Goal: Task Accomplishment & Management: Manage account settings

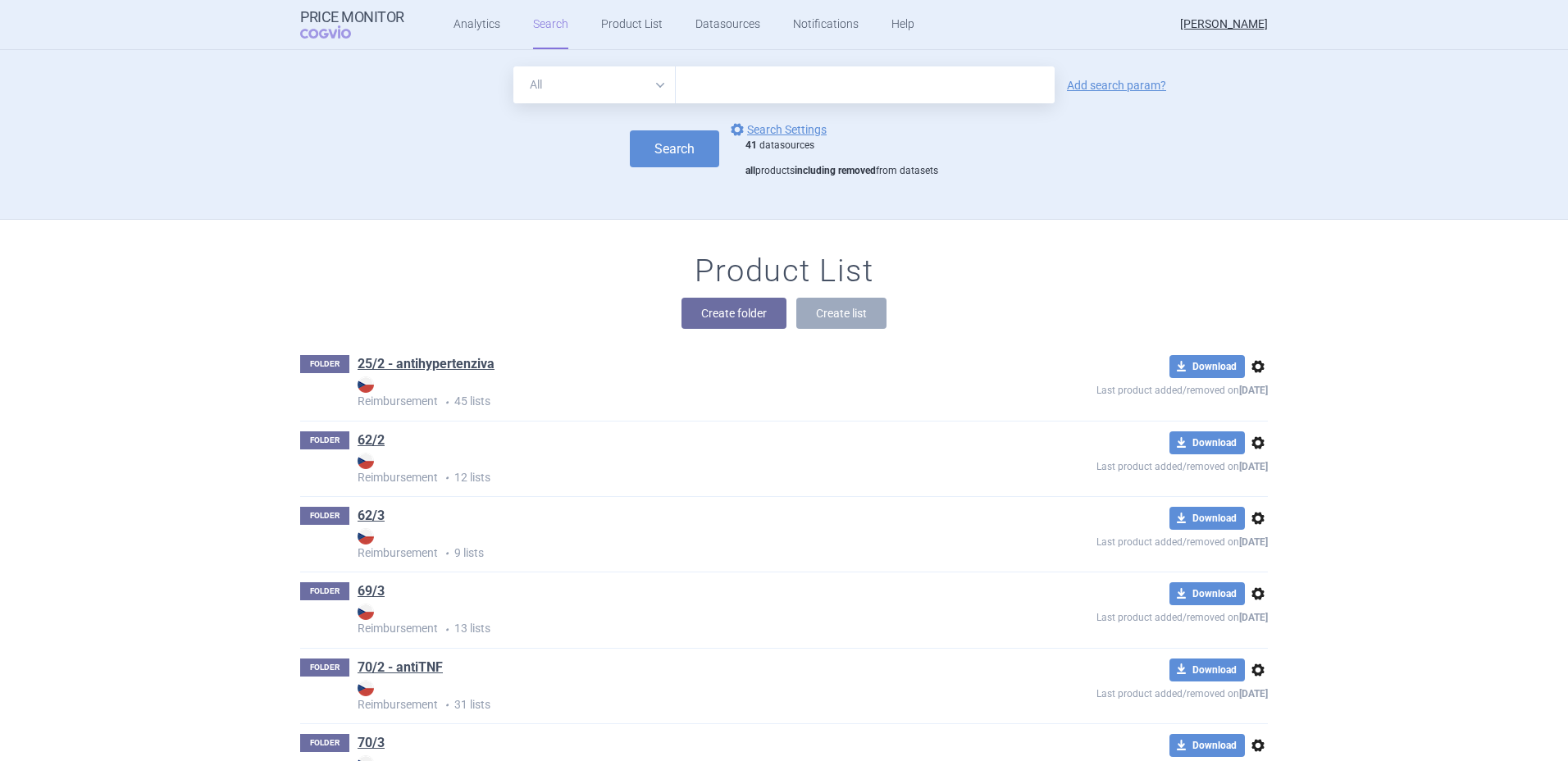
click at [841, 79] on input "text" at bounding box center [865, 84] width 379 height 37
type input "gilenya"
click at [659, 148] on button "Search" at bounding box center [674, 149] width 90 height 37
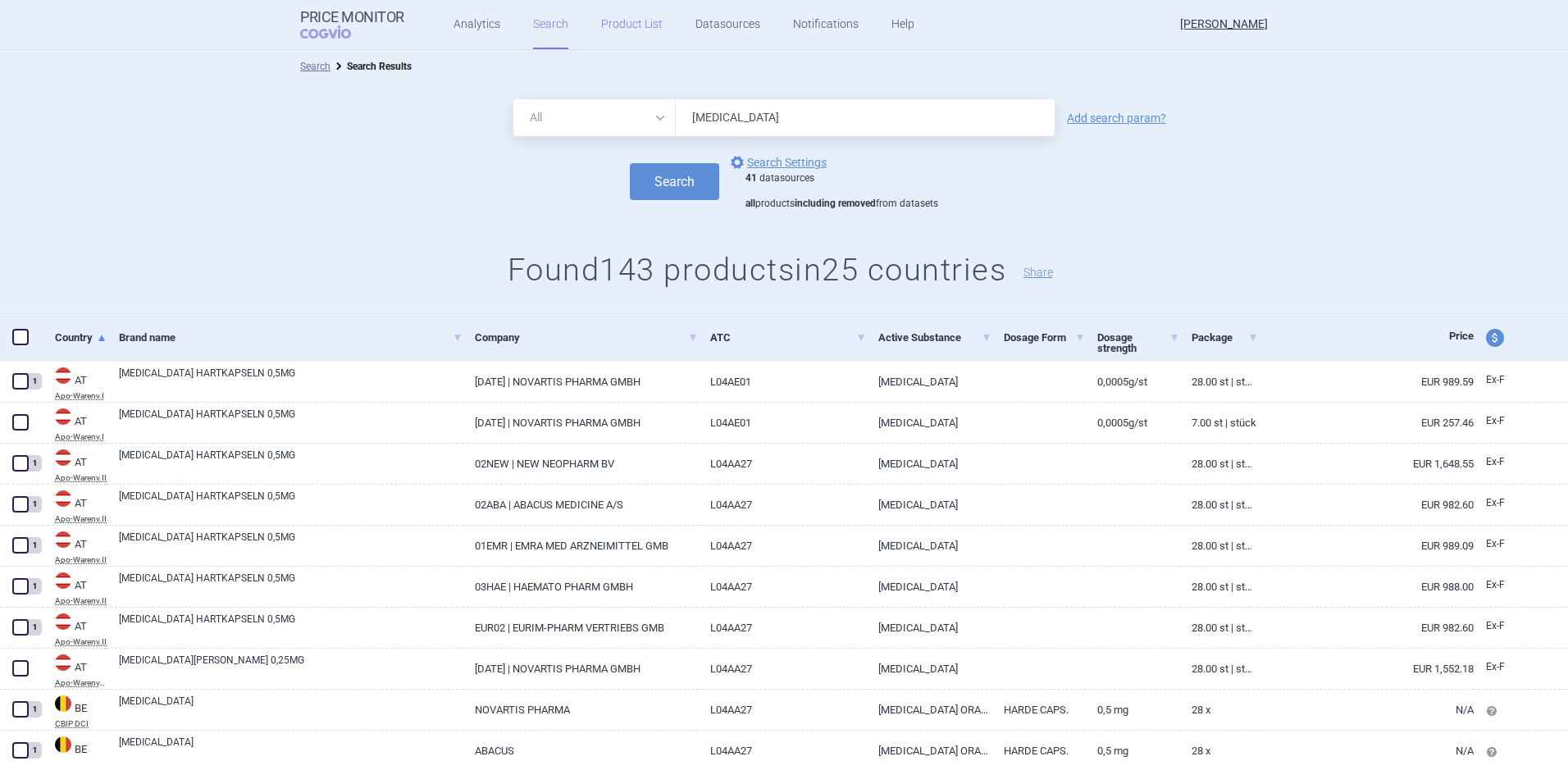
click at [639, 31] on link "Product List" at bounding box center [631, 24] width 62 height 50
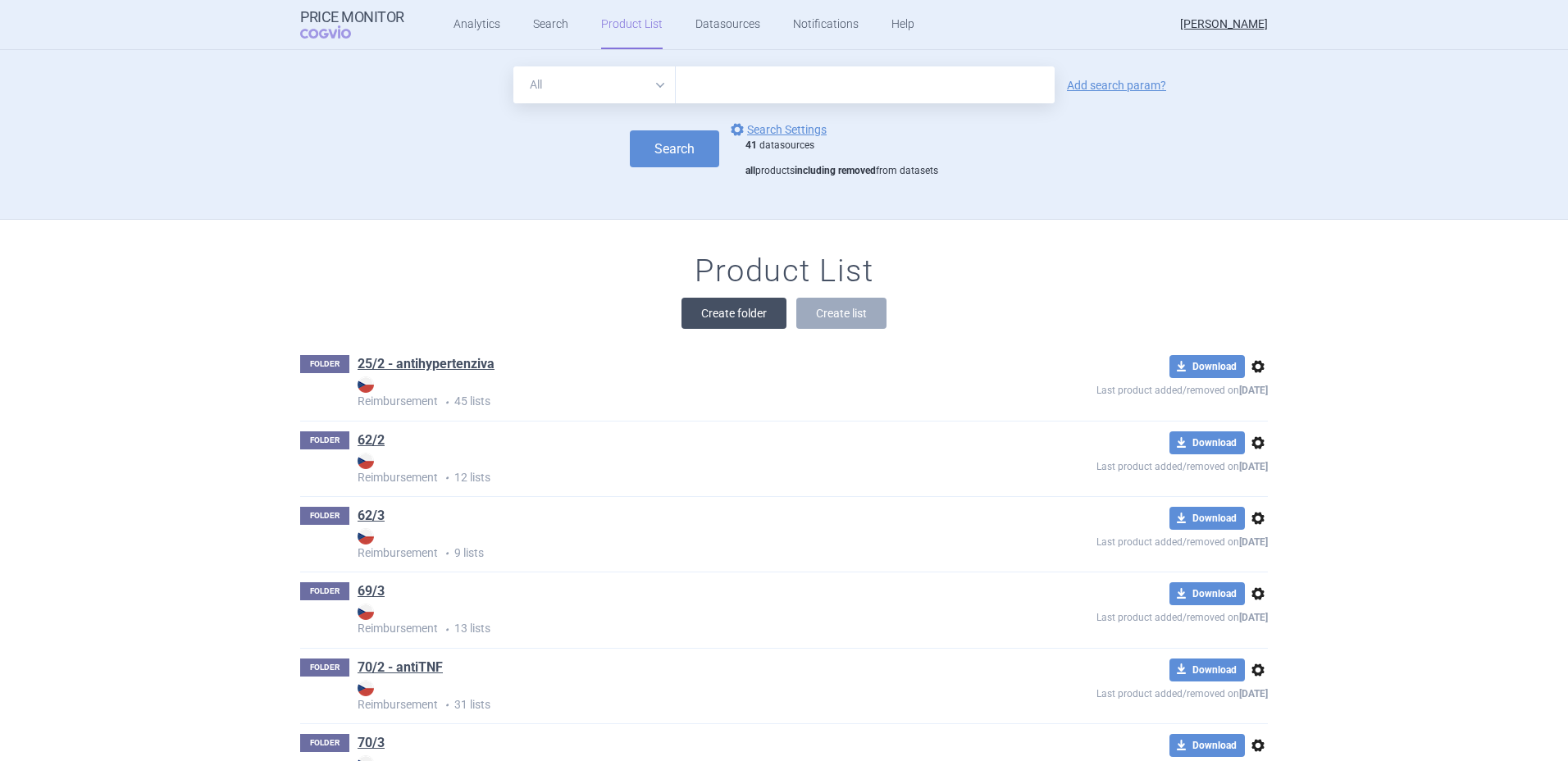
scroll to position [170, 0]
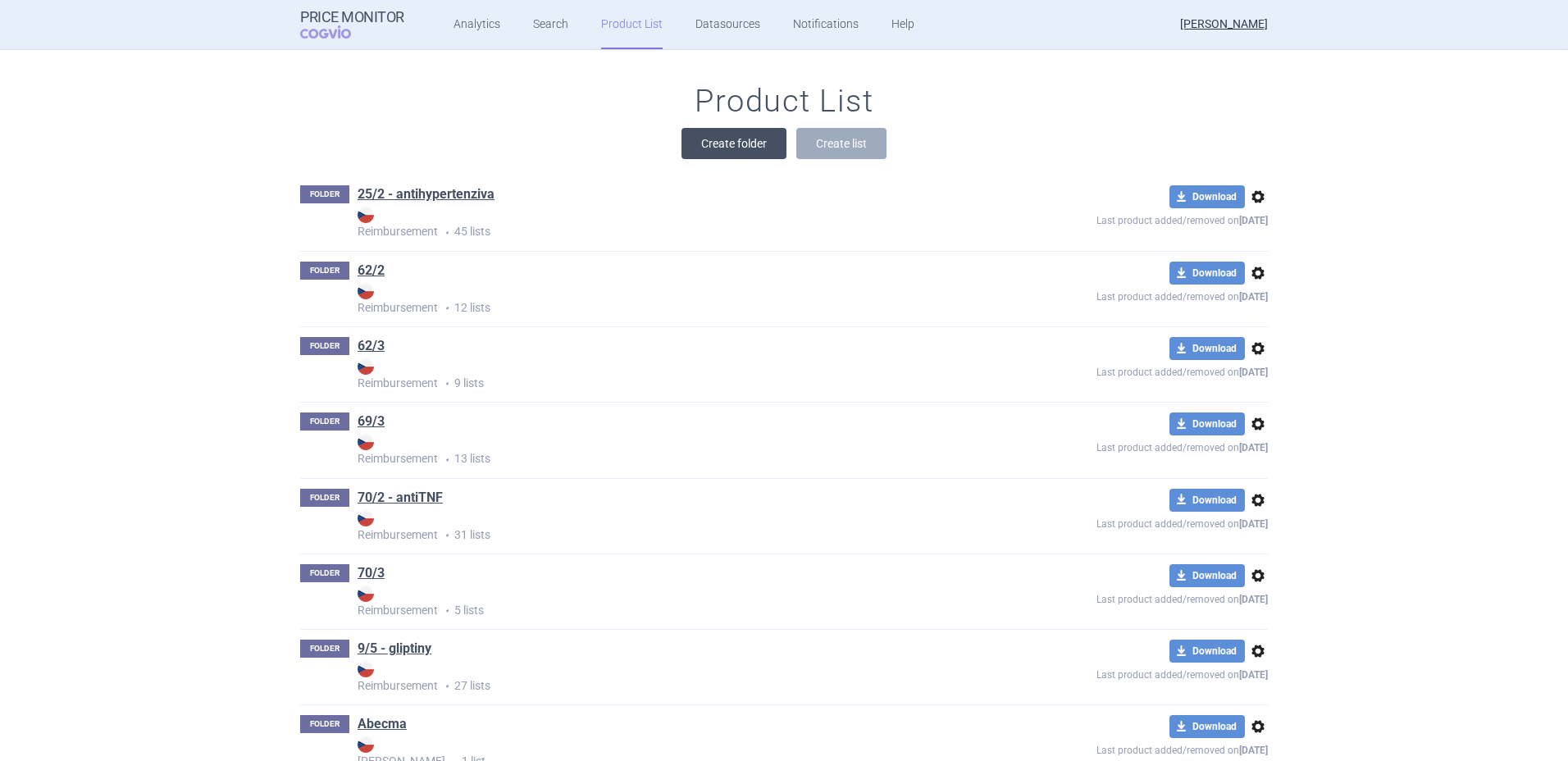
click at [744, 137] on button "Create folder" at bounding box center [734, 144] width 105 height 31
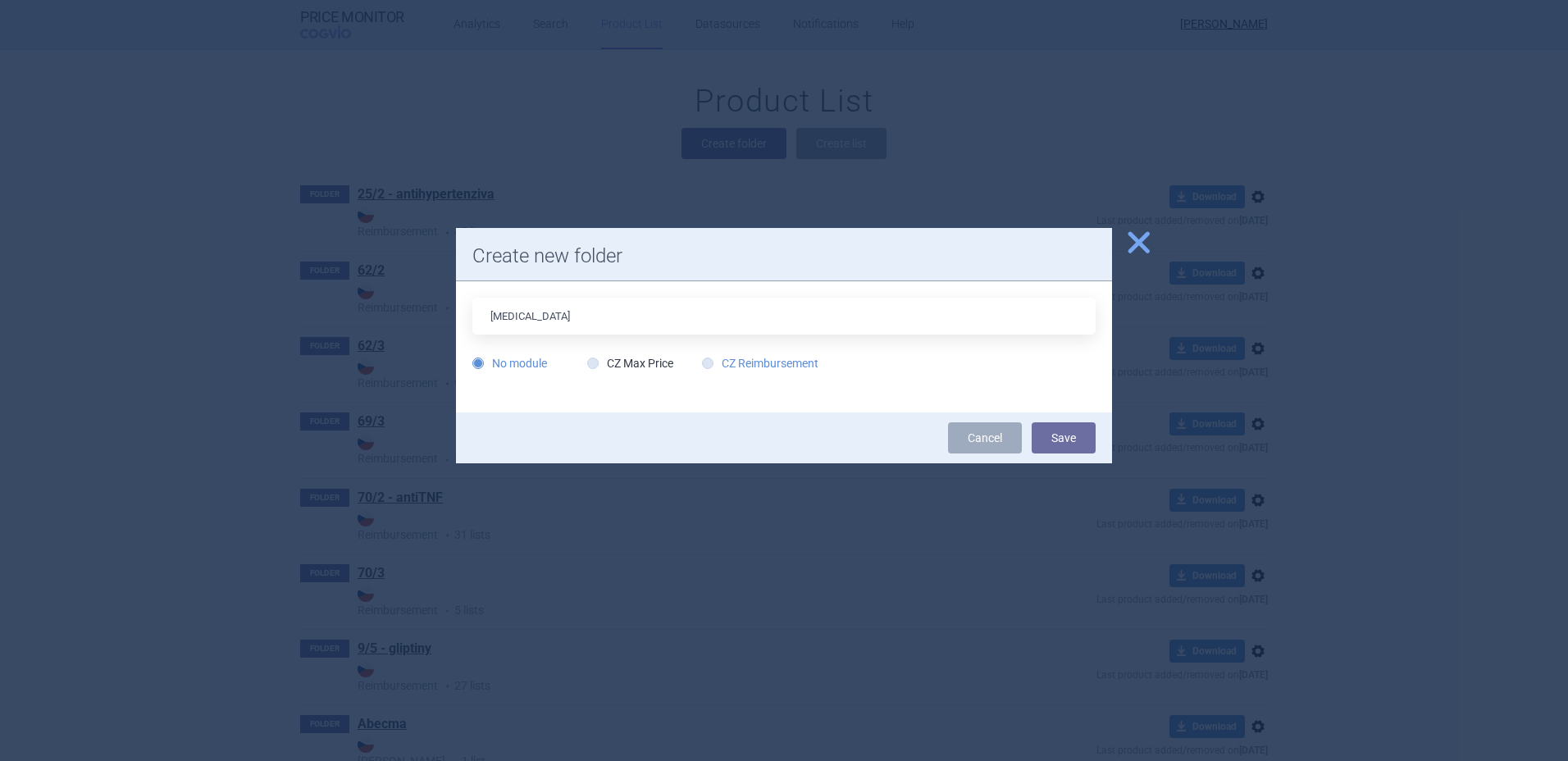
type input "[MEDICAL_DATA]"
click at [745, 362] on label "CZ Reimbursement" at bounding box center [760, 363] width 117 height 17
click at [719, 362] on input "CZ Reimbursement" at bounding box center [711, 364] width 17 height 17
radio input "true"
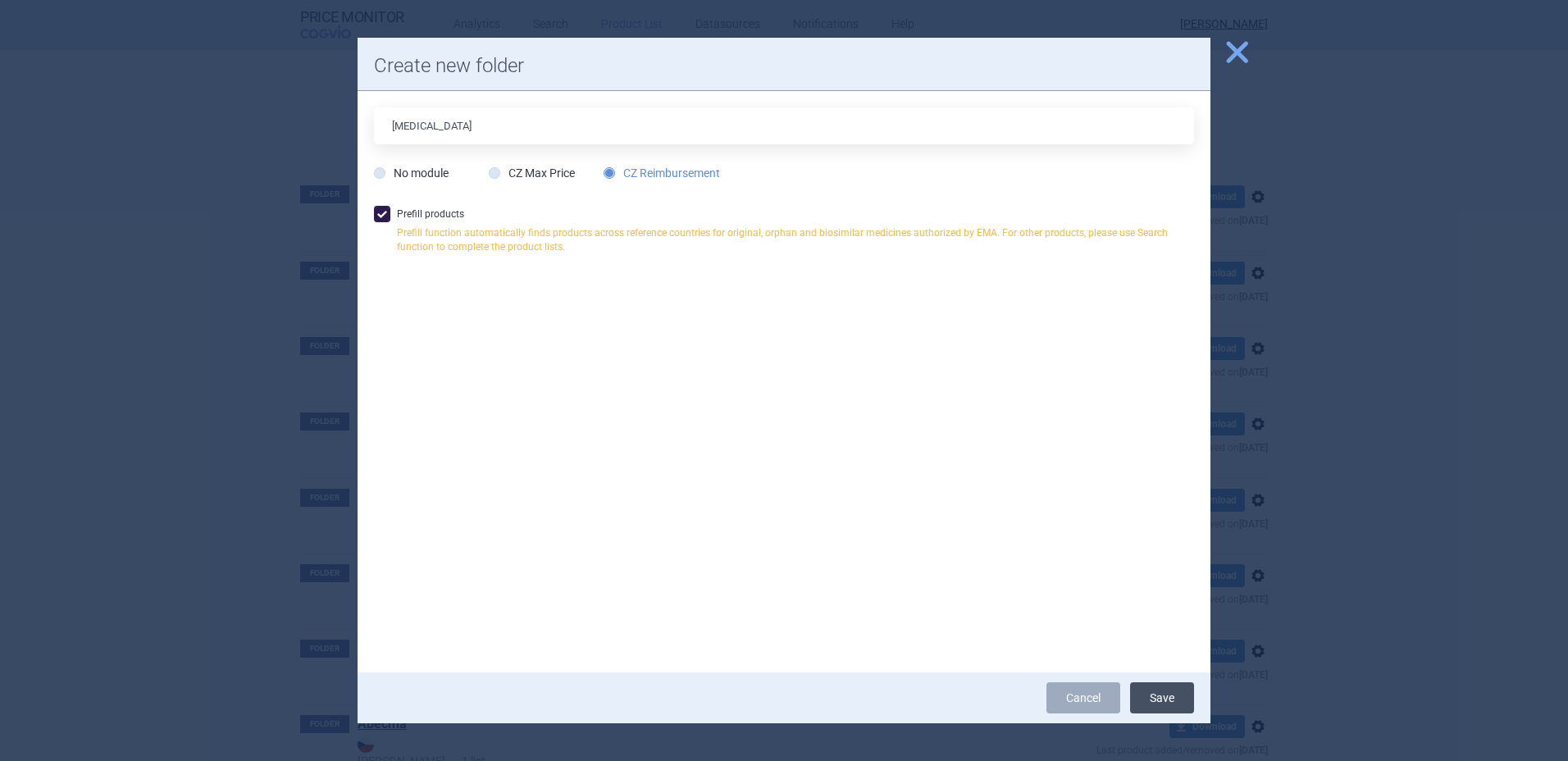
click at [1157, 704] on button "Save" at bounding box center [1162, 698] width 64 height 31
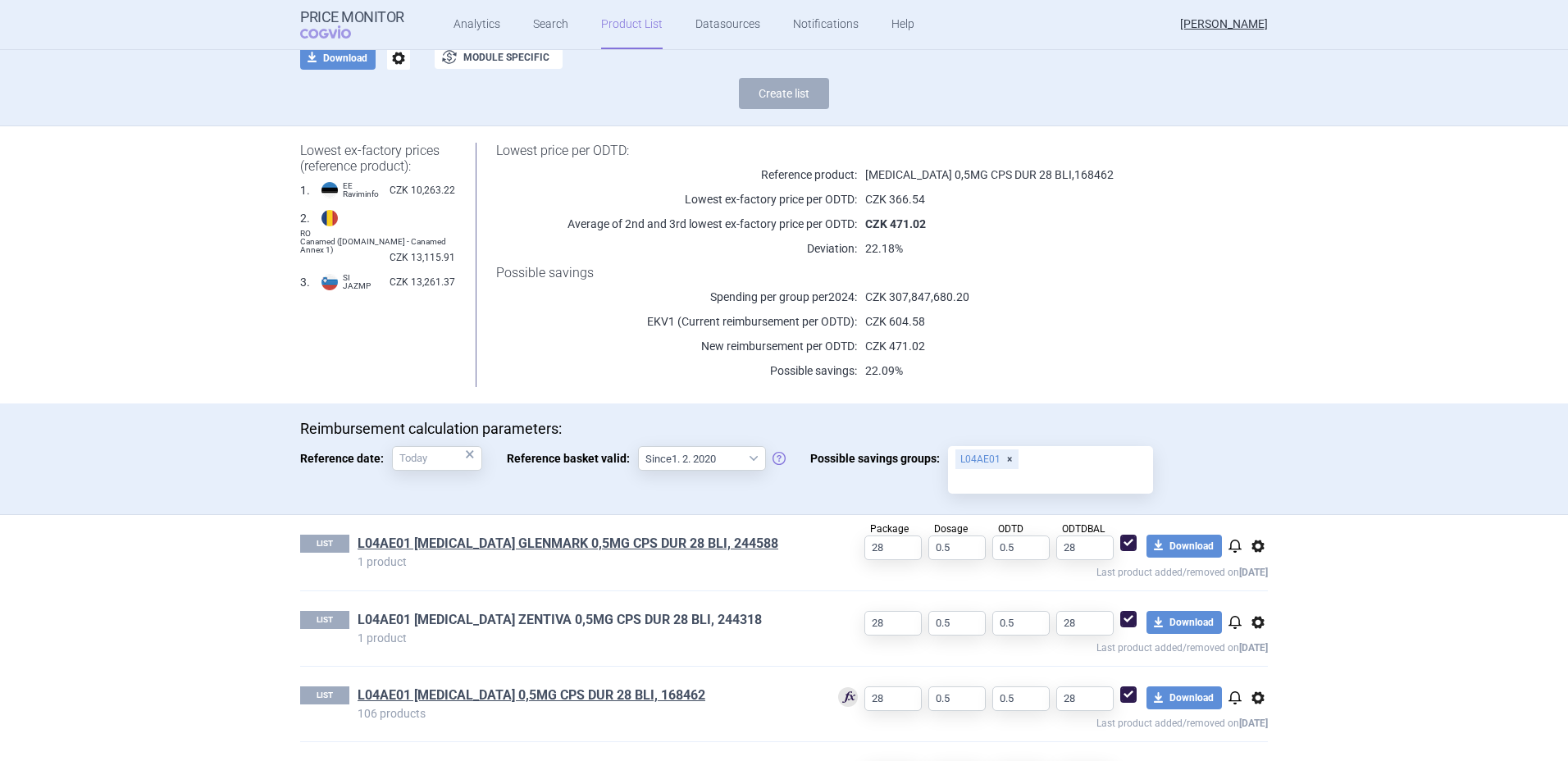
scroll to position [186, 0]
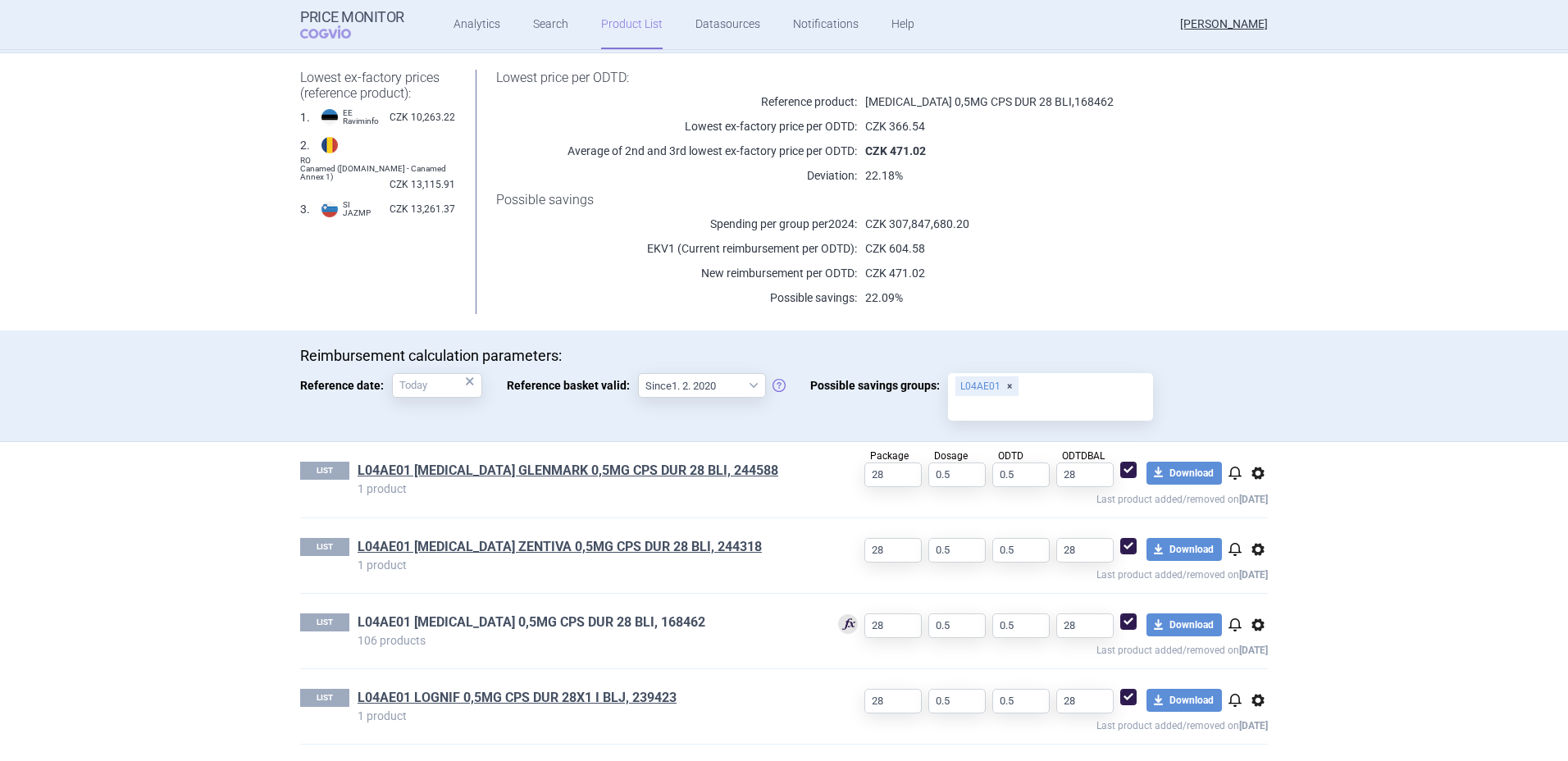
click at [587, 628] on link "L04AE01 [MEDICAL_DATA] 0,5MG CPS DUR 28 BLI, 168462" at bounding box center [531, 622] width 348 height 18
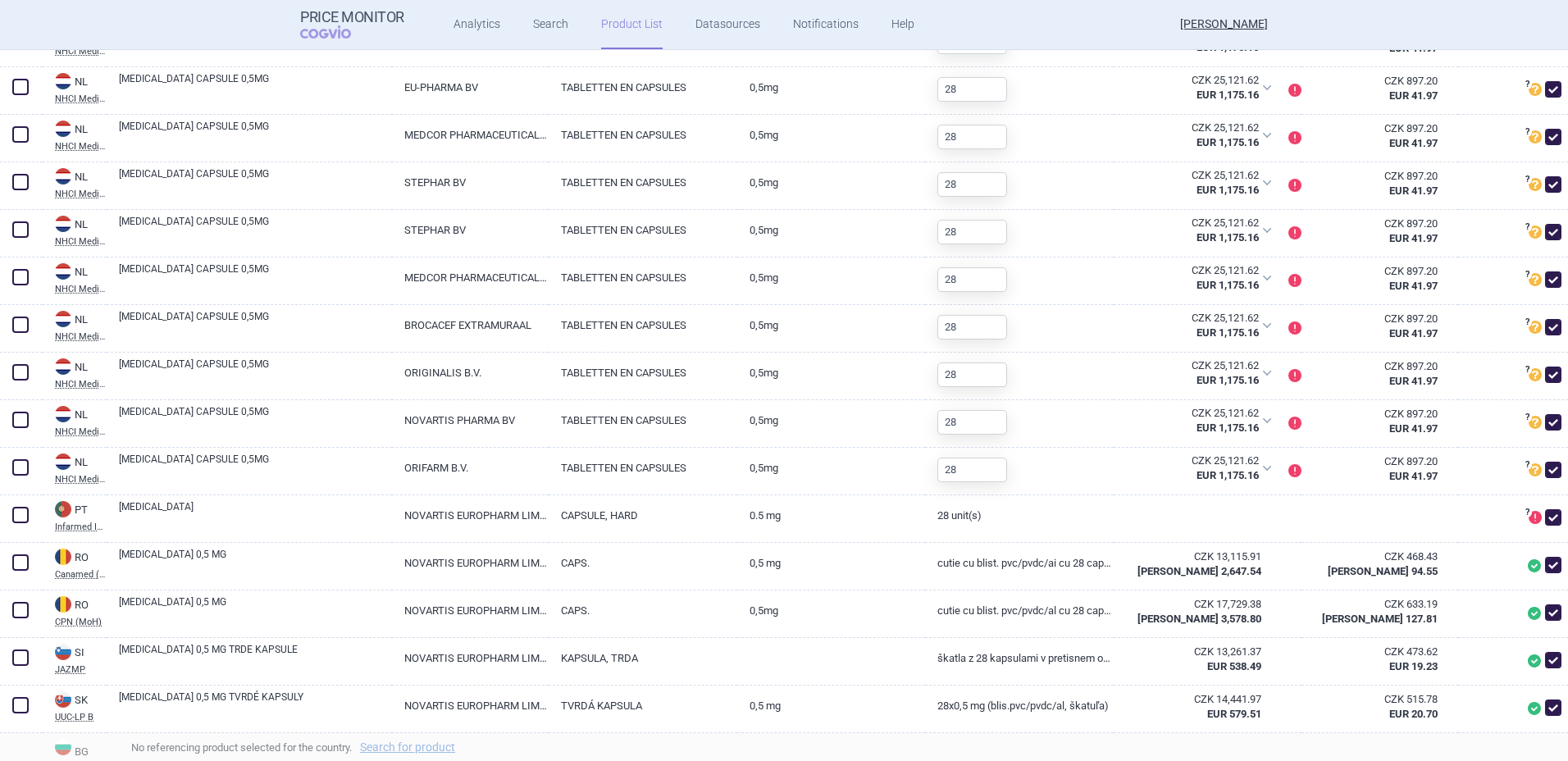
scroll to position [2786, 0]
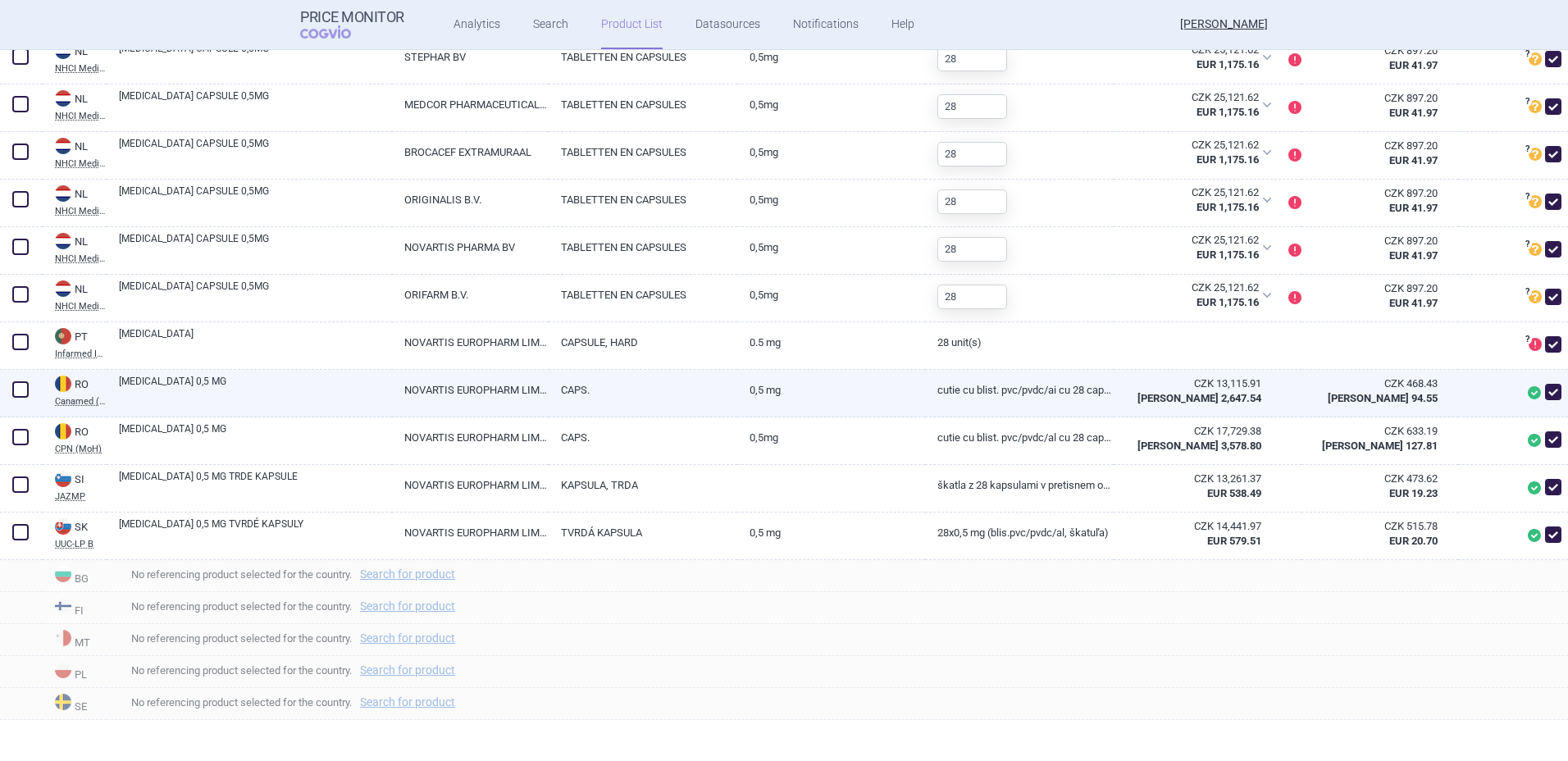
click at [1545, 396] on span at bounding box center [1553, 391] width 17 height 17
checkbox input "false"
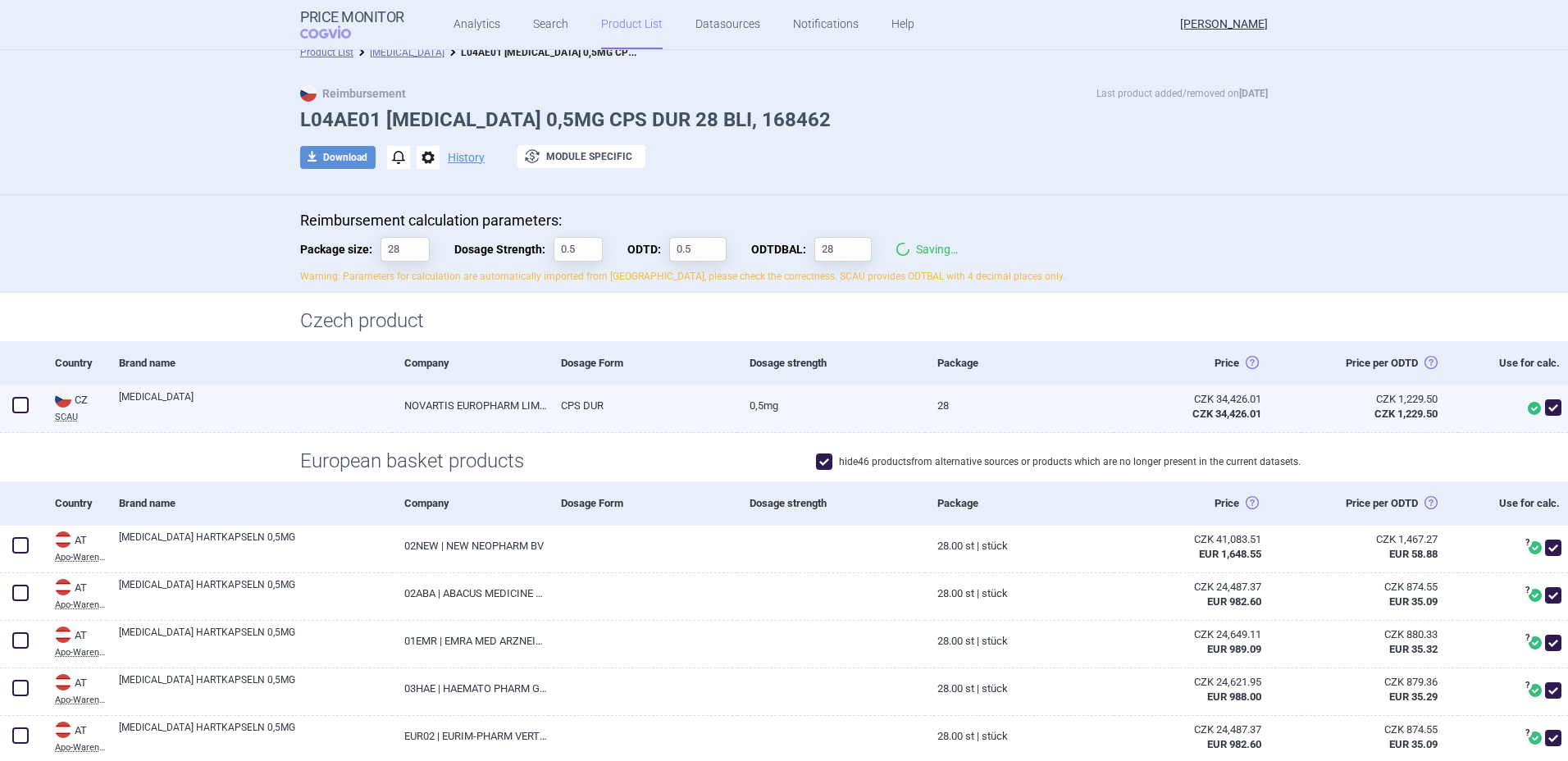
scroll to position [0, 0]
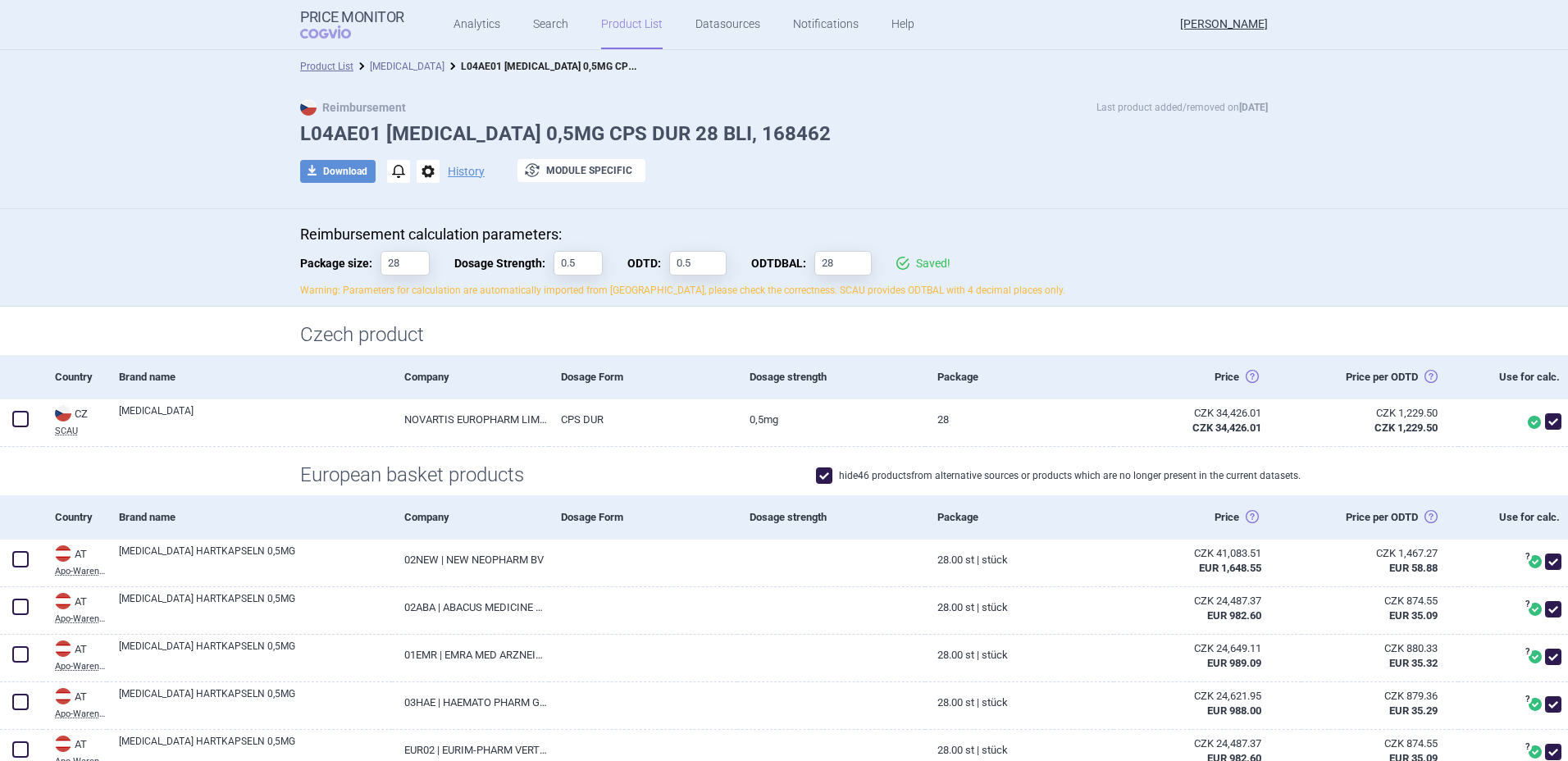
click at [386, 71] on link "[MEDICAL_DATA]" at bounding box center [407, 66] width 75 height 11
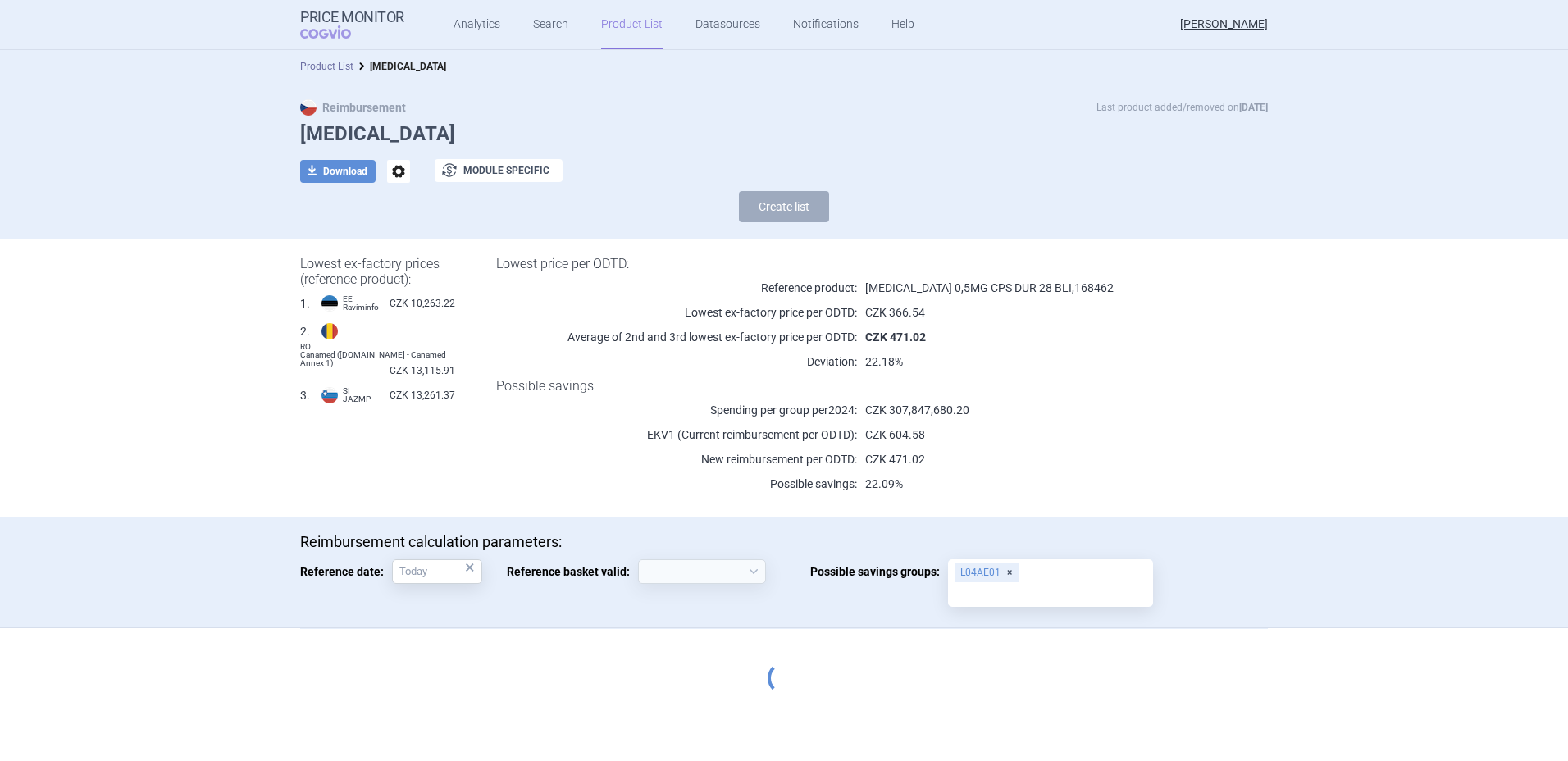
select select "[DATE]"
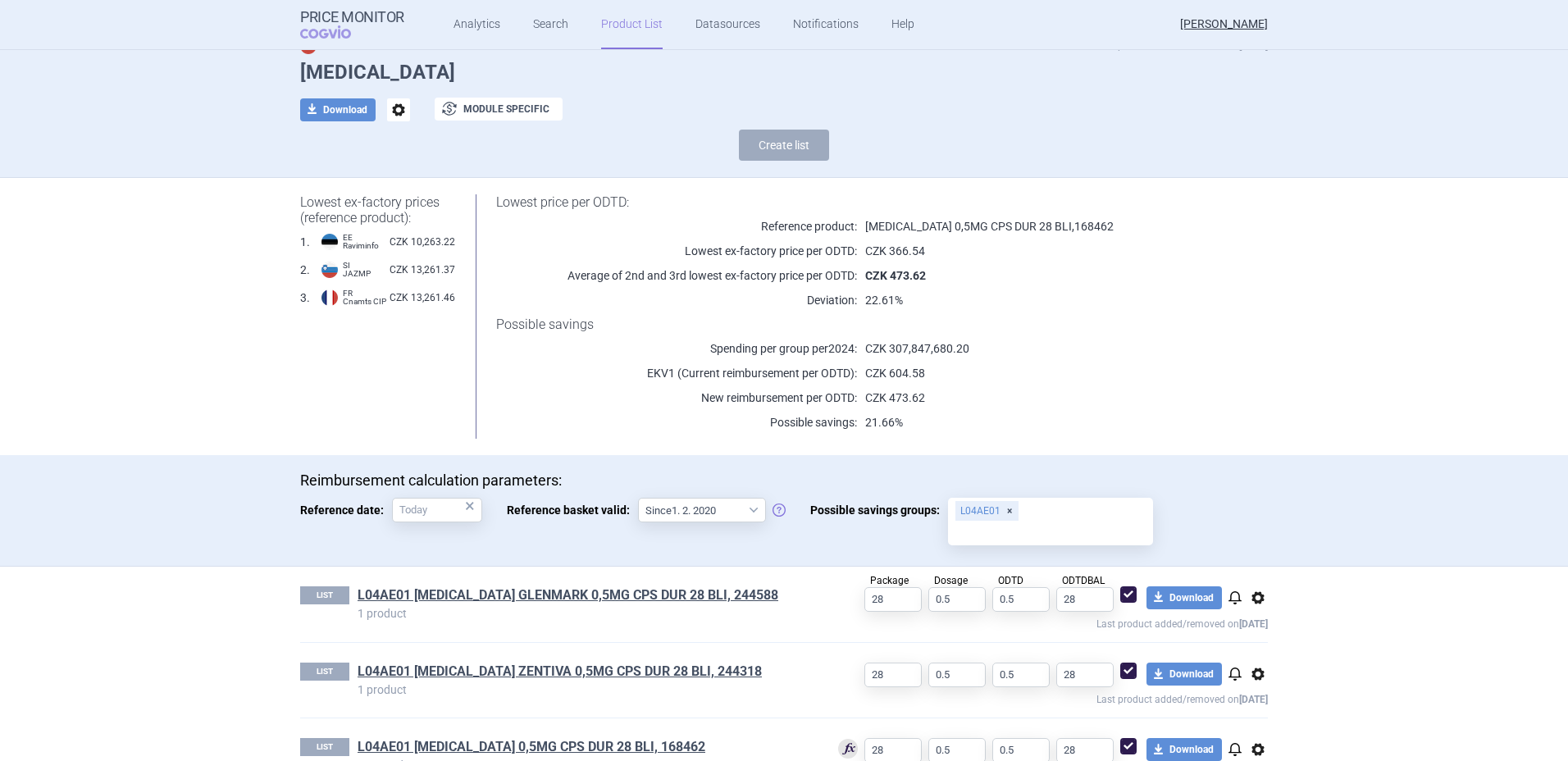
scroll to position [22, 0]
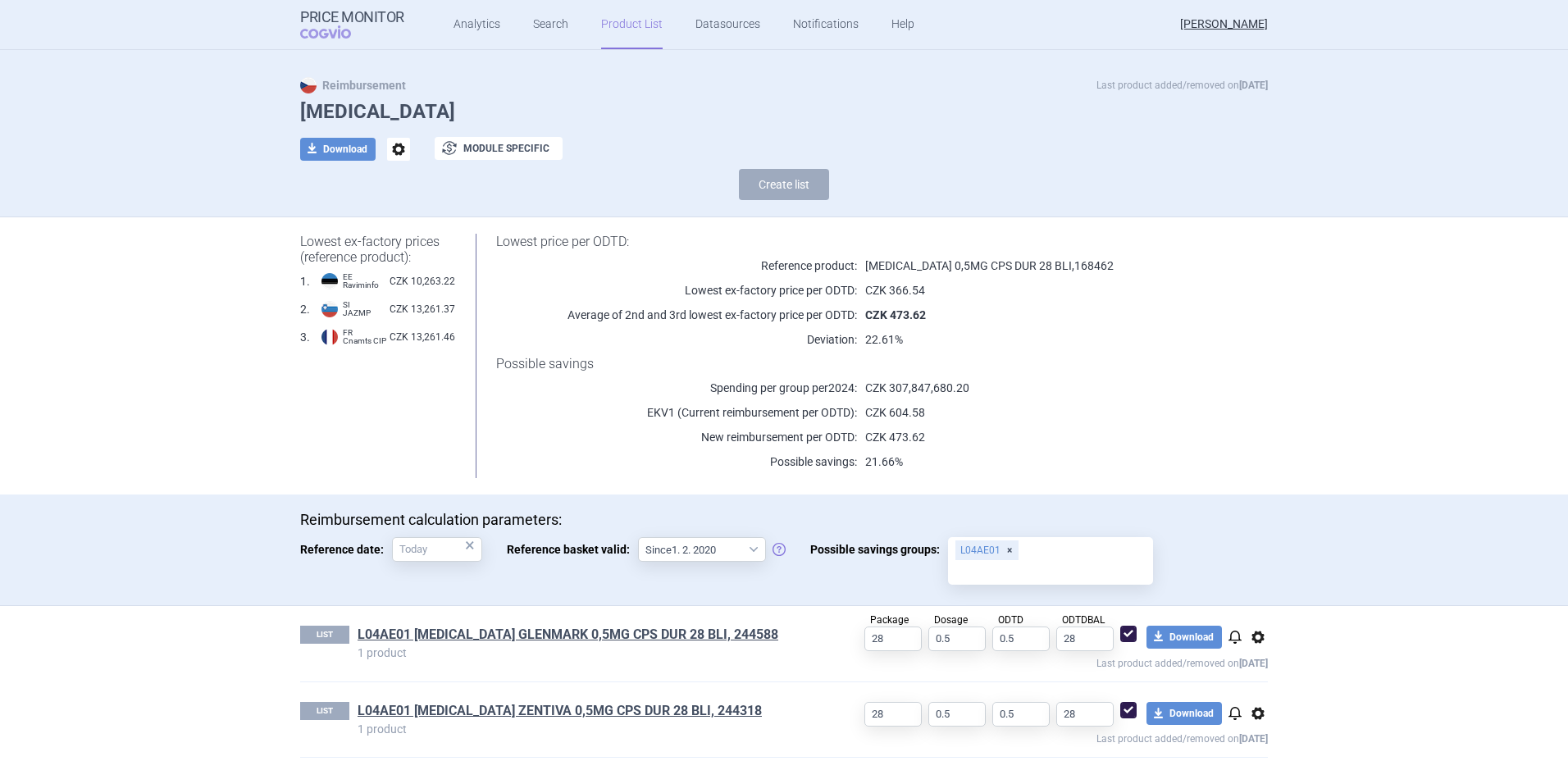
click at [593, 474] on div "Lowest price per ODTD: Reference product: GILENYA 0,5MG CPS DUR 28 BLI , 168462…" at bounding box center [861, 356] width 813 height 244
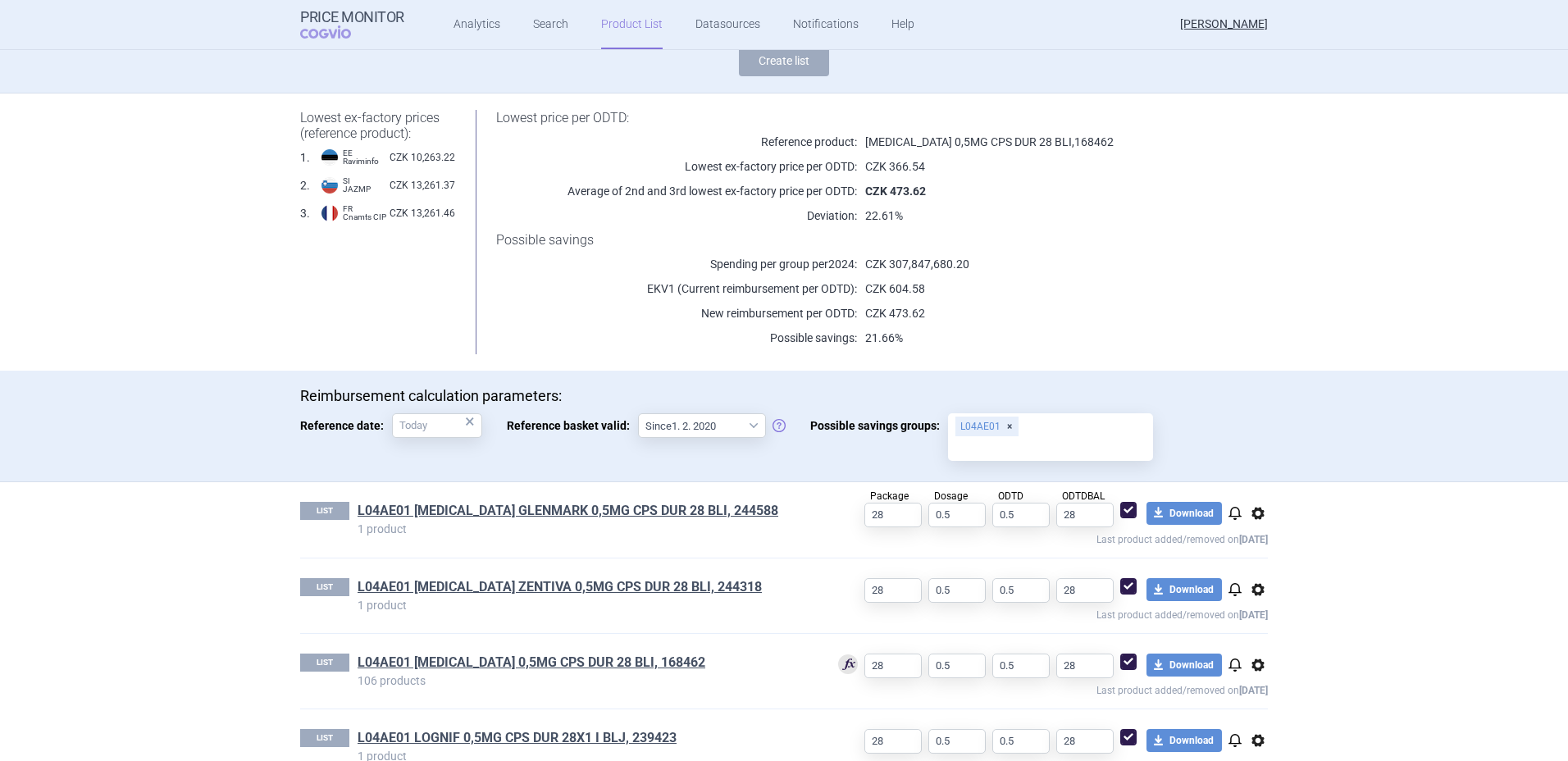
scroll to position [186, 0]
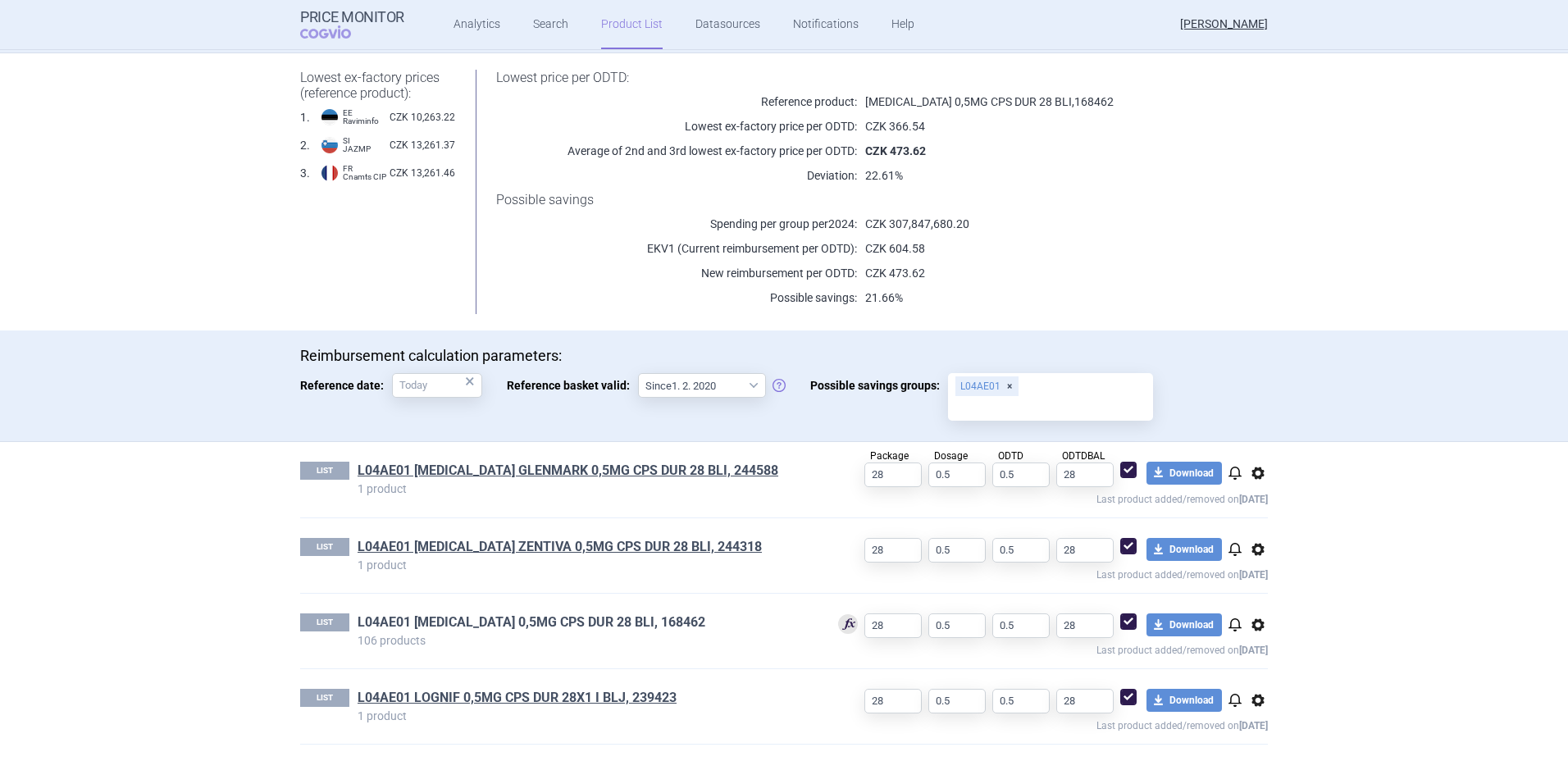
click at [540, 623] on link "L04AE01 [MEDICAL_DATA] 0,5MG CPS DUR 28 BLI, 168462" at bounding box center [531, 622] width 348 height 18
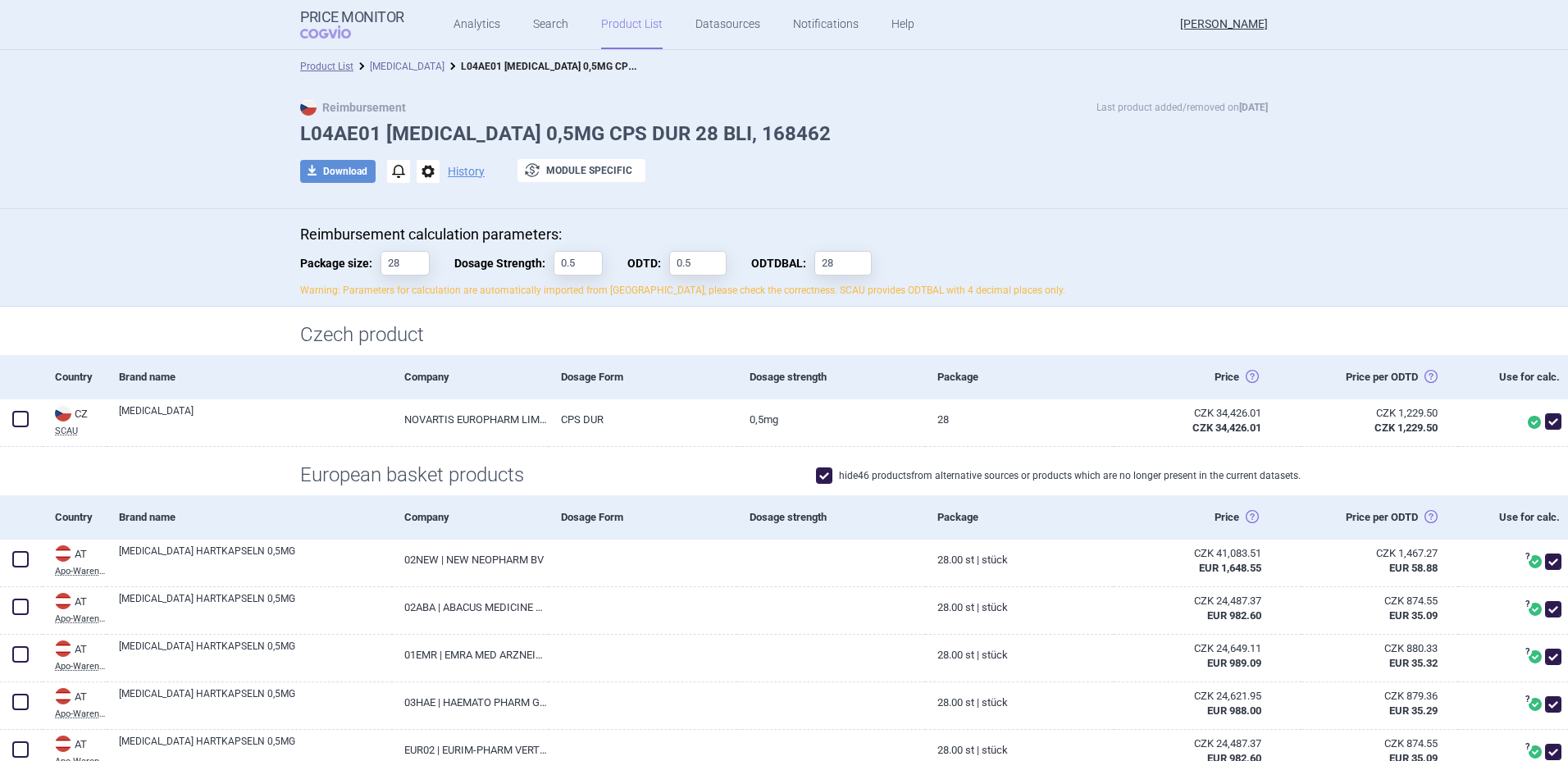
click at [377, 65] on link "[MEDICAL_DATA]" at bounding box center [407, 66] width 75 height 11
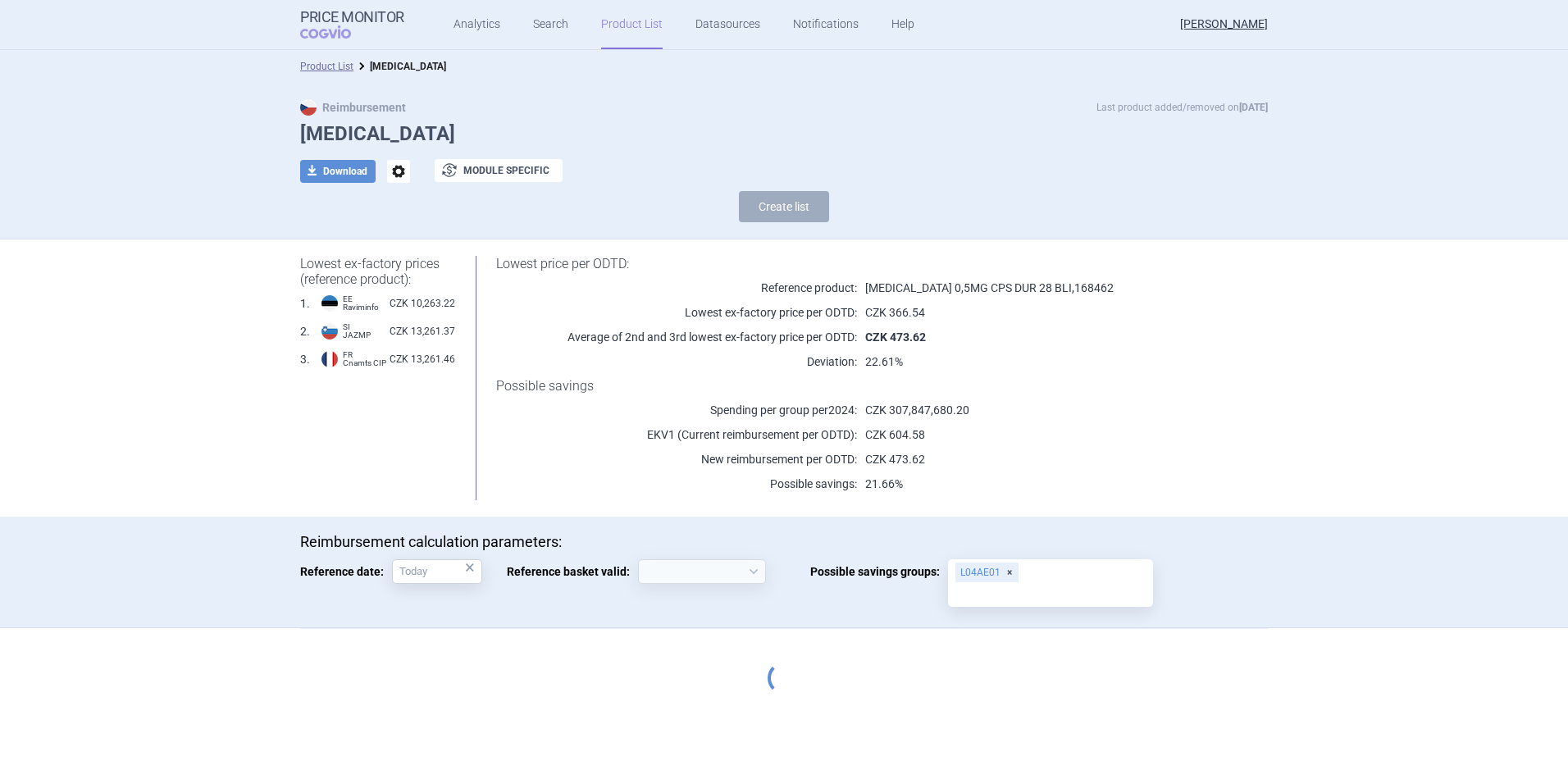
select select "[DATE]"
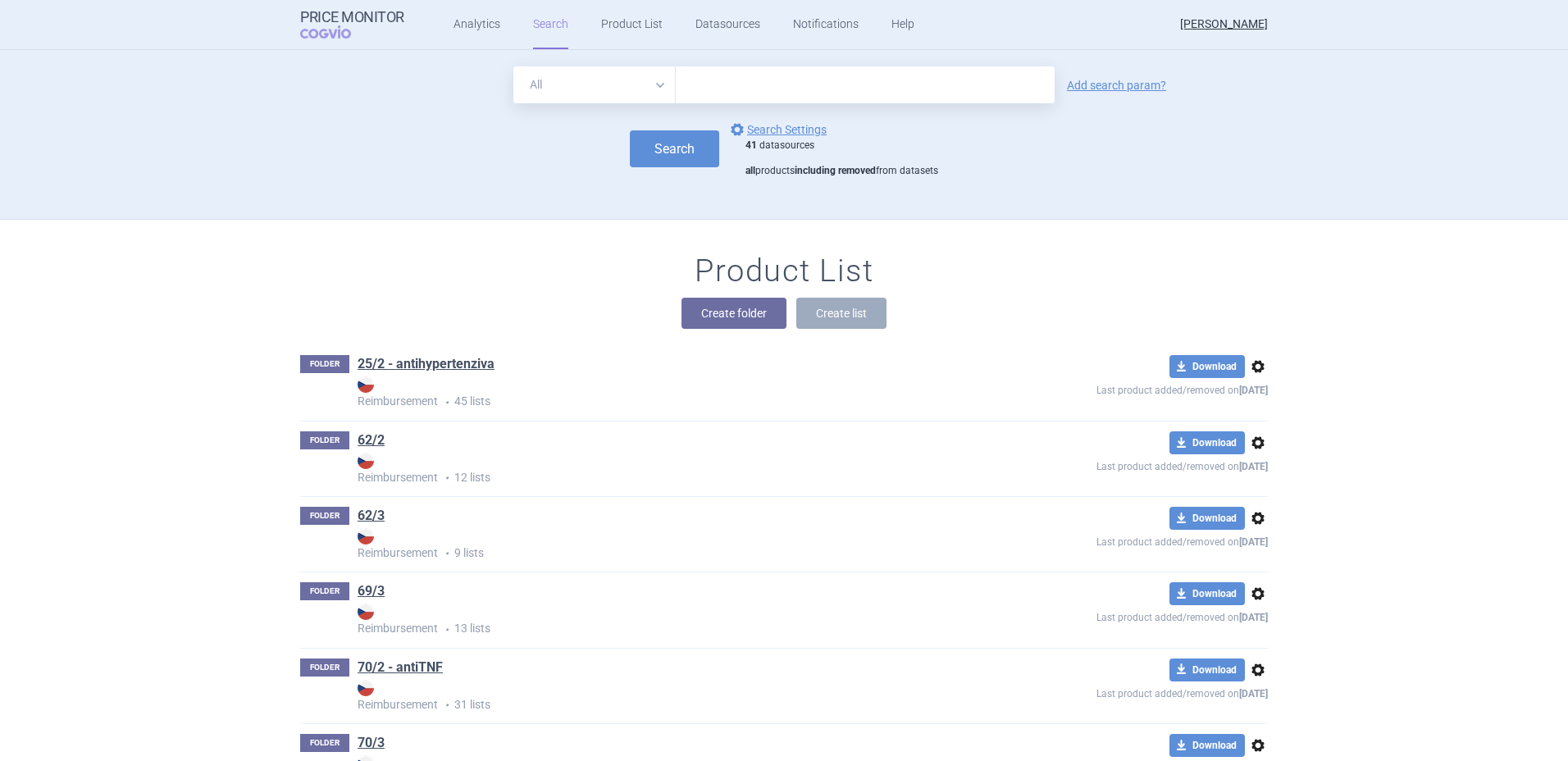
click at [763, 92] on input "text" at bounding box center [865, 84] width 379 height 37
type input "zaves"
click at [732, 310] on button "Create folder" at bounding box center [734, 313] width 105 height 31
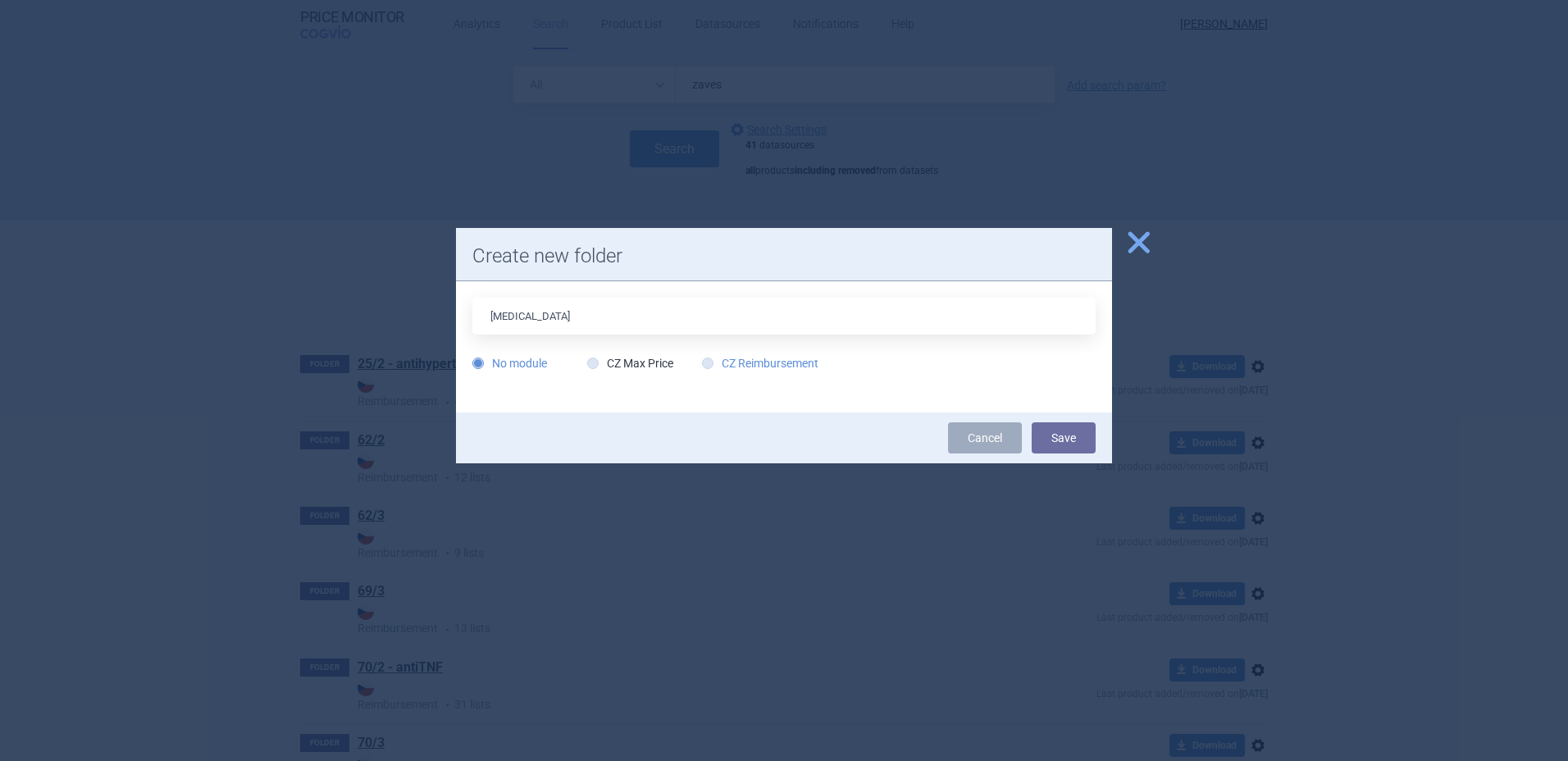
type input "[MEDICAL_DATA]"
drag, startPoint x: 770, startPoint y: 357, endPoint x: 774, endPoint y: 366, distance: 9.8
click at [774, 366] on label "CZ Reimbursement" at bounding box center [760, 363] width 117 height 17
click at [719, 366] on input "CZ Reimbursement" at bounding box center [711, 364] width 17 height 17
radio input "true"
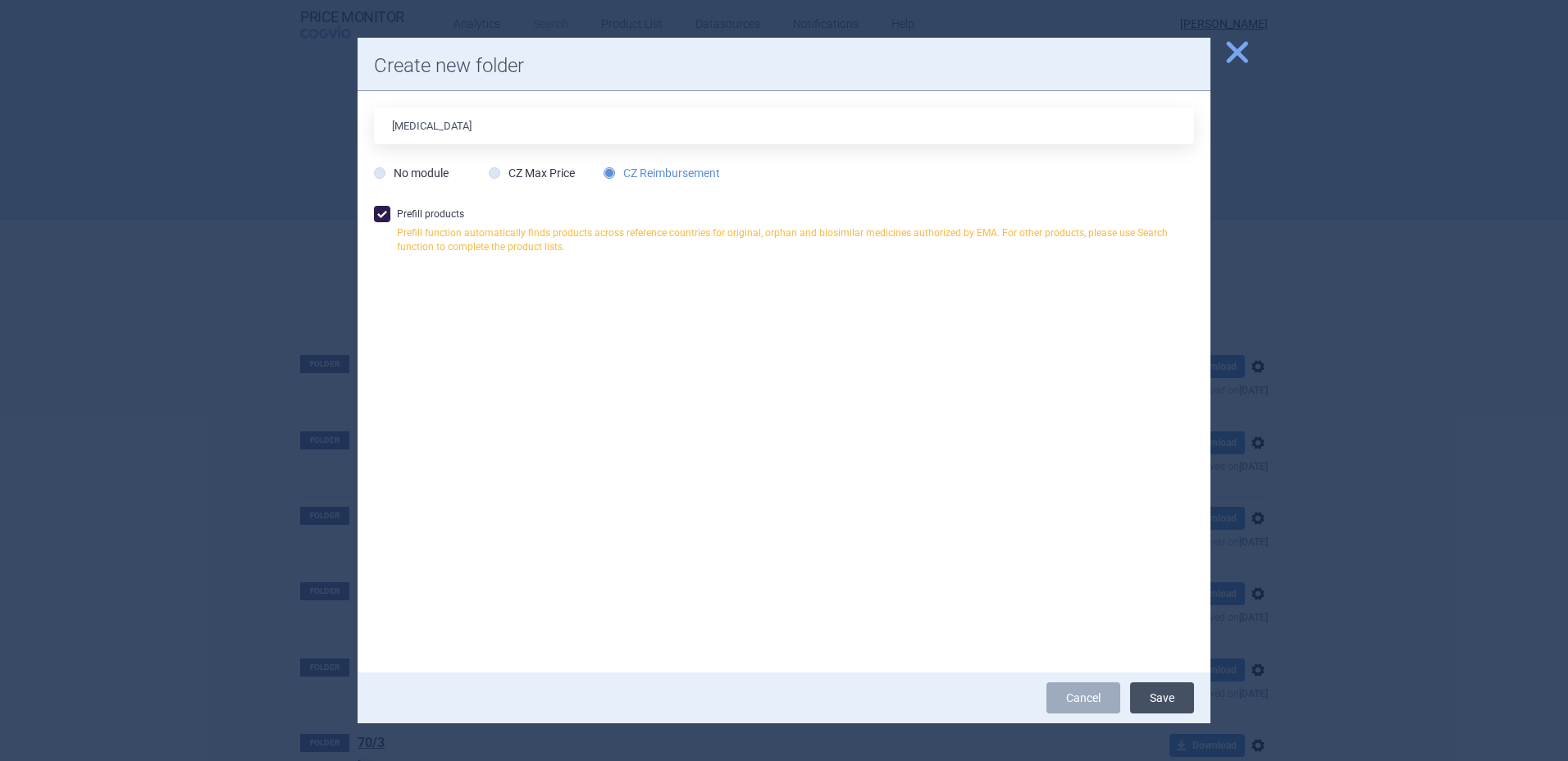
click at [1157, 700] on button "Save" at bounding box center [1162, 698] width 64 height 31
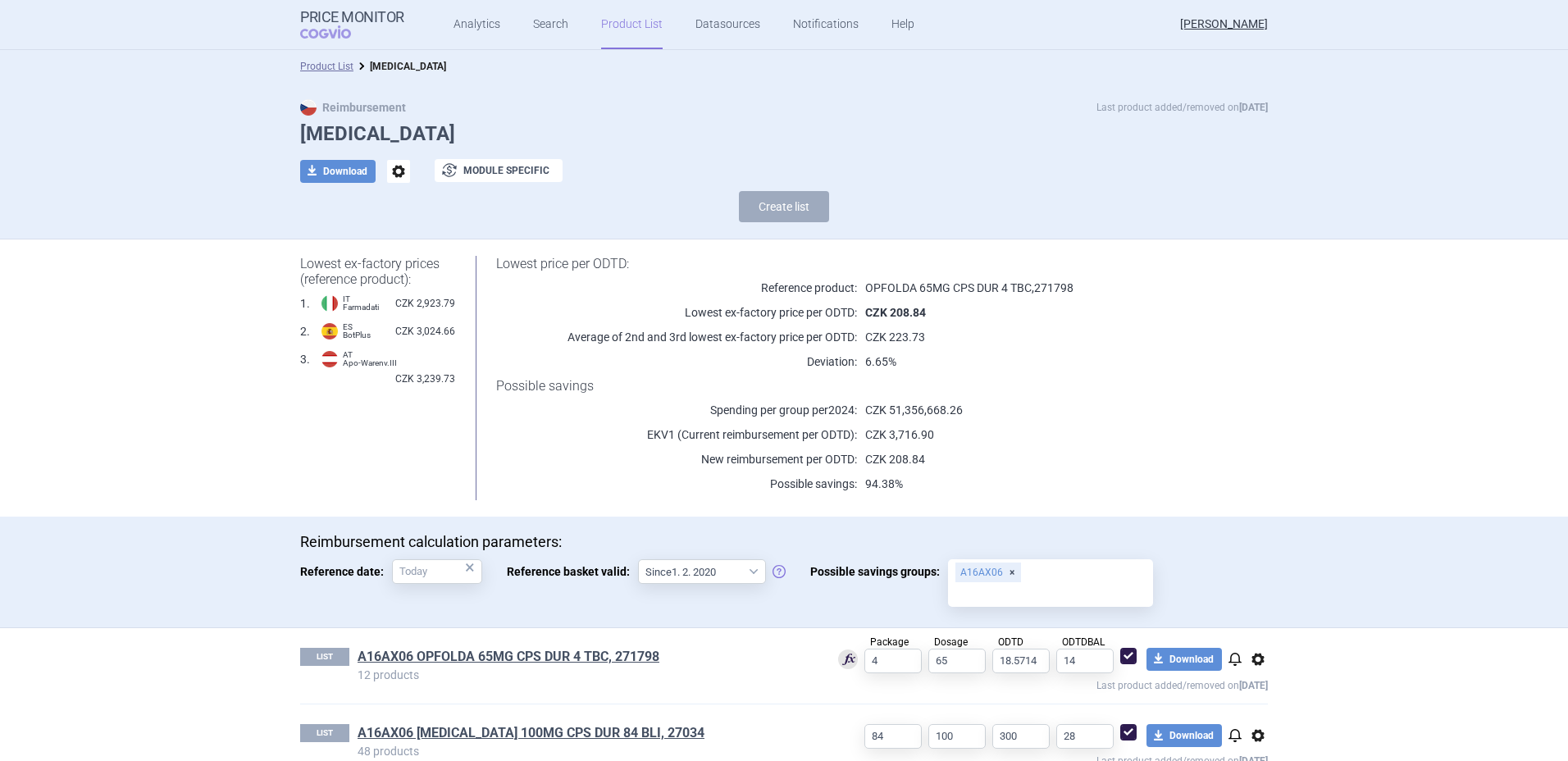
scroll to position [36, 0]
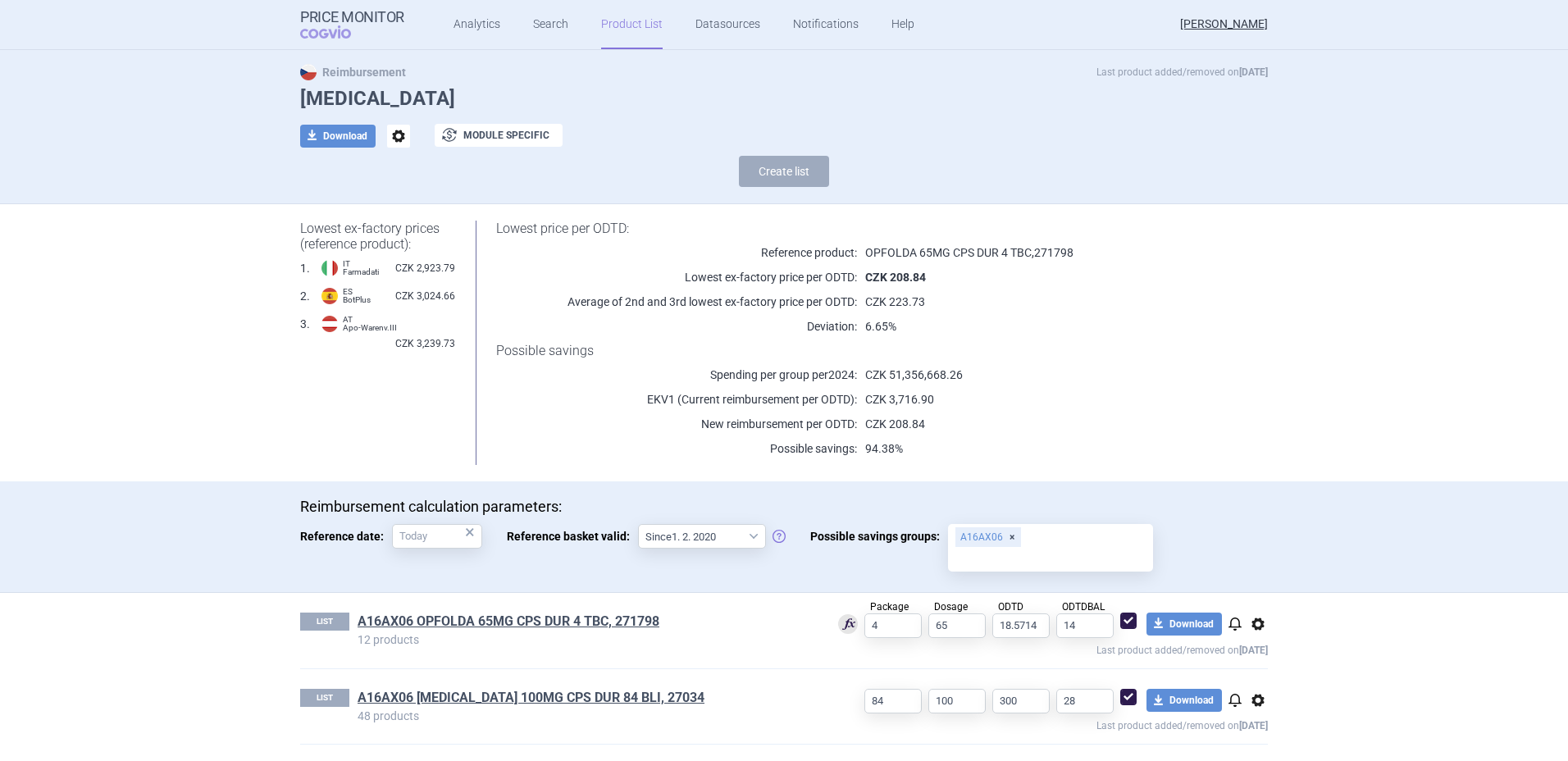
click at [1251, 629] on span "options" at bounding box center [1258, 624] width 20 height 20
click at [1254, 718] on button "Delete" at bounding box center [1251, 719] width 52 height 23
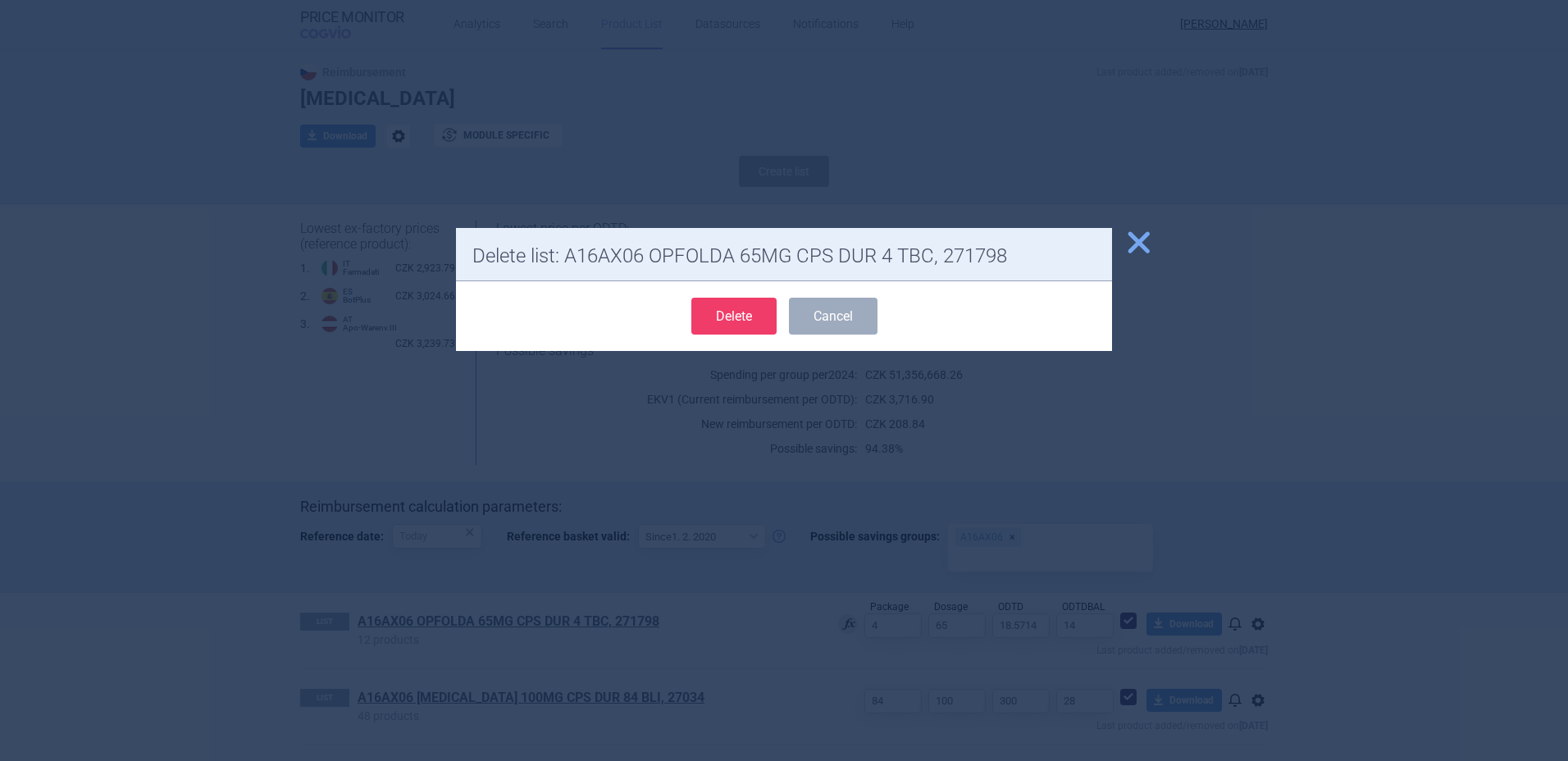
click at [723, 316] on button "Delete" at bounding box center [734, 316] width 85 height 37
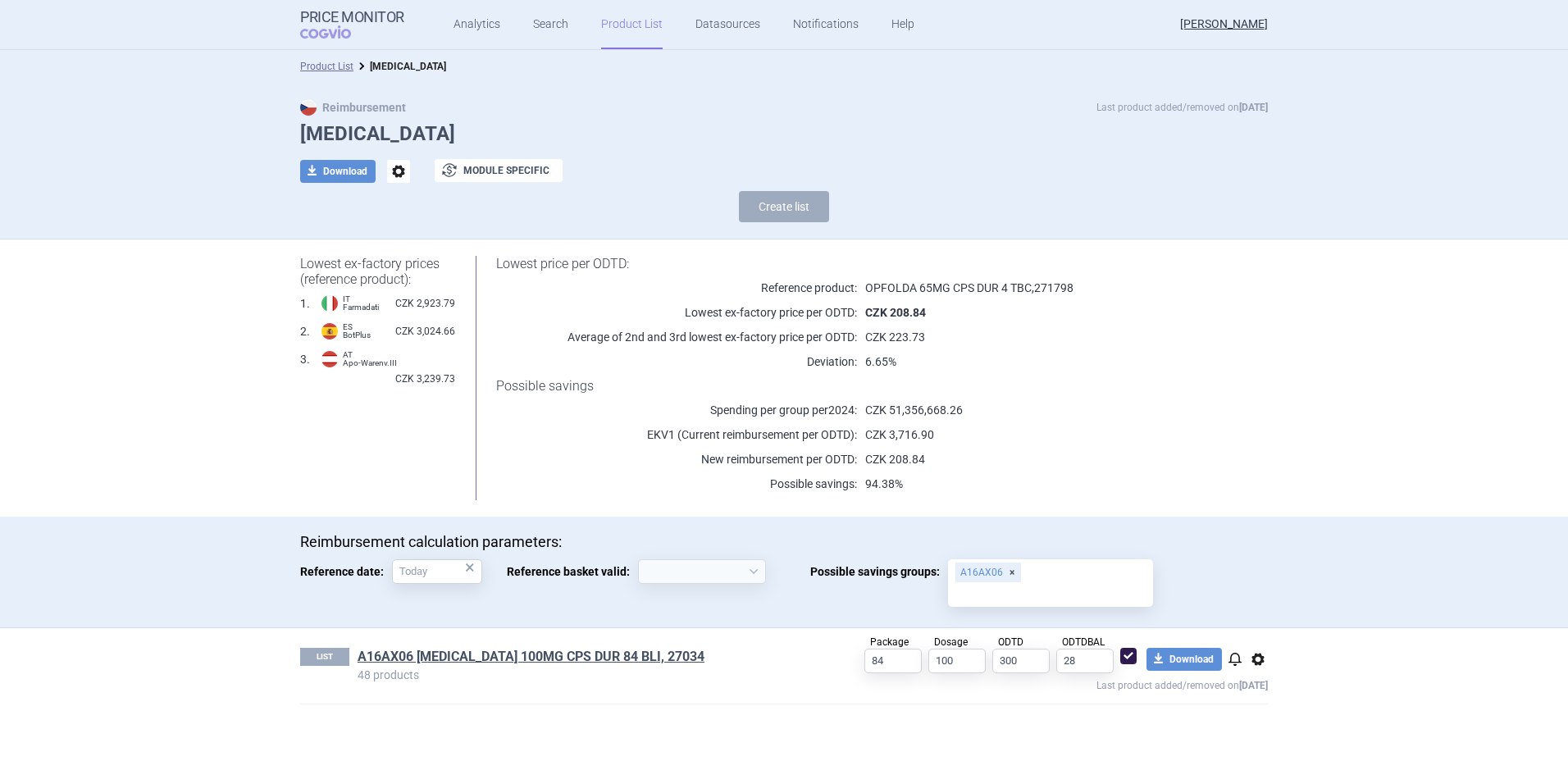
select select "[DATE]"
click at [1151, 381] on h1 "Possible savings" at bounding box center [862, 386] width 731 height 16
click at [606, 26] on link "Product List" at bounding box center [631, 24] width 62 height 50
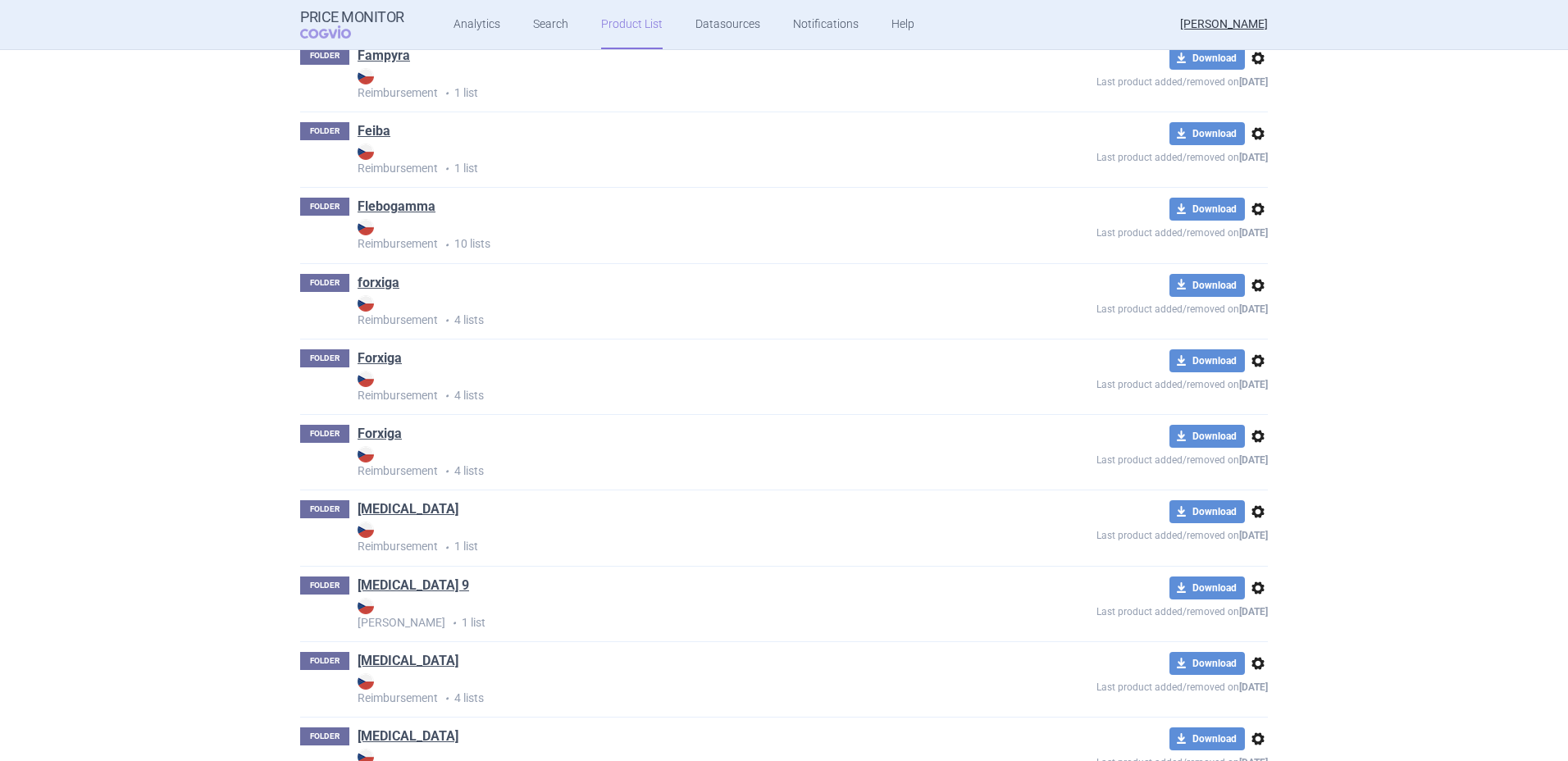
scroll to position [4107, 0]
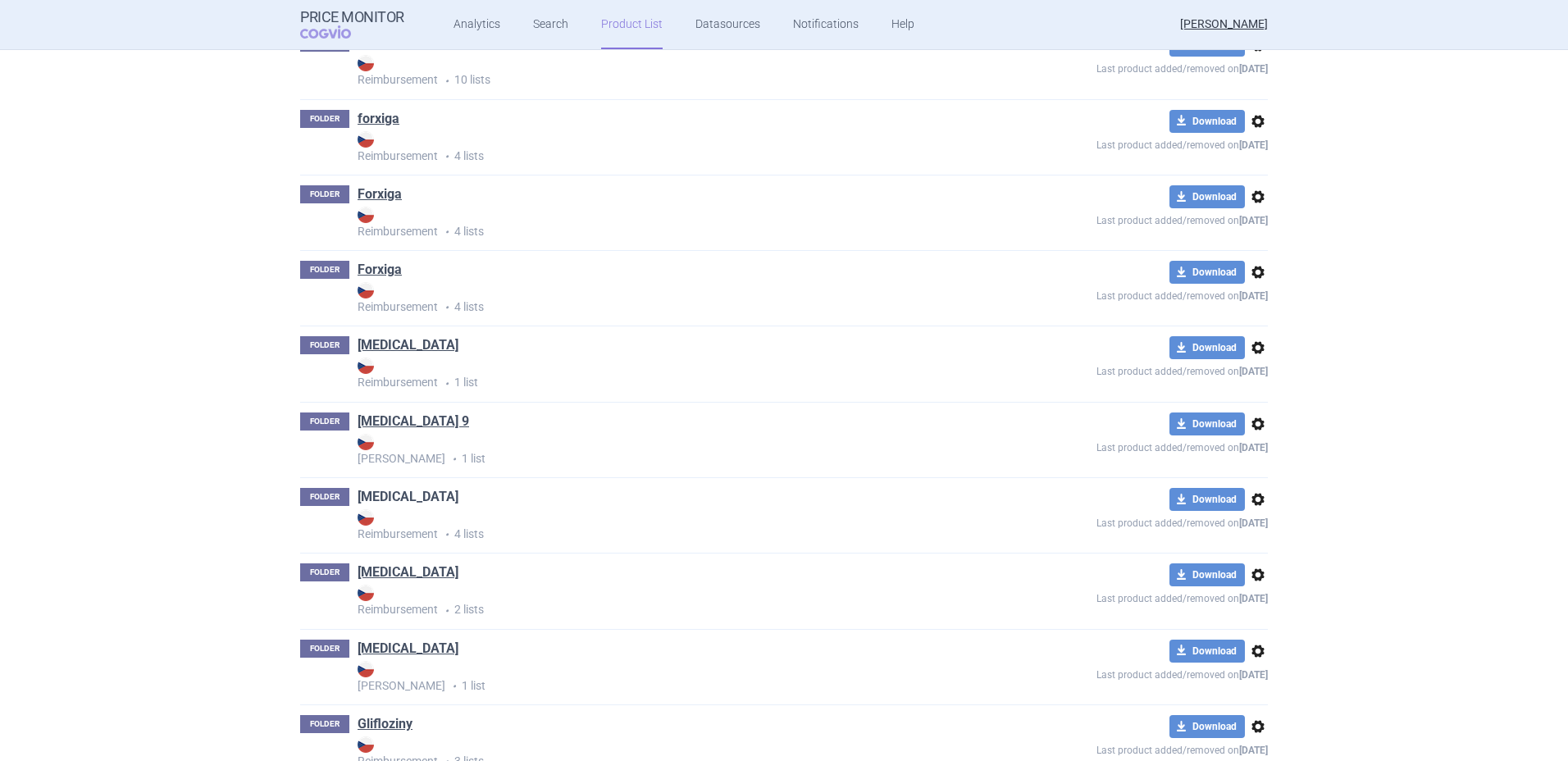
click at [381, 503] on link "[MEDICAL_DATA]" at bounding box center [408, 497] width 101 height 18
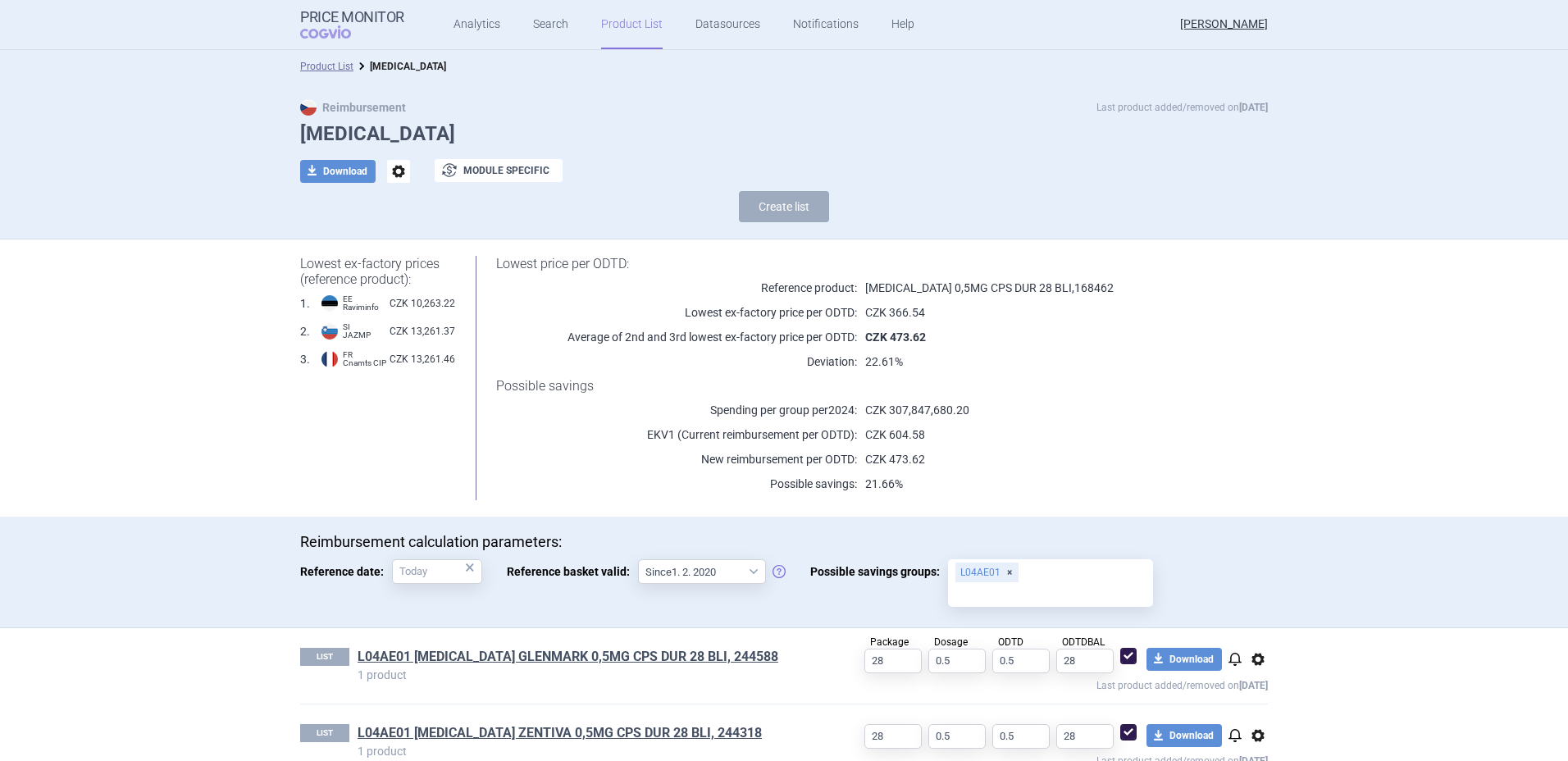
click at [1419, 424] on section "Product List [MEDICAL_DATA] Reimbursement Last product added/removed on [DATE] …" at bounding box center [784, 406] width 1568 height 711
click at [604, 22] on link "Product List" at bounding box center [631, 24] width 62 height 50
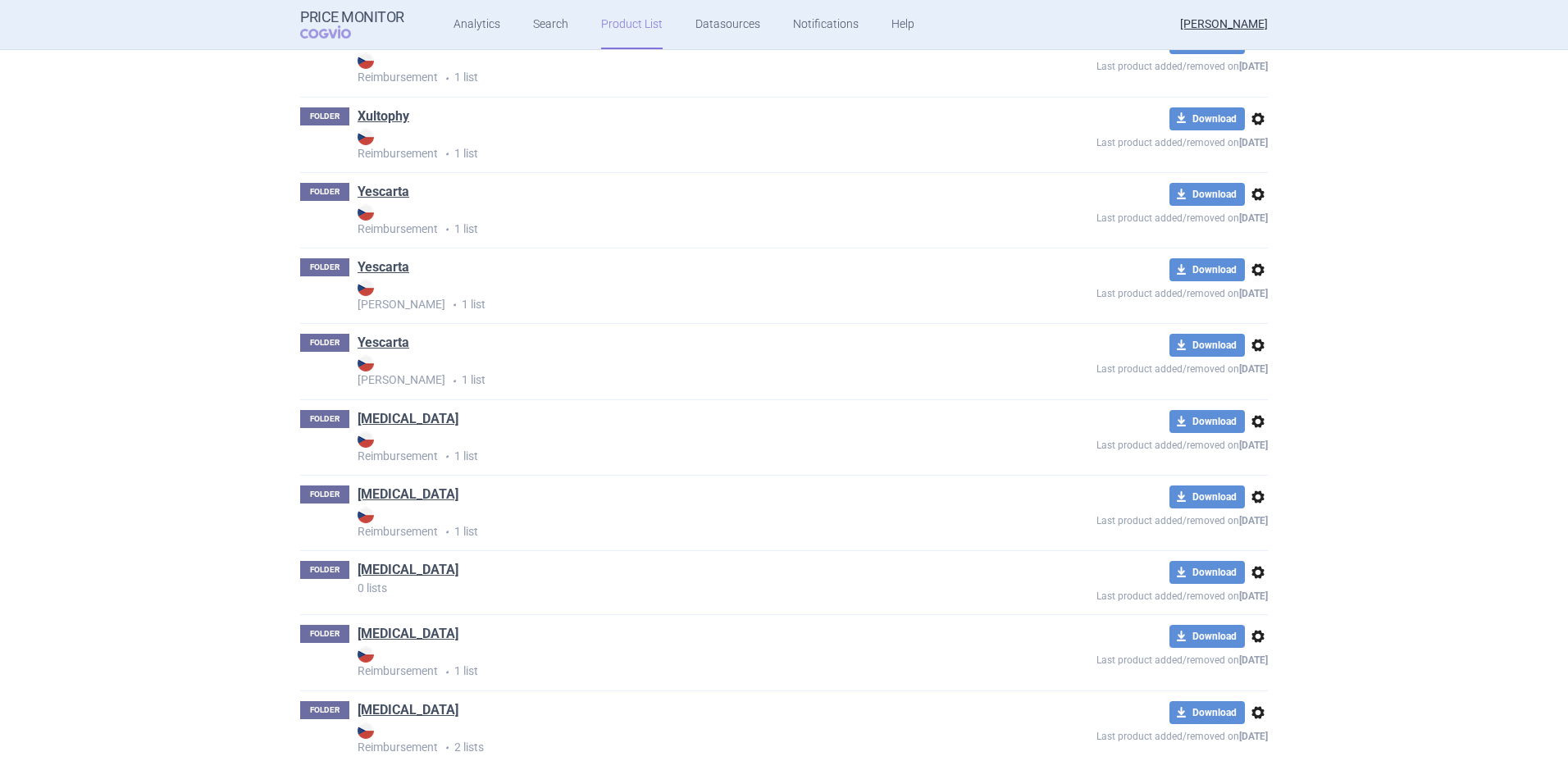
scroll to position [16101, 0]
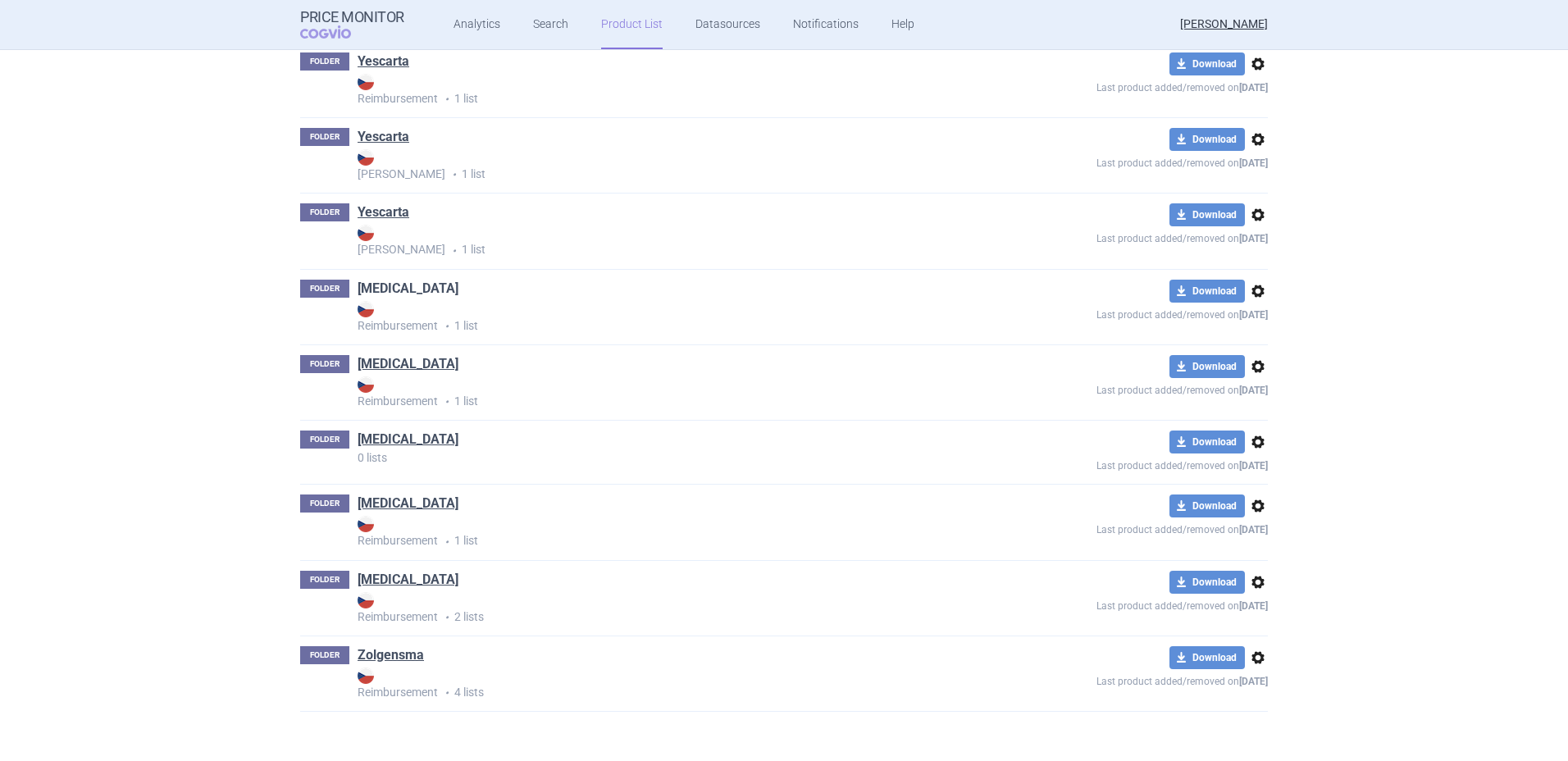
click at [374, 285] on link "[MEDICAL_DATA]" at bounding box center [408, 289] width 101 height 18
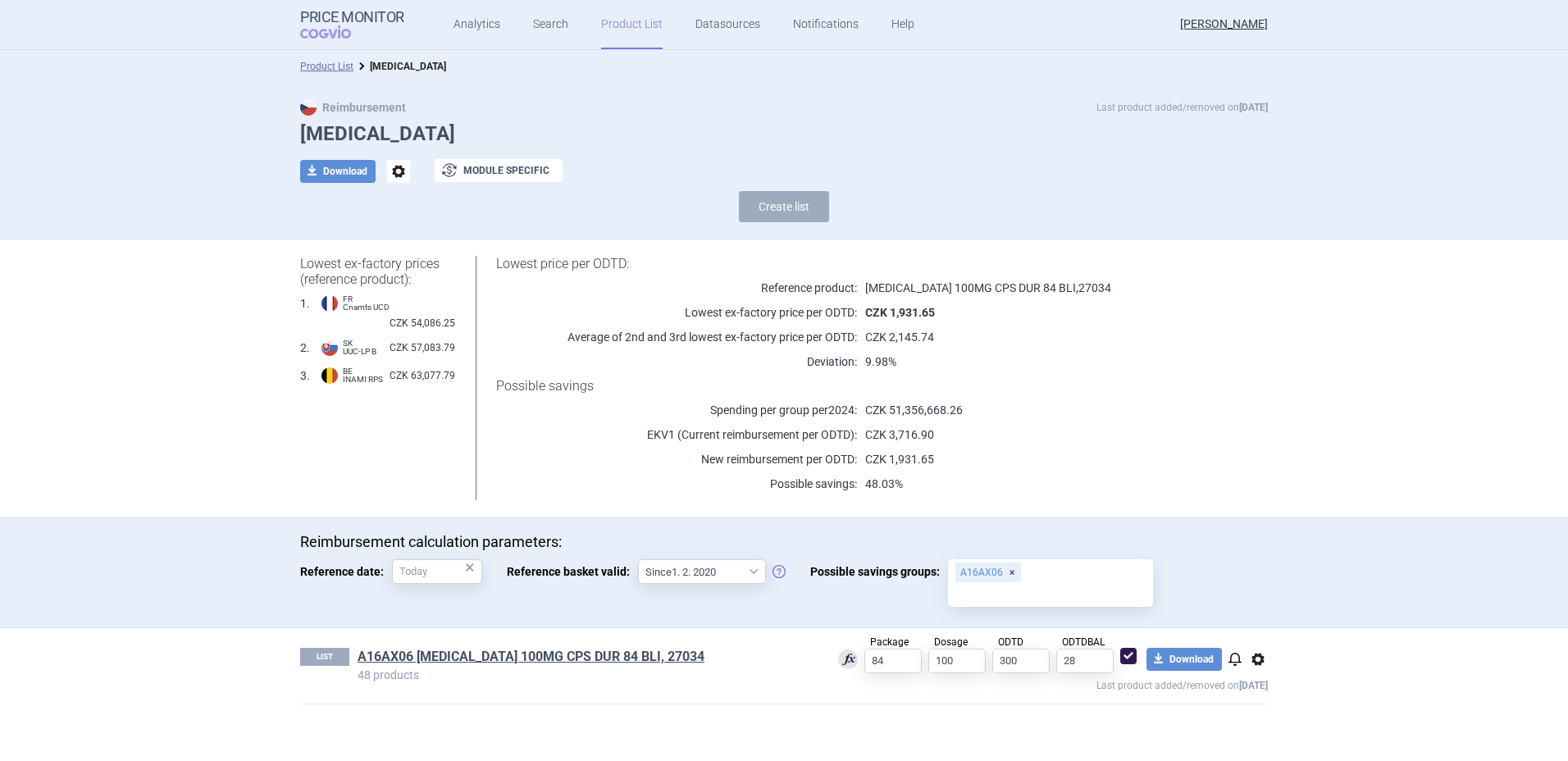
click at [1078, 341] on p "CZK 2,145.74" at bounding box center [1041, 337] width 370 height 17
click at [540, 26] on link "Search" at bounding box center [550, 24] width 36 height 50
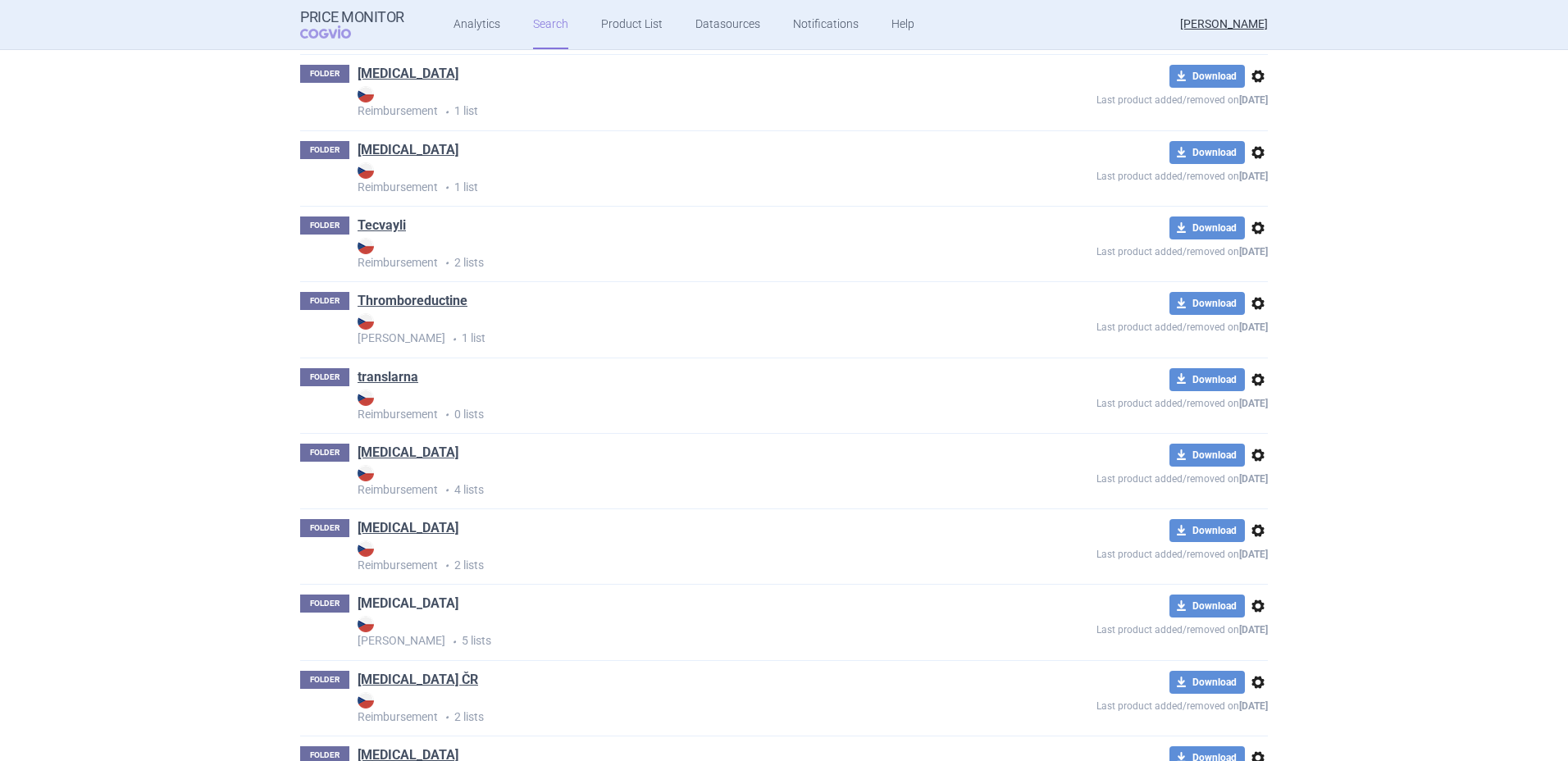
scroll to position [12909, 0]
click at [382, 520] on link "[MEDICAL_DATA]" at bounding box center [408, 527] width 101 height 18
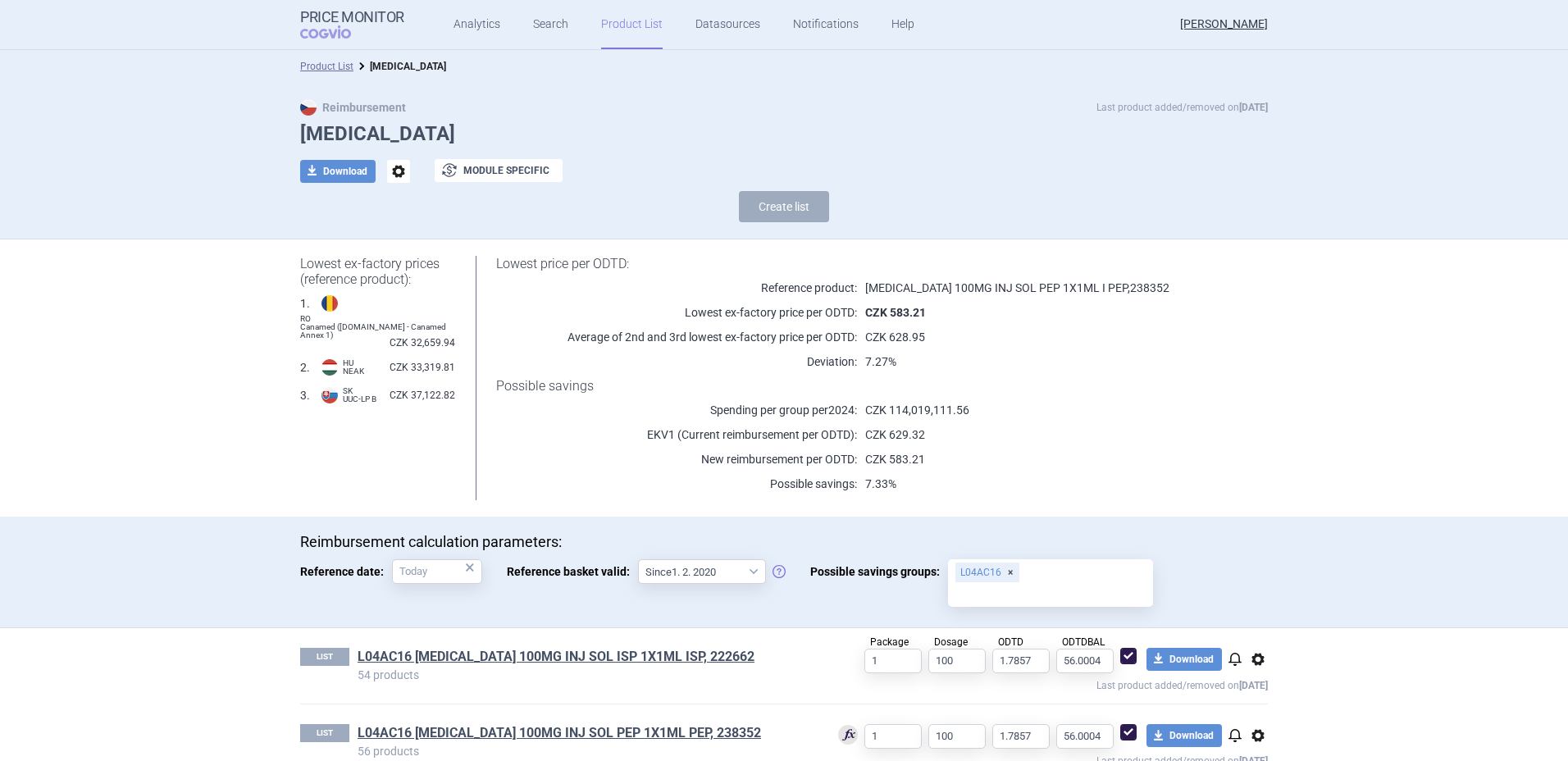
scroll to position [36, 0]
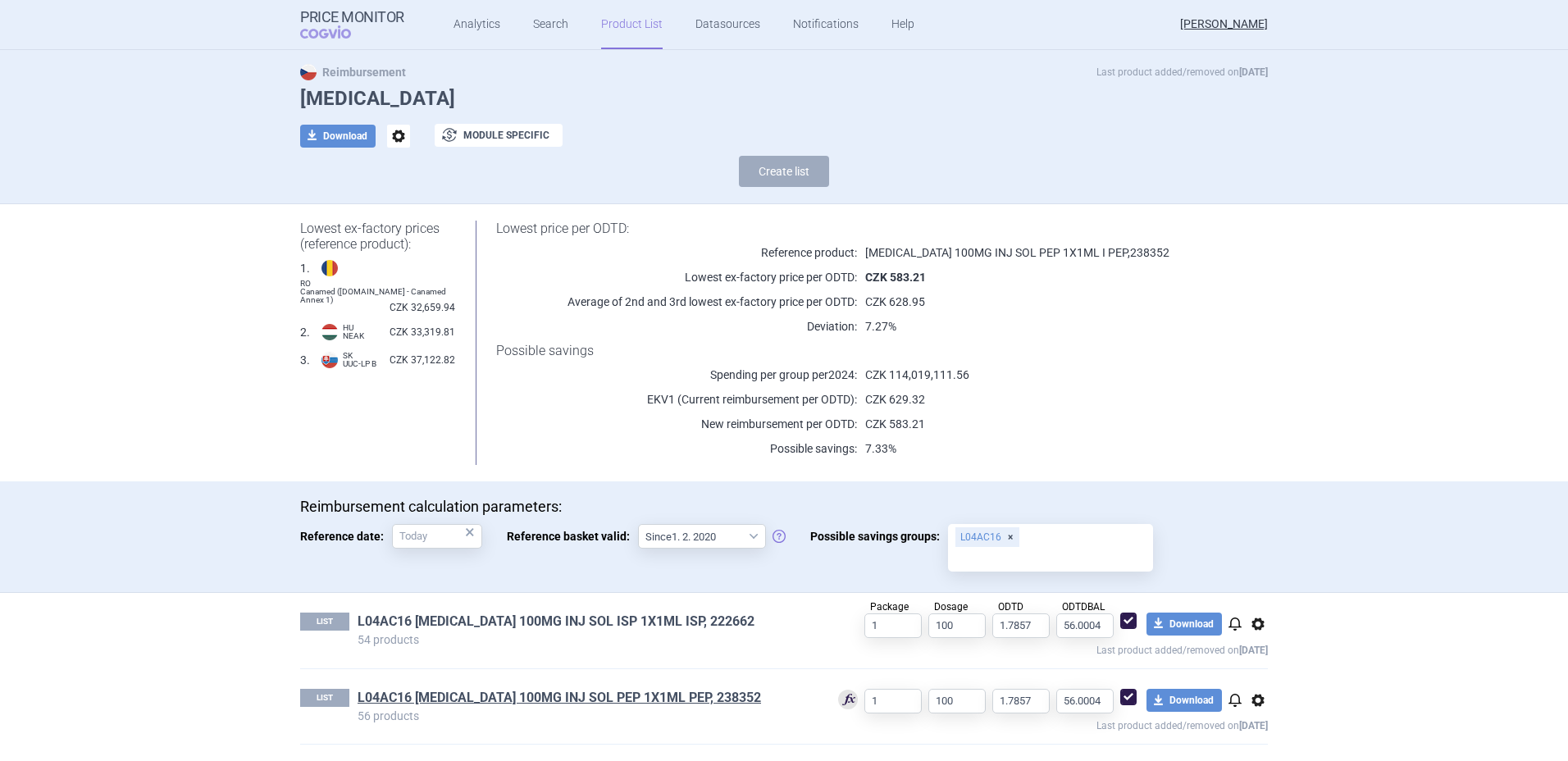
click at [521, 617] on link "L04AC16 [MEDICAL_DATA] 100MG INJ SOL ISP 1X1ML ISP, 222662" at bounding box center [556, 621] width 397 height 18
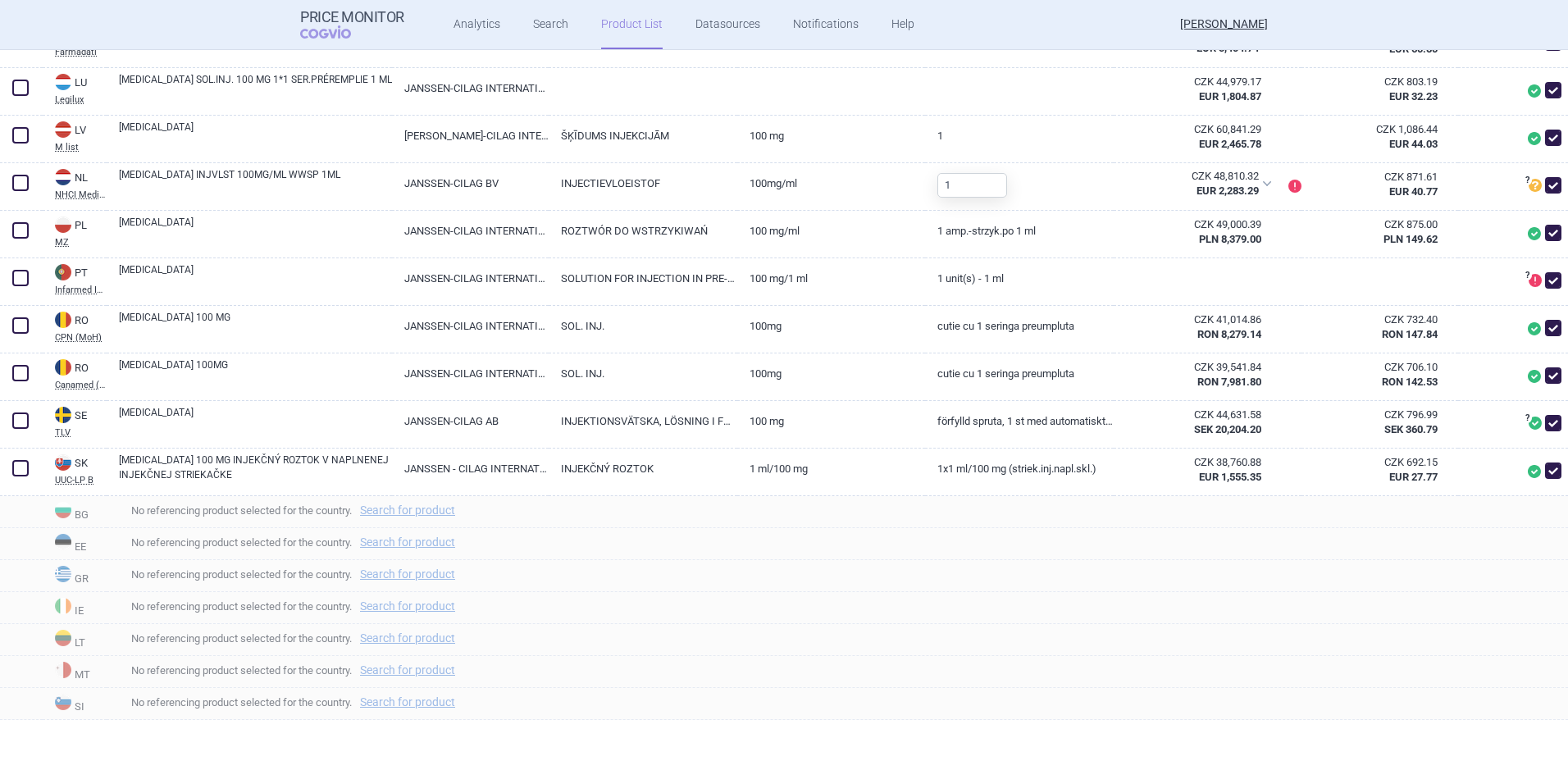
scroll to position [1655, 0]
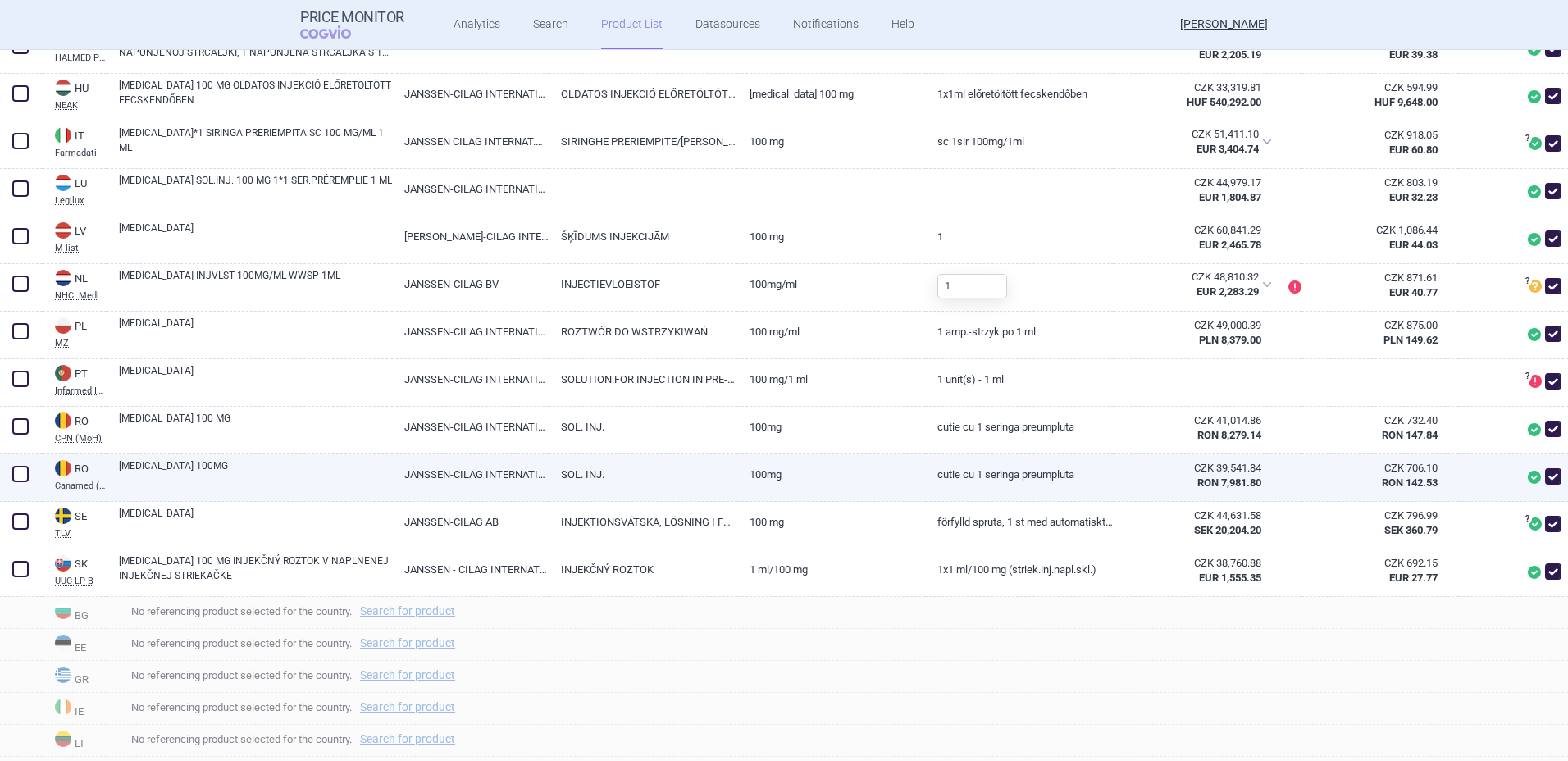
click at [1545, 478] on span at bounding box center [1553, 476] width 17 height 17
checkbox input "false"
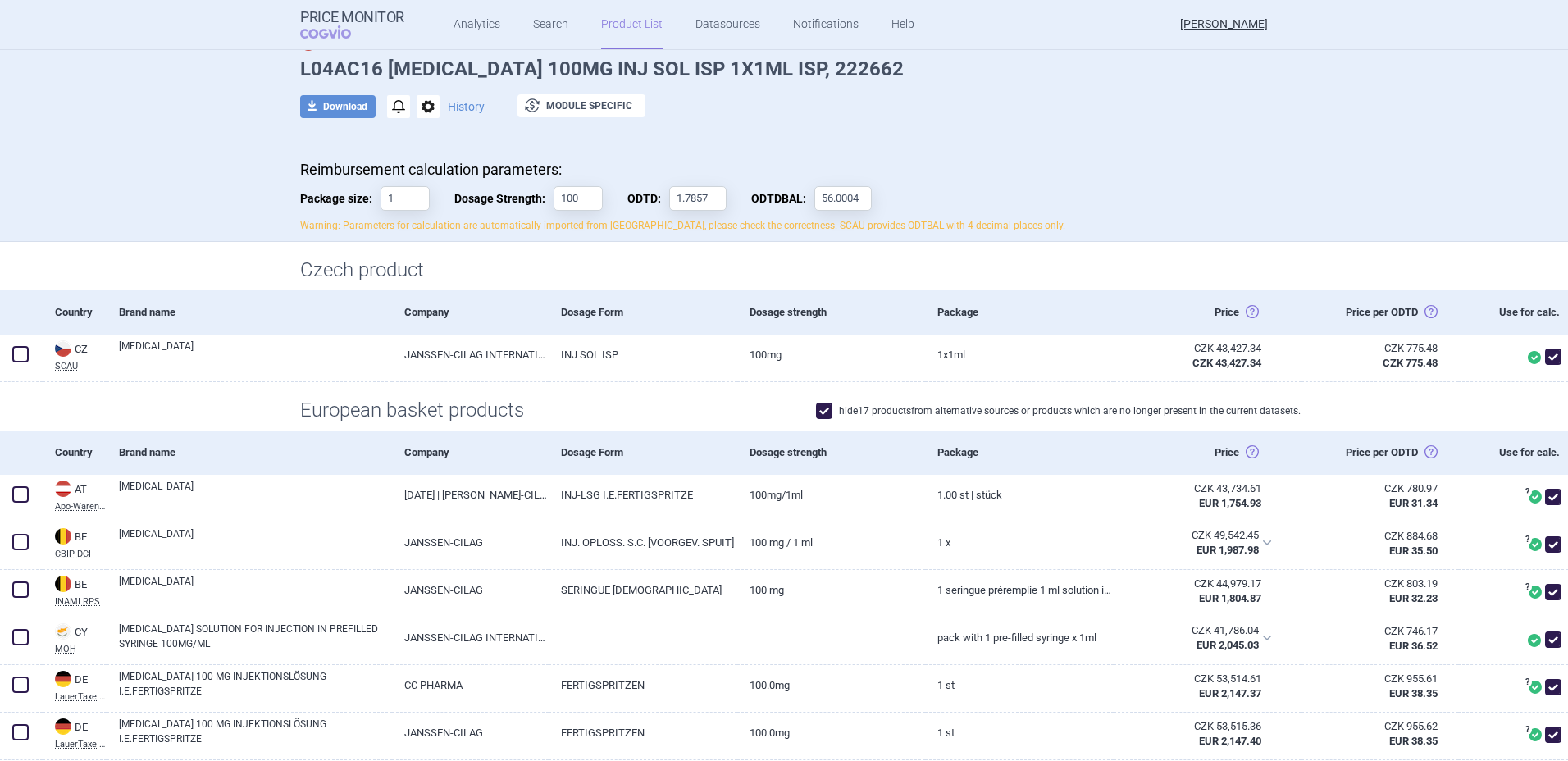
scroll to position [0, 0]
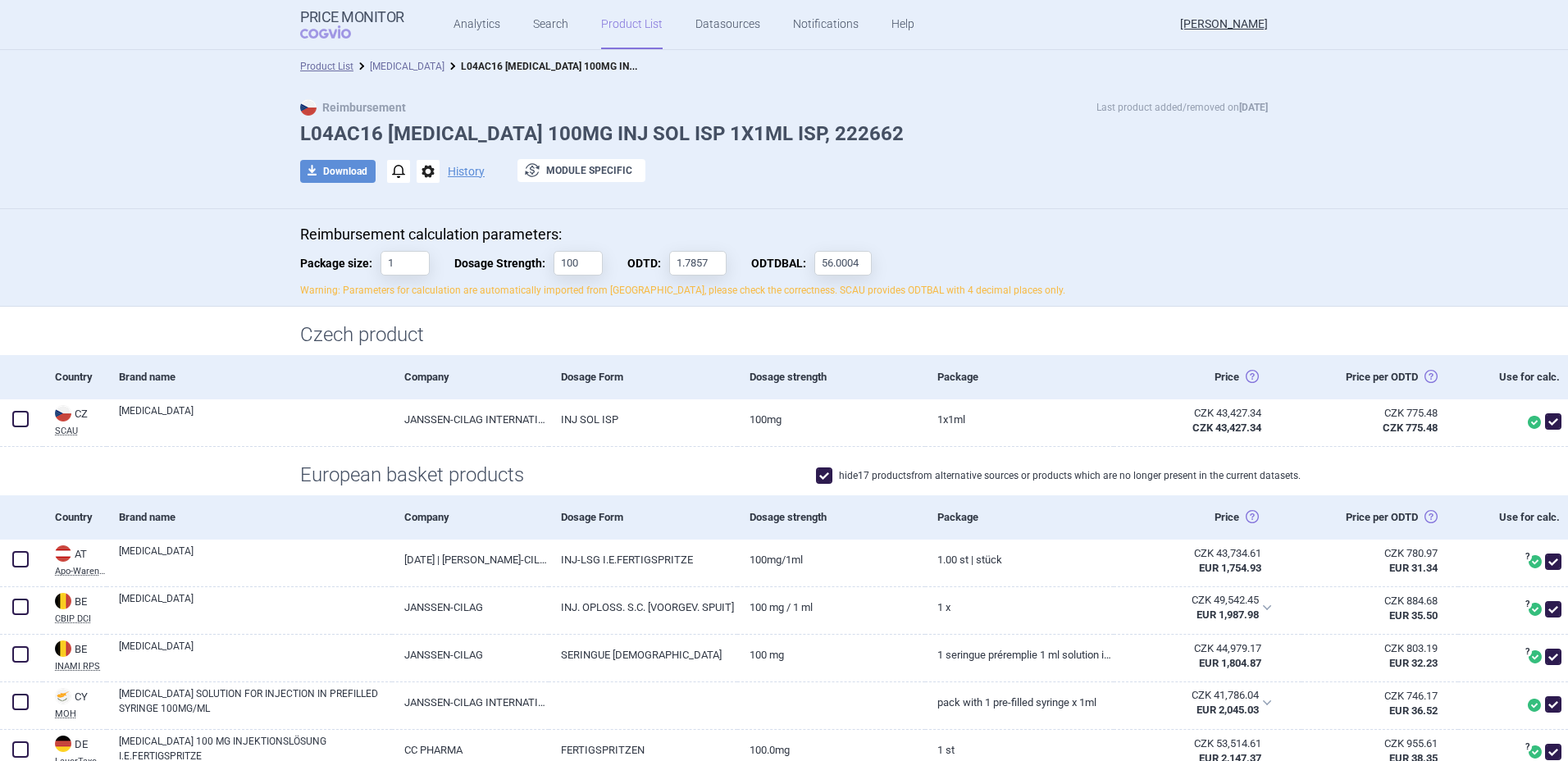
click at [385, 69] on link "[MEDICAL_DATA]" at bounding box center [407, 66] width 75 height 11
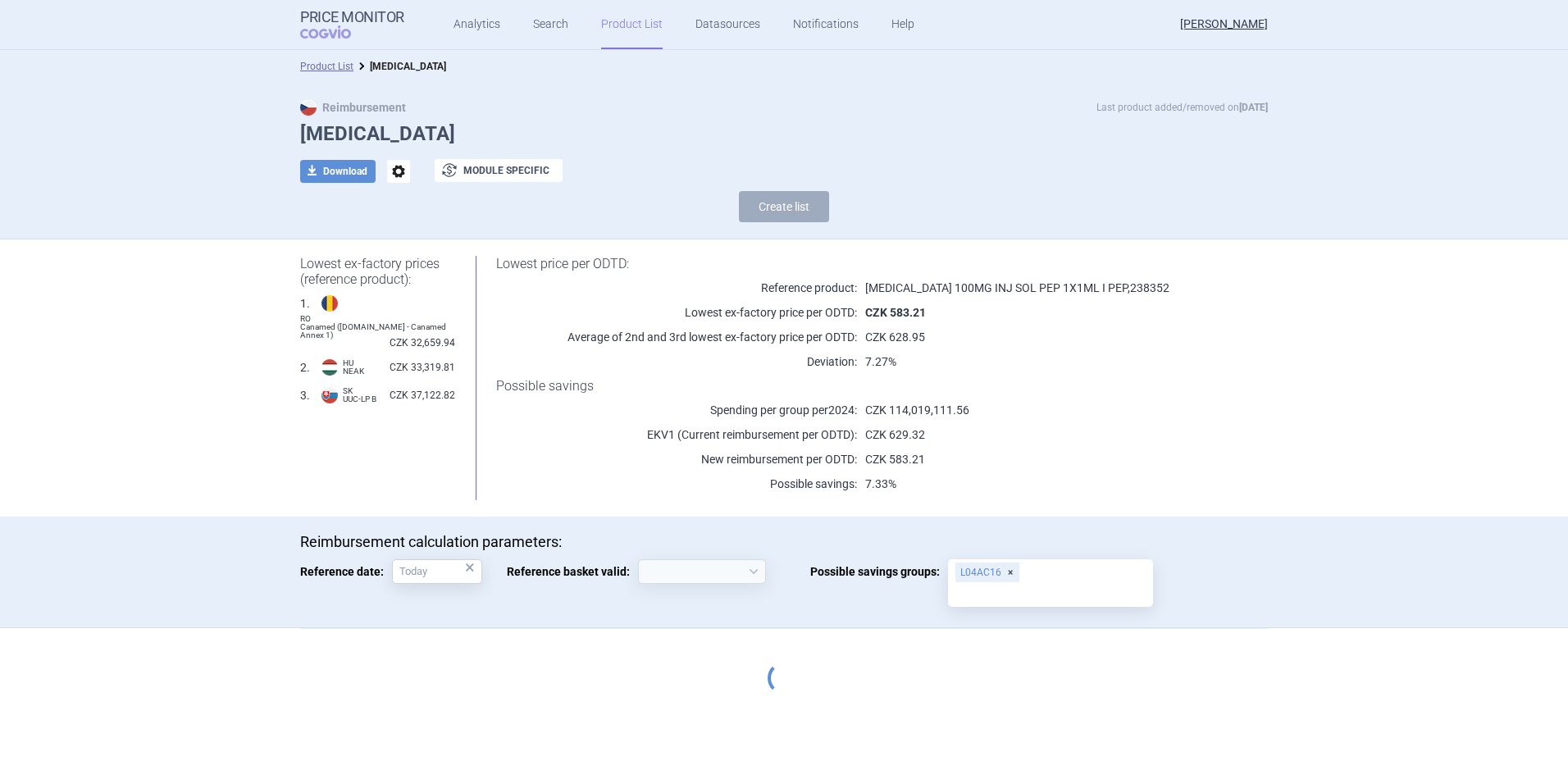
select select "[DATE]"
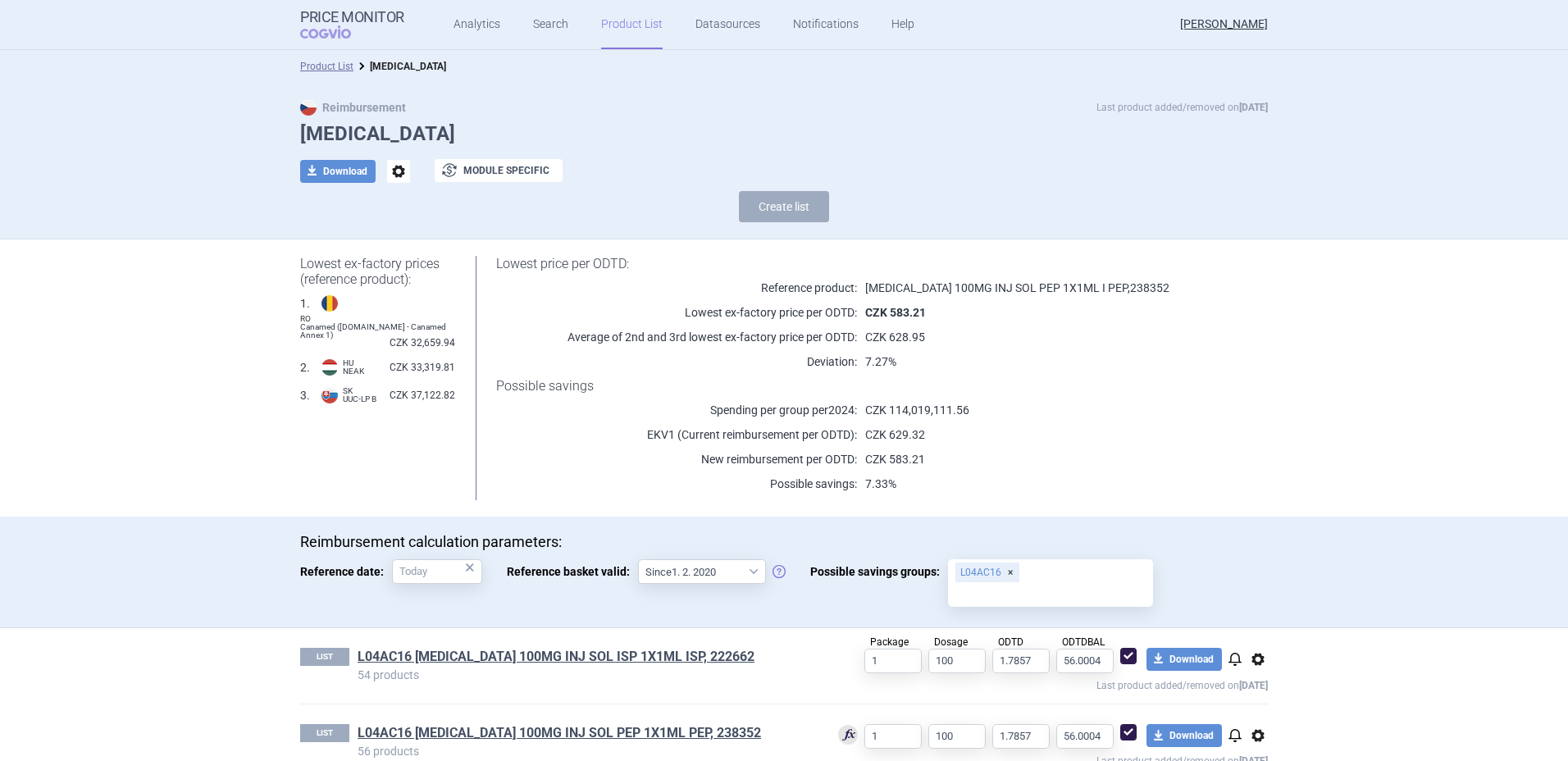
scroll to position [36, 0]
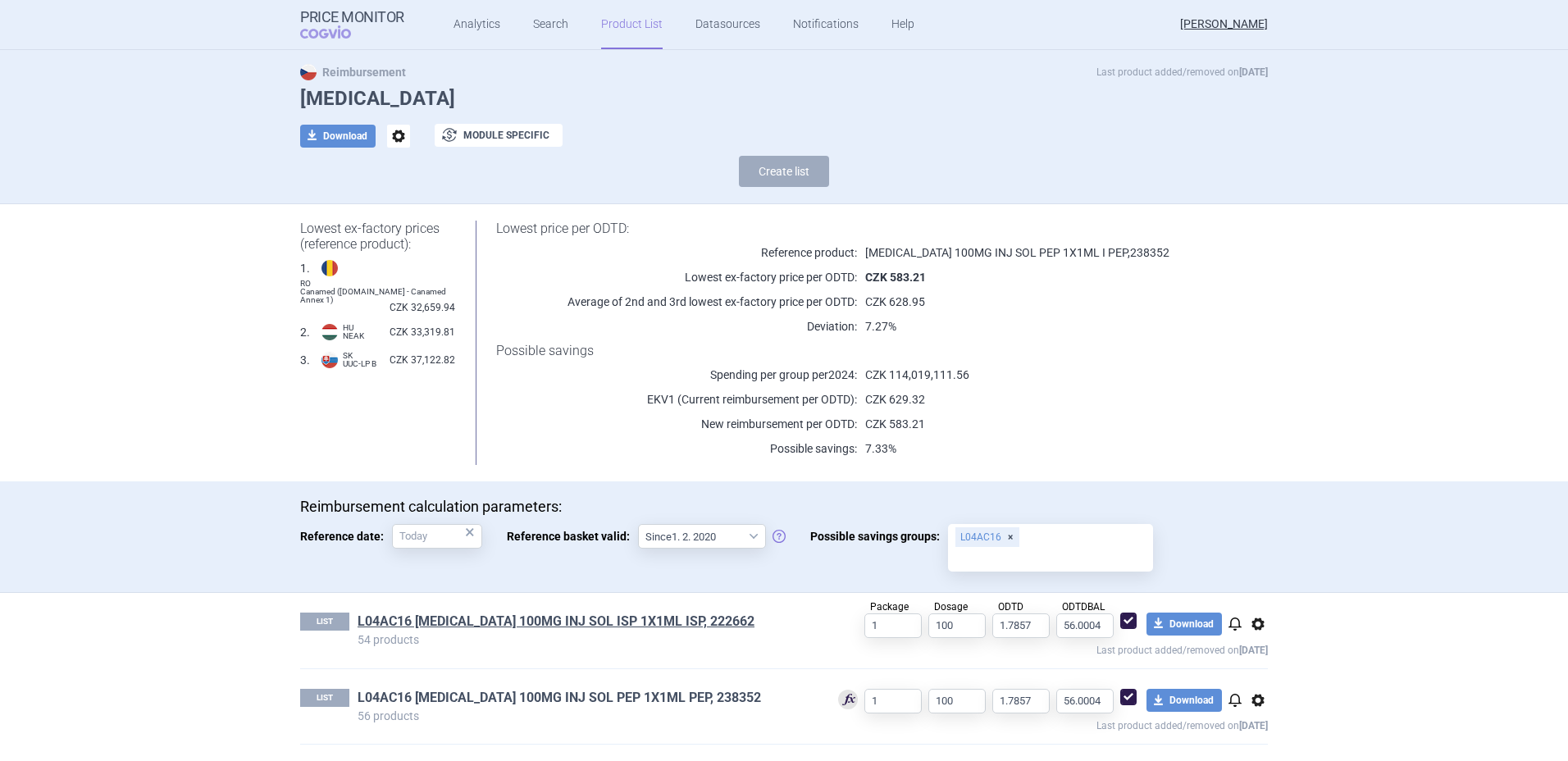
click at [521, 702] on link "L04AC16 [MEDICAL_DATA] 100MG INJ SOL PEP 1X1ML PEP, 238352" at bounding box center [559, 698] width 404 height 18
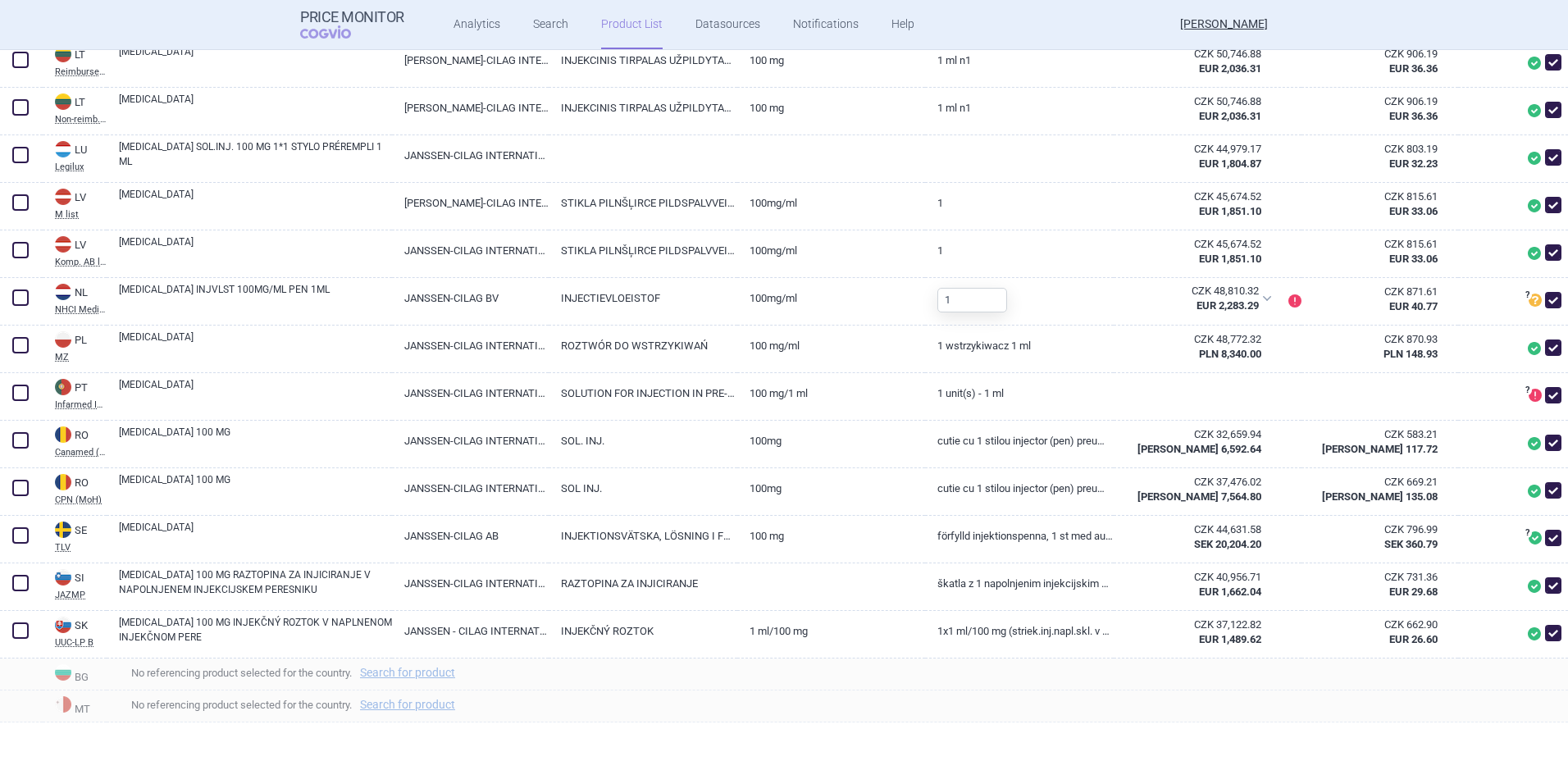
scroll to position [1834, 0]
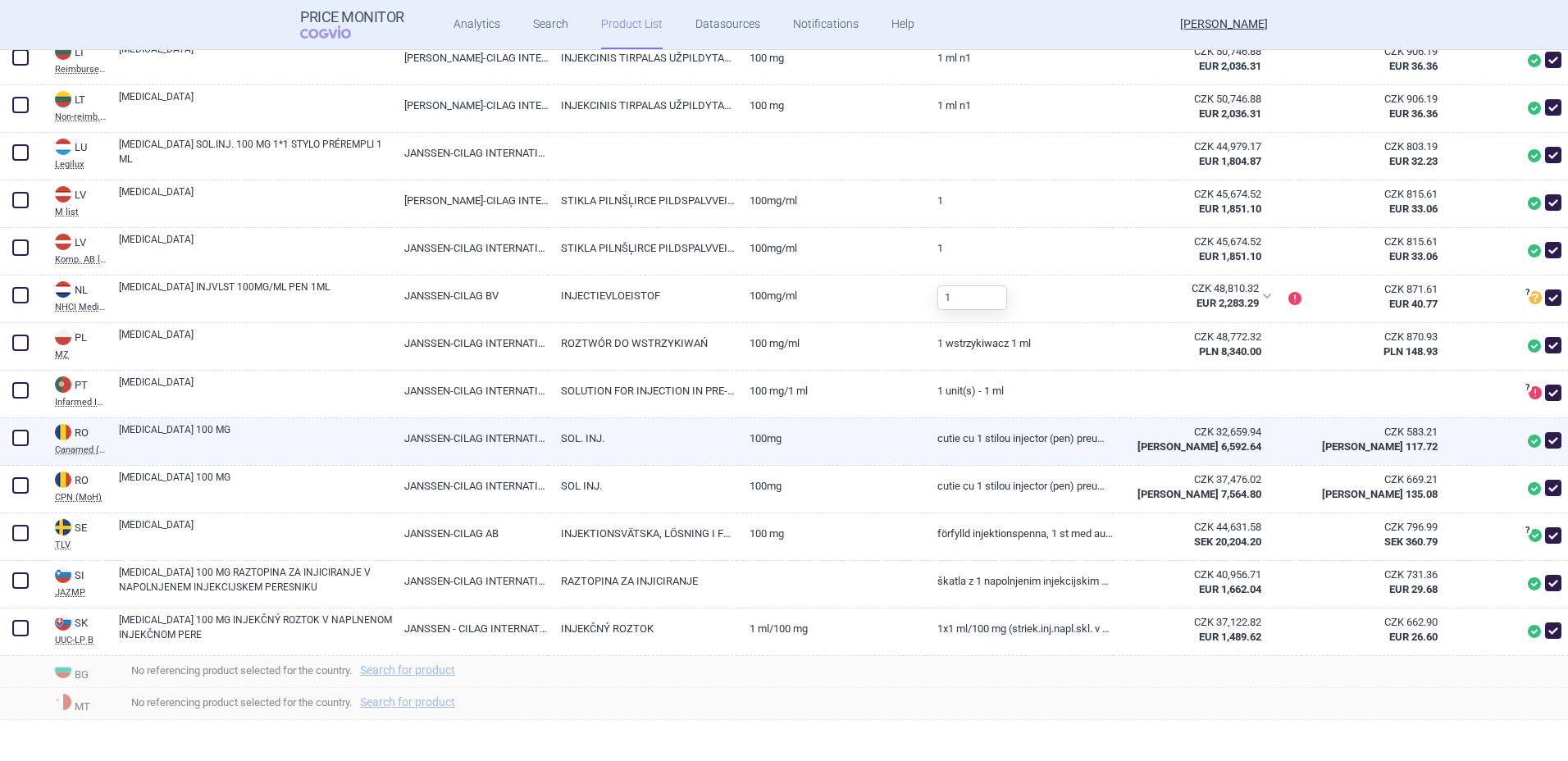
click at [1545, 439] on span at bounding box center [1553, 440] width 17 height 17
checkbox input "false"
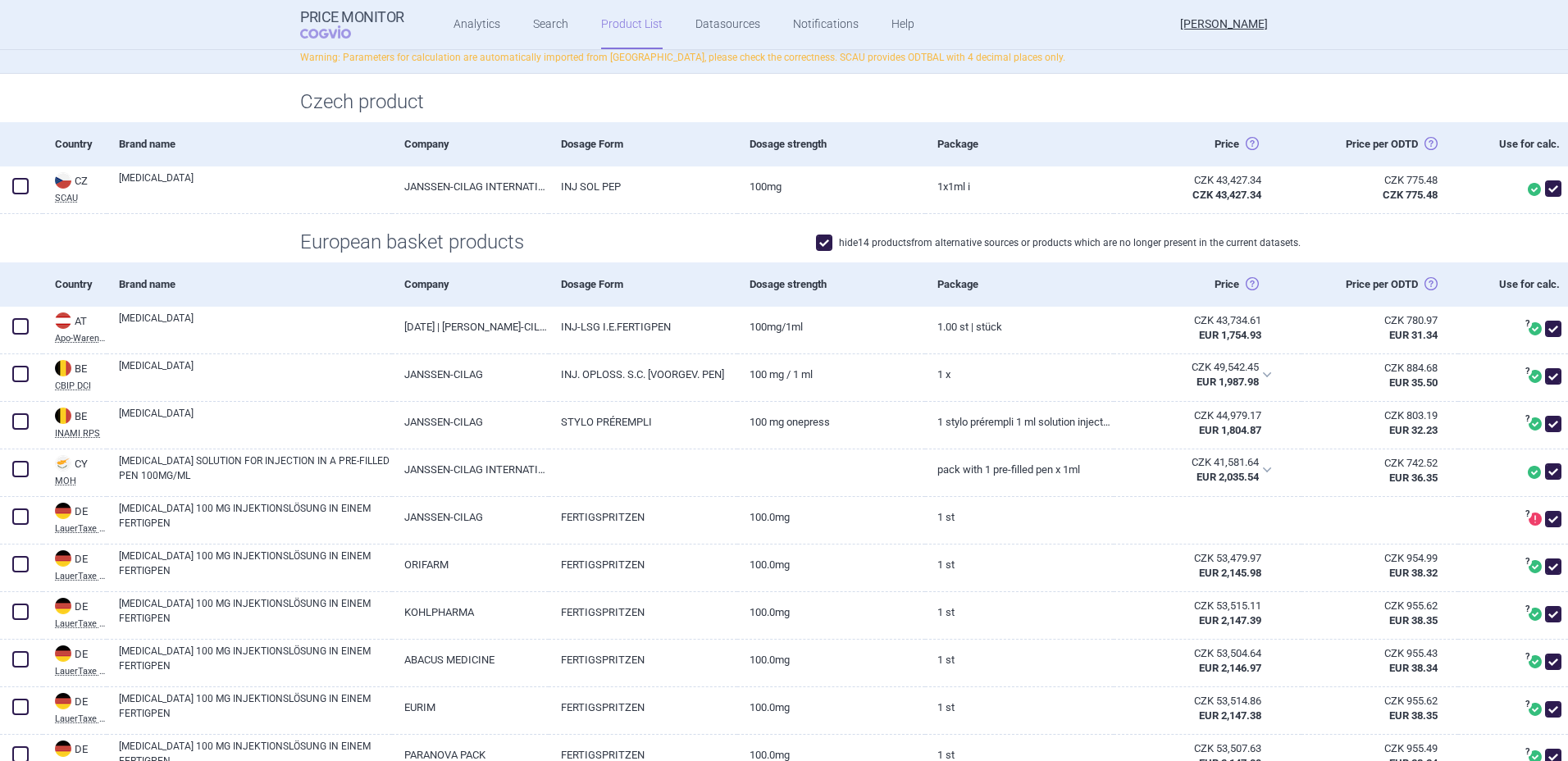
scroll to position [0, 0]
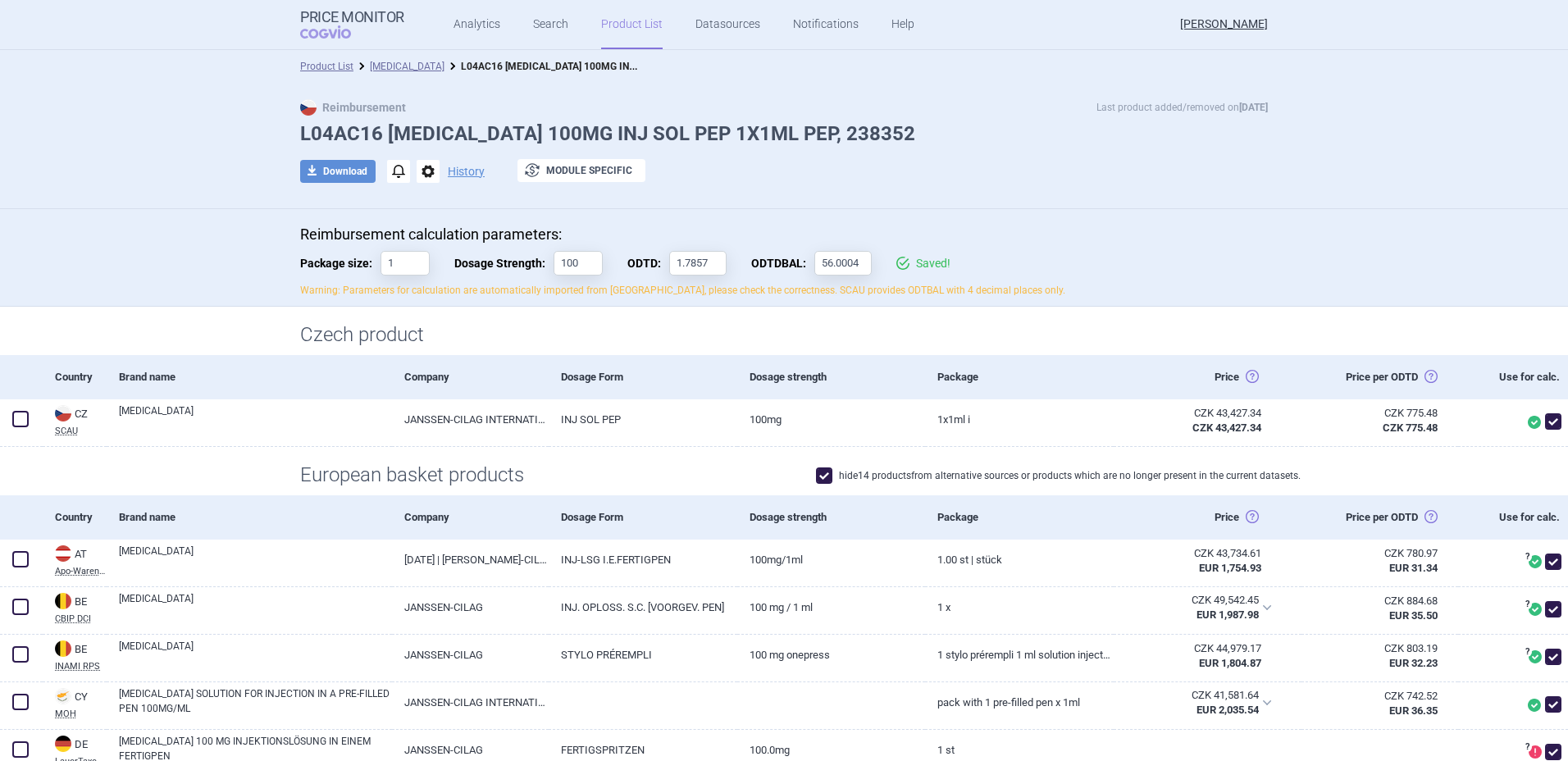
click at [380, 57] on div "Product List [MEDICAL_DATA] L04AC16 [MEDICAL_DATA] 100MG INJ SOL PEP 1X1ML PEP,…" at bounding box center [784, 67] width 1568 height 33
click at [395, 67] on link "[MEDICAL_DATA]" at bounding box center [407, 66] width 75 height 11
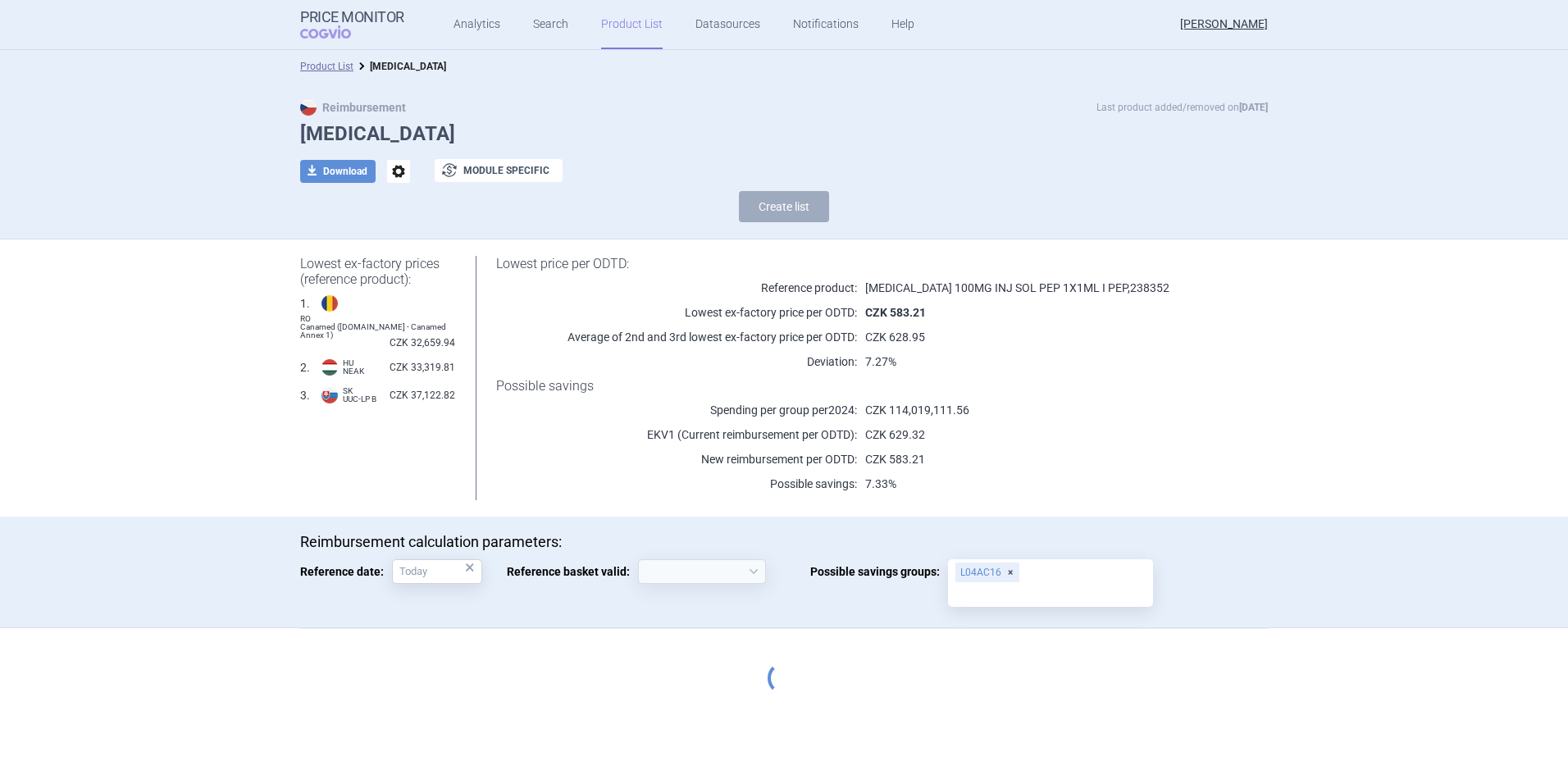
select select "[DATE]"
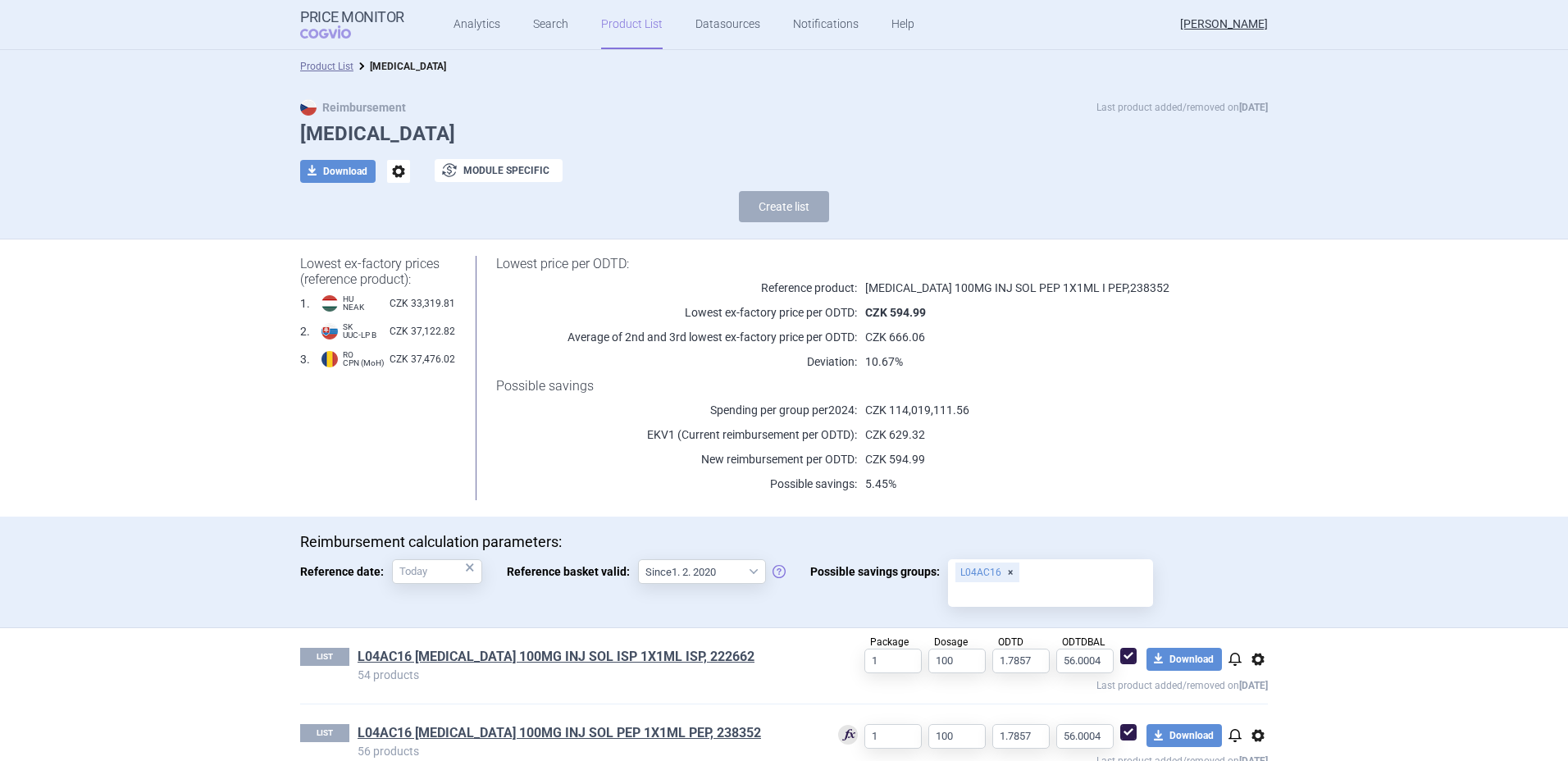
click at [622, 16] on link "Product List" at bounding box center [631, 24] width 62 height 50
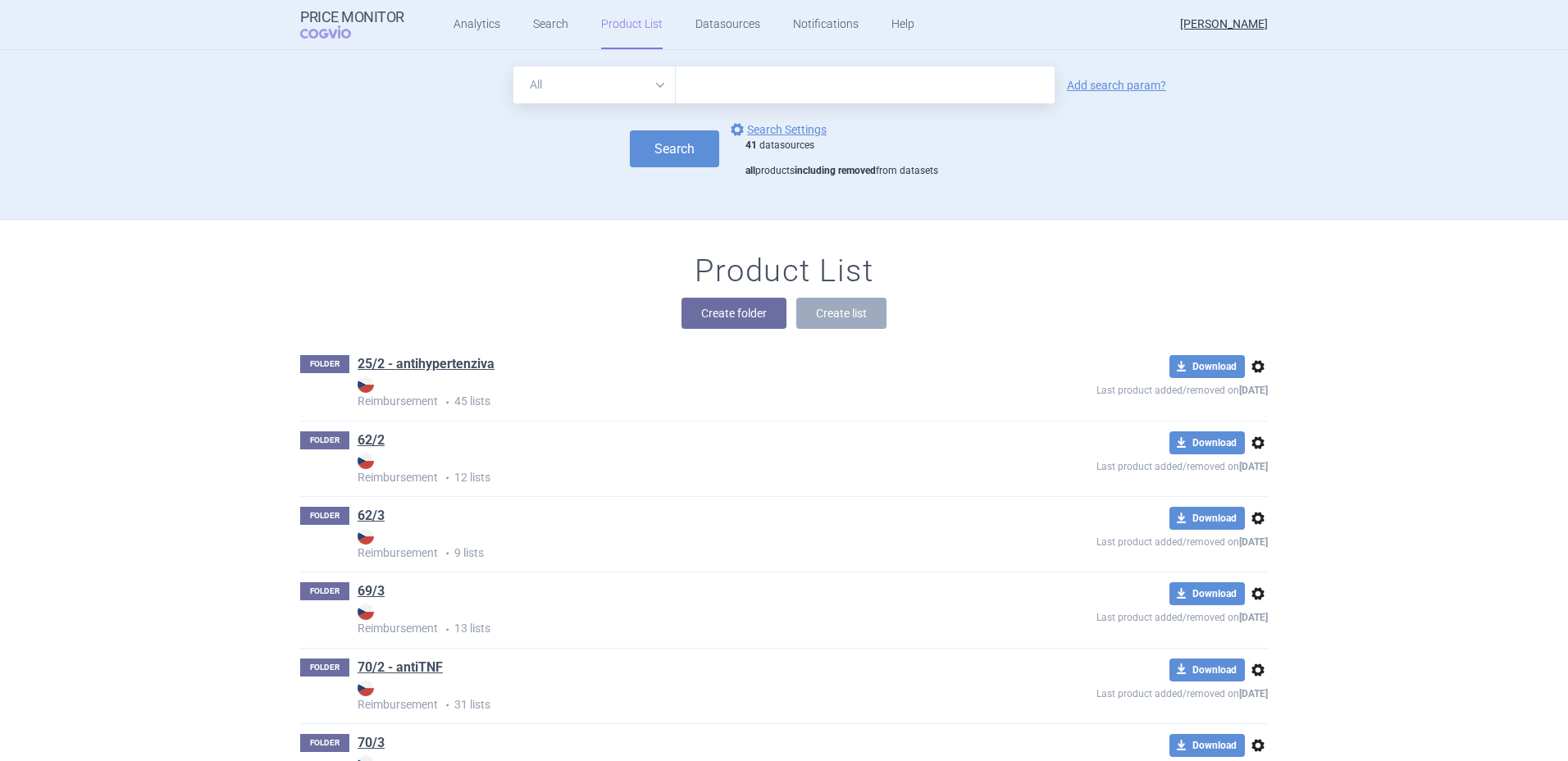
scroll to position [170, 0]
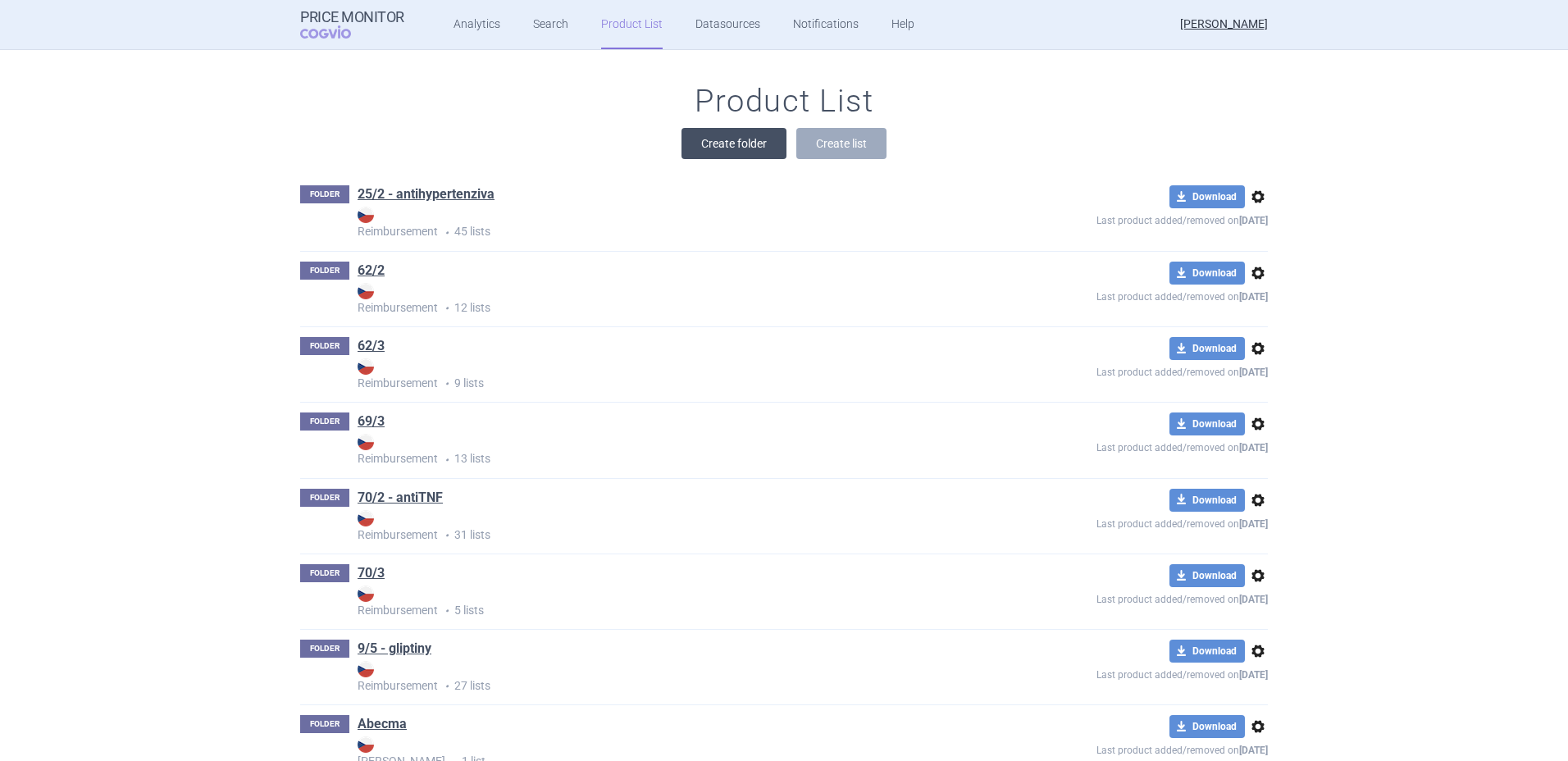
click at [741, 151] on button "Create folder" at bounding box center [734, 144] width 105 height 31
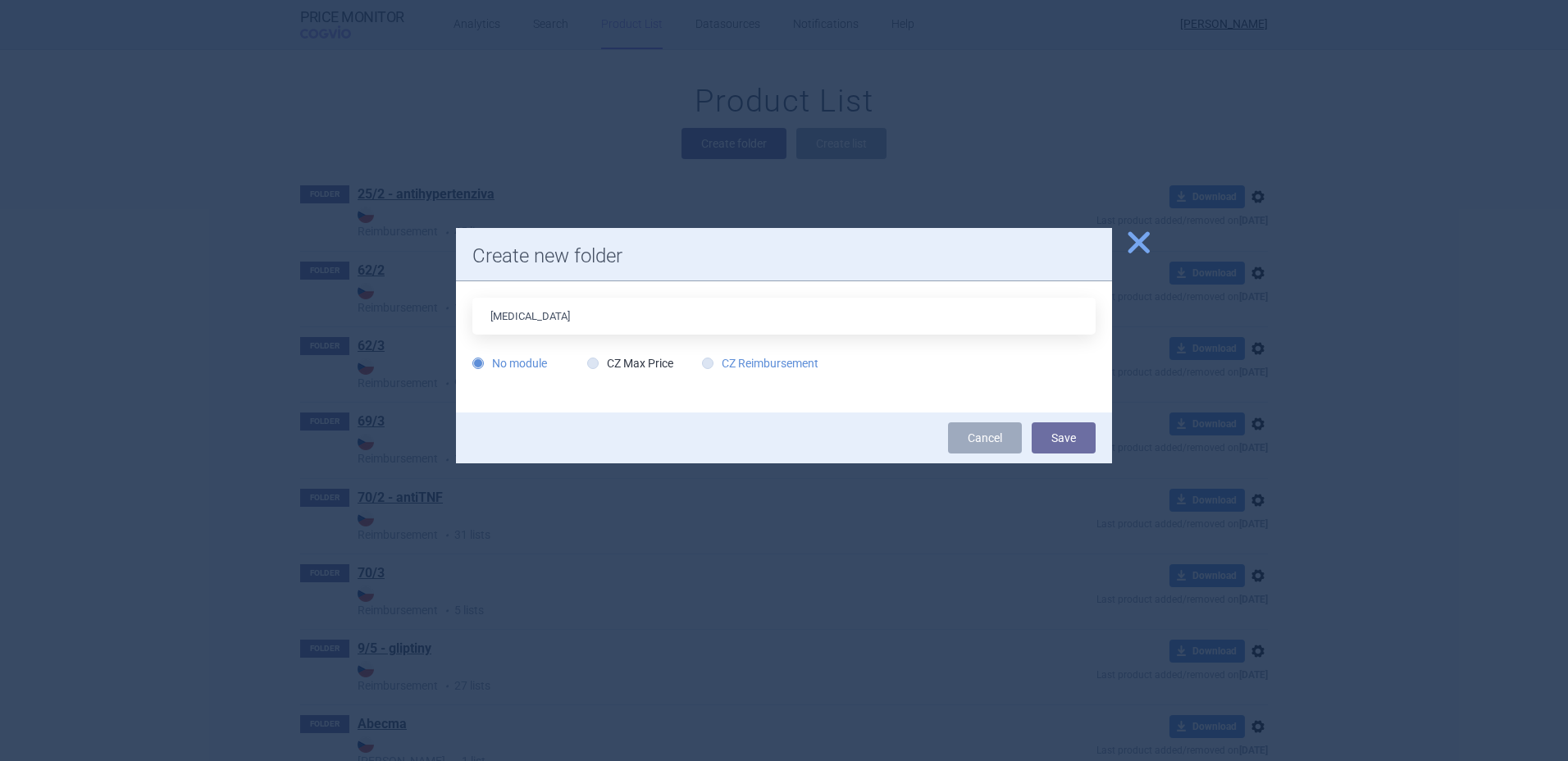
type input "[MEDICAL_DATA]"
click at [742, 361] on label "CZ Reimbursement" at bounding box center [760, 363] width 117 height 17
click at [719, 361] on input "CZ Reimbursement" at bounding box center [711, 364] width 17 height 17
radio input "true"
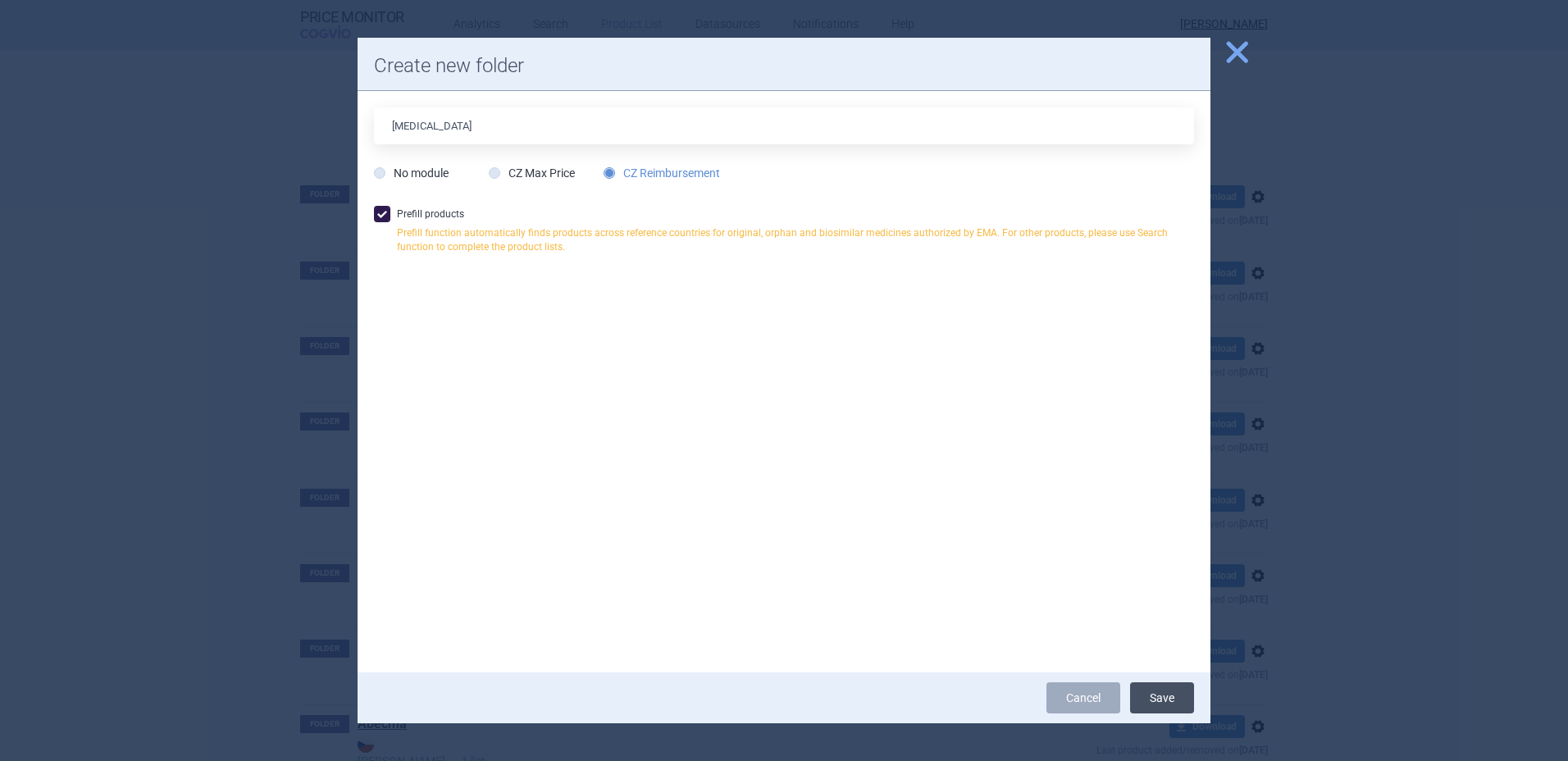
click at [1158, 688] on button "Save" at bounding box center [1162, 698] width 64 height 31
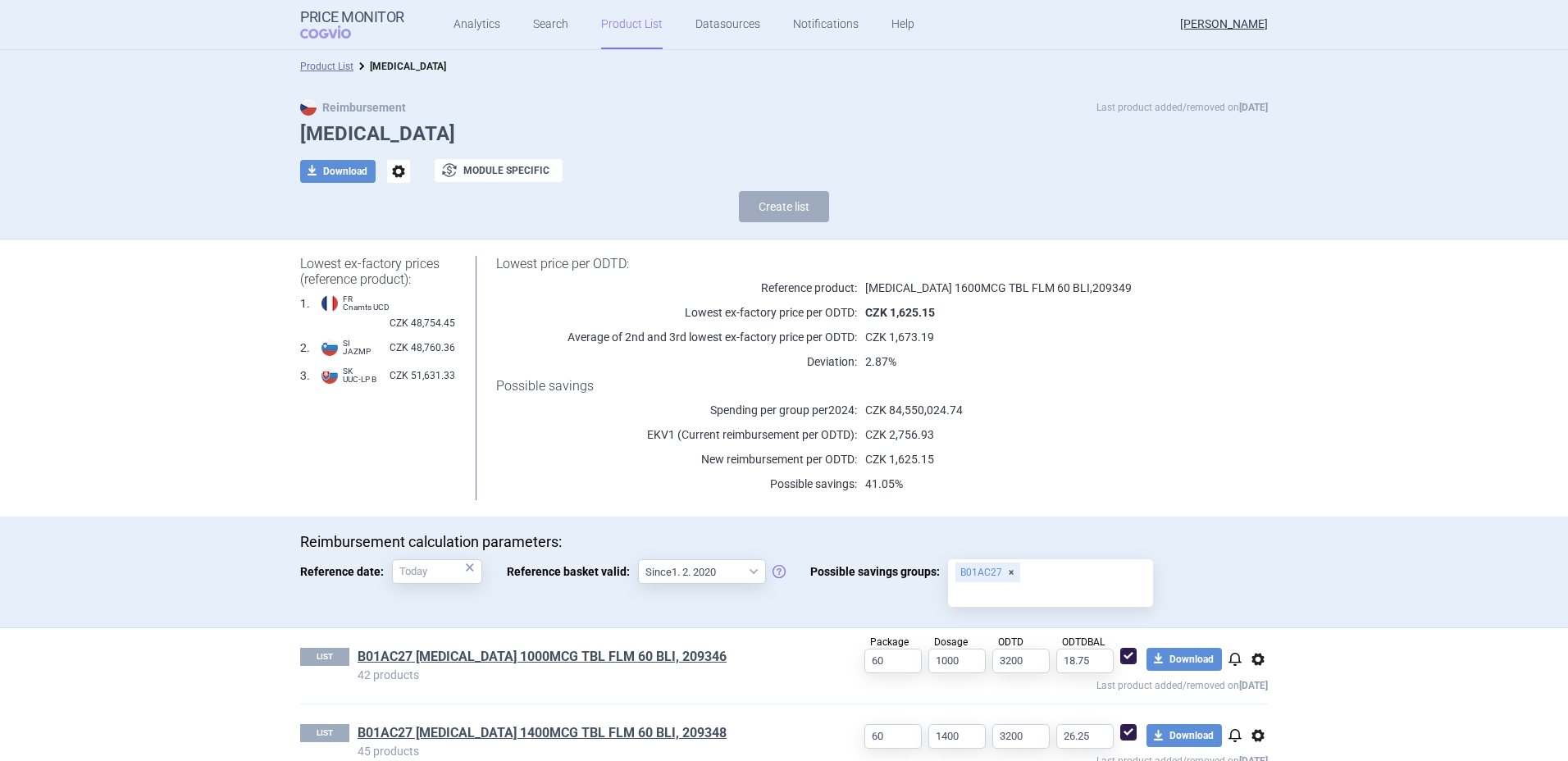
click at [722, 387] on h1 "Possible savings" at bounding box center [862, 386] width 731 height 16
click at [622, 23] on link "Product List" at bounding box center [631, 24] width 62 height 50
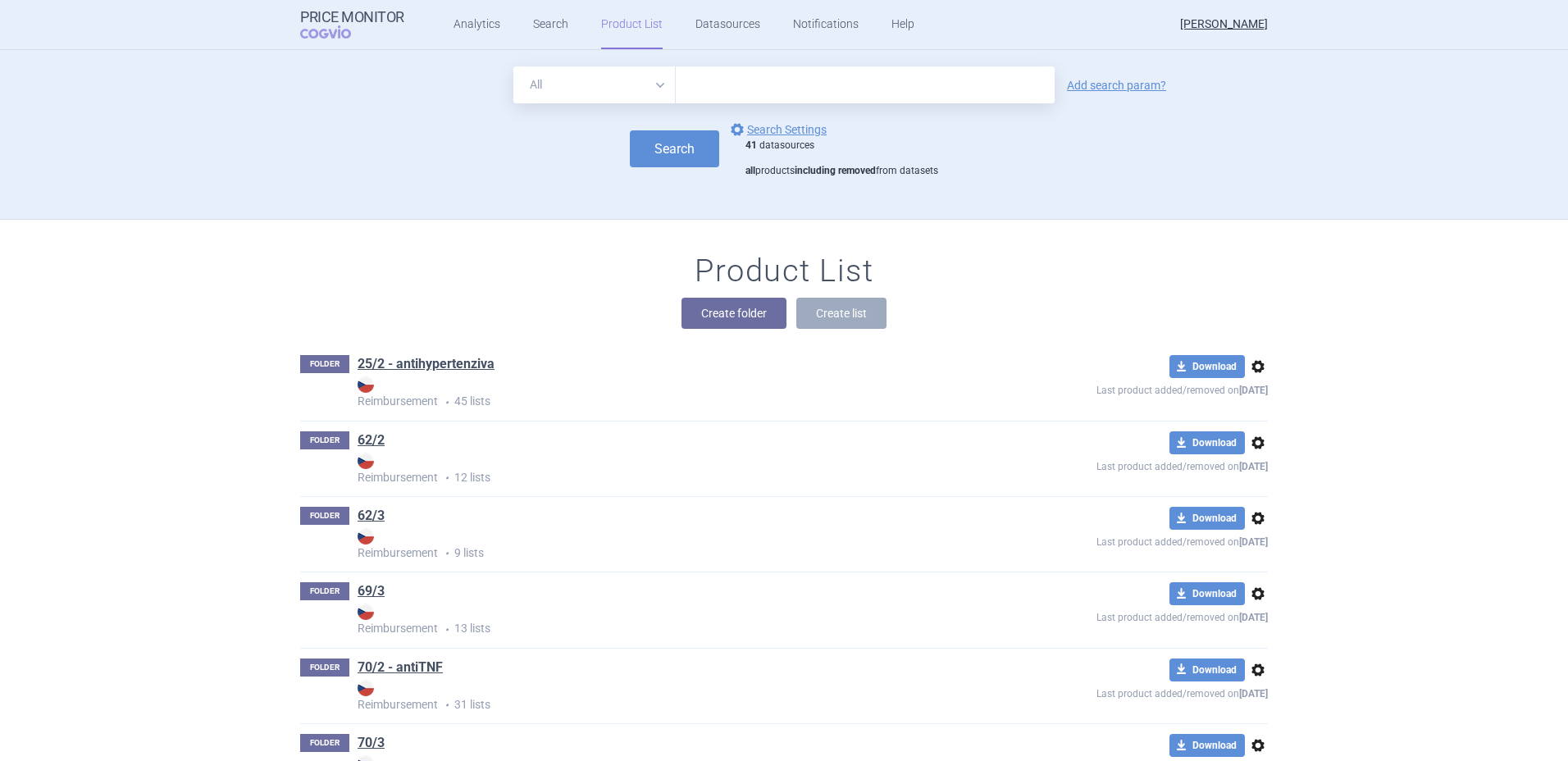
click at [744, 72] on input "text" at bounding box center [865, 84] width 379 height 37
type input "[MEDICAL_DATA]"
click button "Search" at bounding box center [674, 149] width 90 height 37
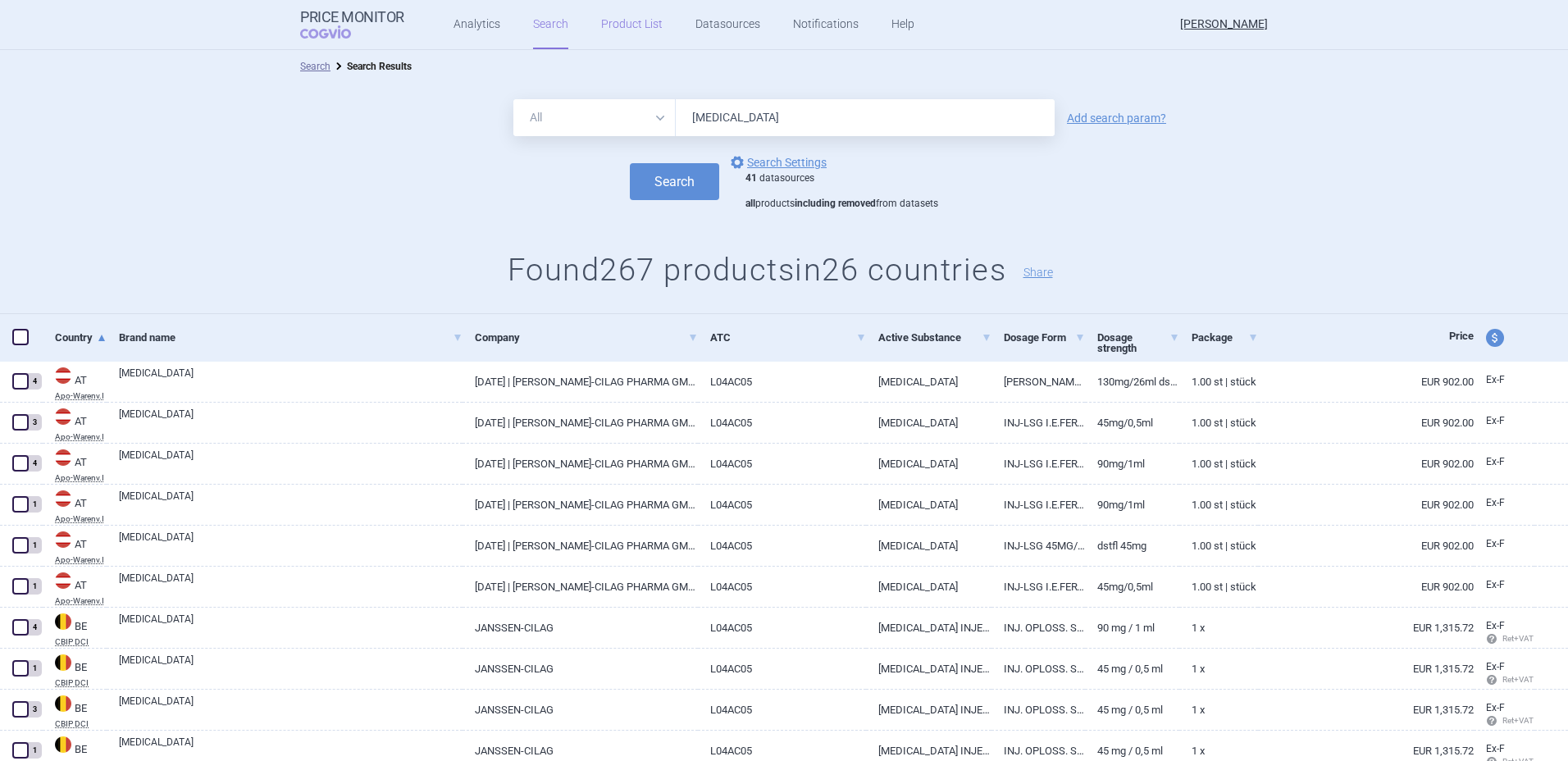
click at [624, 23] on link "Product List" at bounding box center [631, 24] width 62 height 50
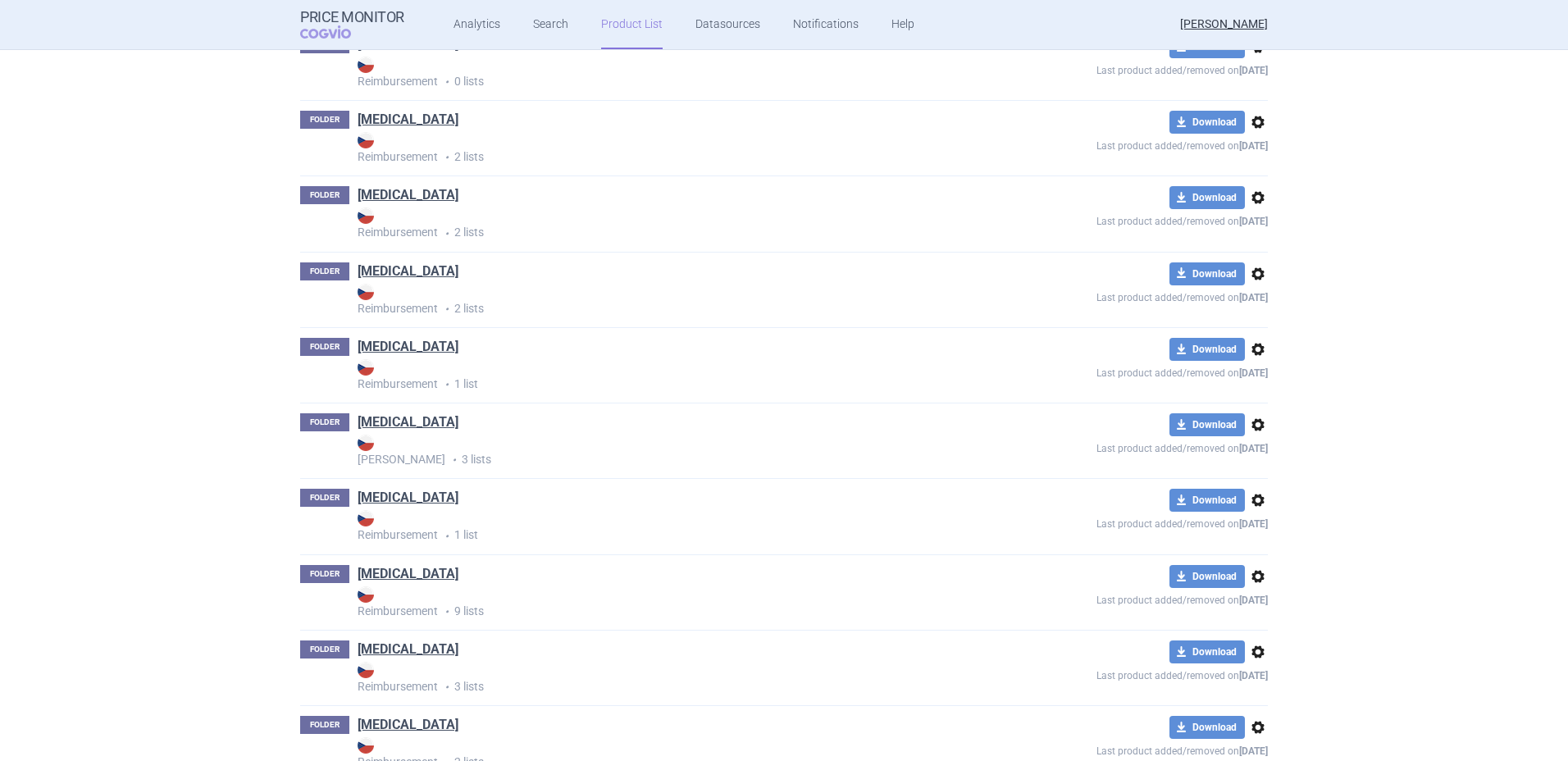
scroll to position [11664, 0]
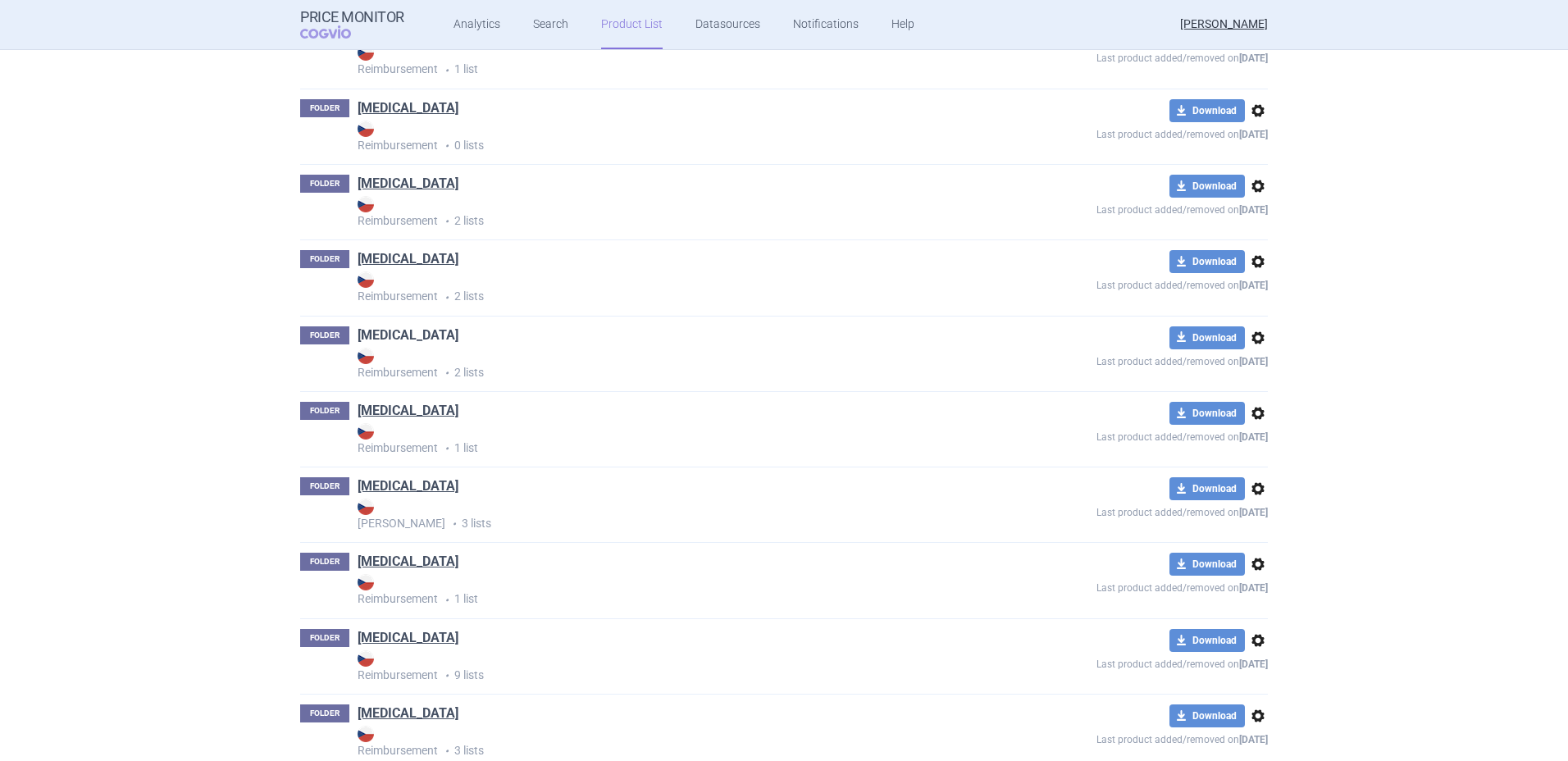
click at [373, 333] on link "[MEDICAL_DATA]" at bounding box center [408, 335] width 101 height 18
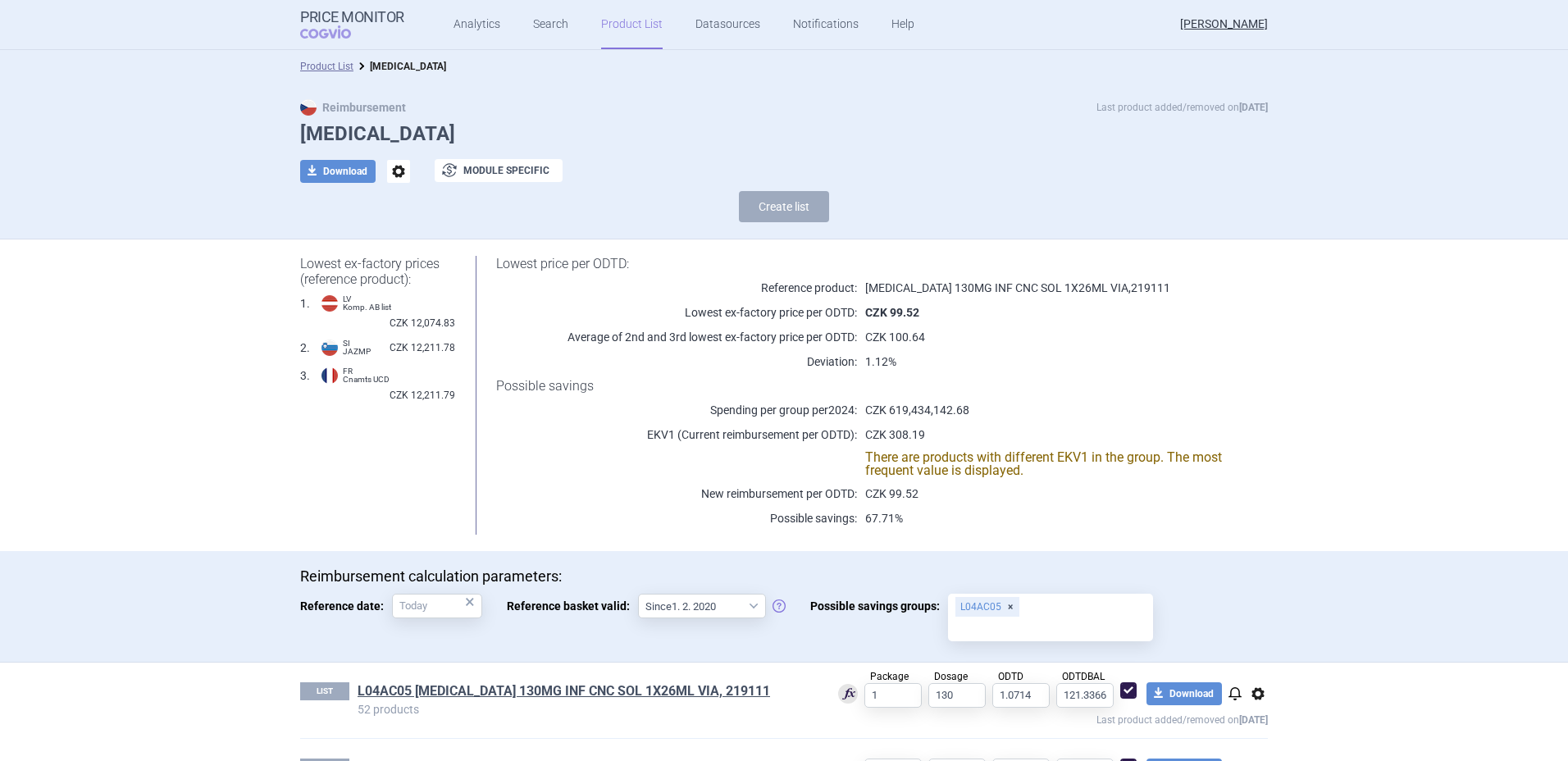
scroll to position [70, 0]
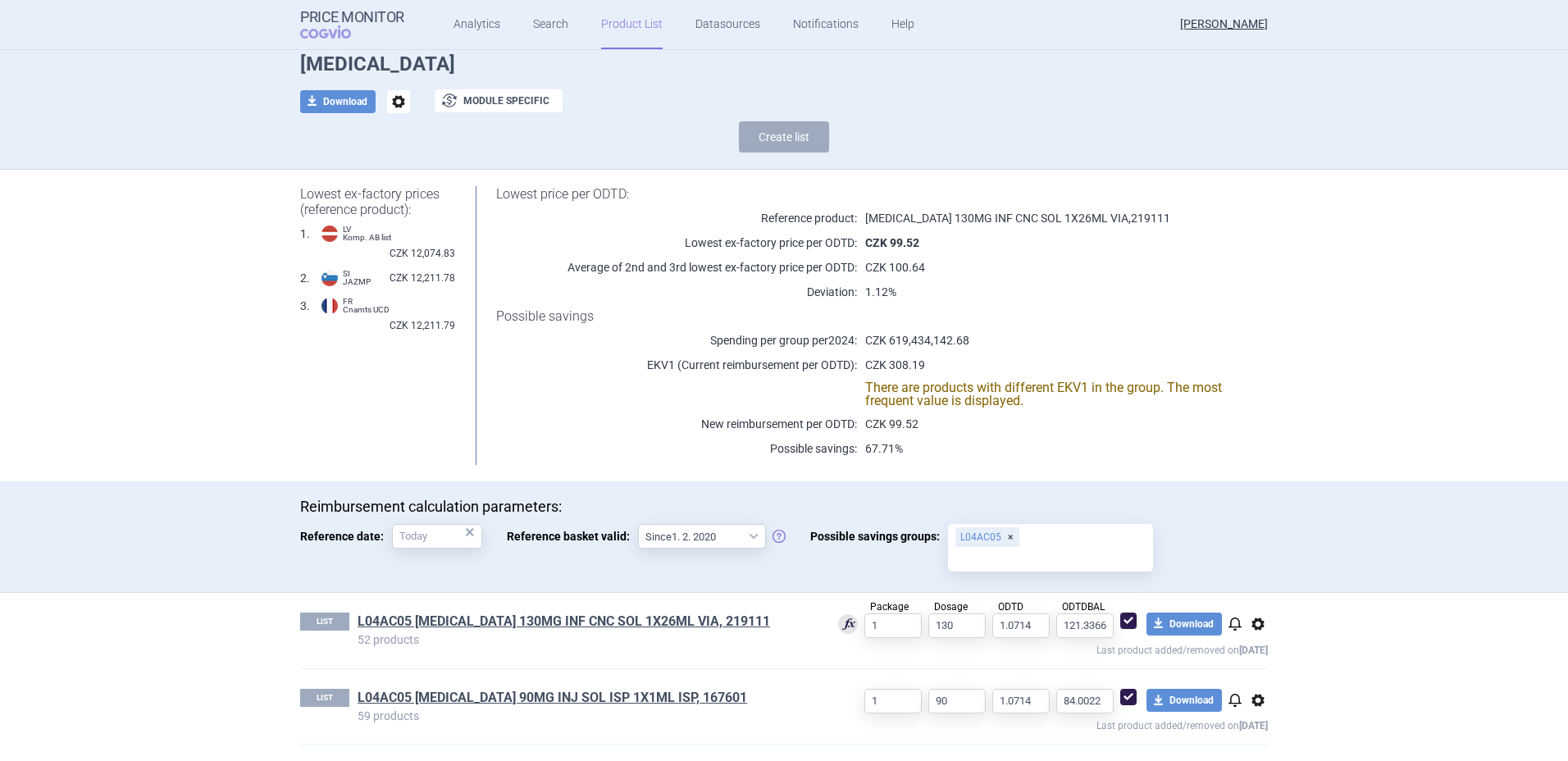
click at [1254, 625] on span "options" at bounding box center [1258, 624] width 20 height 20
click at [1259, 719] on button "Delete" at bounding box center [1251, 719] width 52 height 23
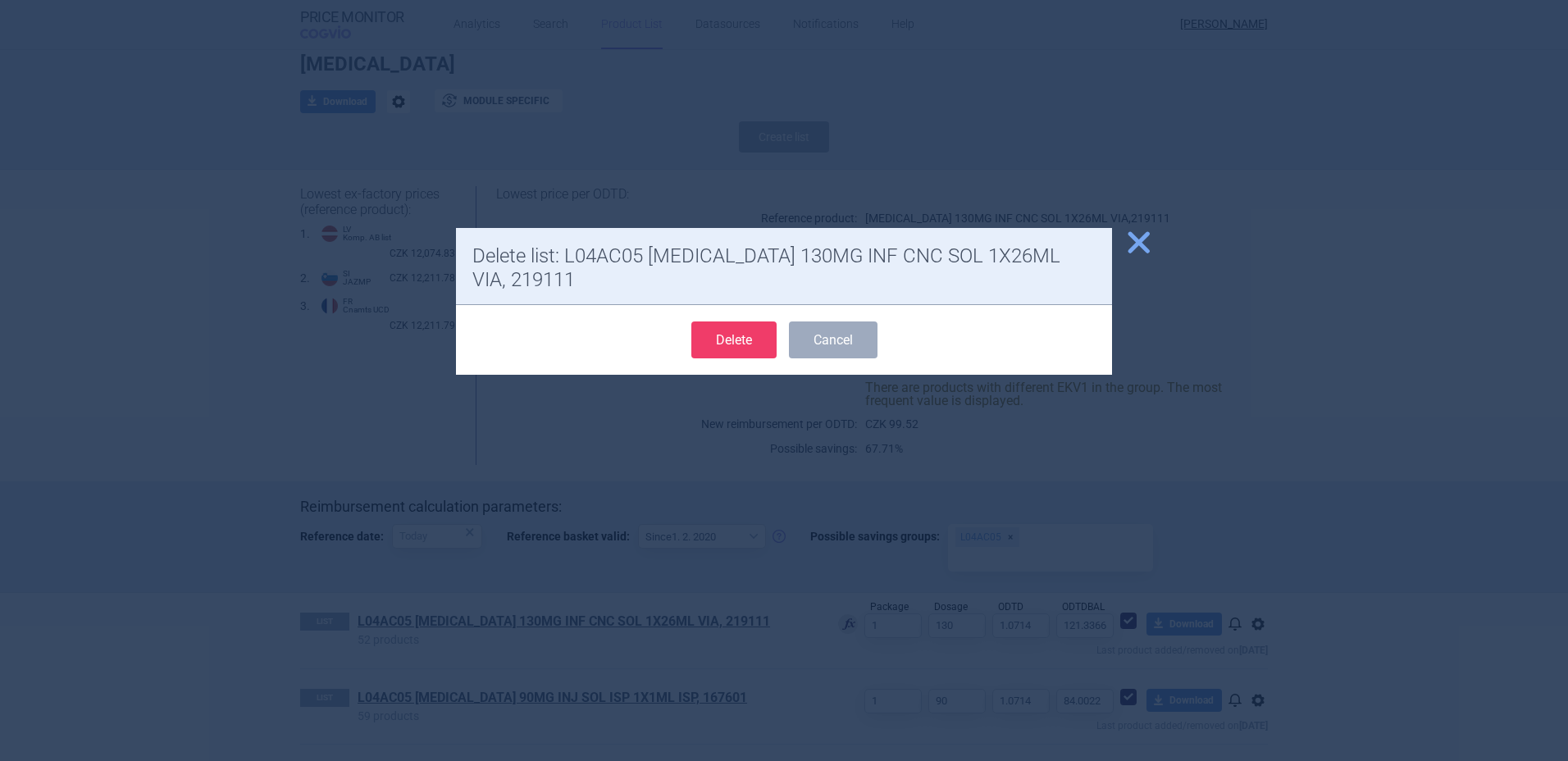
click at [1374, 523] on div at bounding box center [784, 380] width 1568 height 761
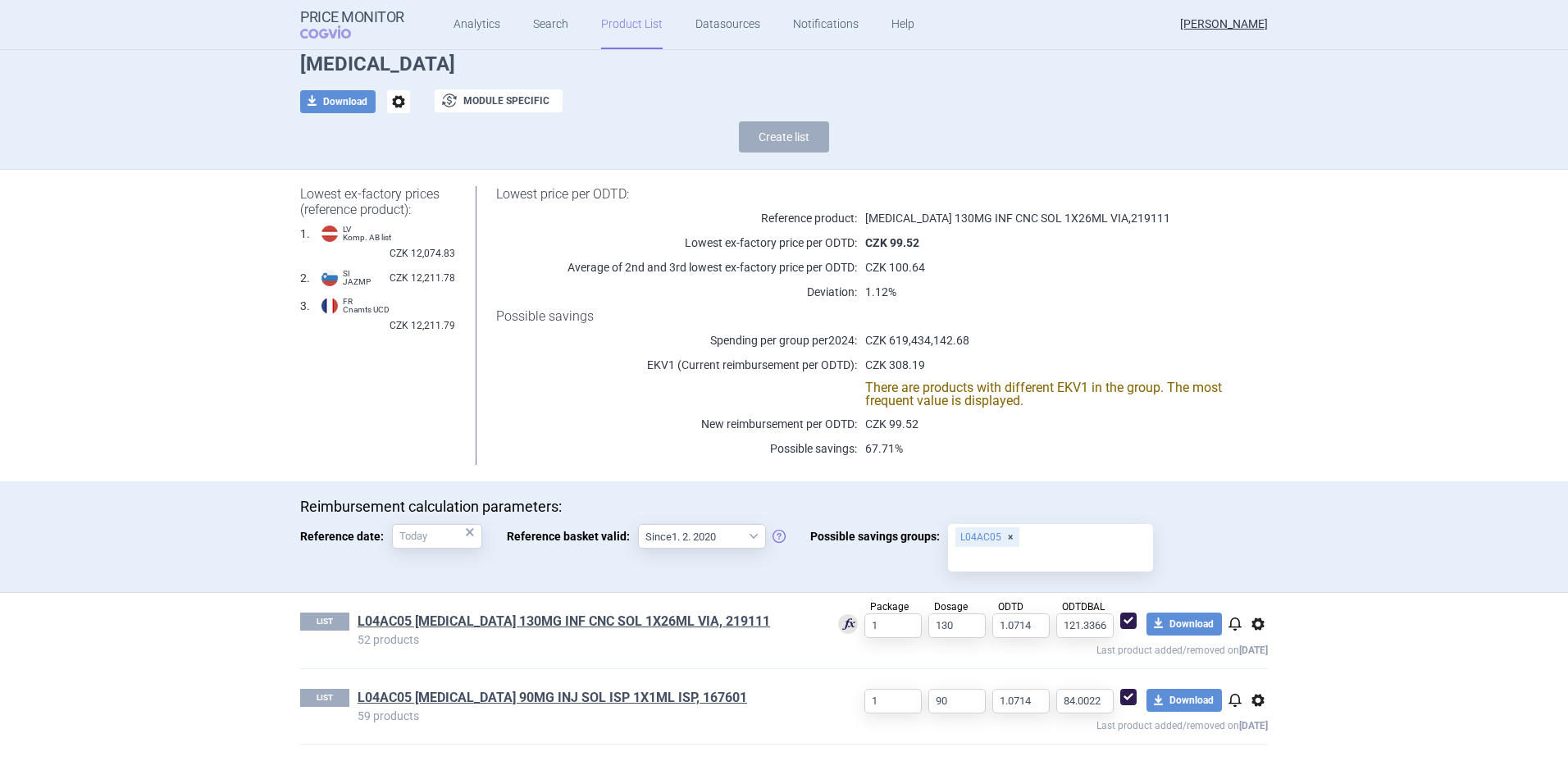
click at [1253, 618] on span "options" at bounding box center [1258, 624] width 20 height 20
click at [1260, 716] on button "Delete" at bounding box center [1251, 719] width 52 height 23
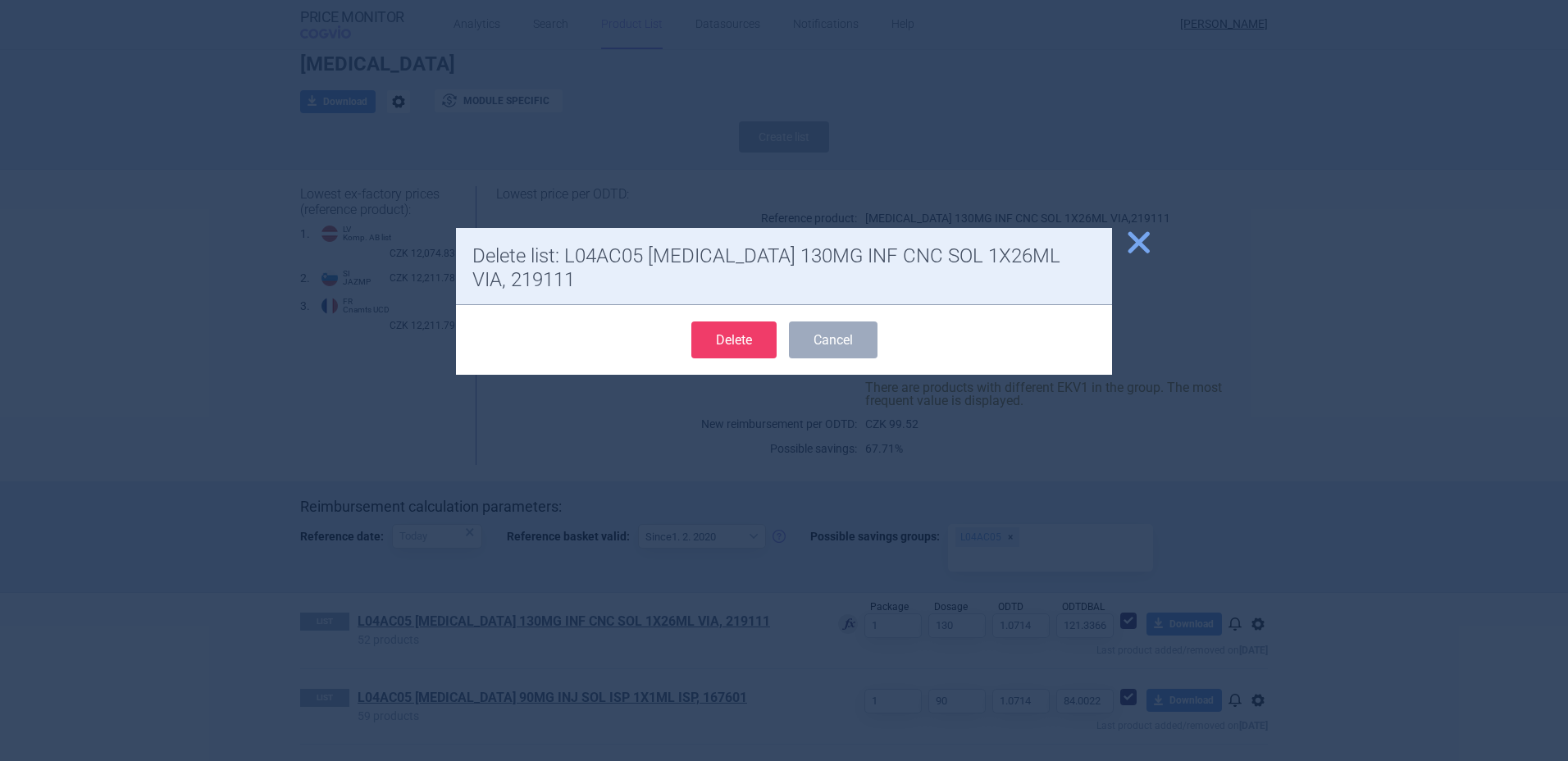
click at [737, 337] on button "Delete" at bounding box center [734, 340] width 85 height 37
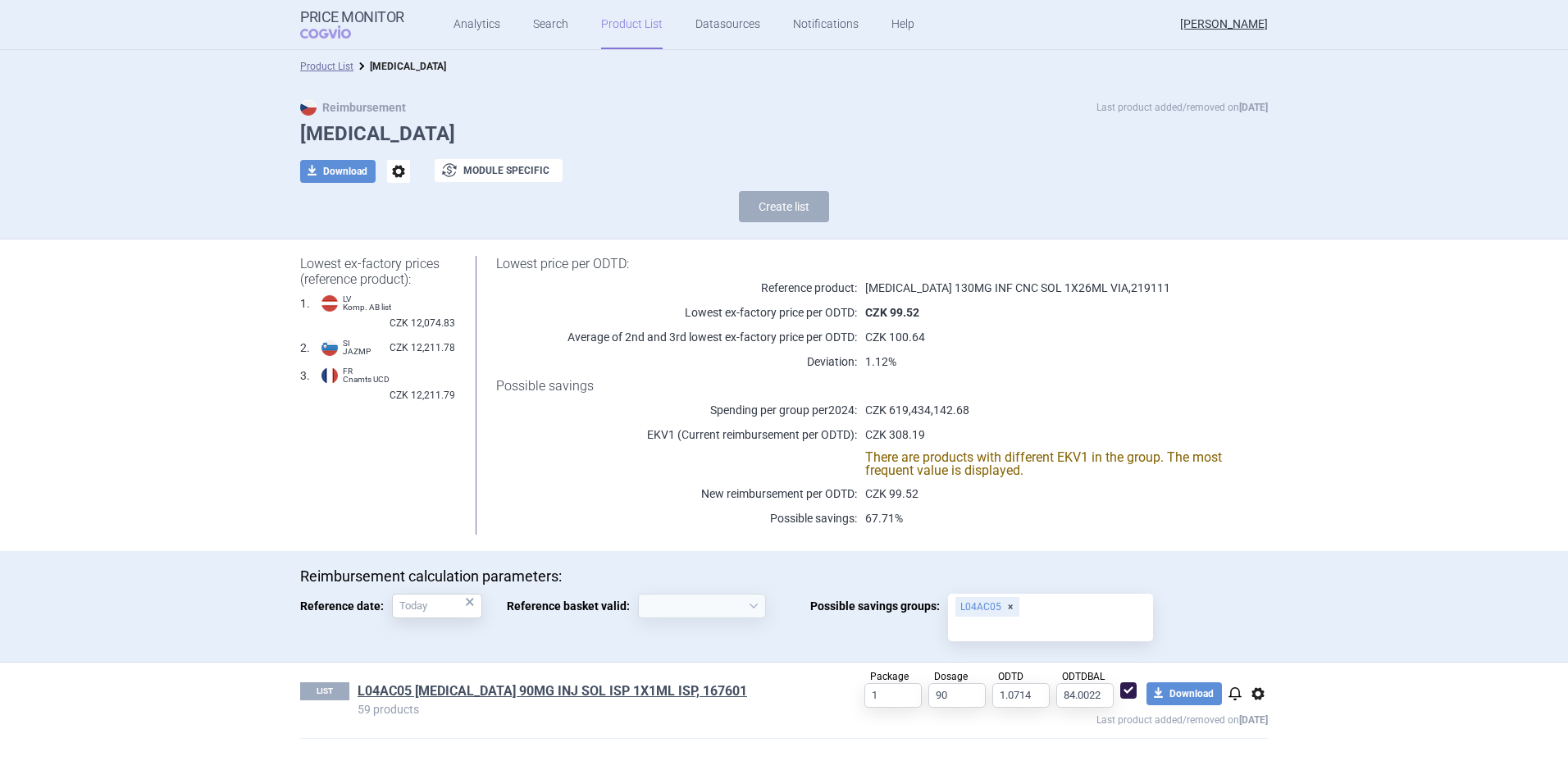
select select "[DATE]"
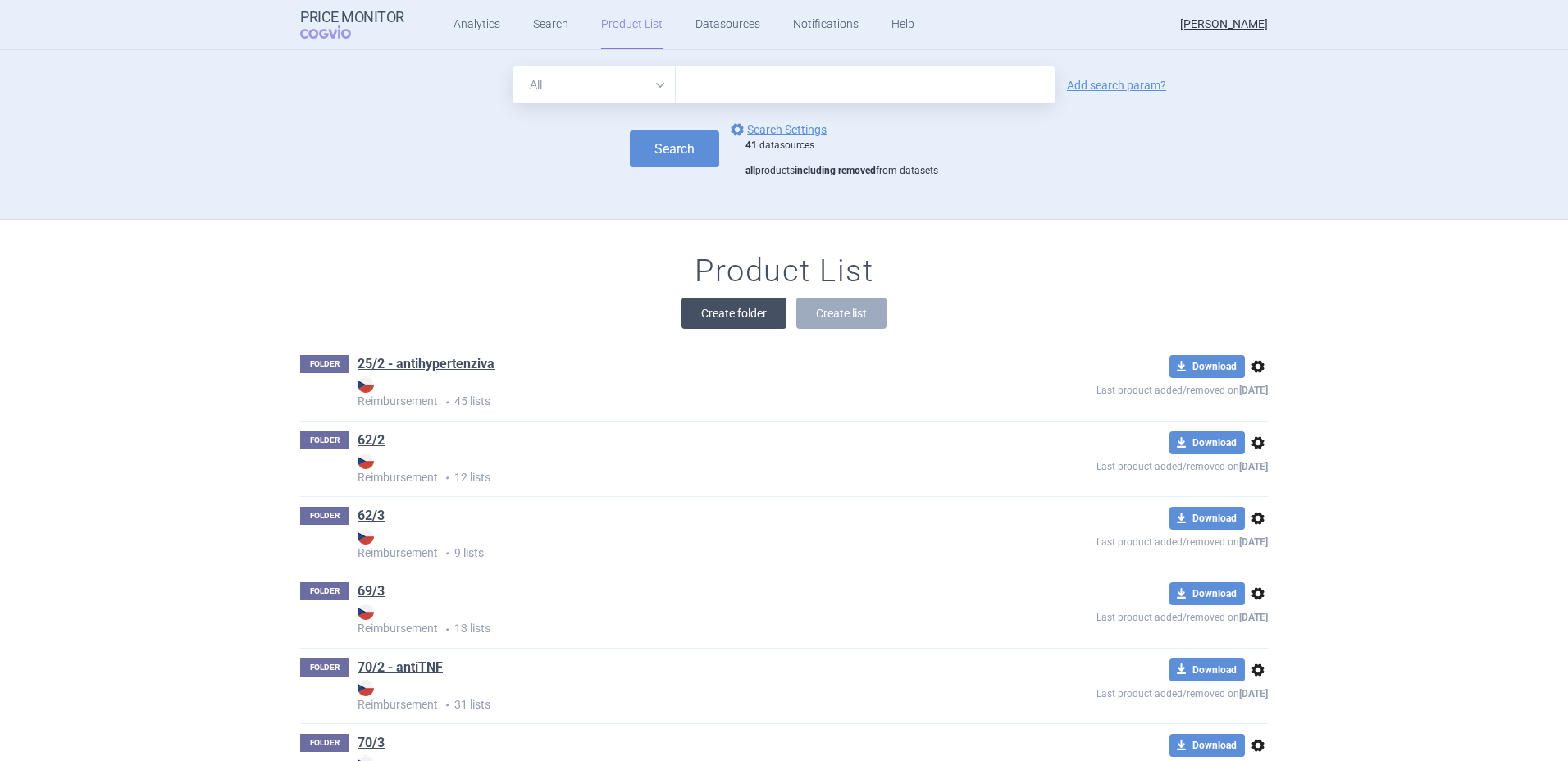
click at [723, 327] on button "Create folder" at bounding box center [734, 313] width 105 height 31
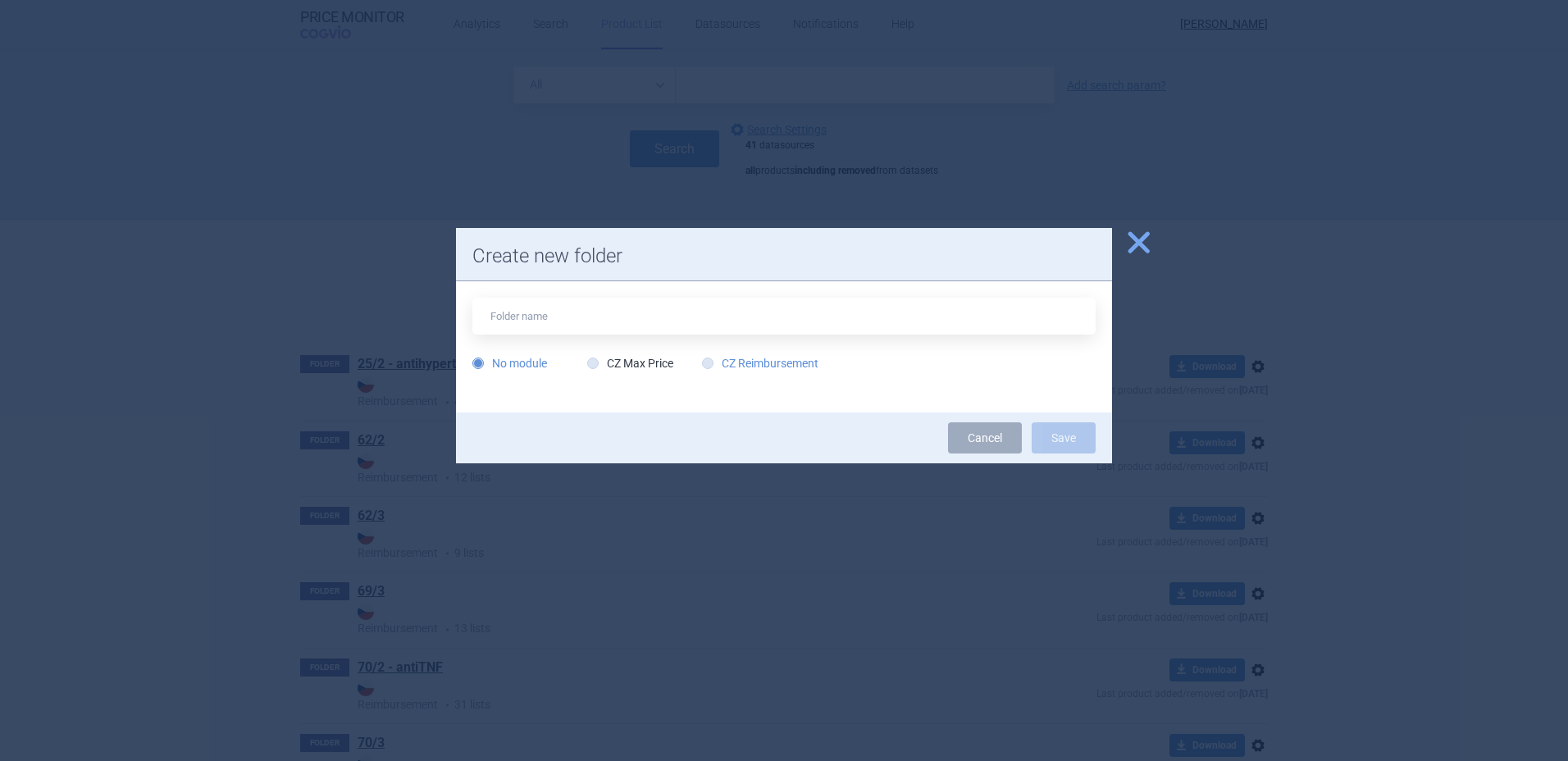
click at [738, 363] on label "CZ Reimbursement" at bounding box center [760, 363] width 117 height 17
click at [719, 363] on input "CZ Reimbursement" at bounding box center [711, 364] width 17 height 17
radio input "true"
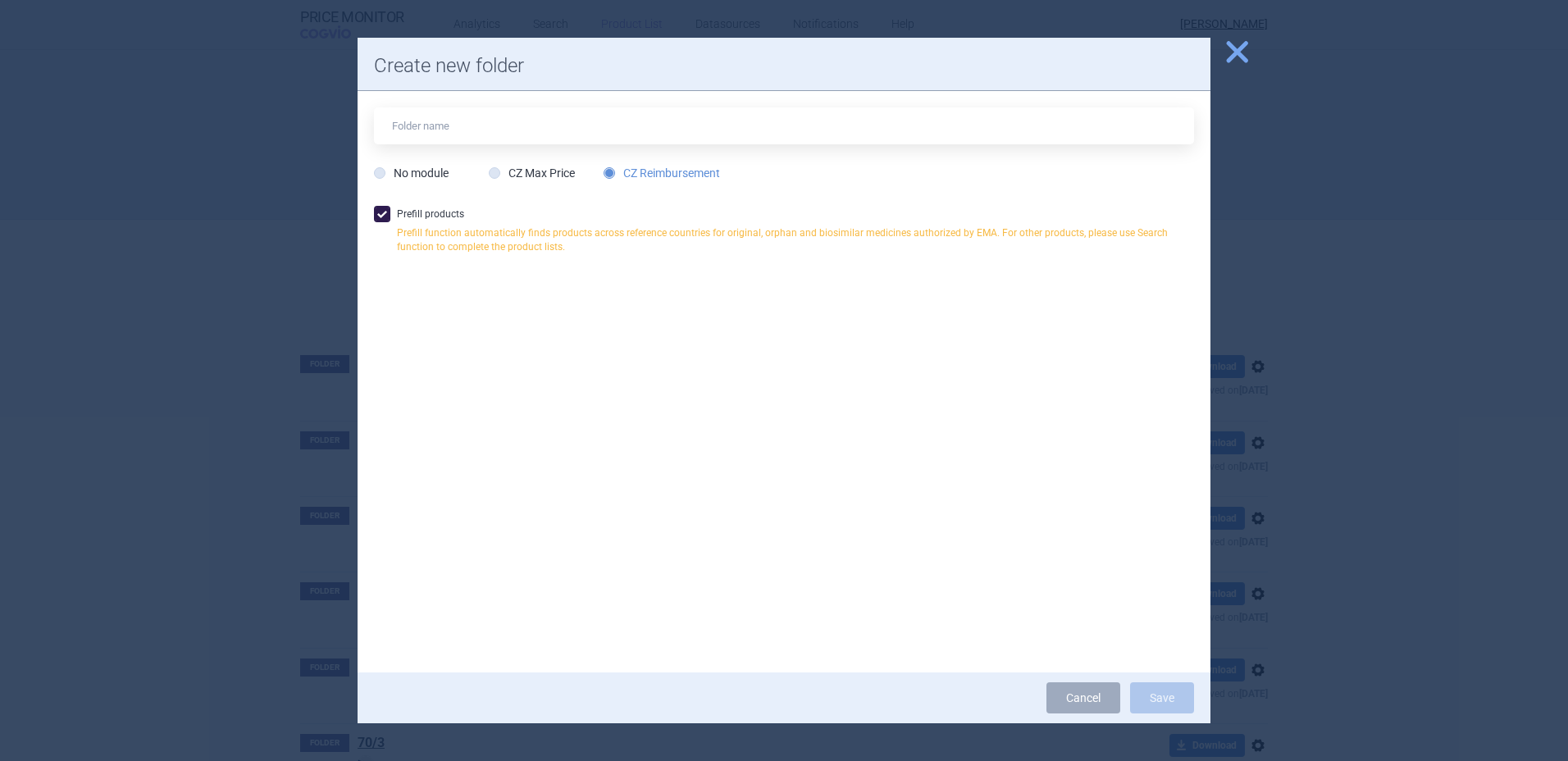
click at [1242, 60] on span "close" at bounding box center [1237, 51] width 29 height 29
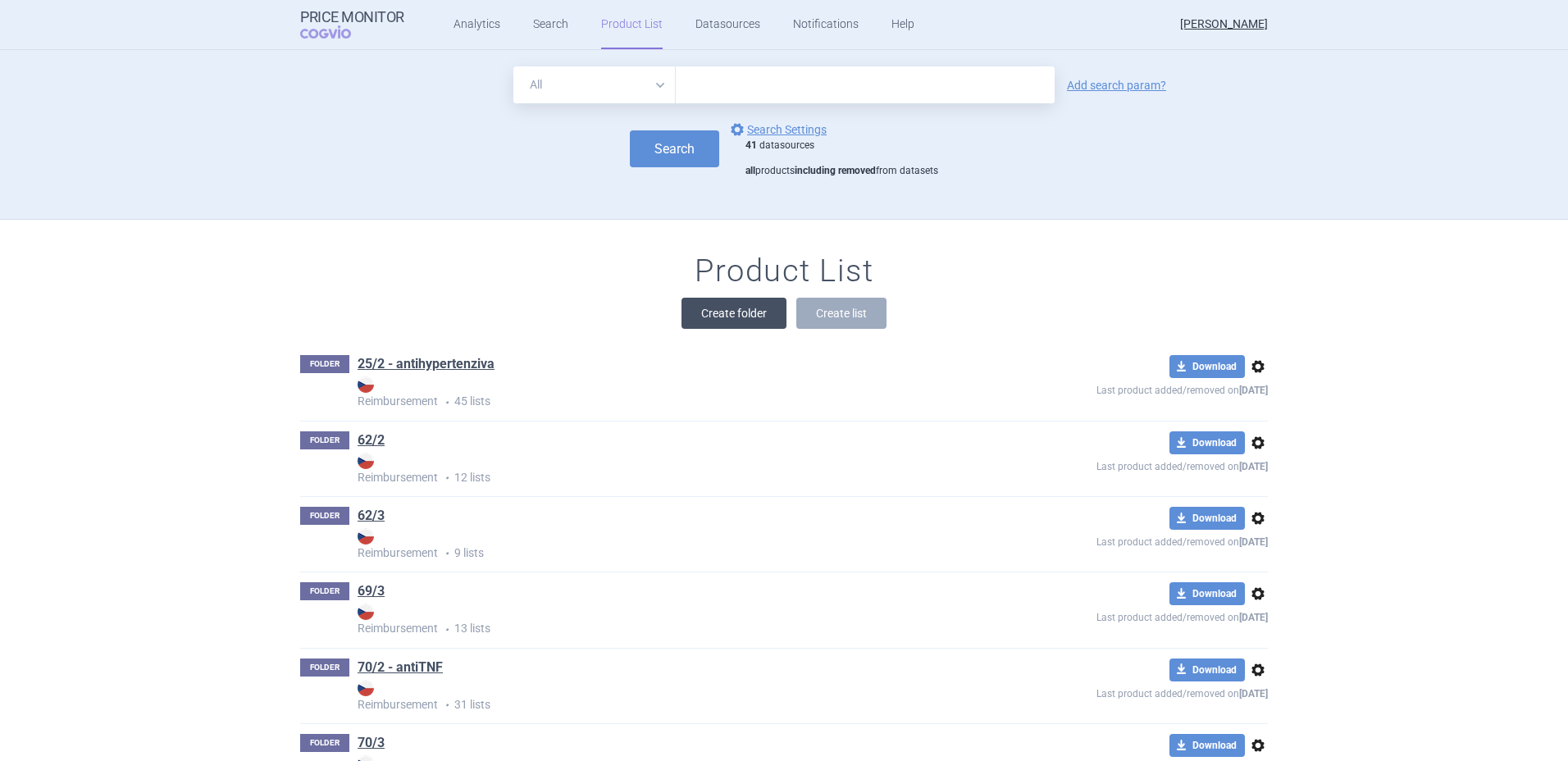
click at [720, 312] on button "Create folder" at bounding box center [734, 313] width 105 height 31
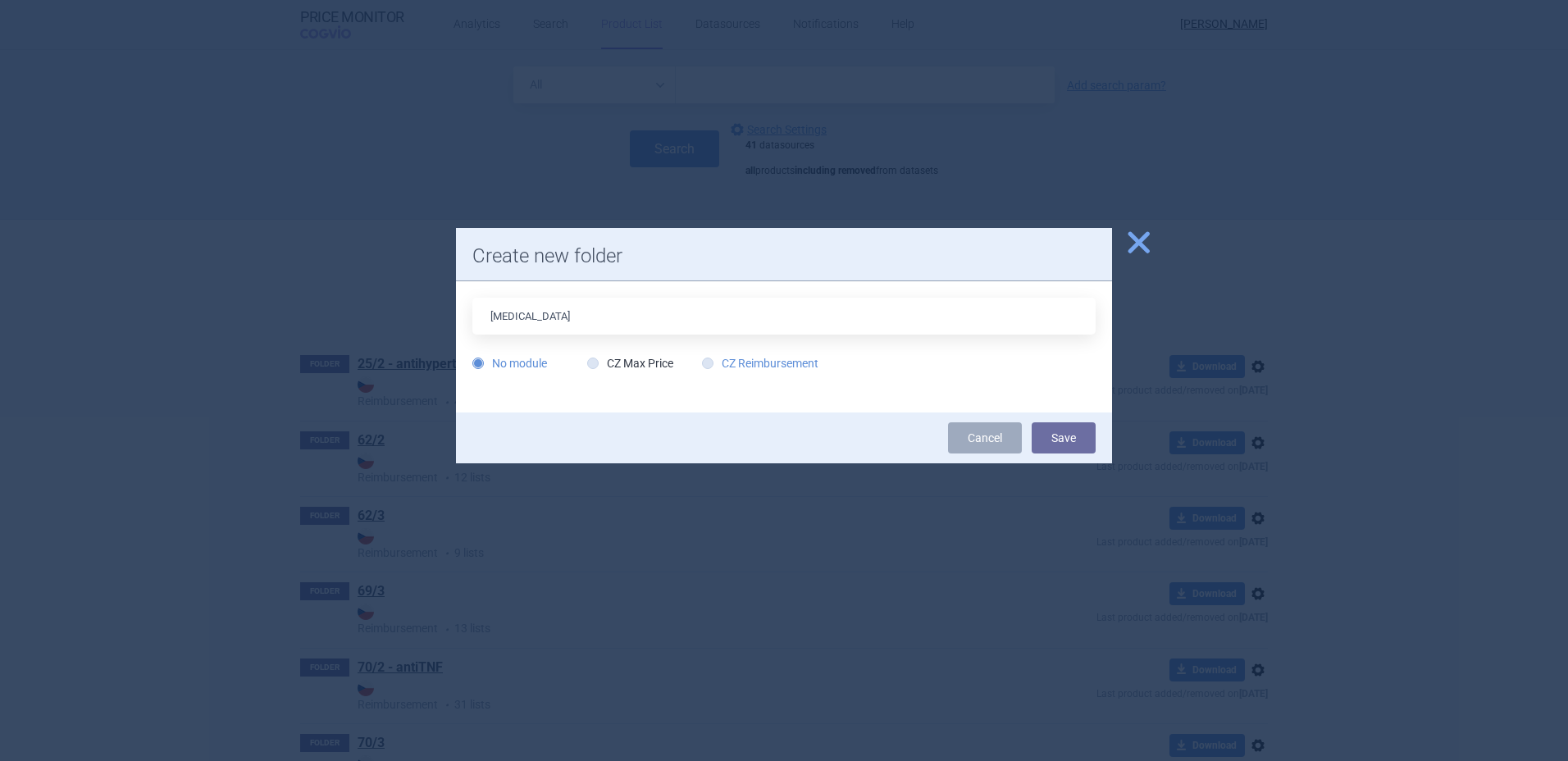
type input "[MEDICAL_DATA]"
click at [769, 366] on label "CZ Reimbursement" at bounding box center [760, 363] width 117 height 17
click at [719, 366] on input "CZ Reimbursement" at bounding box center [711, 364] width 17 height 17
radio input "true"
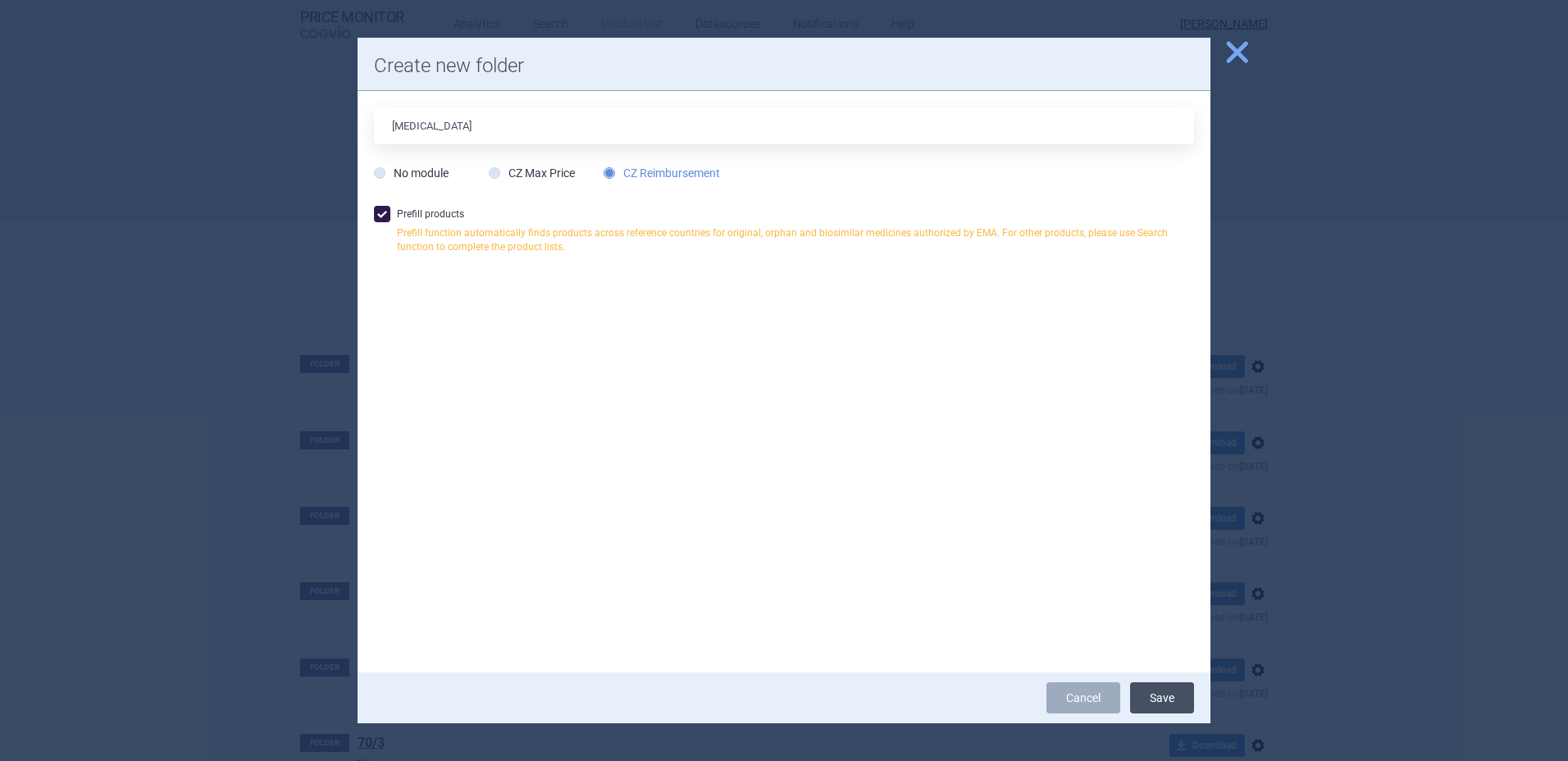
click at [1167, 695] on button "Save" at bounding box center [1162, 698] width 64 height 31
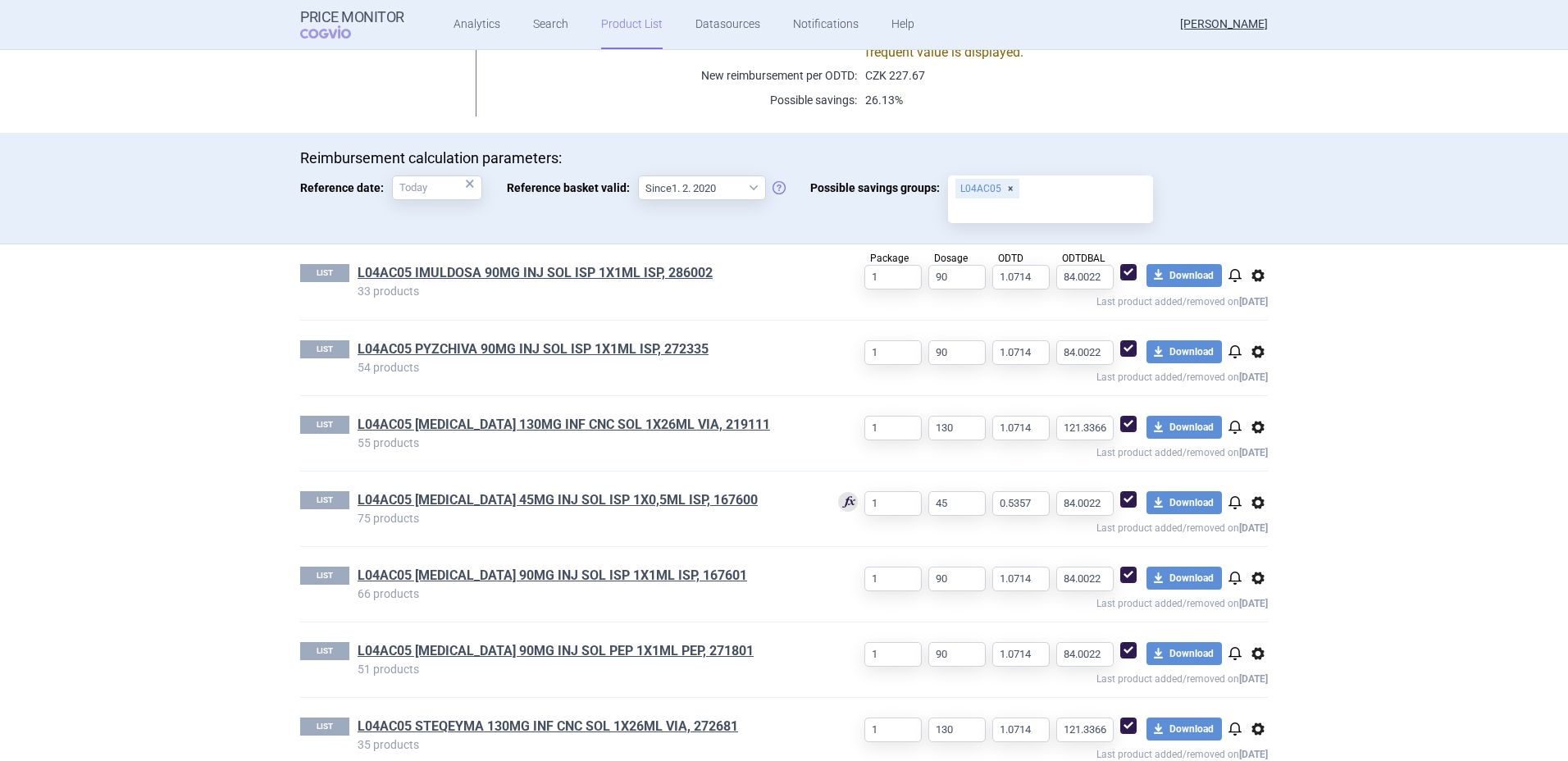
scroll to position [419, 0]
click at [1253, 272] on span "options" at bounding box center [1258, 275] width 20 height 20
click at [1260, 359] on button "Delete" at bounding box center [1251, 370] width 52 height 23
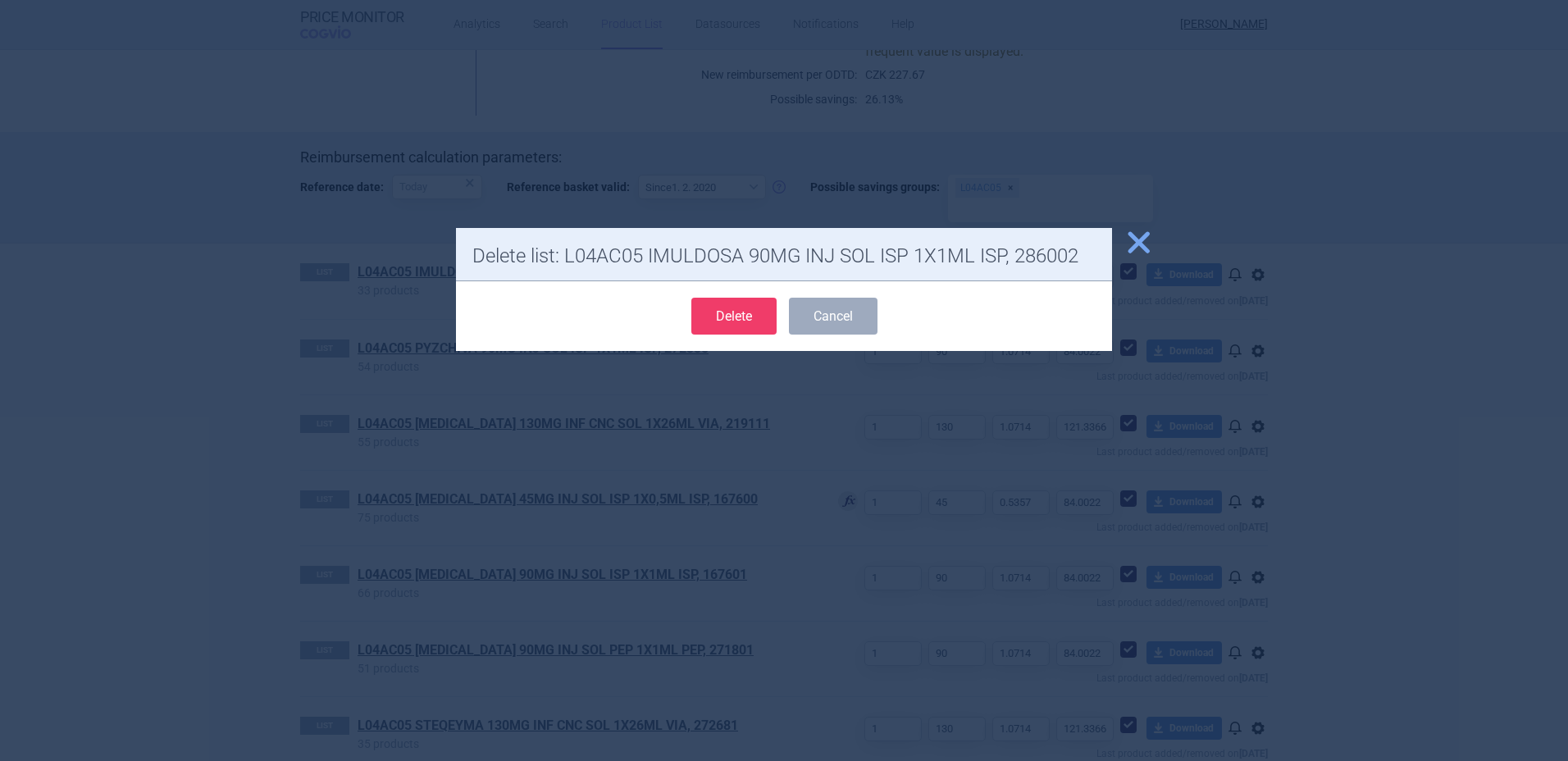
click at [760, 307] on button "Delete" at bounding box center [734, 316] width 85 height 37
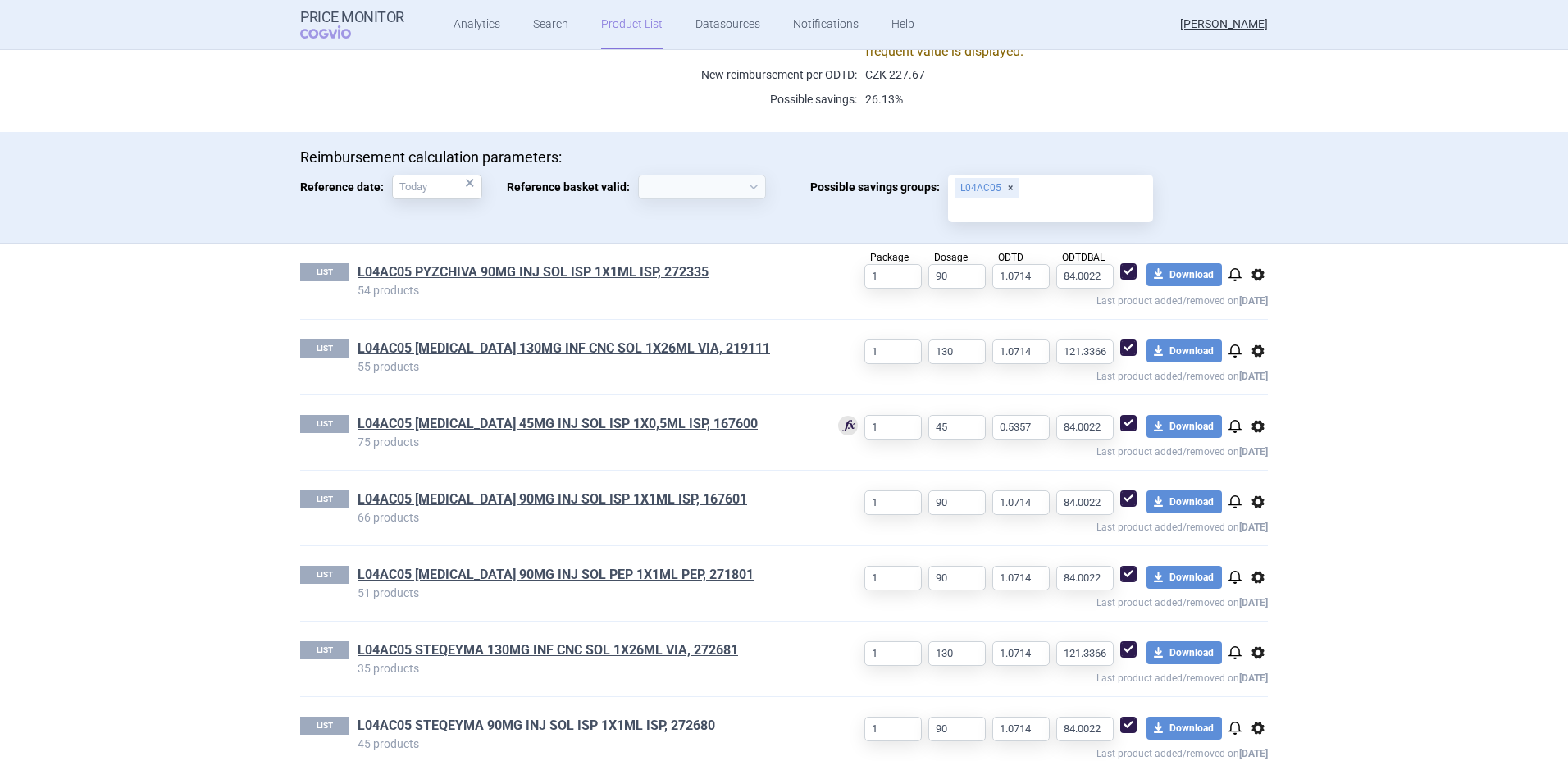
select select "[DATE]"
click at [1254, 275] on span "options" at bounding box center [1258, 275] width 20 height 20
click at [1246, 370] on button "Delete" at bounding box center [1251, 370] width 52 height 23
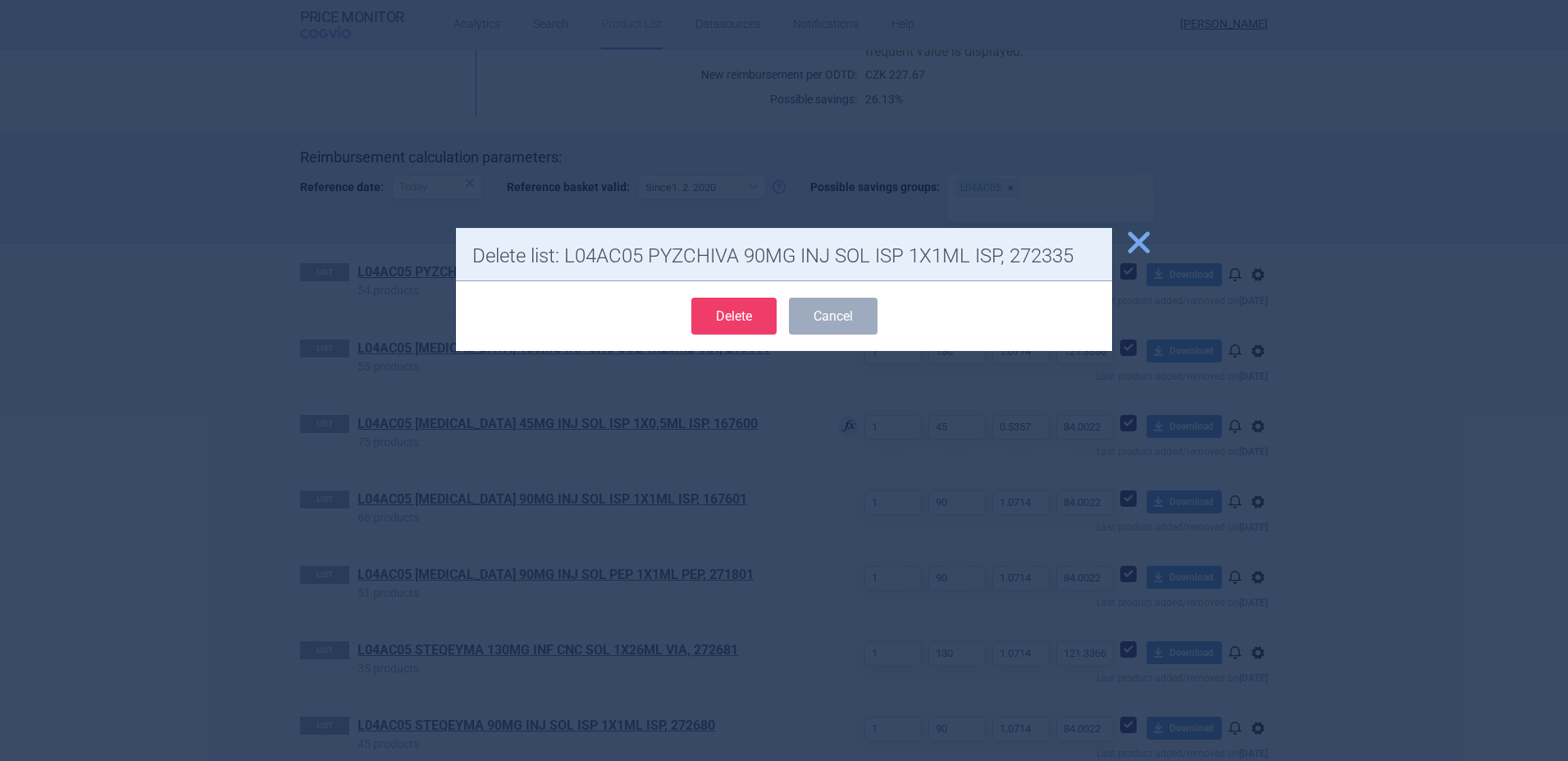
click at [745, 311] on button "Delete" at bounding box center [734, 316] width 85 height 37
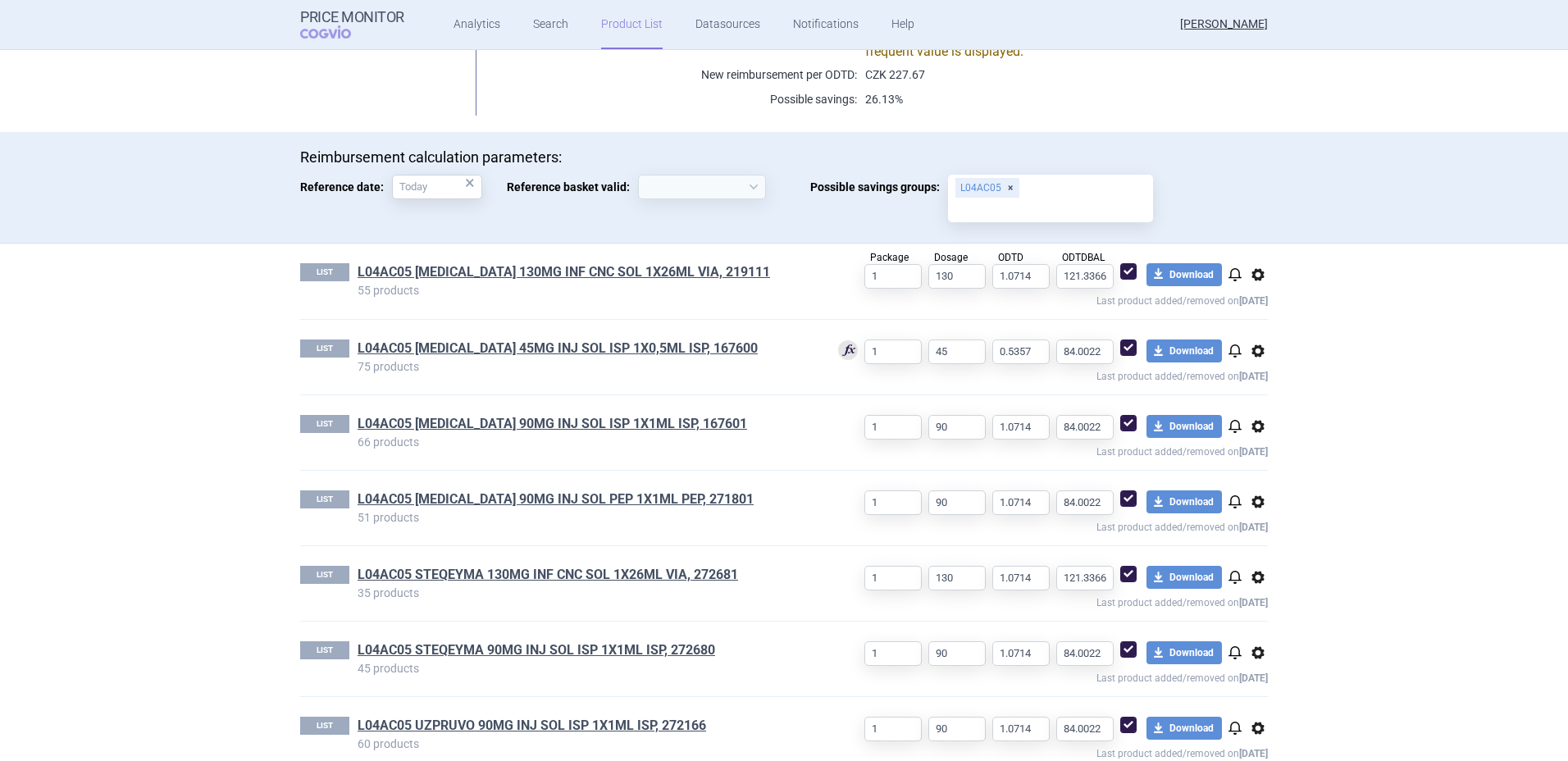
select select "[DATE]"
click at [1259, 350] on span "options" at bounding box center [1258, 350] width 20 height 20
click at [1266, 450] on button "Delete" at bounding box center [1251, 446] width 52 height 23
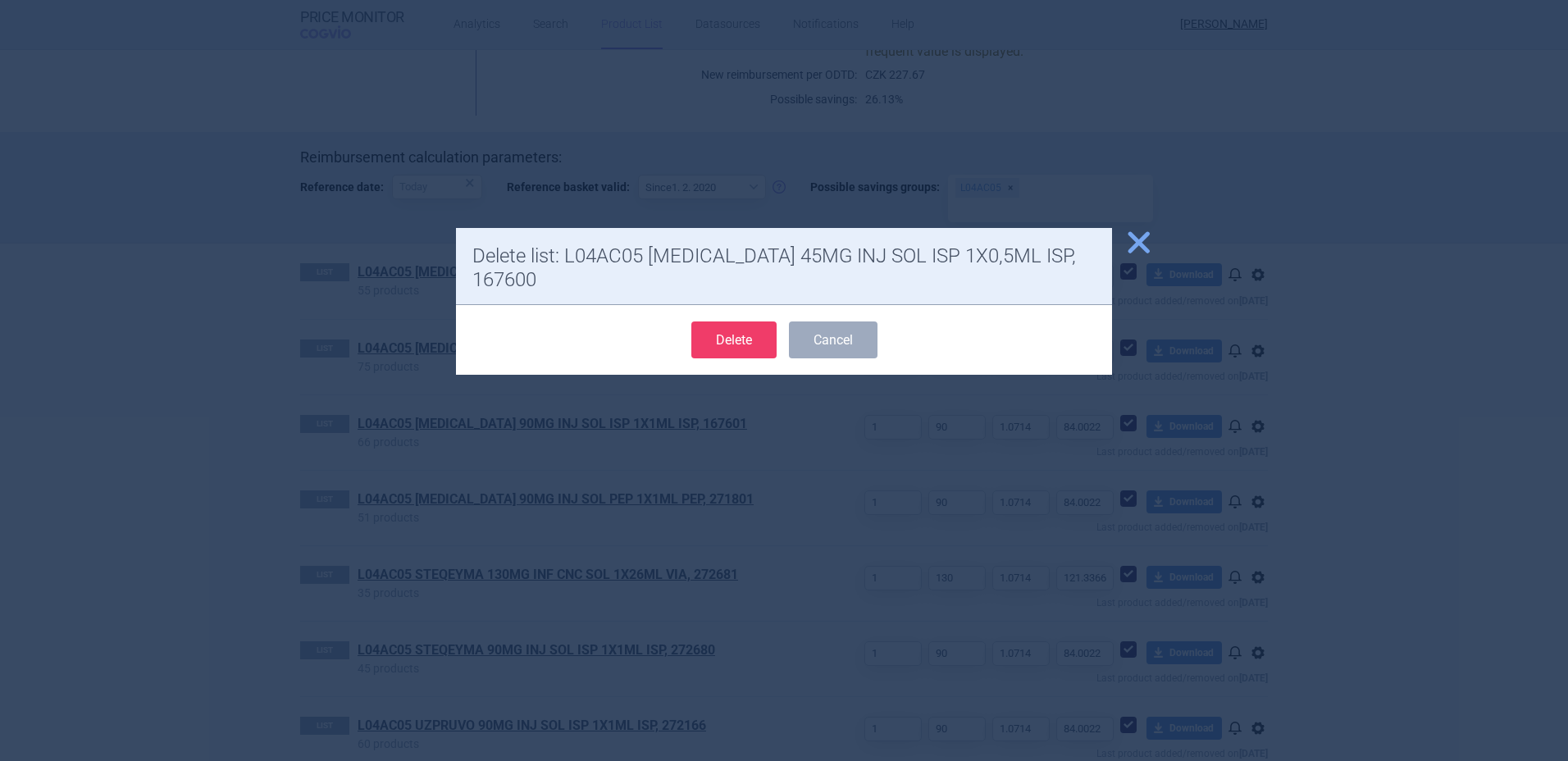
click at [738, 324] on button "Delete" at bounding box center [734, 340] width 85 height 37
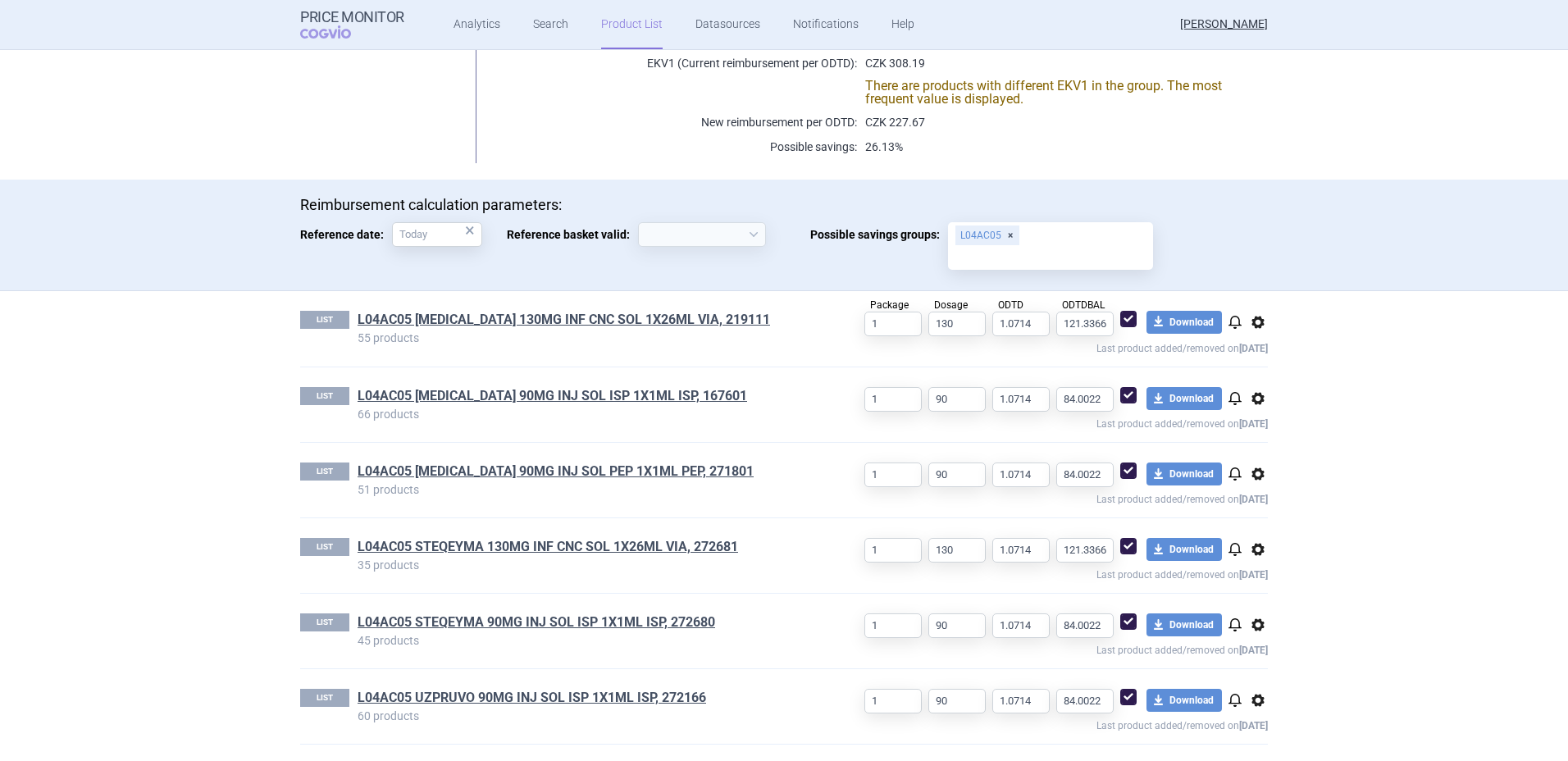
scroll to position [371, 0]
select select "[DATE]"
click at [1251, 477] on span "options" at bounding box center [1258, 474] width 20 height 20
click at [1261, 571] on button "Delete" at bounding box center [1251, 569] width 52 height 23
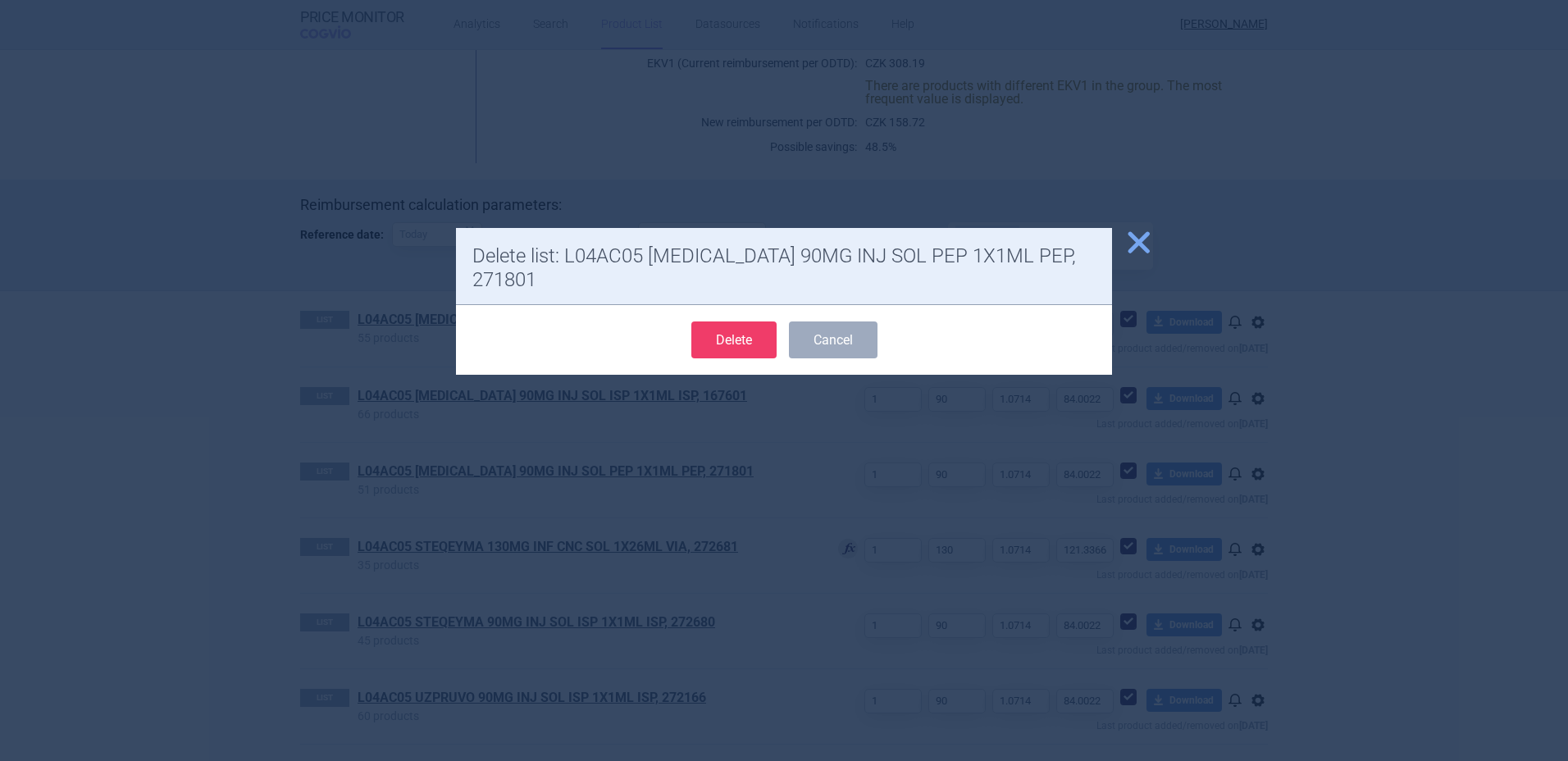
click at [727, 323] on button "Delete" at bounding box center [734, 340] width 85 height 37
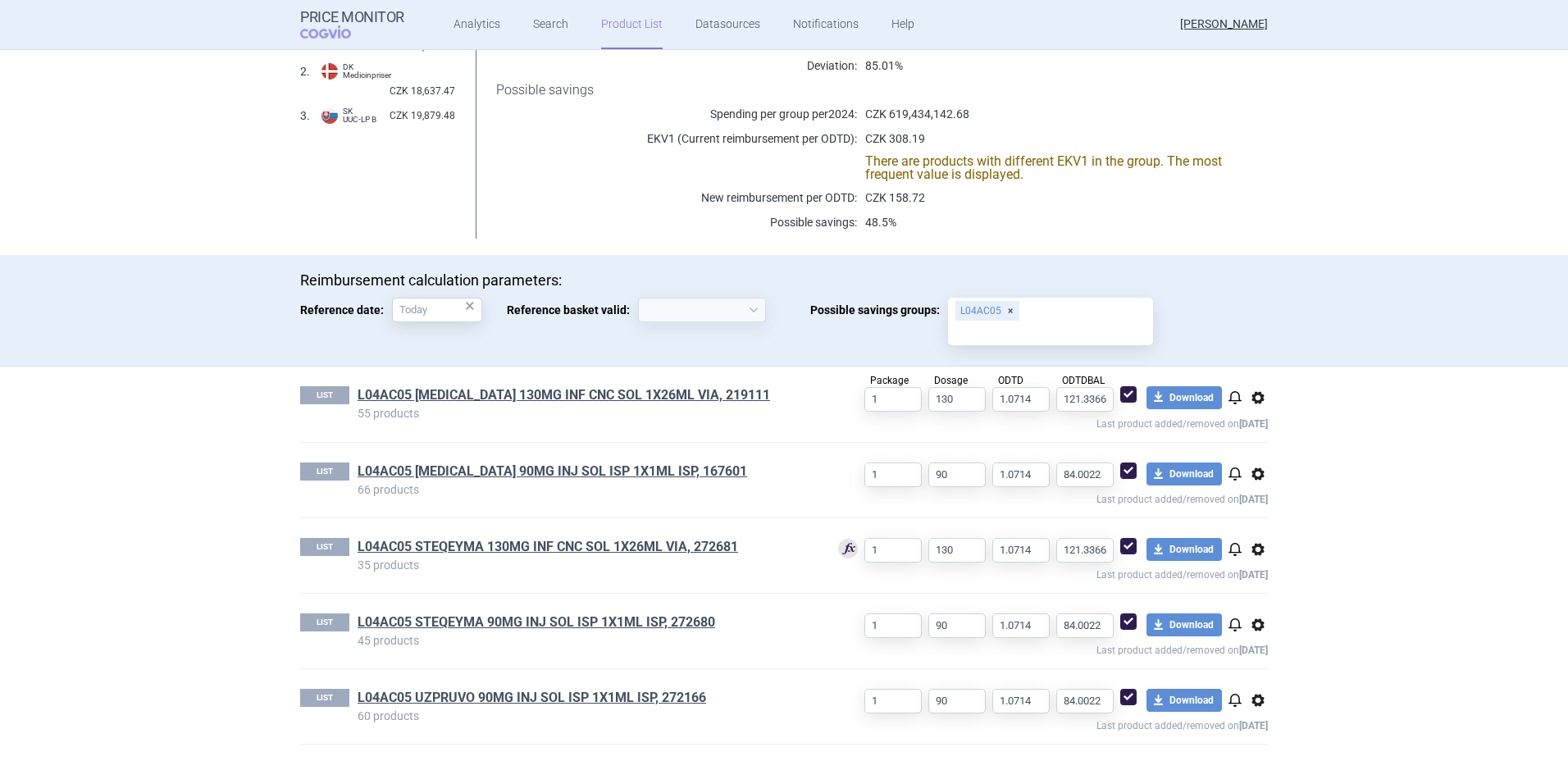
scroll to position [296, 0]
select select "[DATE]"
click at [1251, 481] on span "options" at bounding box center [1258, 474] width 20 height 20
click at [1264, 564] on button "Delete" at bounding box center [1251, 569] width 52 height 23
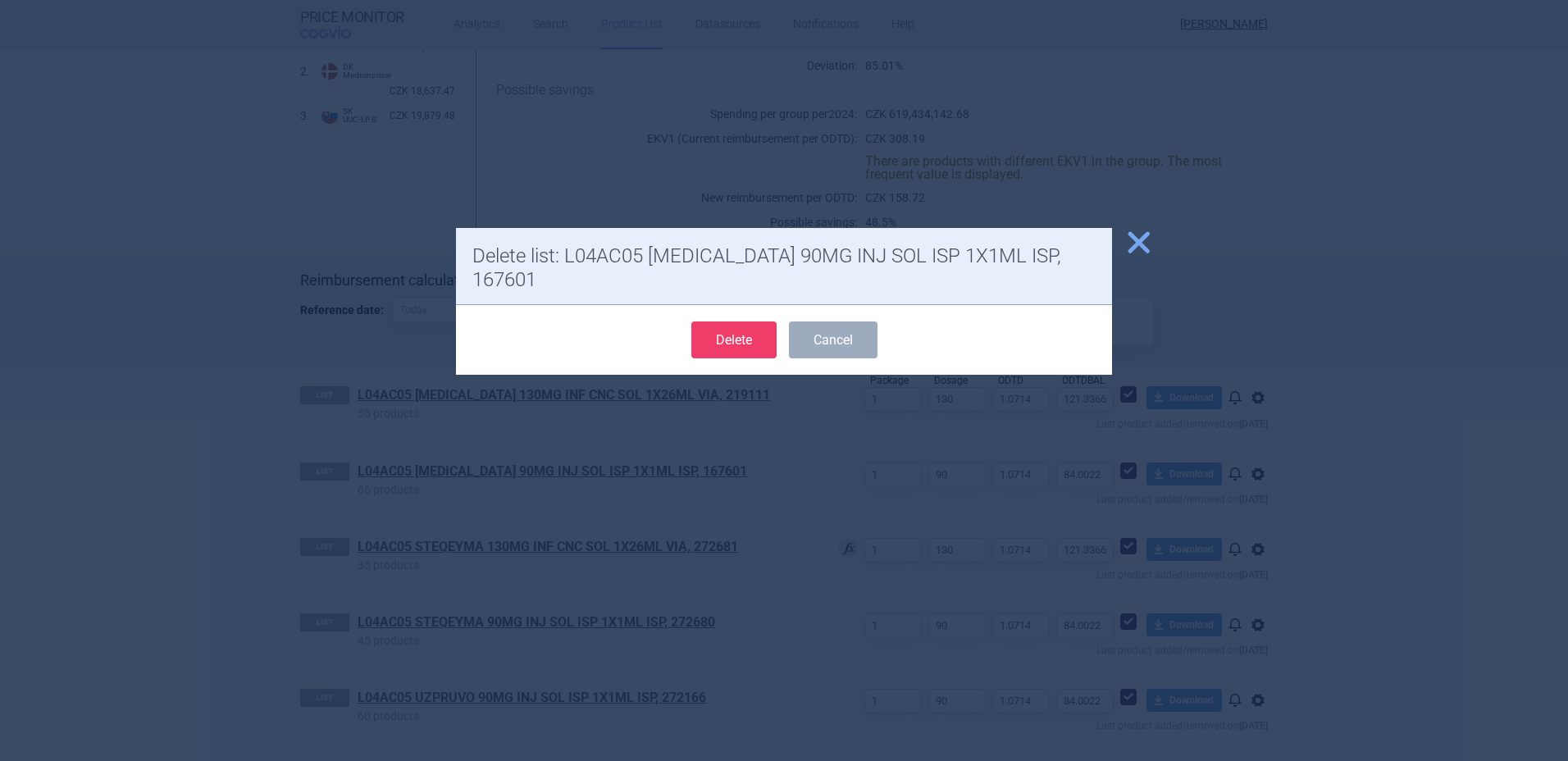
click at [743, 322] on button "Delete" at bounding box center [734, 340] width 85 height 37
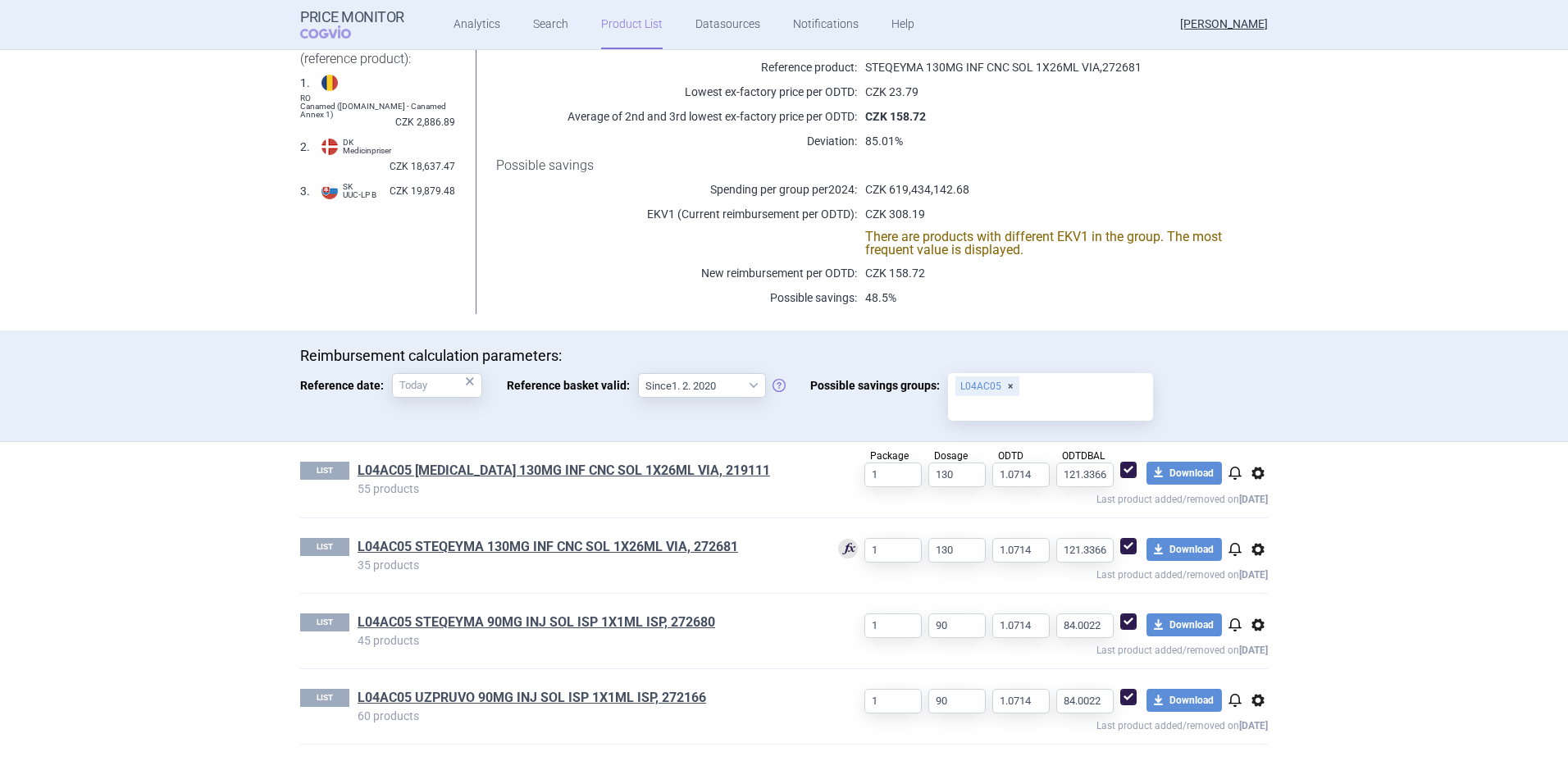
click at [1253, 623] on span "options" at bounding box center [1258, 624] width 20 height 20
click at [1247, 715] on button "Delete" at bounding box center [1251, 720] width 52 height 23
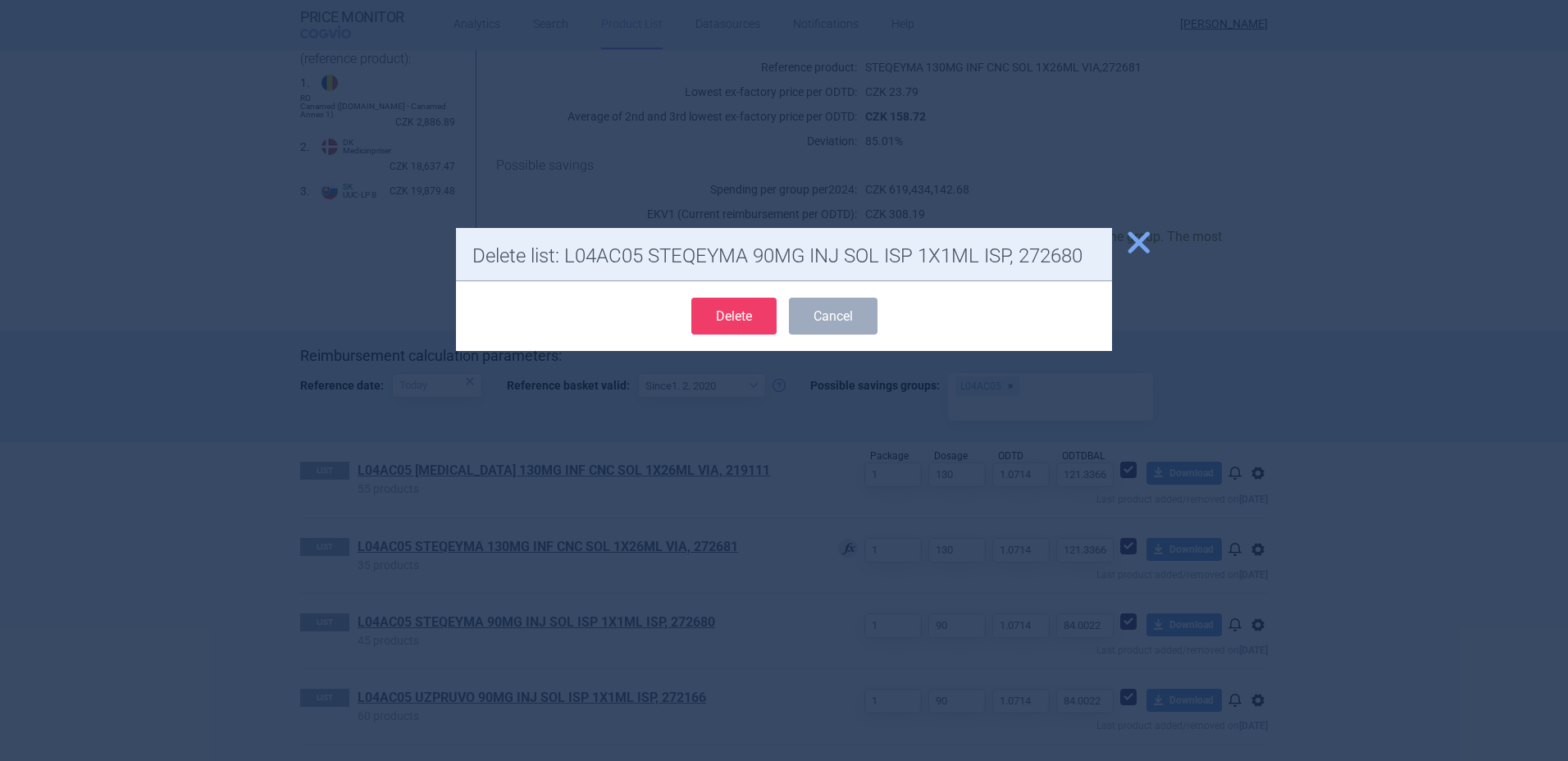
click at [729, 317] on button "Delete" at bounding box center [734, 316] width 85 height 37
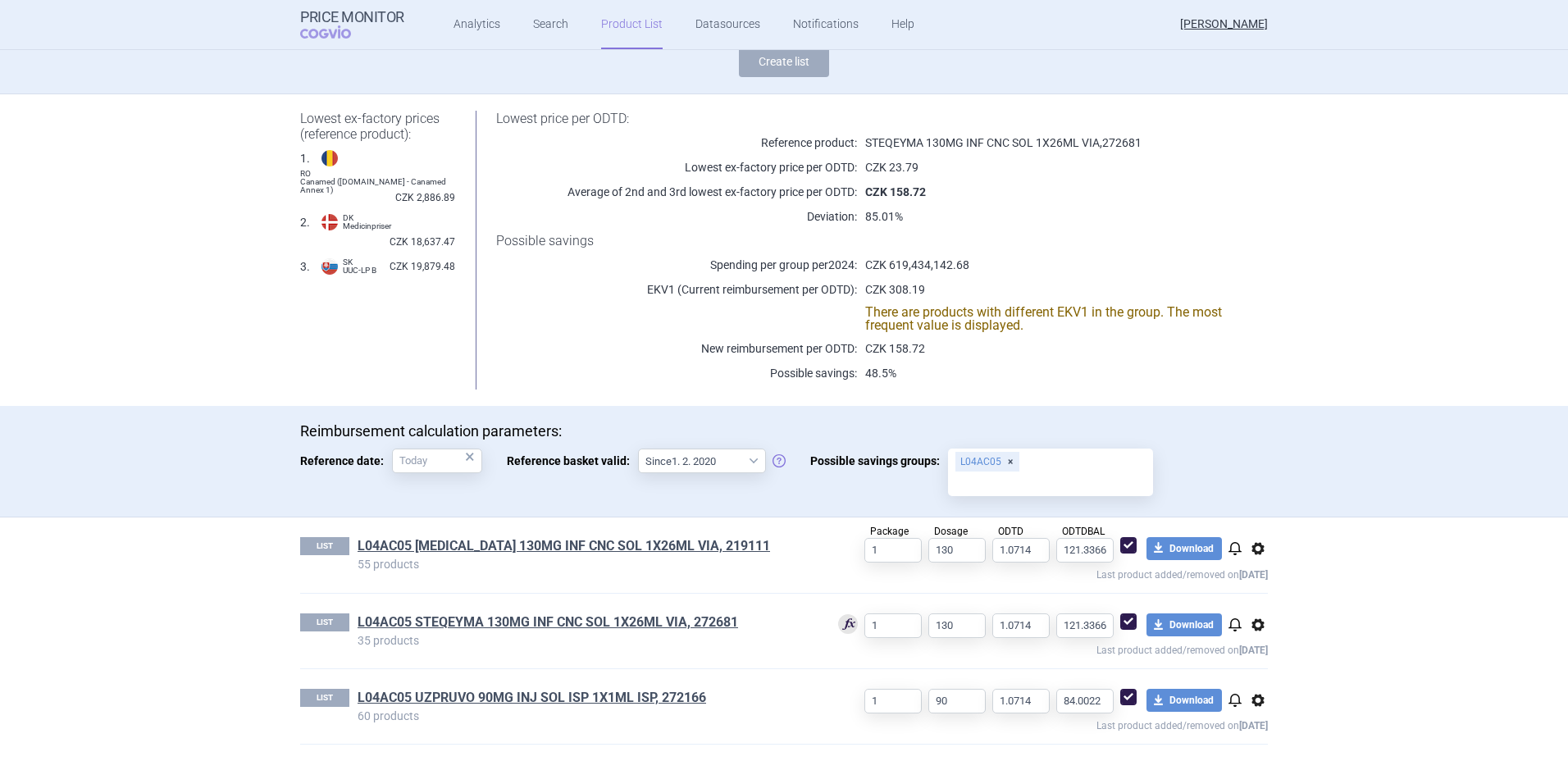
click at [1256, 701] on span "options" at bounding box center [1258, 700] width 20 height 20
click at [1235, 742] on button "Delete" at bounding box center [1251, 734] width 52 height 23
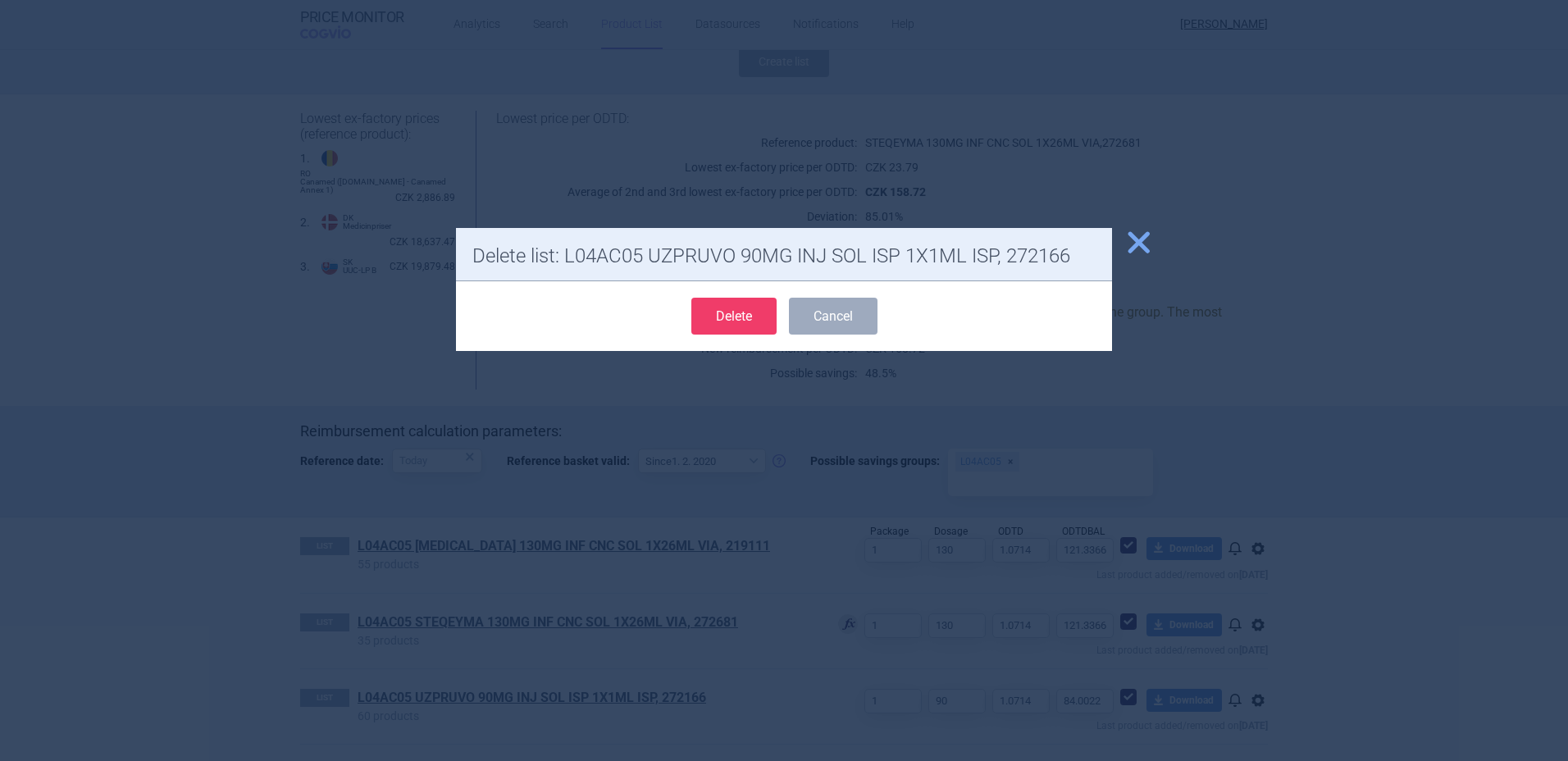
click at [729, 317] on button "Delete" at bounding box center [734, 316] width 85 height 37
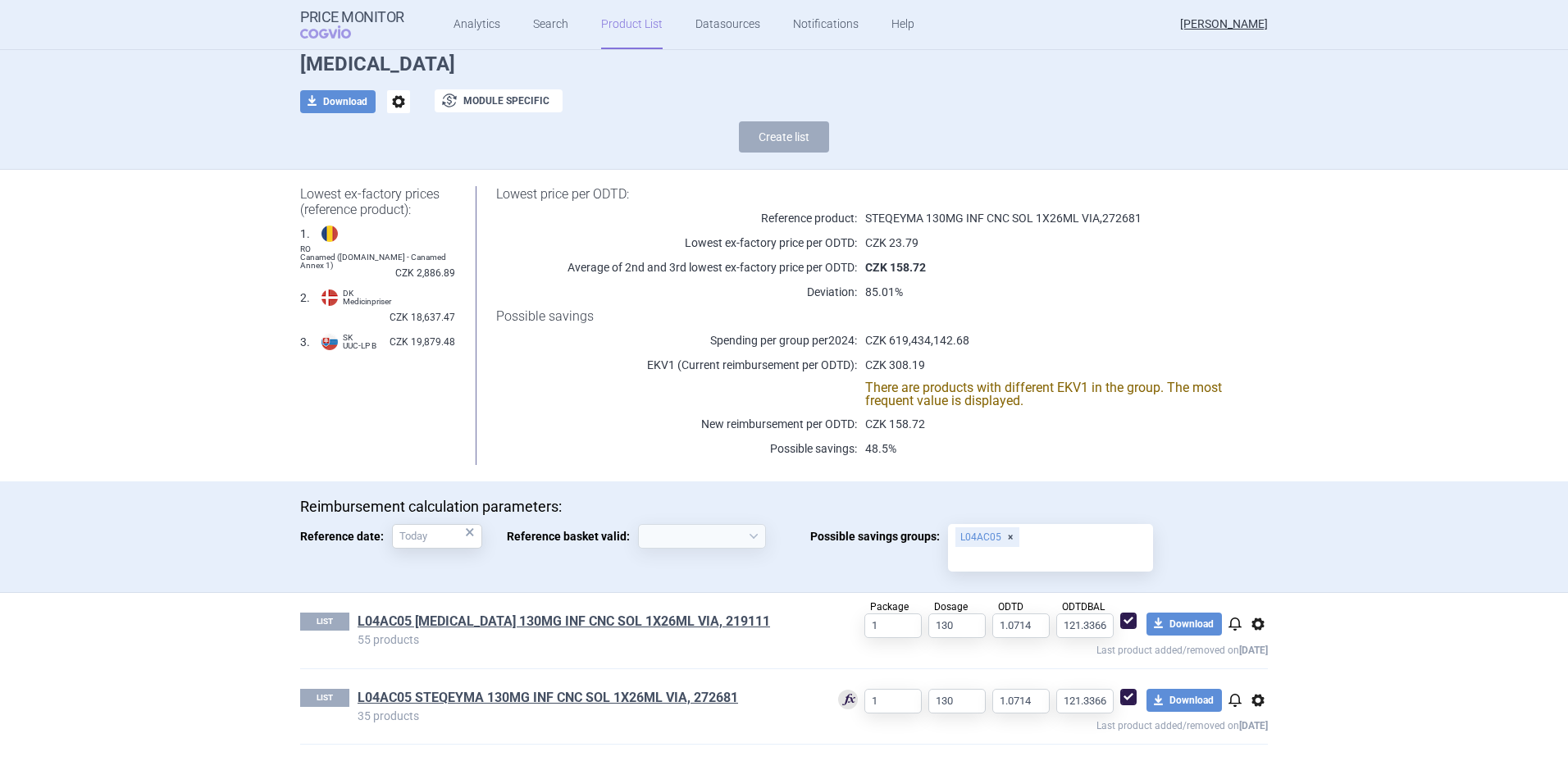
scroll to position [70, 0]
select select "[DATE]"
click at [603, 703] on link "L04AC05 STEQEYMA 130MG INF CNC SOL 1X26ML VIA, 272681" at bounding box center [548, 698] width 381 height 18
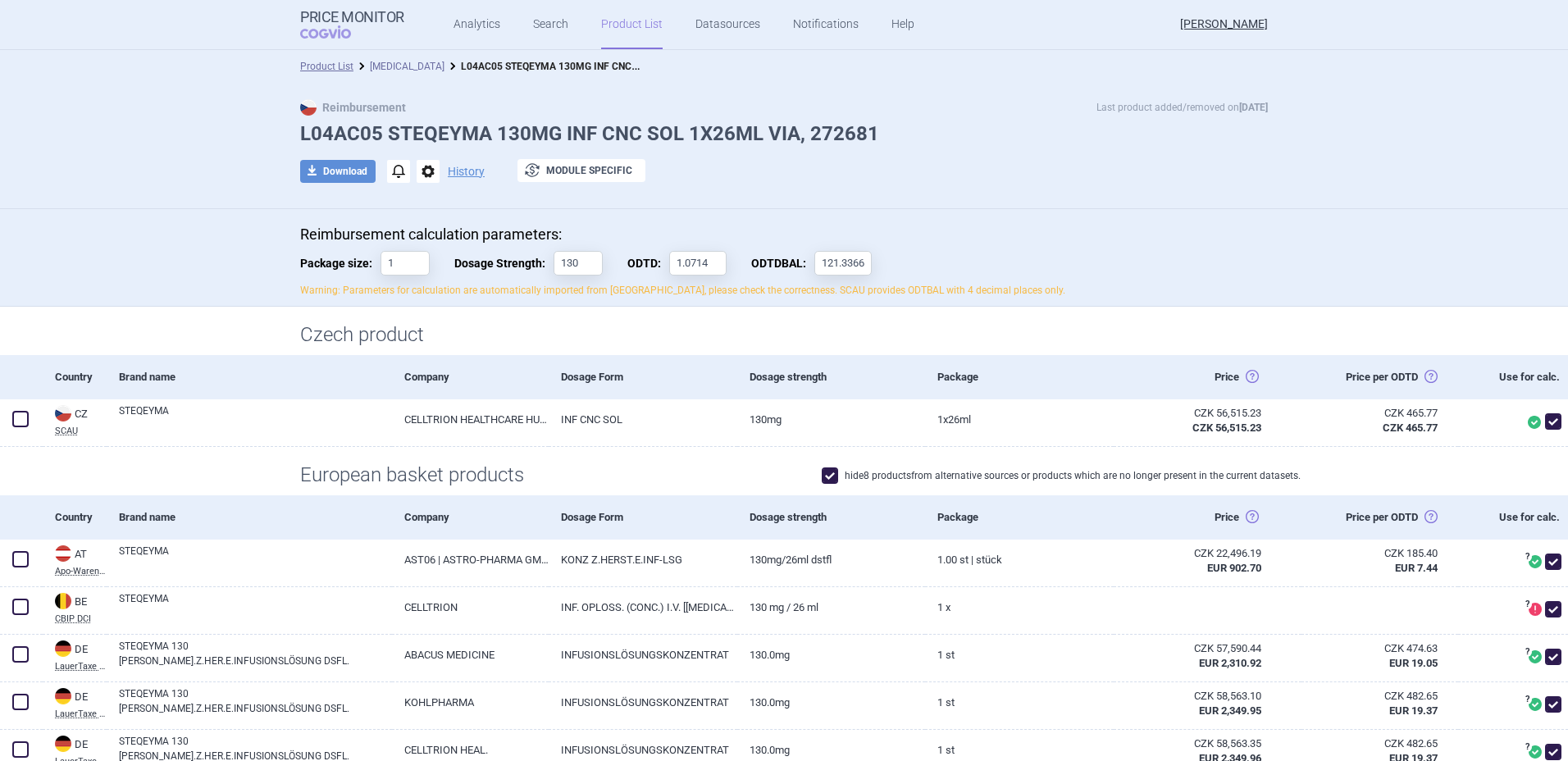
click at [377, 63] on link "[MEDICAL_DATA]" at bounding box center [407, 66] width 75 height 11
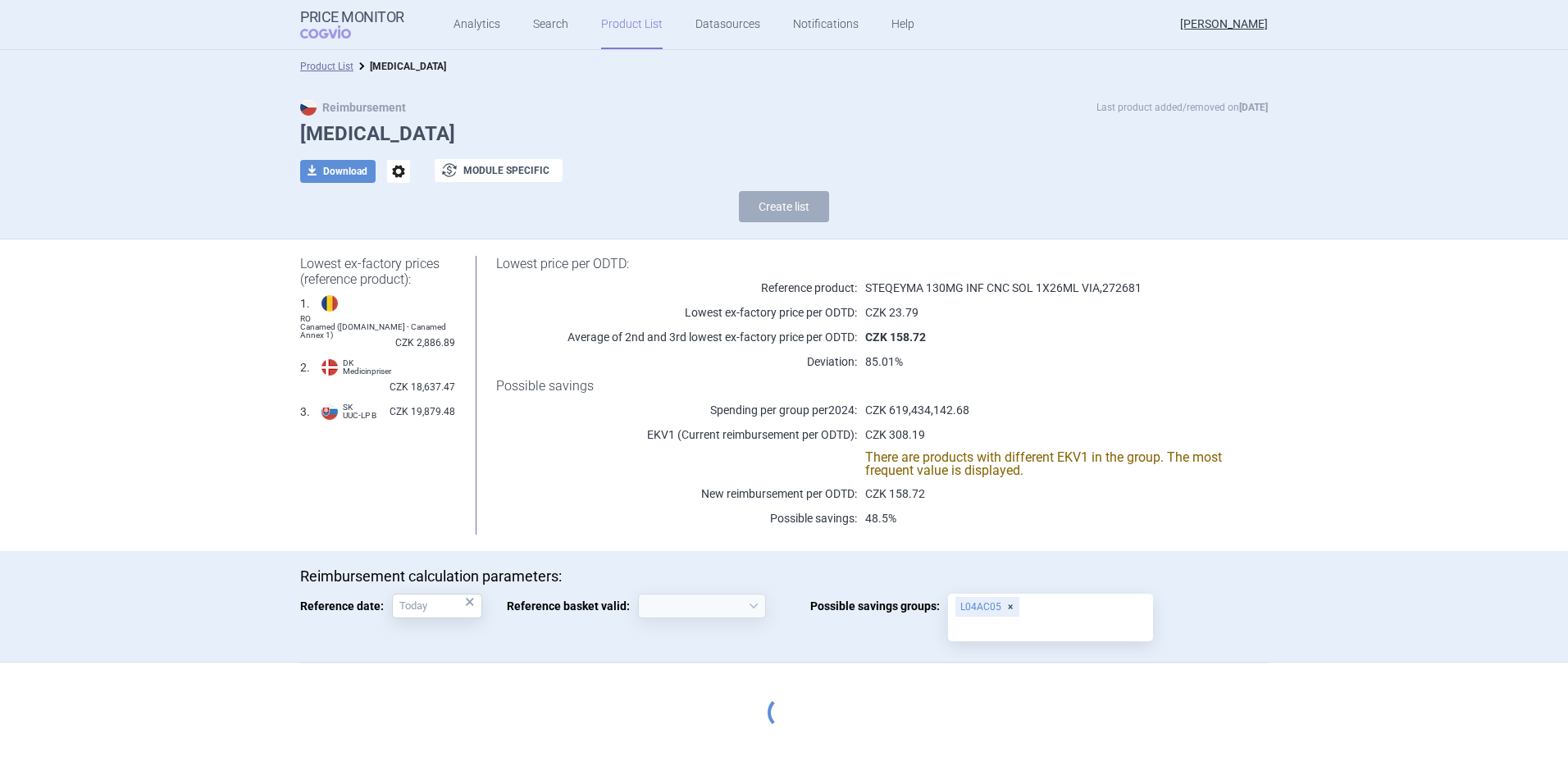
select select "[DATE]"
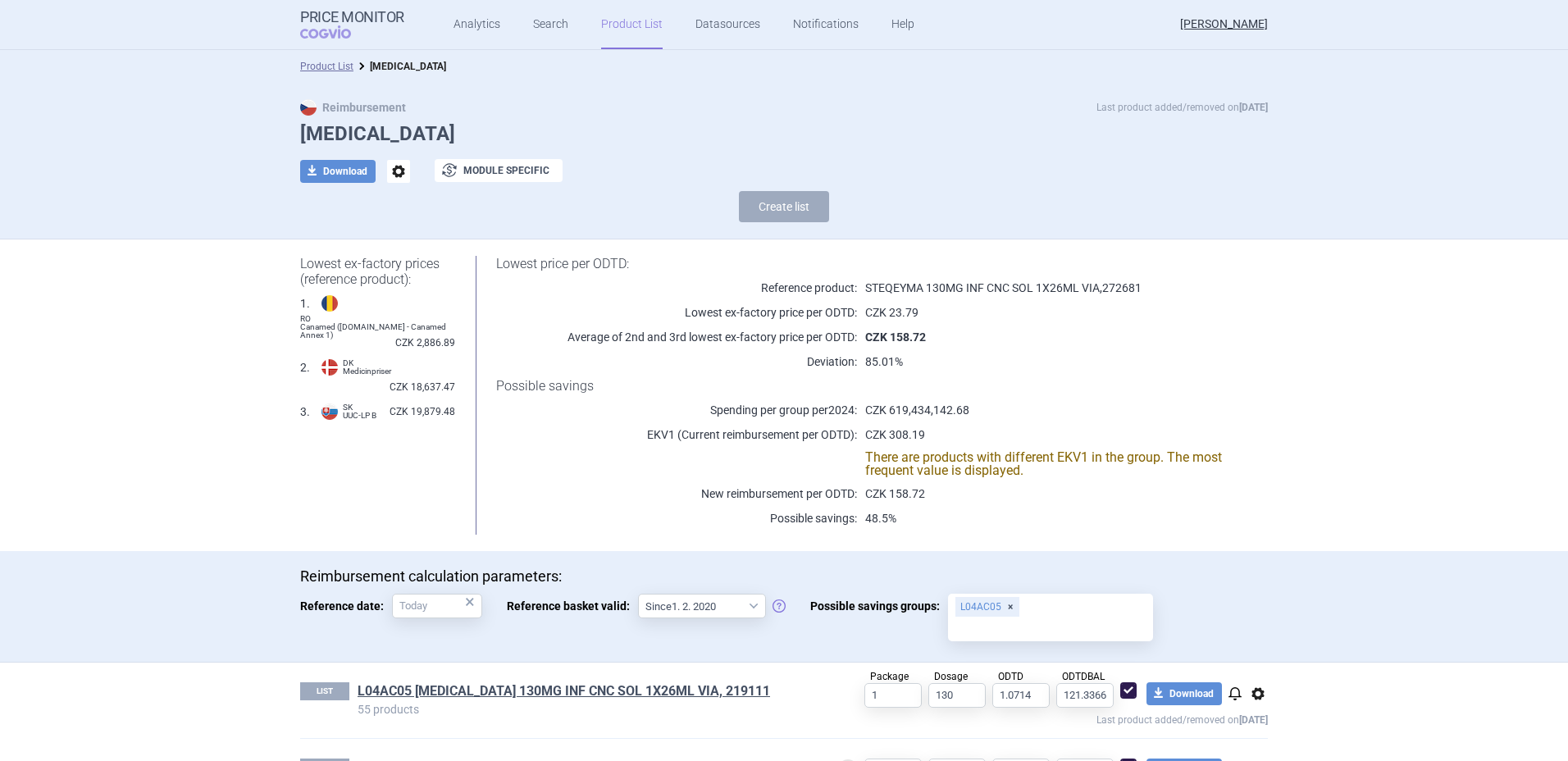
scroll to position [70, 0]
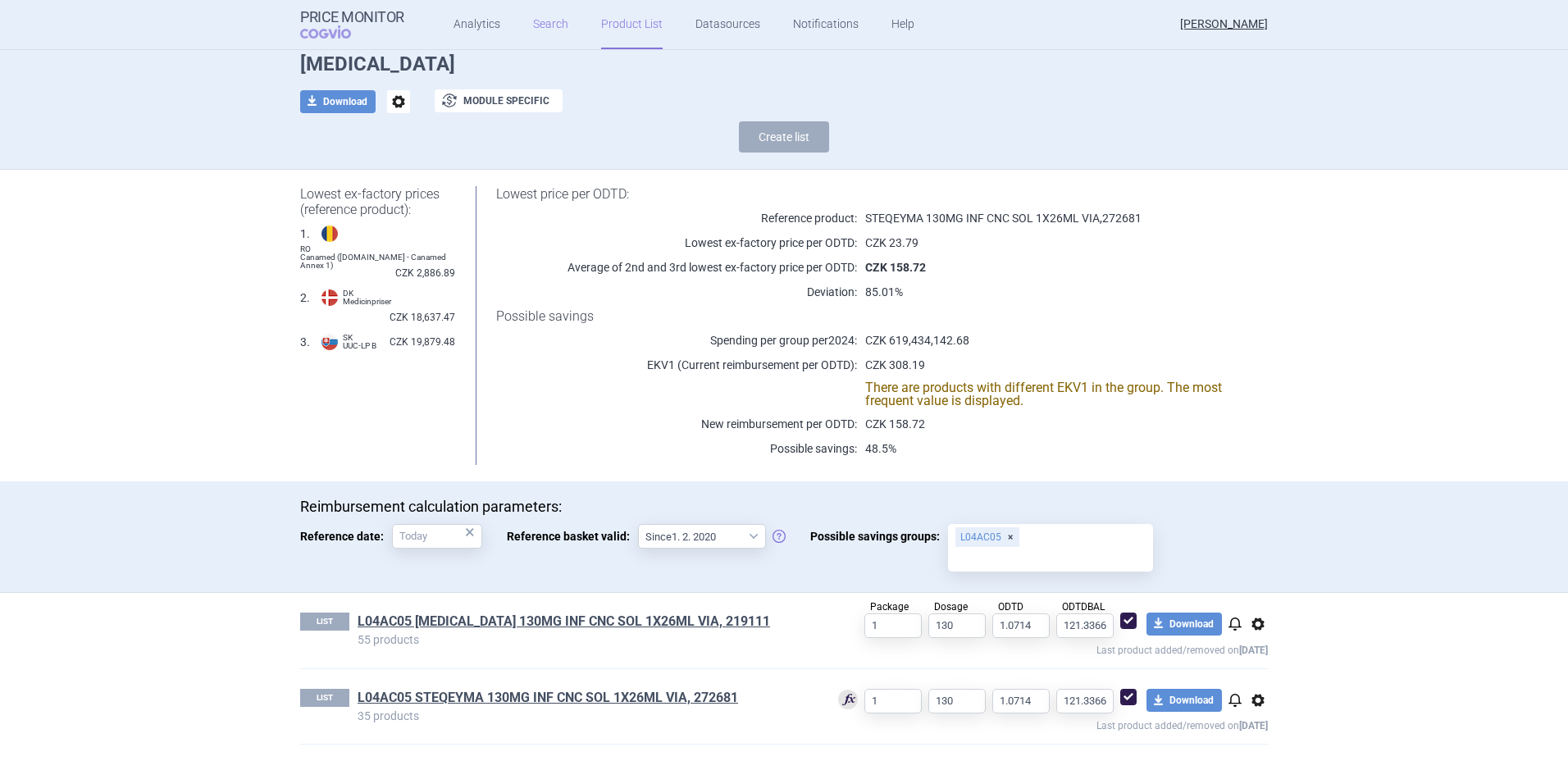
click at [549, 16] on link "Search" at bounding box center [550, 24] width 36 height 50
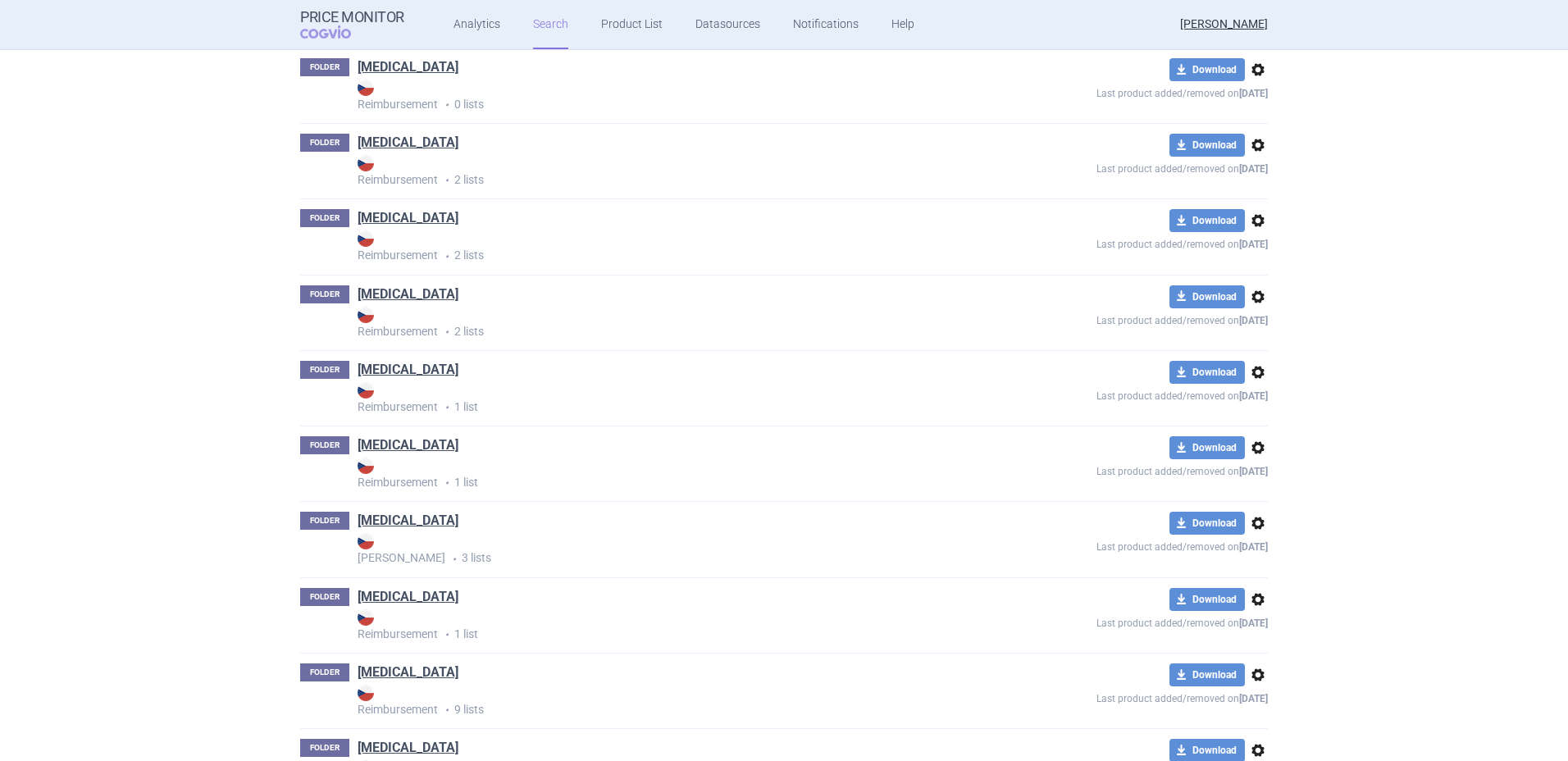
scroll to position [11705, 0]
click at [373, 367] on link "[MEDICAL_DATA]" at bounding box center [408, 369] width 101 height 18
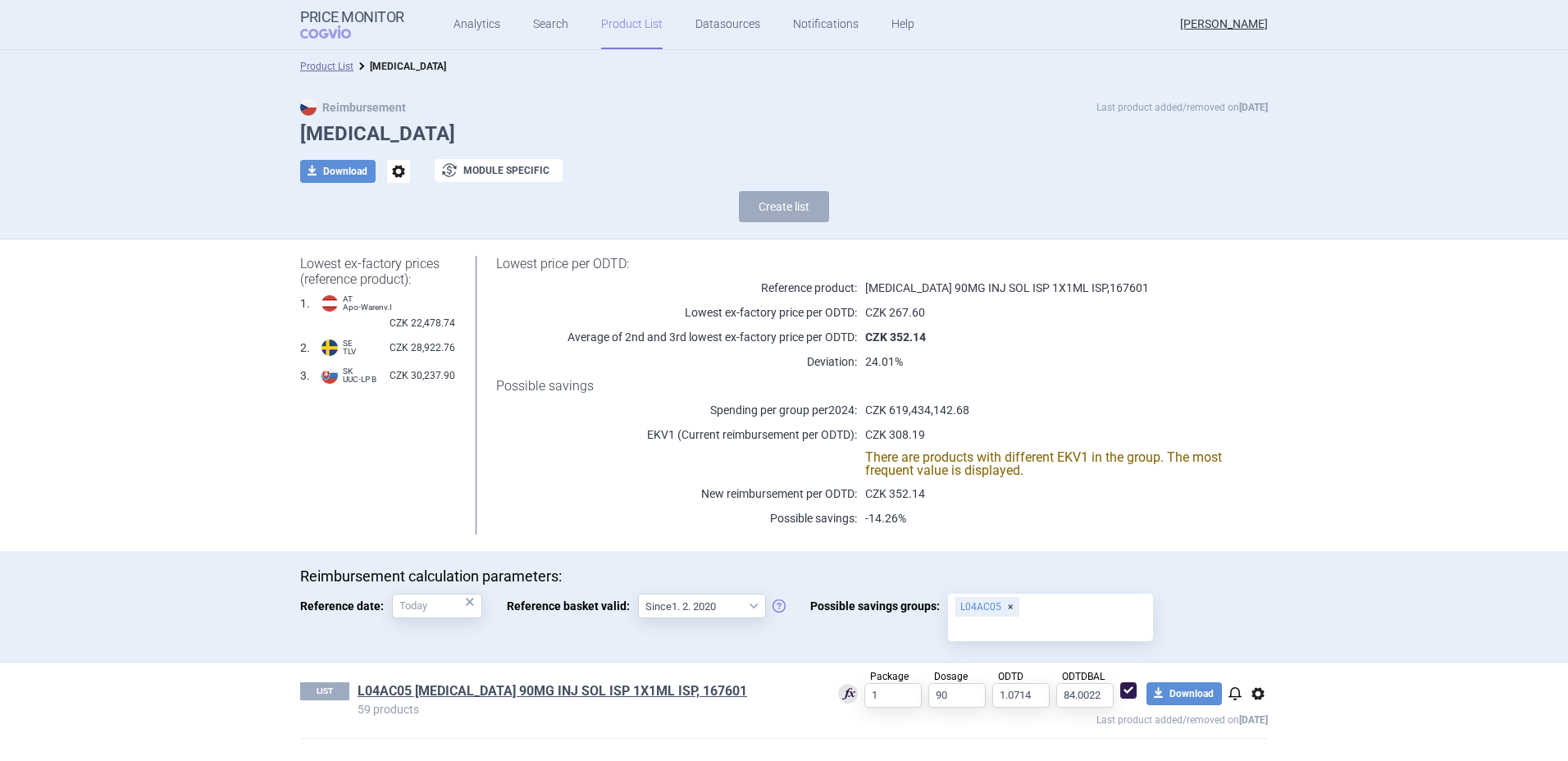
click at [1260, 694] on span "options" at bounding box center [1258, 693] width 20 height 20
click at [328, 65] on link "Product List" at bounding box center [326, 66] width 53 height 11
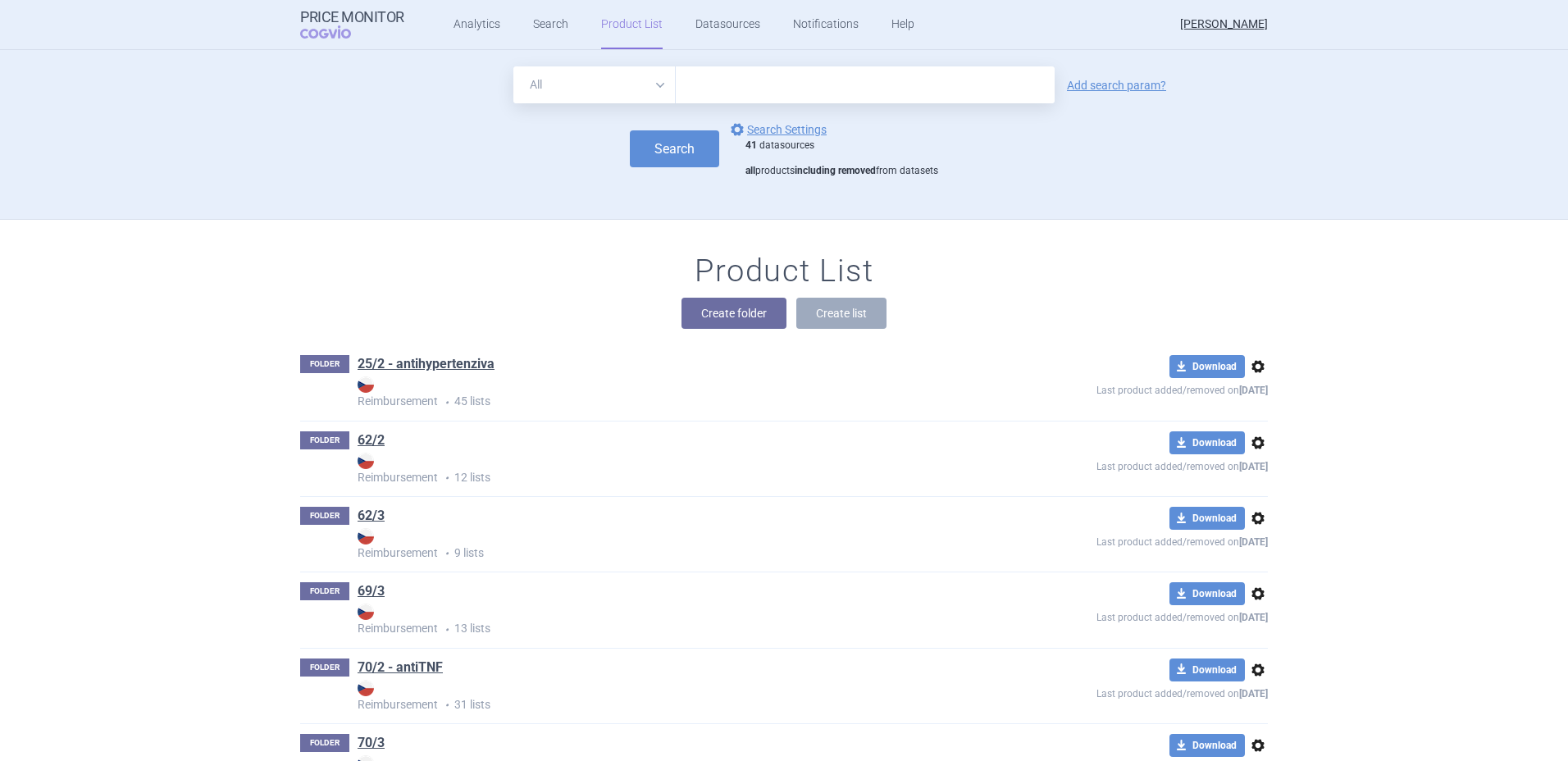
scroll to position [170, 0]
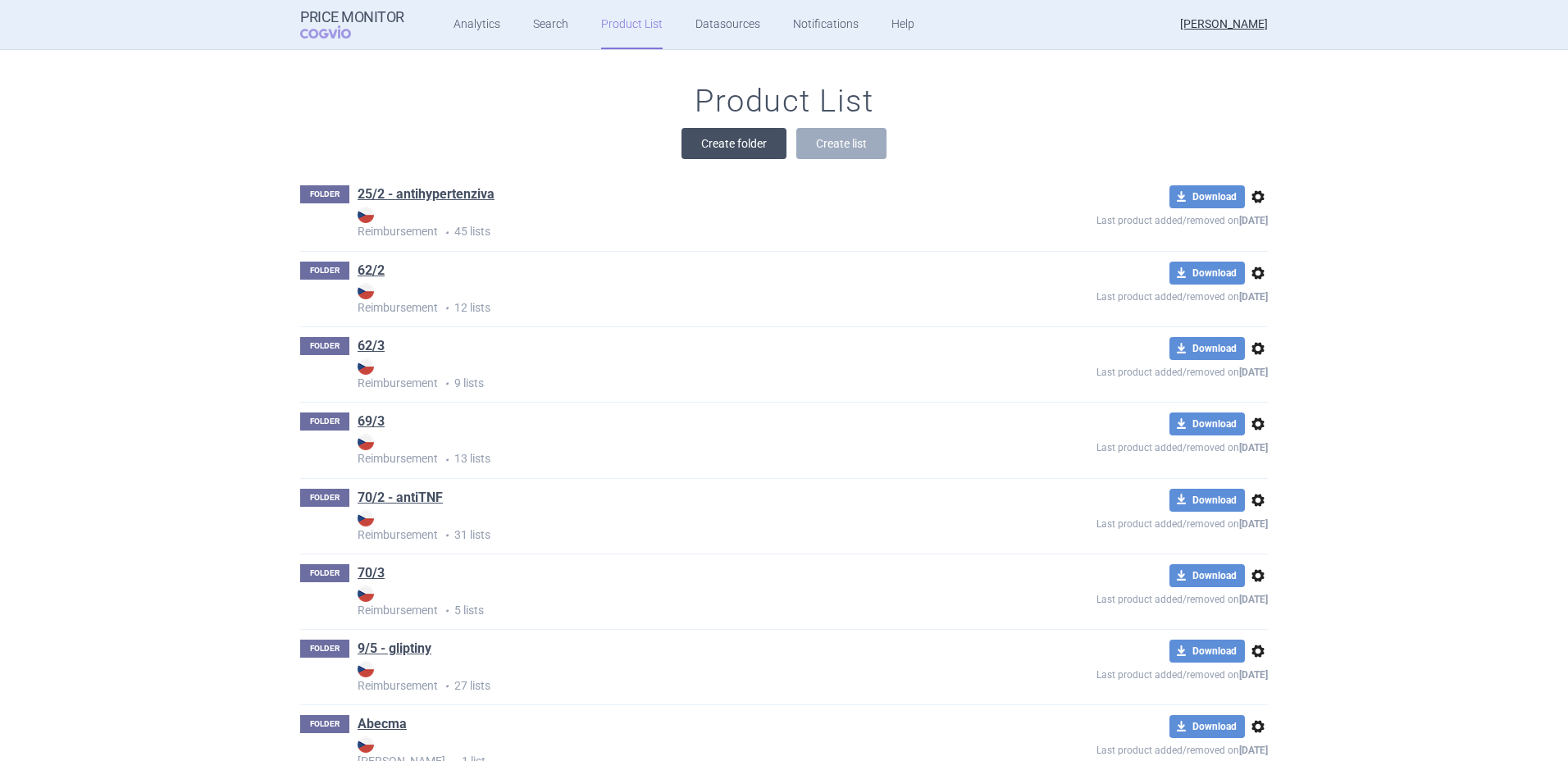
click at [726, 150] on button "Create folder" at bounding box center [734, 144] width 105 height 31
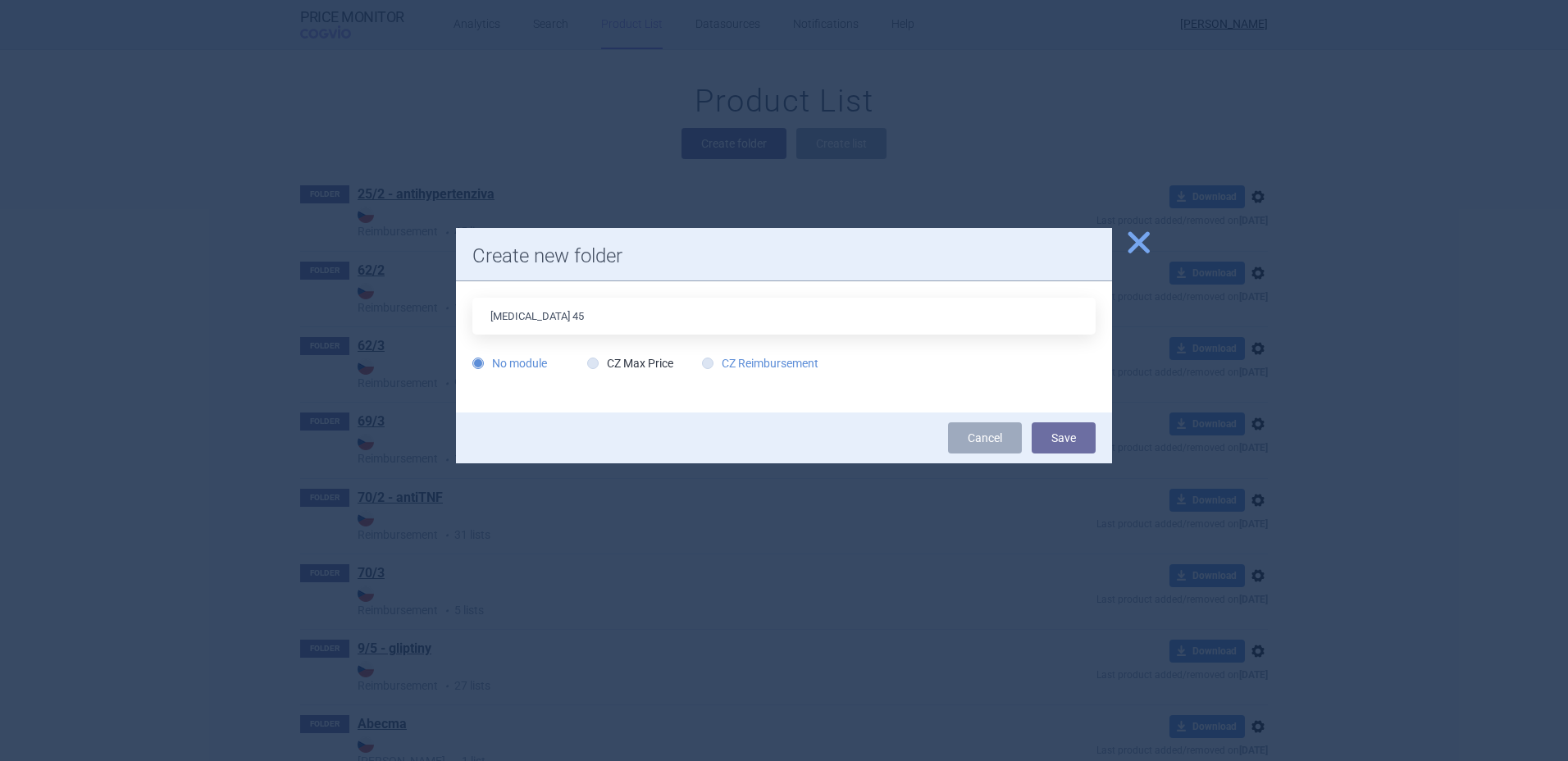
type input "[MEDICAL_DATA] 45"
click at [740, 361] on label "CZ Reimbursement" at bounding box center [760, 363] width 117 height 17
click at [719, 361] on input "CZ Reimbursement" at bounding box center [711, 364] width 17 height 17
radio input "true"
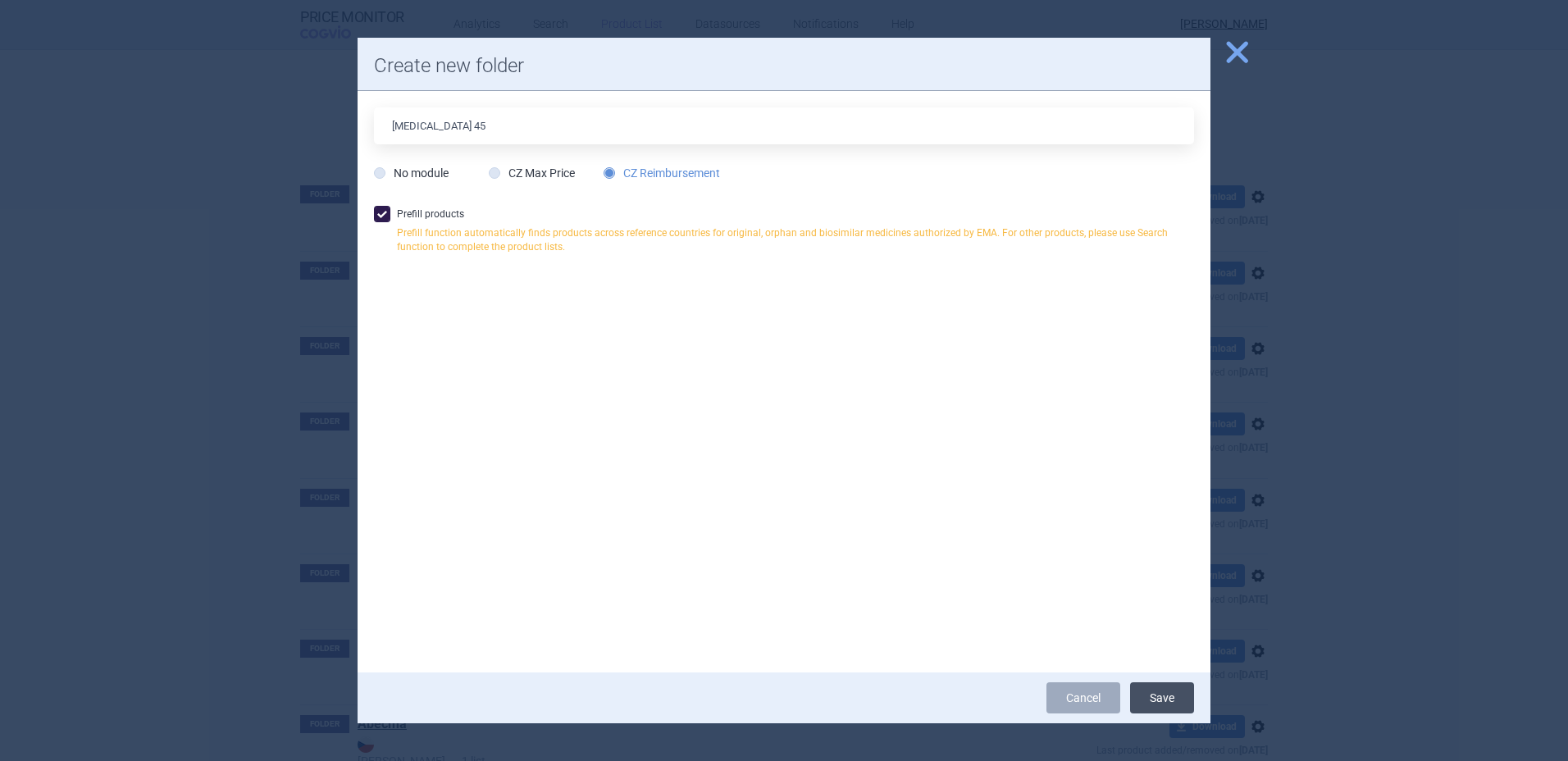
click at [1161, 698] on button "Save" at bounding box center [1162, 698] width 64 height 31
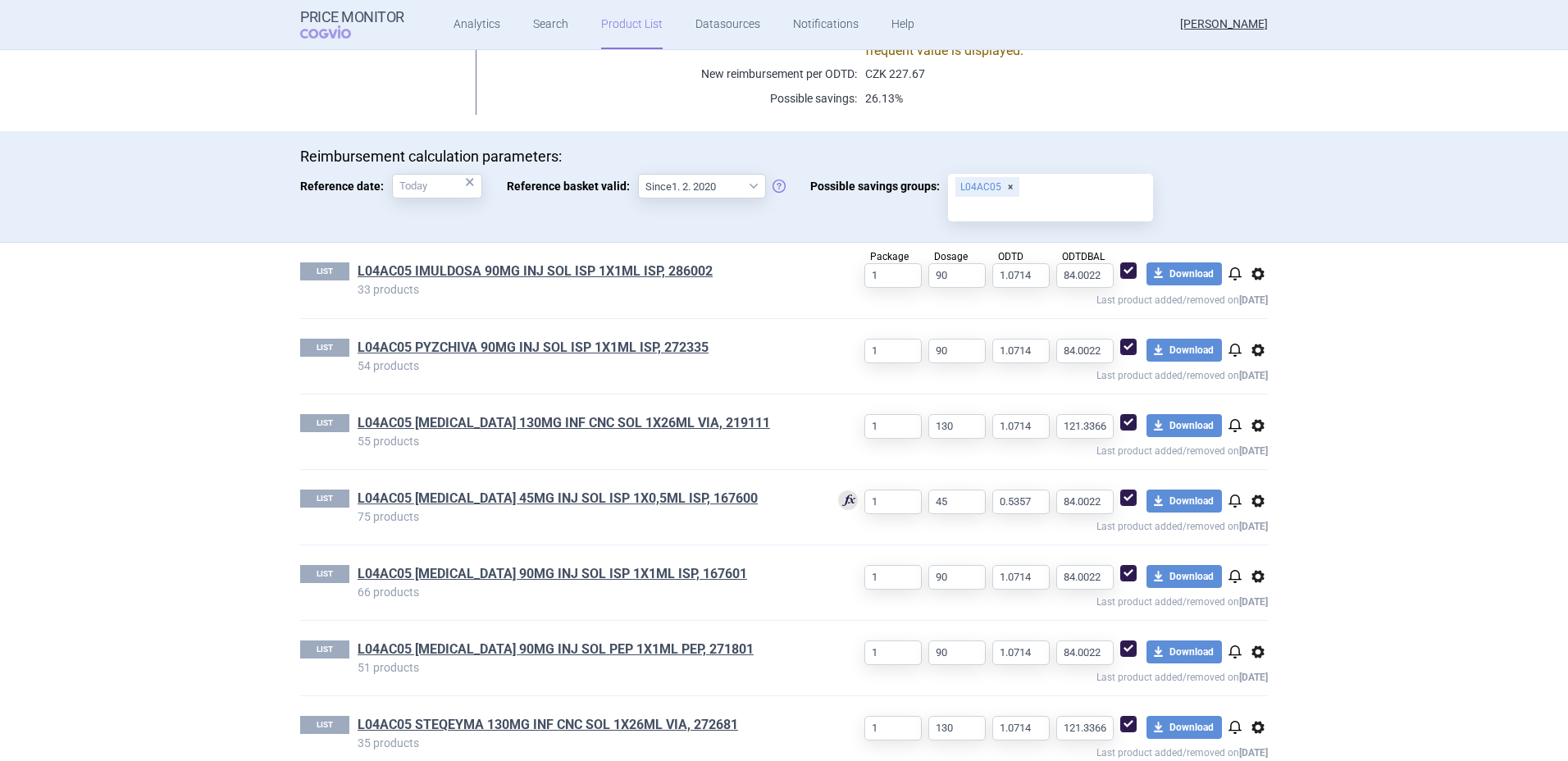
scroll to position [421, 0]
click at [1251, 270] on span "options" at bounding box center [1258, 273] width 20 height 20
click at [1258, 372] on button "Delete" at bounding box center [1251, 368] width 52 height 23
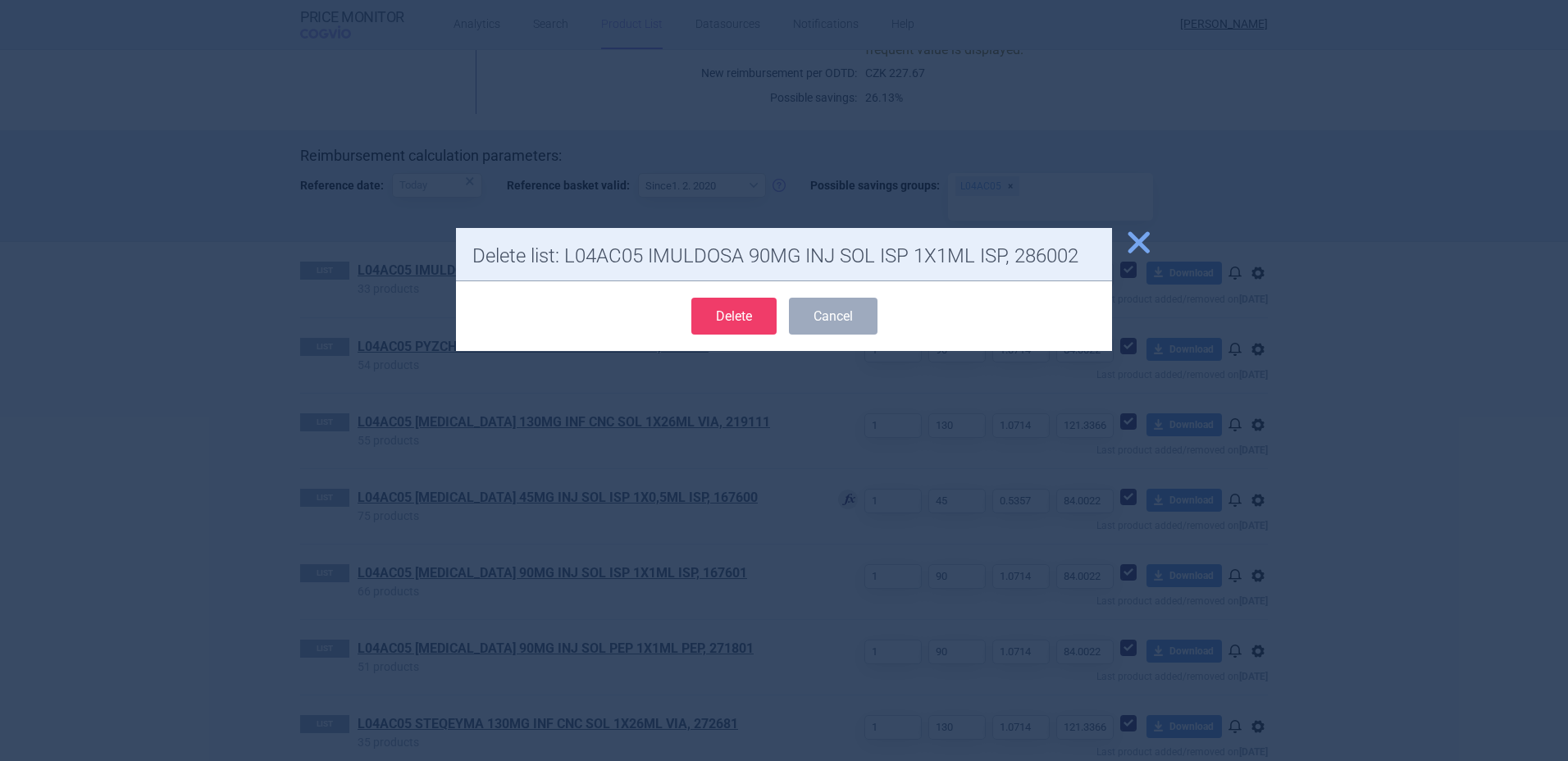
click at [733, 323] on button "Delete" at bounding box center [734, 316] width 85 height 37
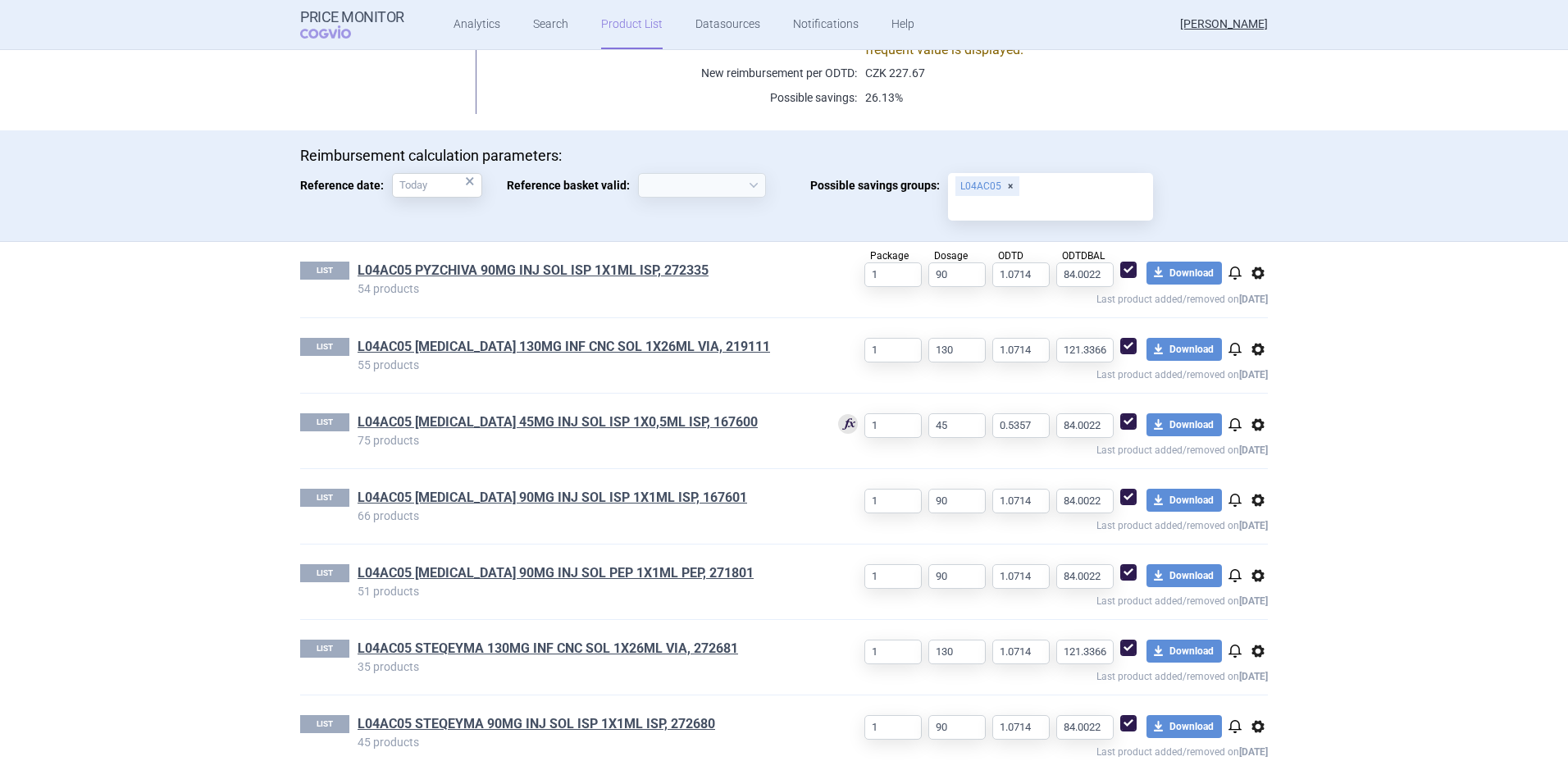
select select "[DATE]"
click at [1256, 268] on span "options" at bounding box center [1258, 273] width 20 height 20
click at [1257, 366] on button "Delete" at bounding box center [1251, 368] width 52 height 23
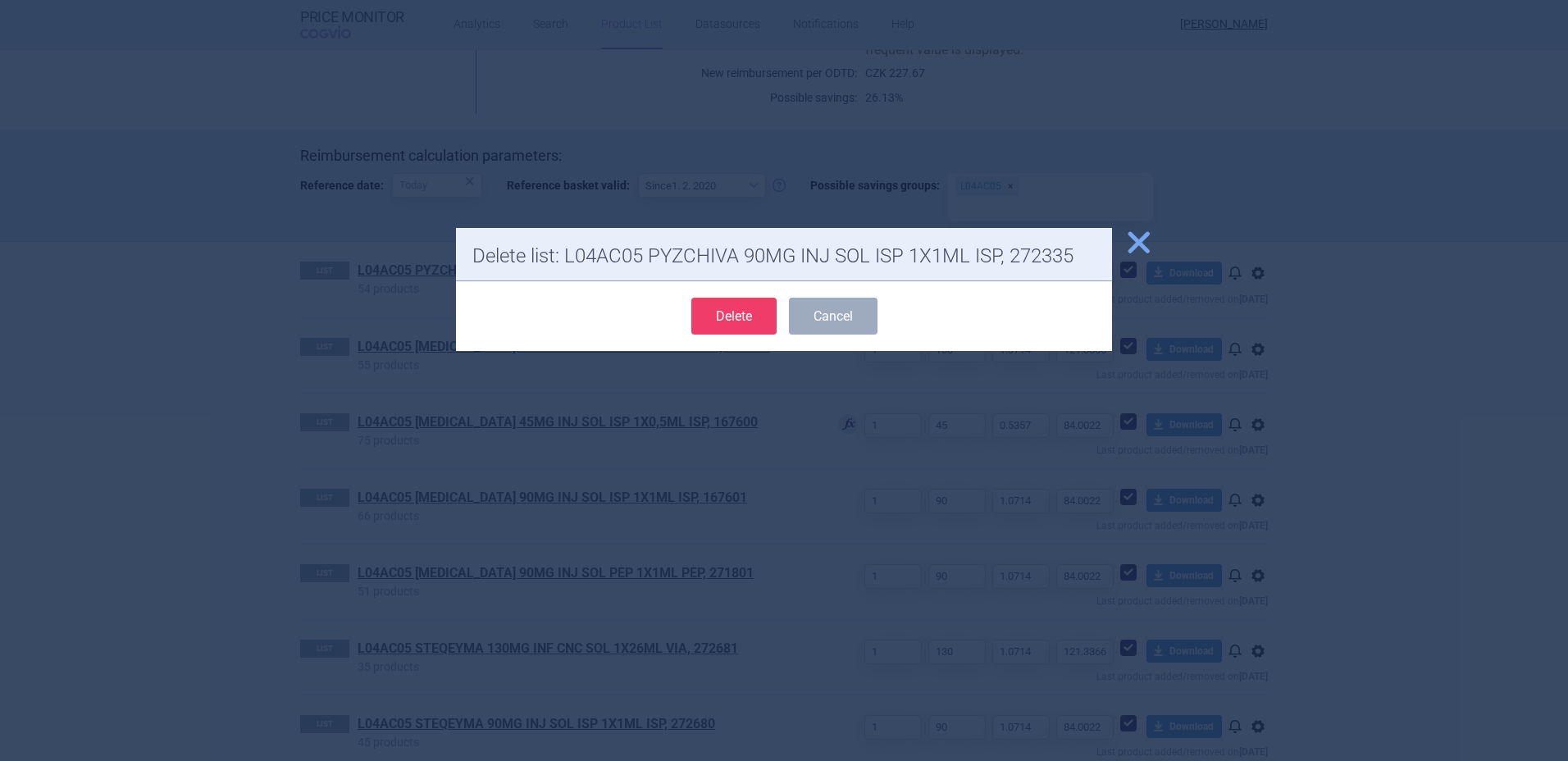
click at [766, 293] on div "Delete Cancel" at bounding box center [784, 316] width 656 height 70
click at [741, 307] on button "Delete" at bounding box center [734, 316] width 85 height 37
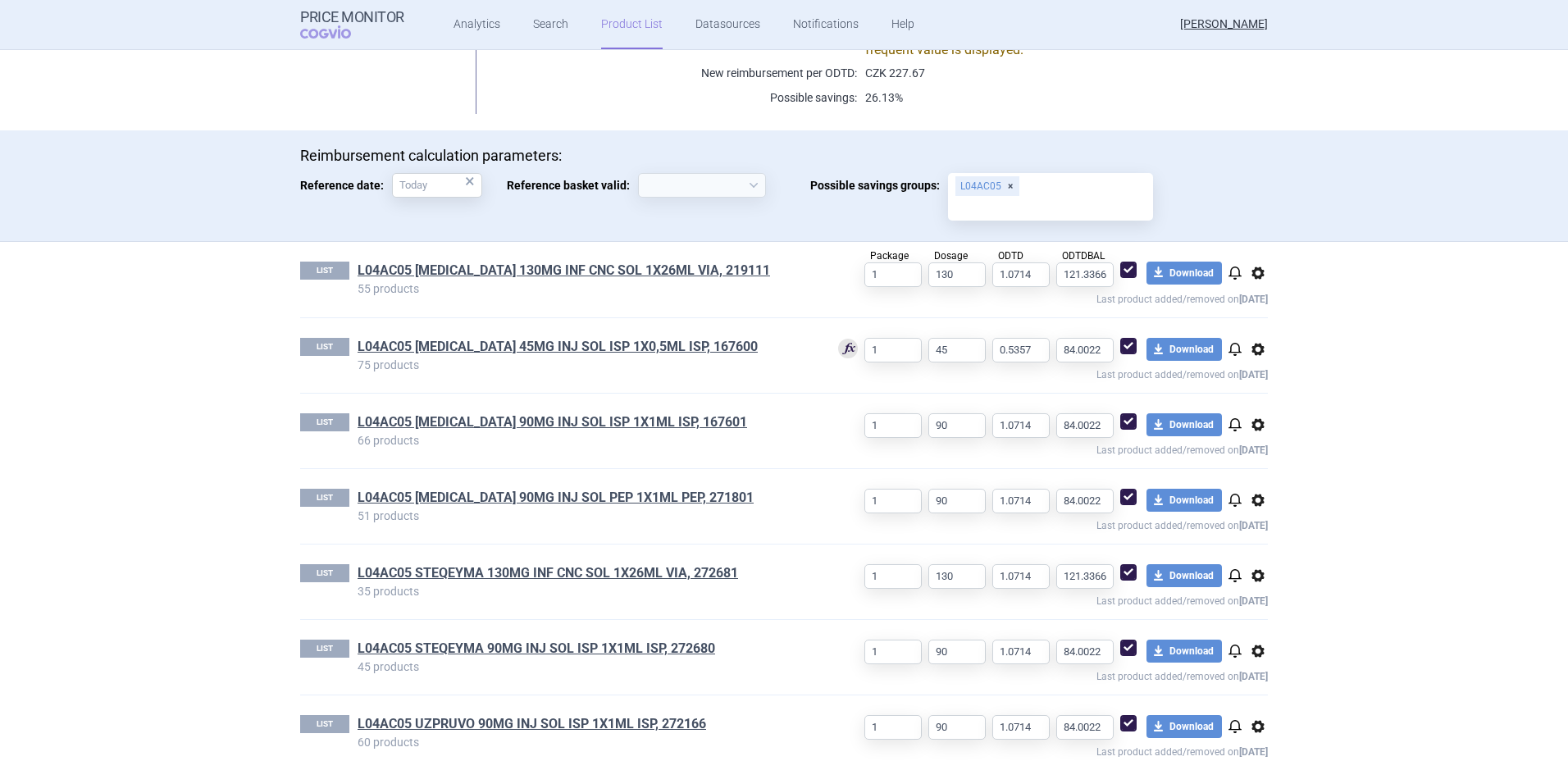
select select "[DATE]"
click at [1253, 273] on span "options" at bounding box center [1258, 273] width 20 height 20
click at [1249, 368] on button "Delete" at bounding box center [1251, 368] width 52 height 23
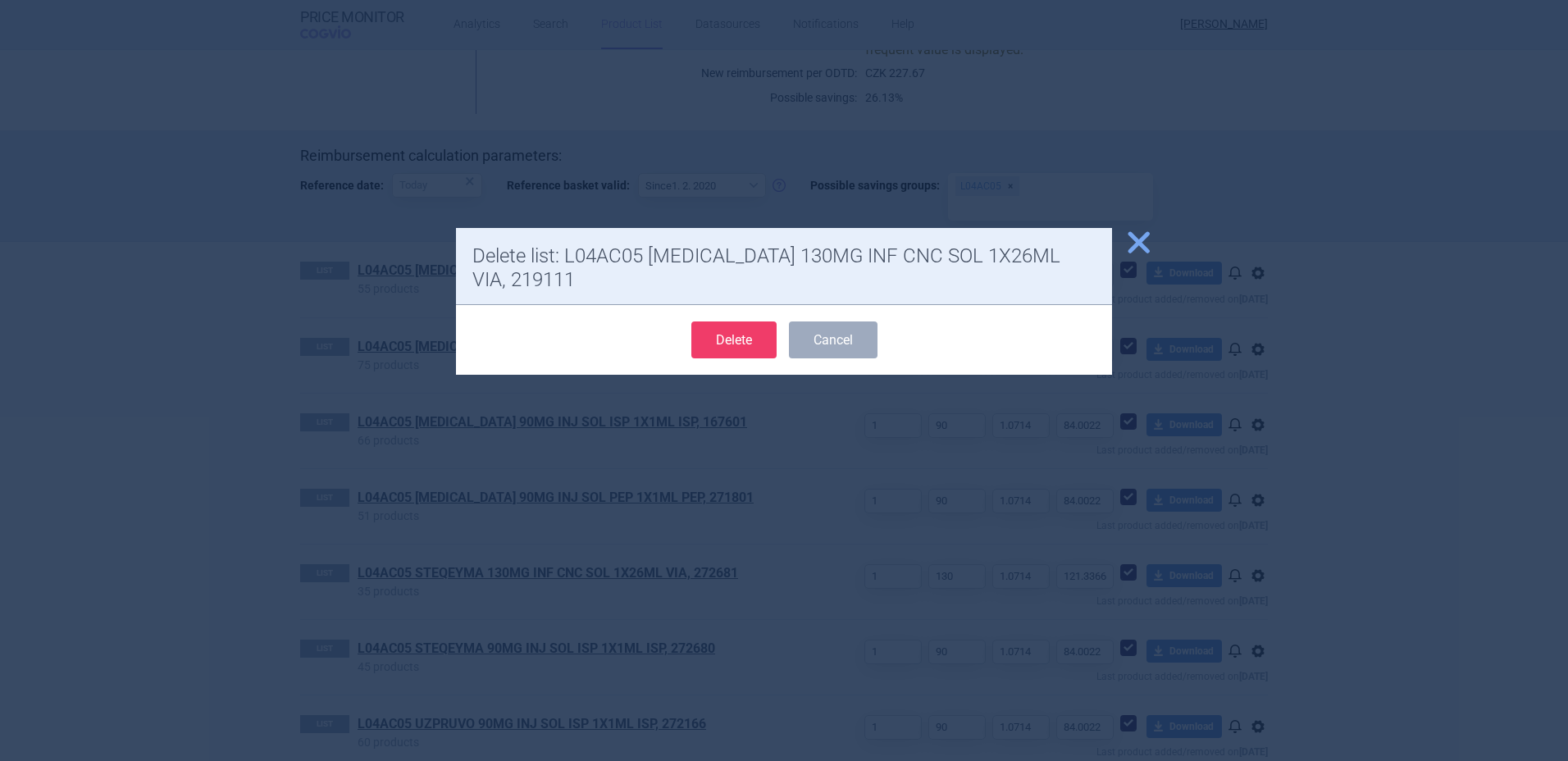
click at [740, 344] on button "Delete" at bounding box center [734, 340] width 85 height 37
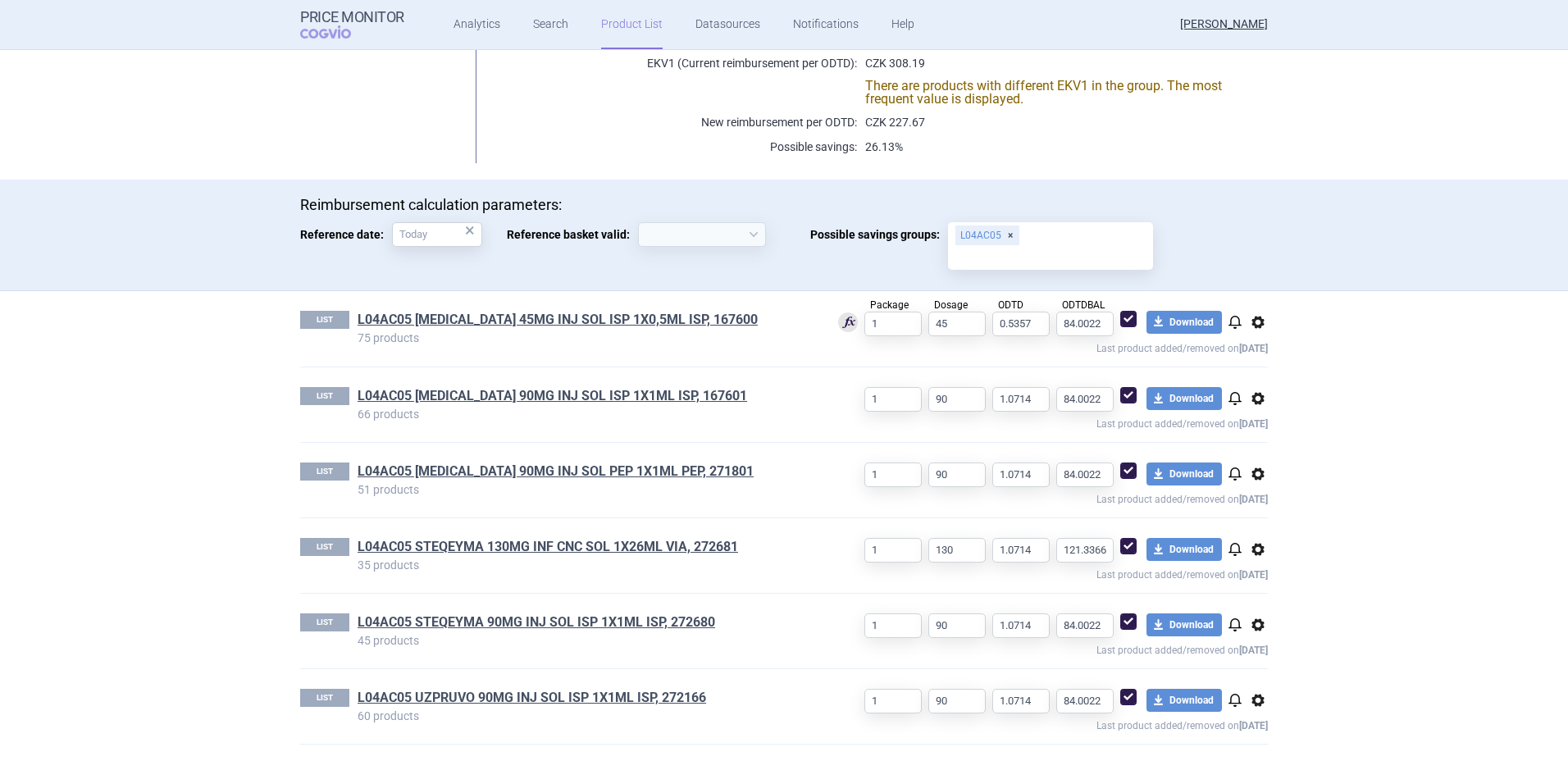
scroll to position [370, 0]
select select "[DATE]"
click at [1253, 397] on span "options" at bounding box center [1258, 399] width 20 height 20
click at [1261, 497] on button "Delete" at bounding box center [1251, 494] width 52 height 23
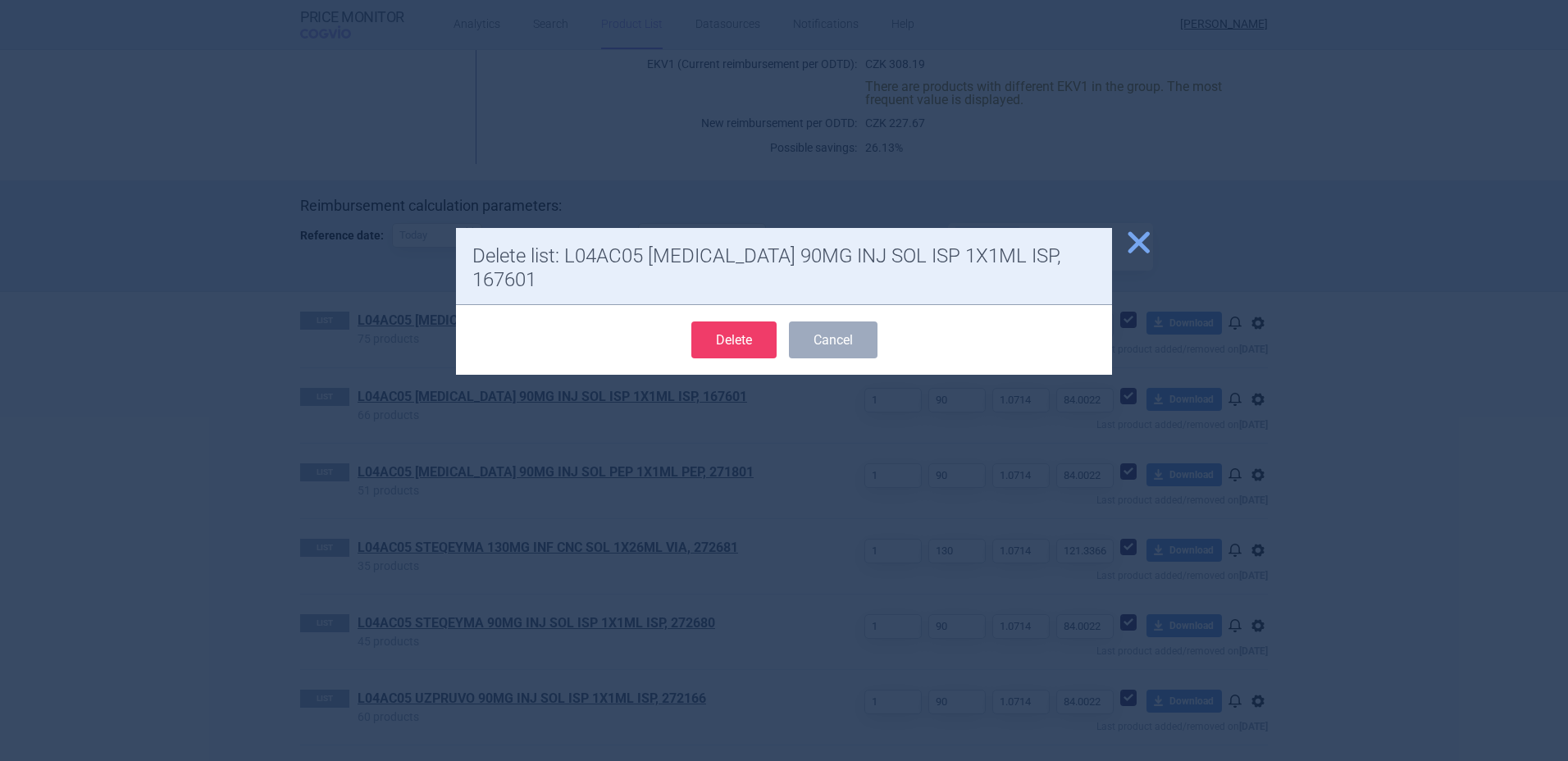
click at [730, 322] on button "Delete" at bounding box center [734, 340] width 85 height 37
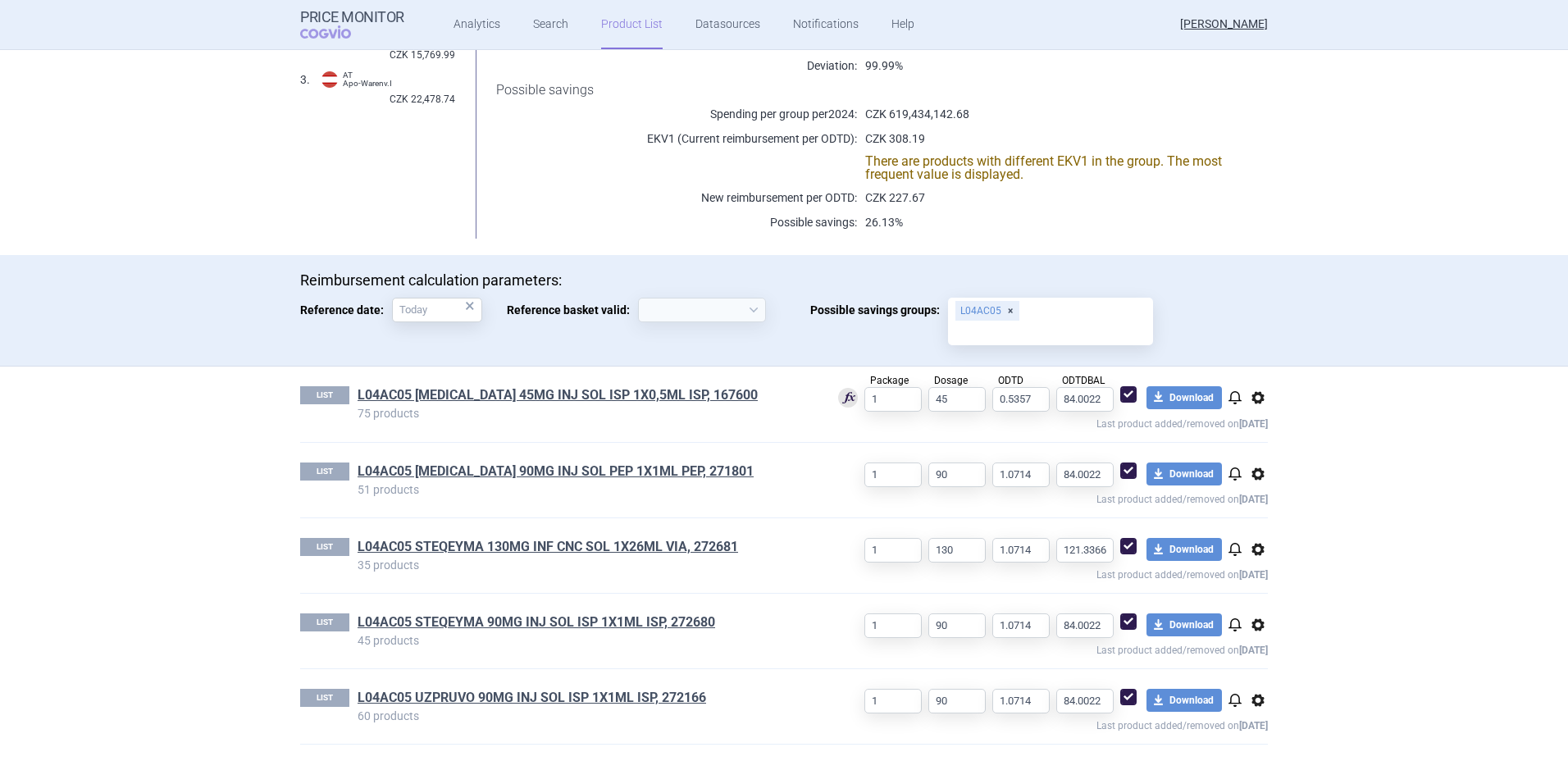
scroll to position [296, 0]
select select "[DATE]"
click at [1257, 474] on span "options" at bounding box center [1258, 474] width 20 height 20
click at [1248, 556] on div "Copy Rename Delete" at bounding box center [1251, 536] width 72 height 105
click at [1261, 571] on button "Delete" at bounding box center [1251, 569] width 52 height 23
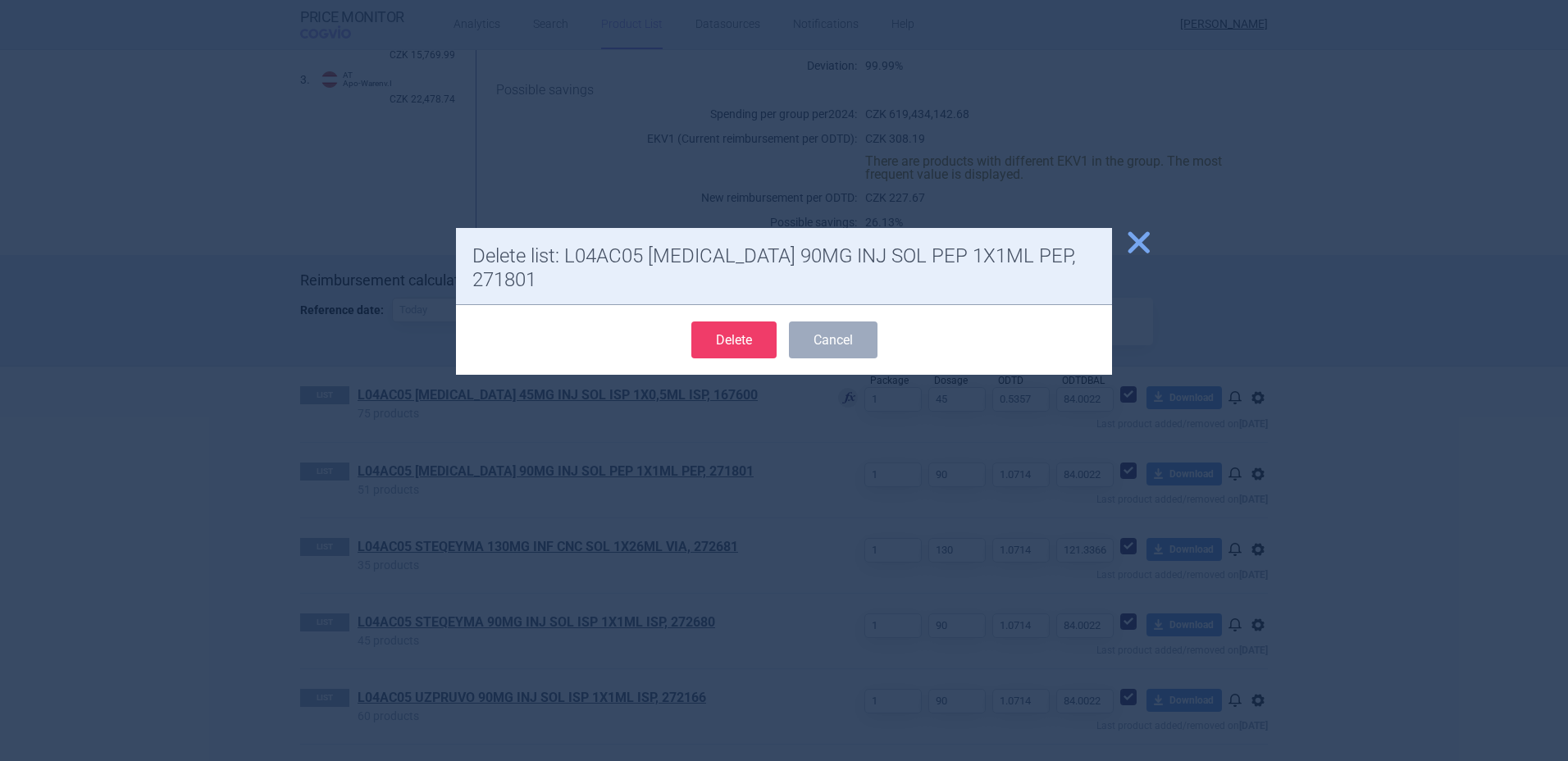
click at [736, 322] on button "Delete" at bounding box center [734, 340] width 85 height 37
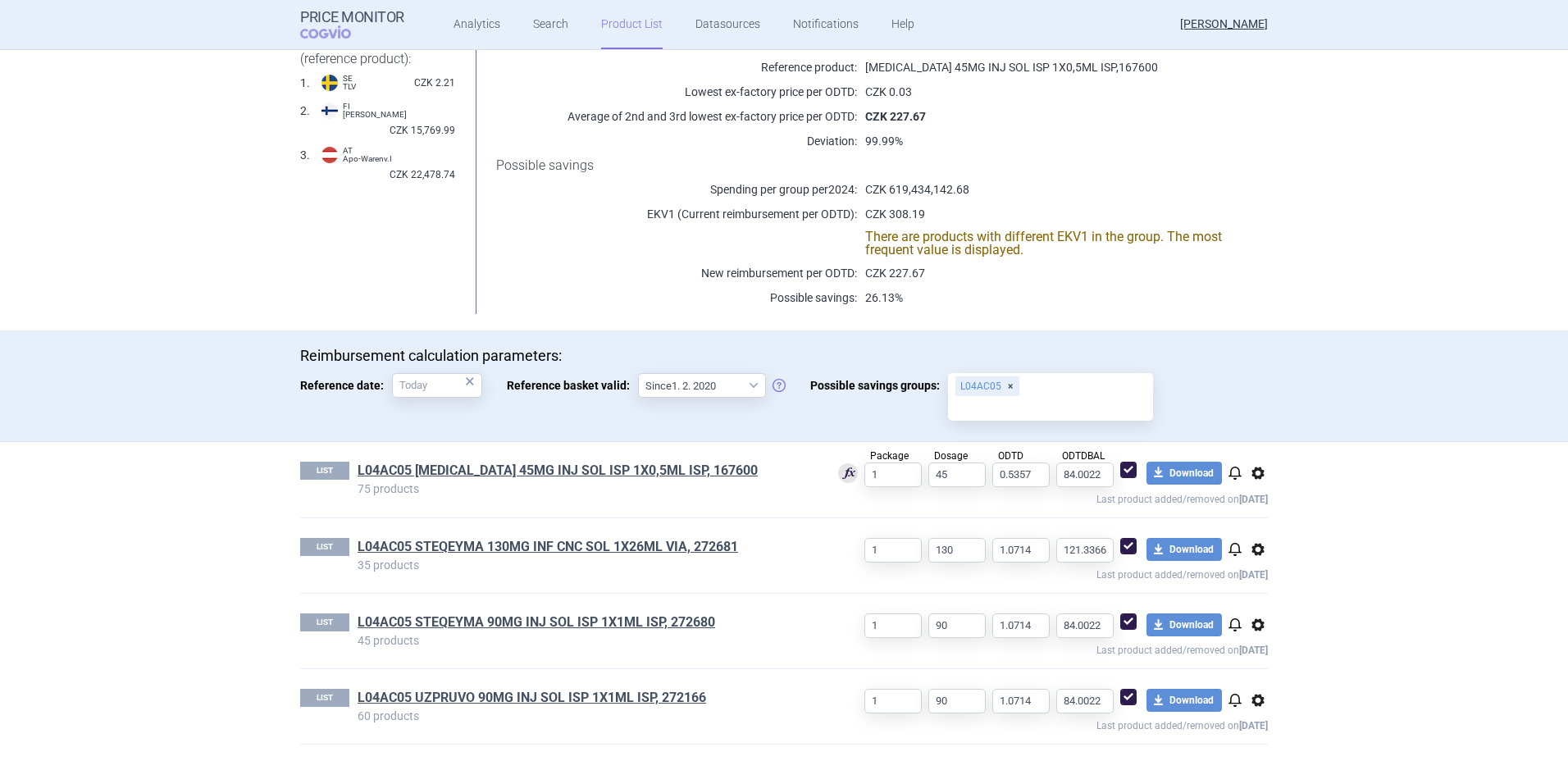
click at [1250, 549] on span "options" at bounding box center [1258, 550] width 20 height 20
click at [1256, 646] on button "Delete" at bounding box center [1251, 644] width 52 height 23
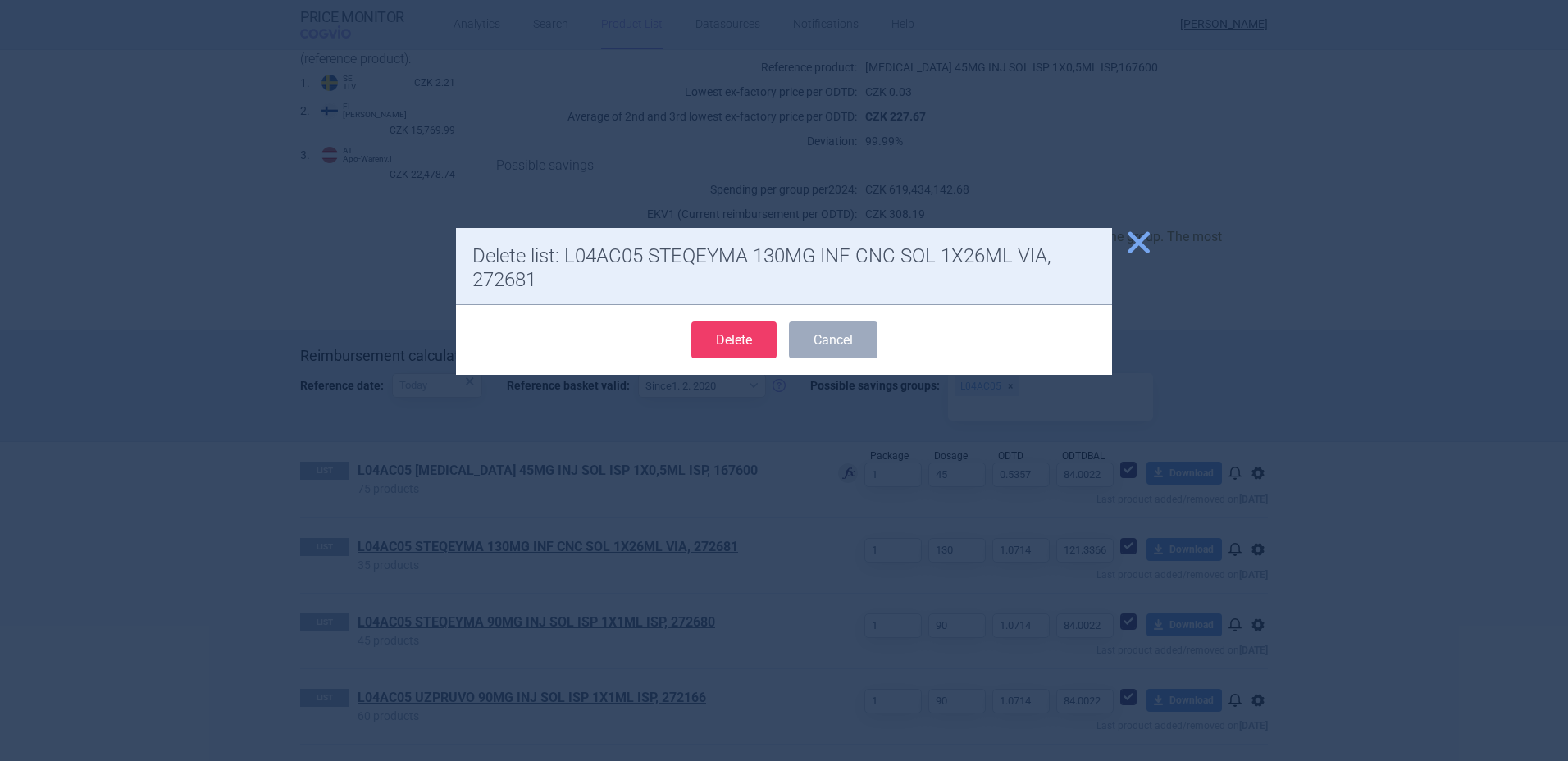
click at [737, 349] on button "Delete" at bounding box center [734, 340] width 85 height 37
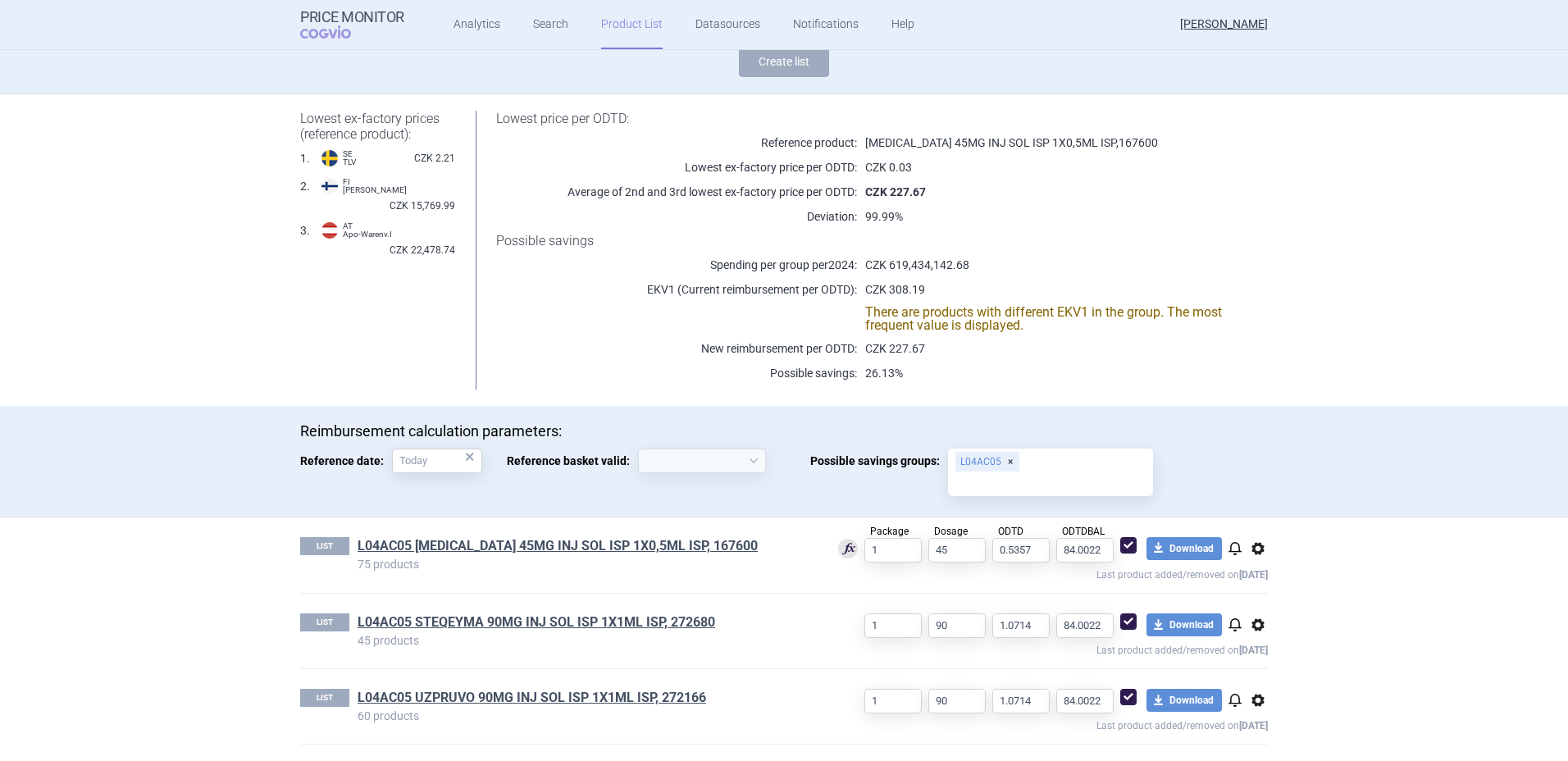
select select "[DATE]"
click at [1248, 624] on span "options" at bounding box center [1258, 624] width 20 height 20
click at [1245, 717] on button "Delete" at bounding box center [1251, 720] width 52 height 23
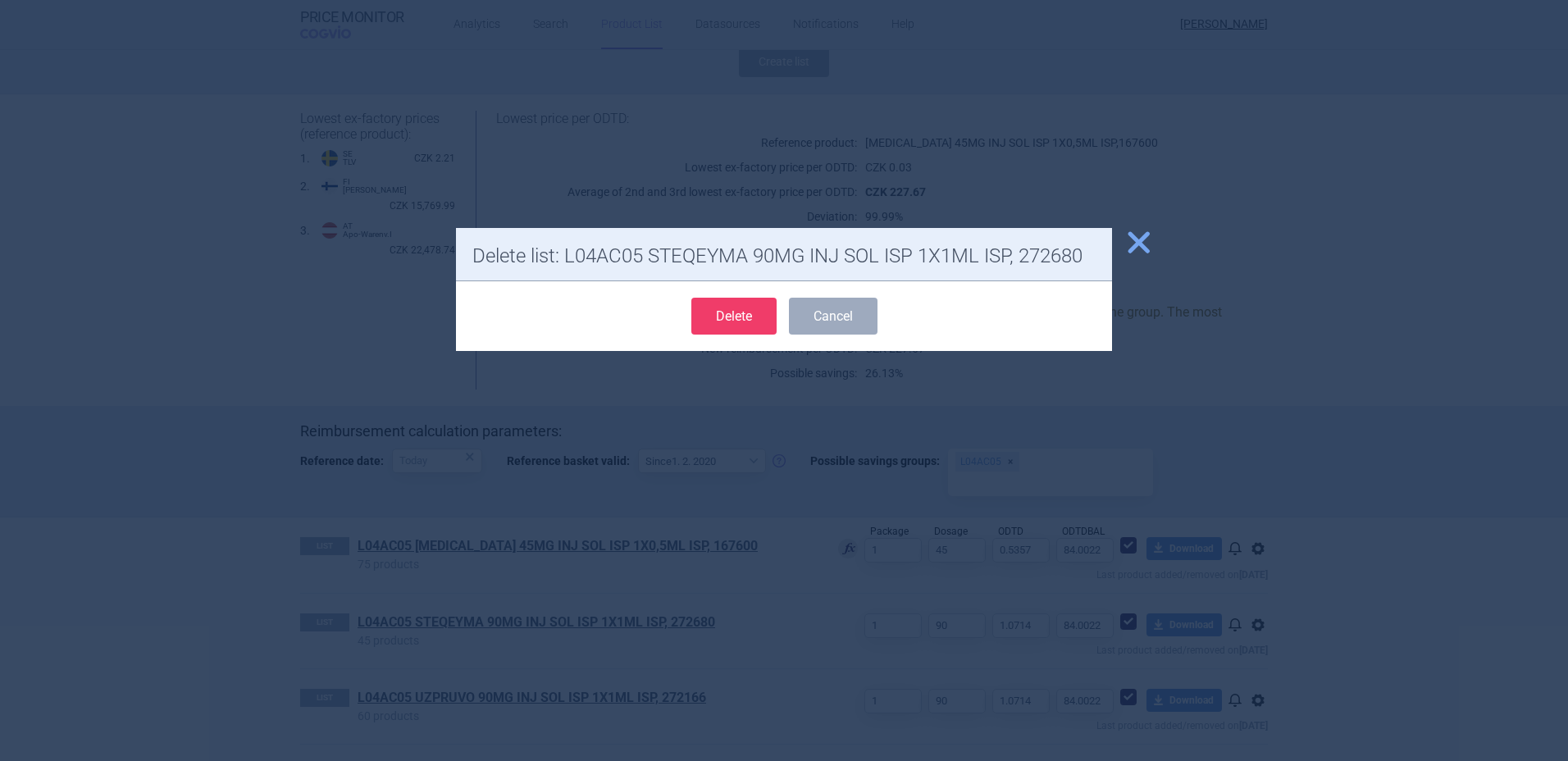
click at [736, 317] on button "Delete" at bounding box center [734, 316] width 85 height 37
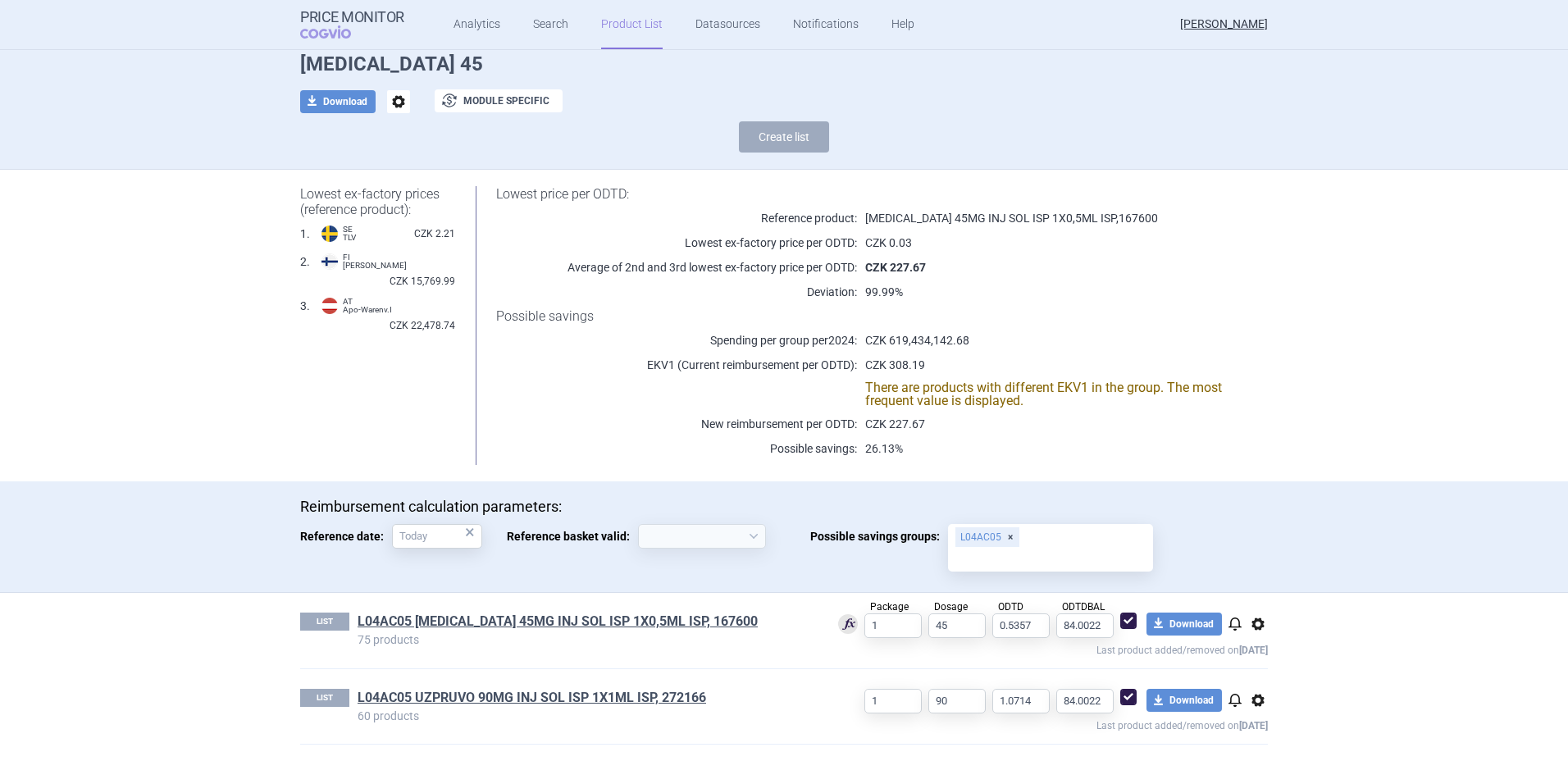
scroll to position [70, 0]
select select "[DATE]"
click at [1256, 699] on span "options" at bounding box center [1258, 700] width 20 height 20
click at [1263, 735] on button "Delete" at bounding box center [1251, 734] width 52 height 23
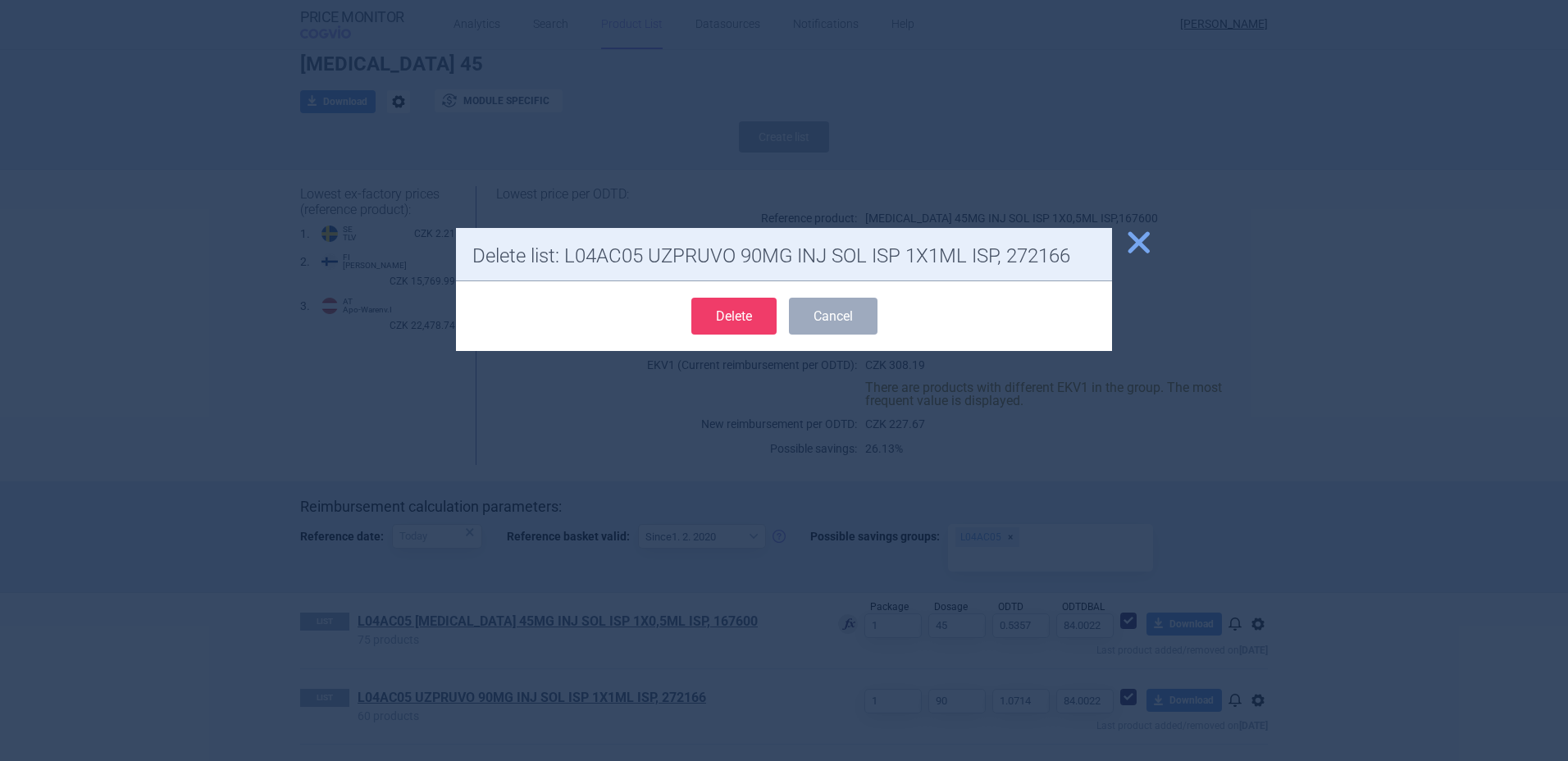
click at [740, 318] on button "Delete" at bounding box center [734, 316] width 85 height 37
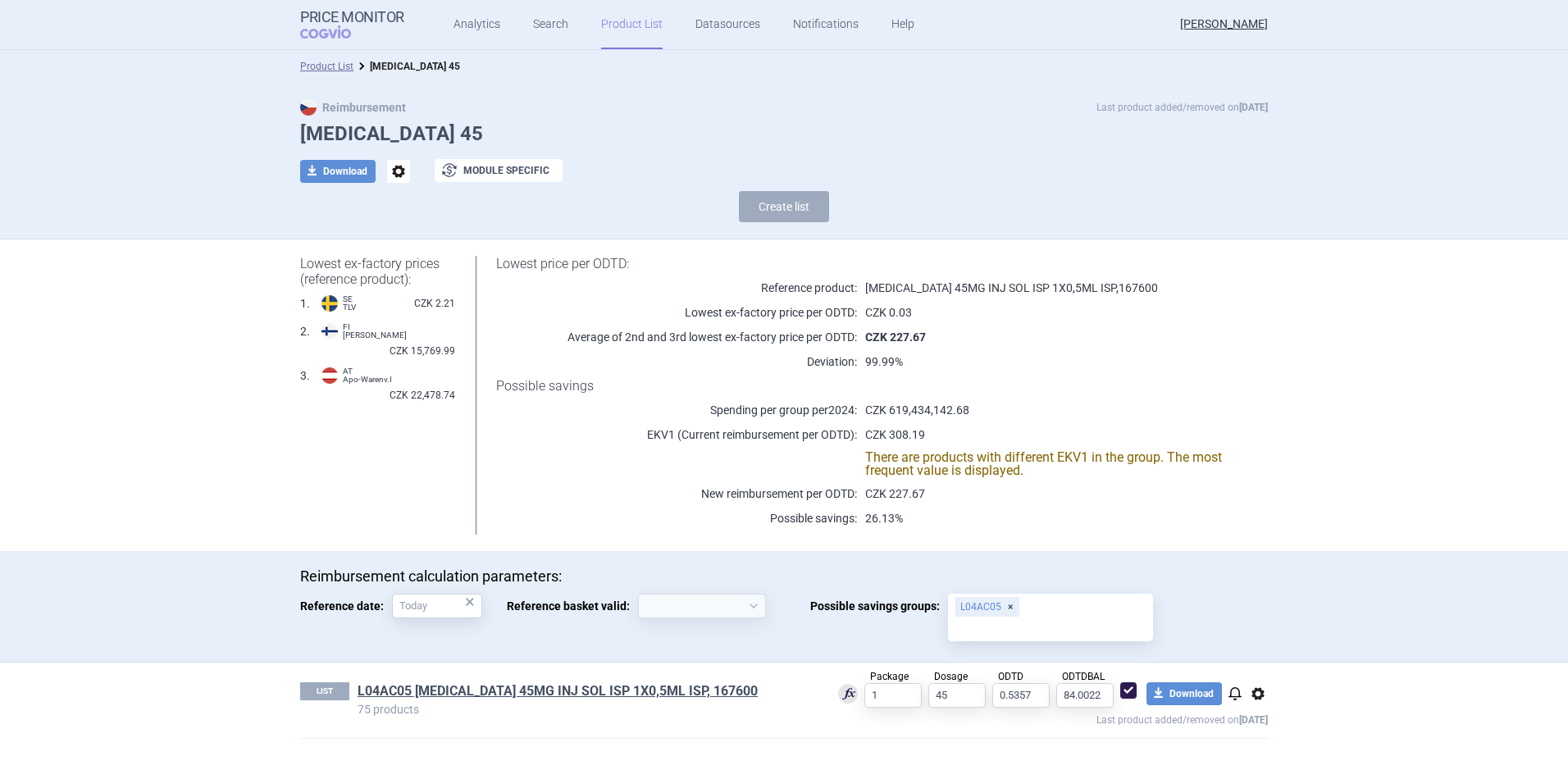
scroll to position [0, 0]
select select "[DATE]"
click at [544, 692] on link "L04AC05 [MEDICAL_DATA] 45MG INJ SOL ISP 1X0,5ML ISP, 167600" at bounding box center [557, 691] width 400 height 18
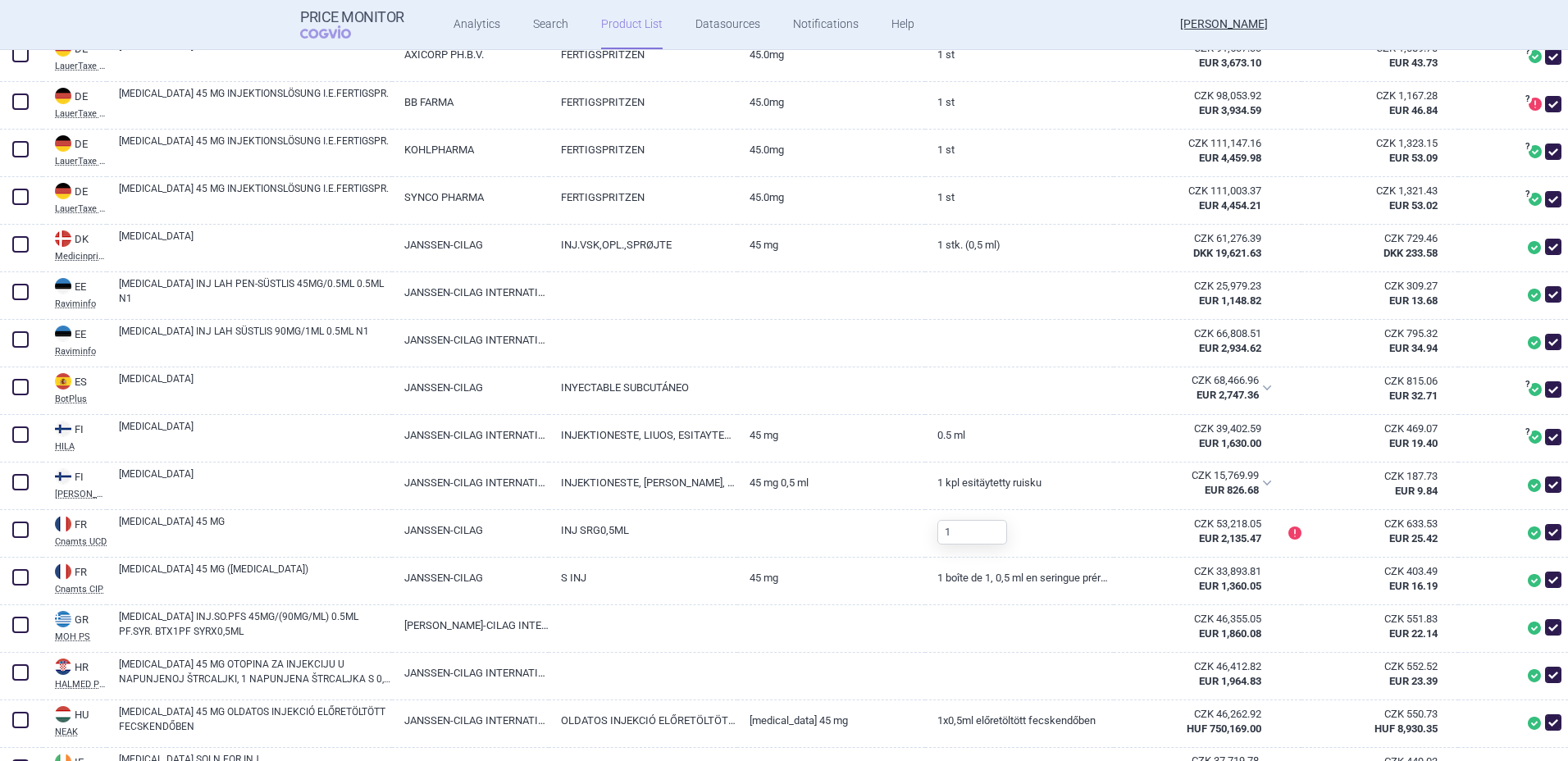
scroll to position [2373, 0]
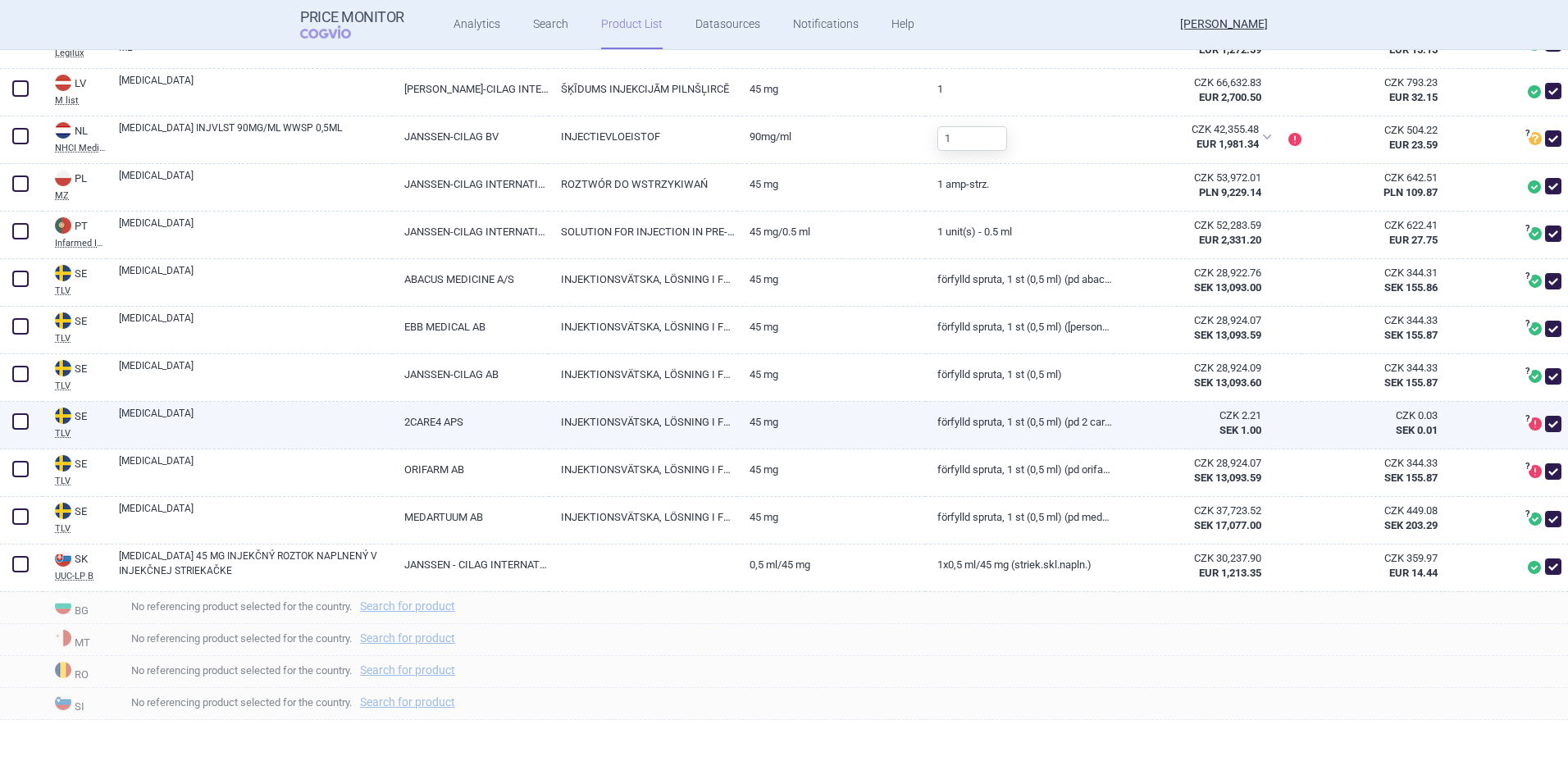
click at [1548, 424] on span at bounding box center [1553, 424] width 17 height 17
checkbox input "false"
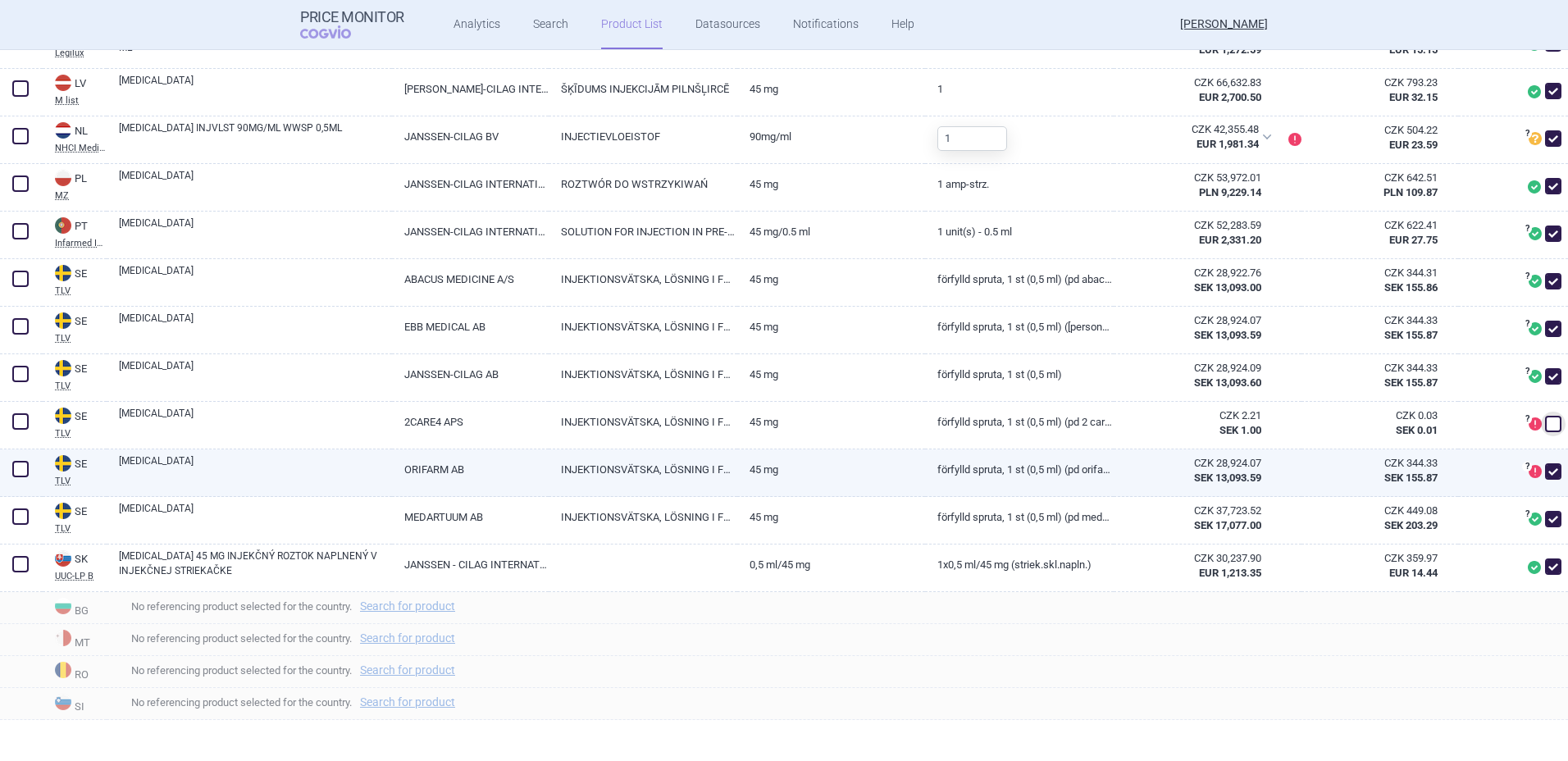
click at [1545, 470] on span at bounding box center [1553, 471] width 17 height 17
checkbox input "false"
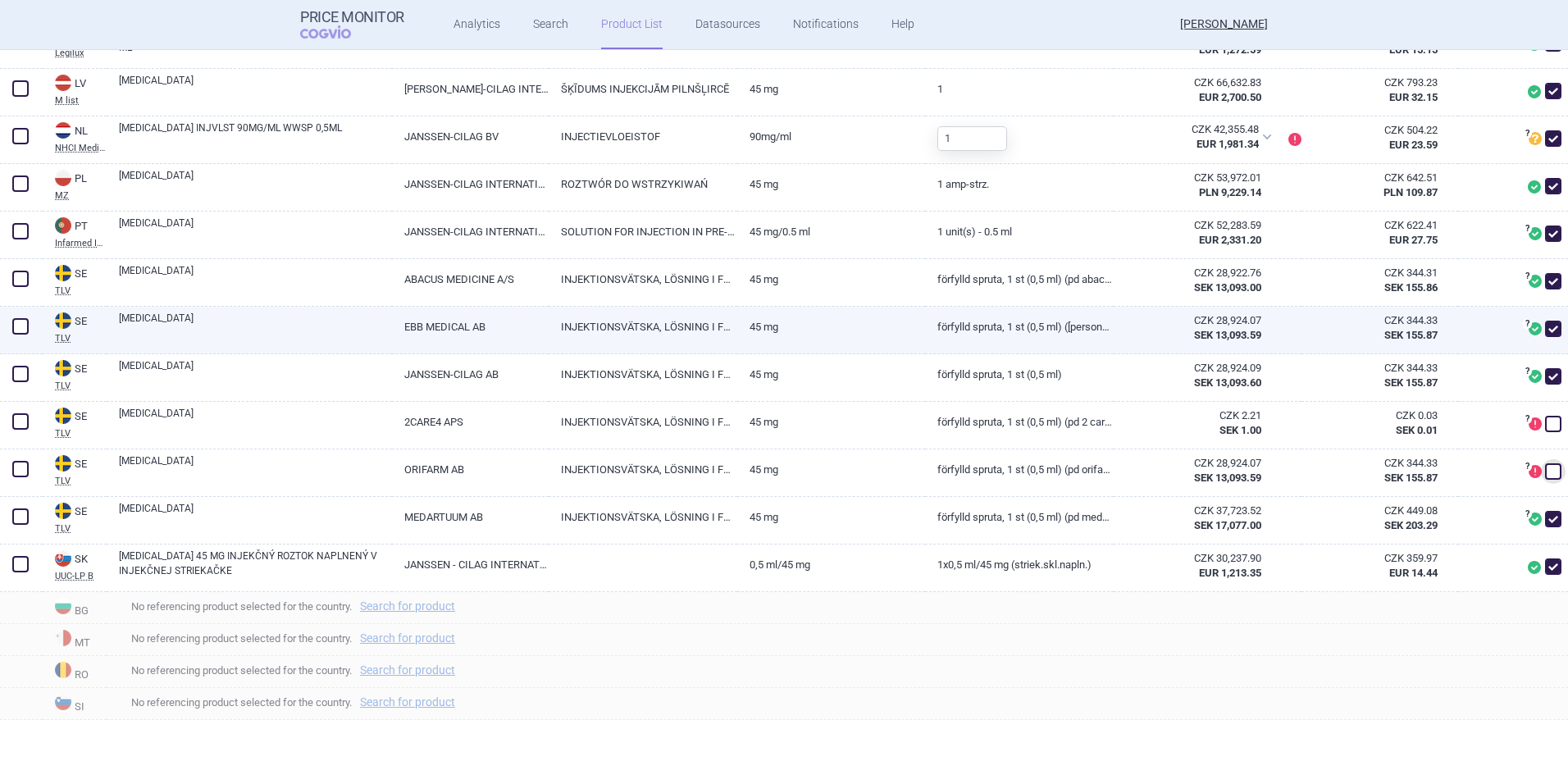
click at [1545, 332] on span at bounding box center [1553, 329] width 17 height 17
checkbox input "false"
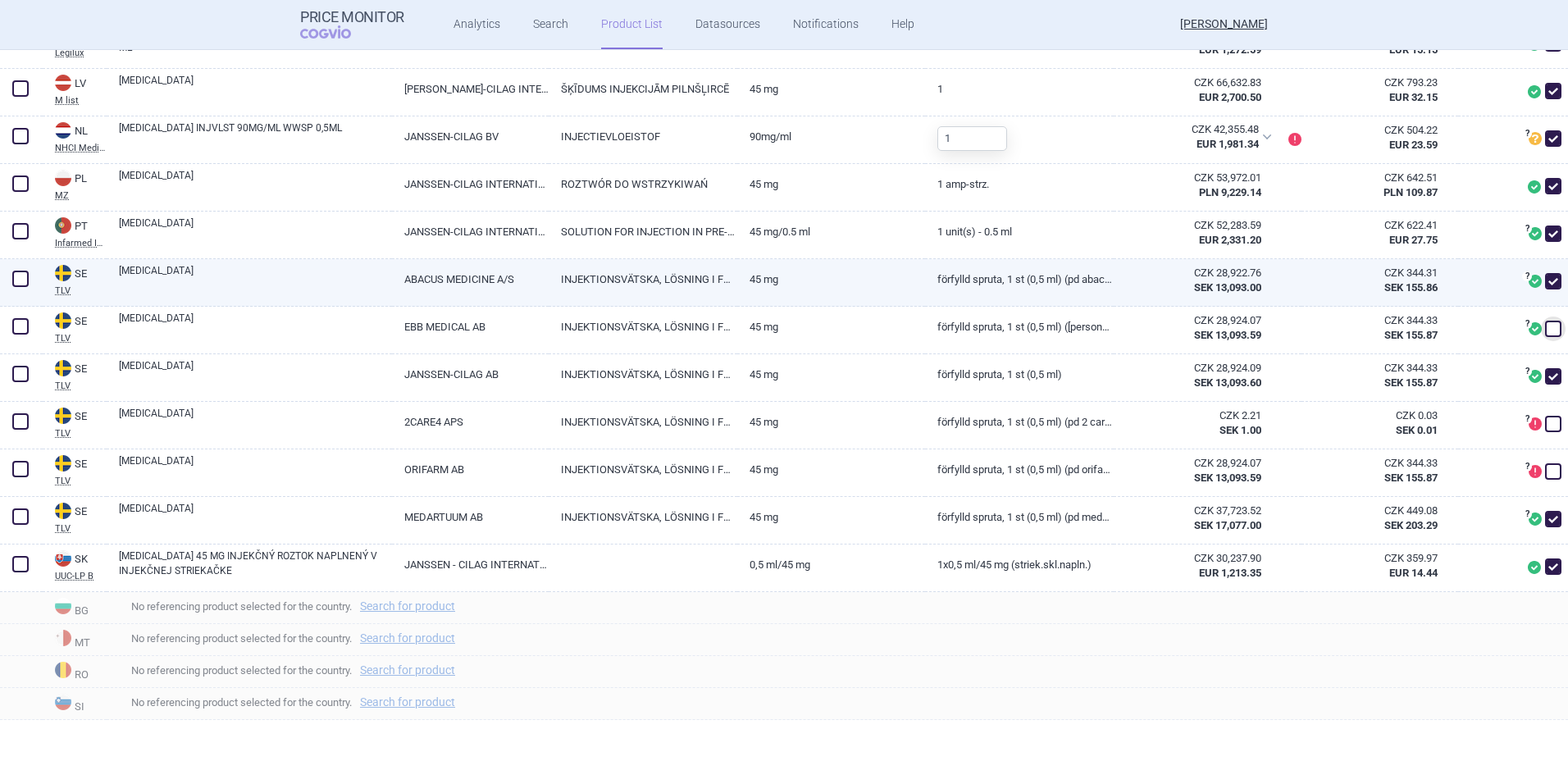
click at [1545, 282] on span at bounding box center [1553, 281] width 17 height 17
checkbox input "false"
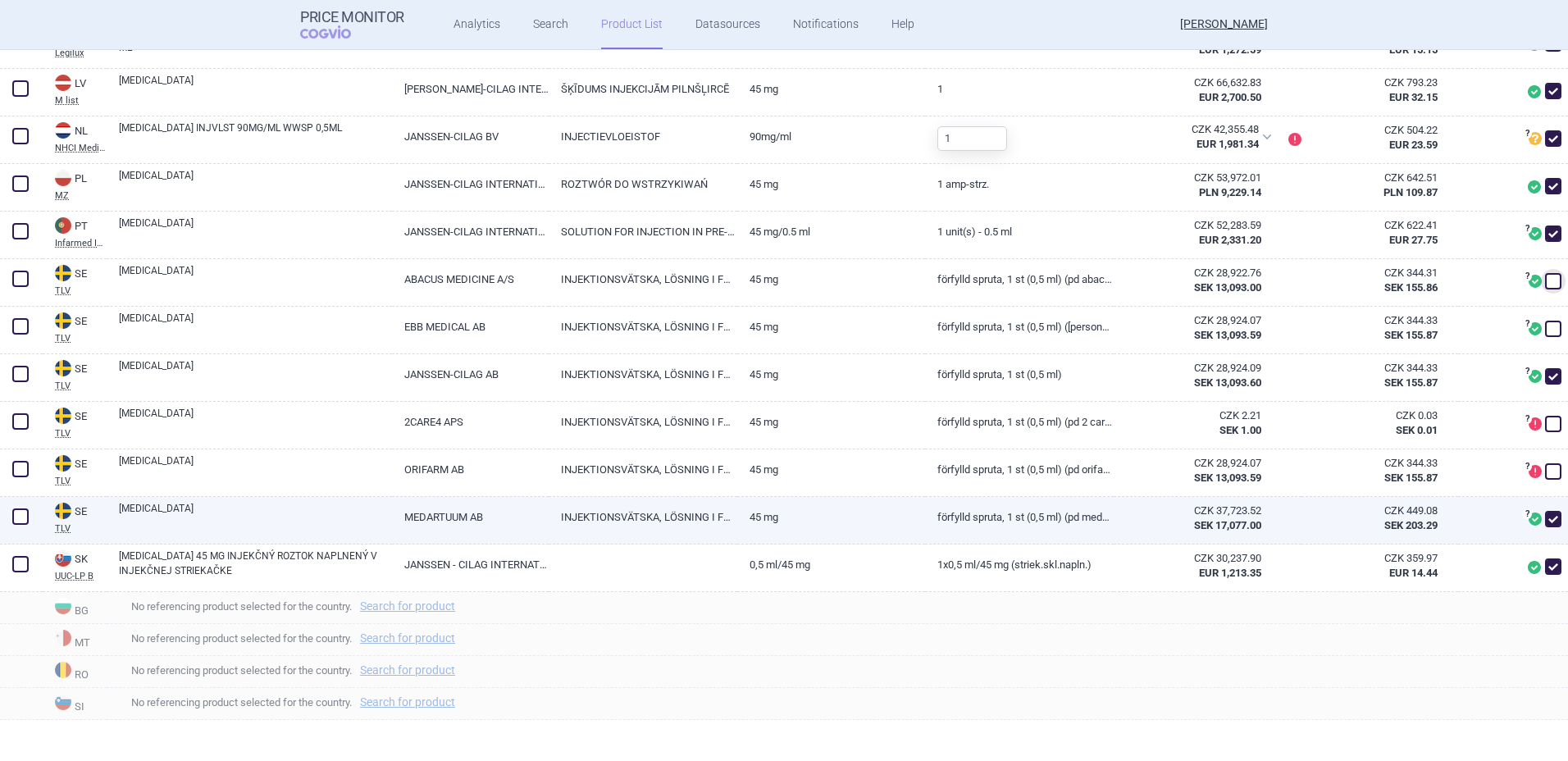
click at [1545, 512] on span at bounding box center [1553, 519] width 17 height 17
checkbox input "false"
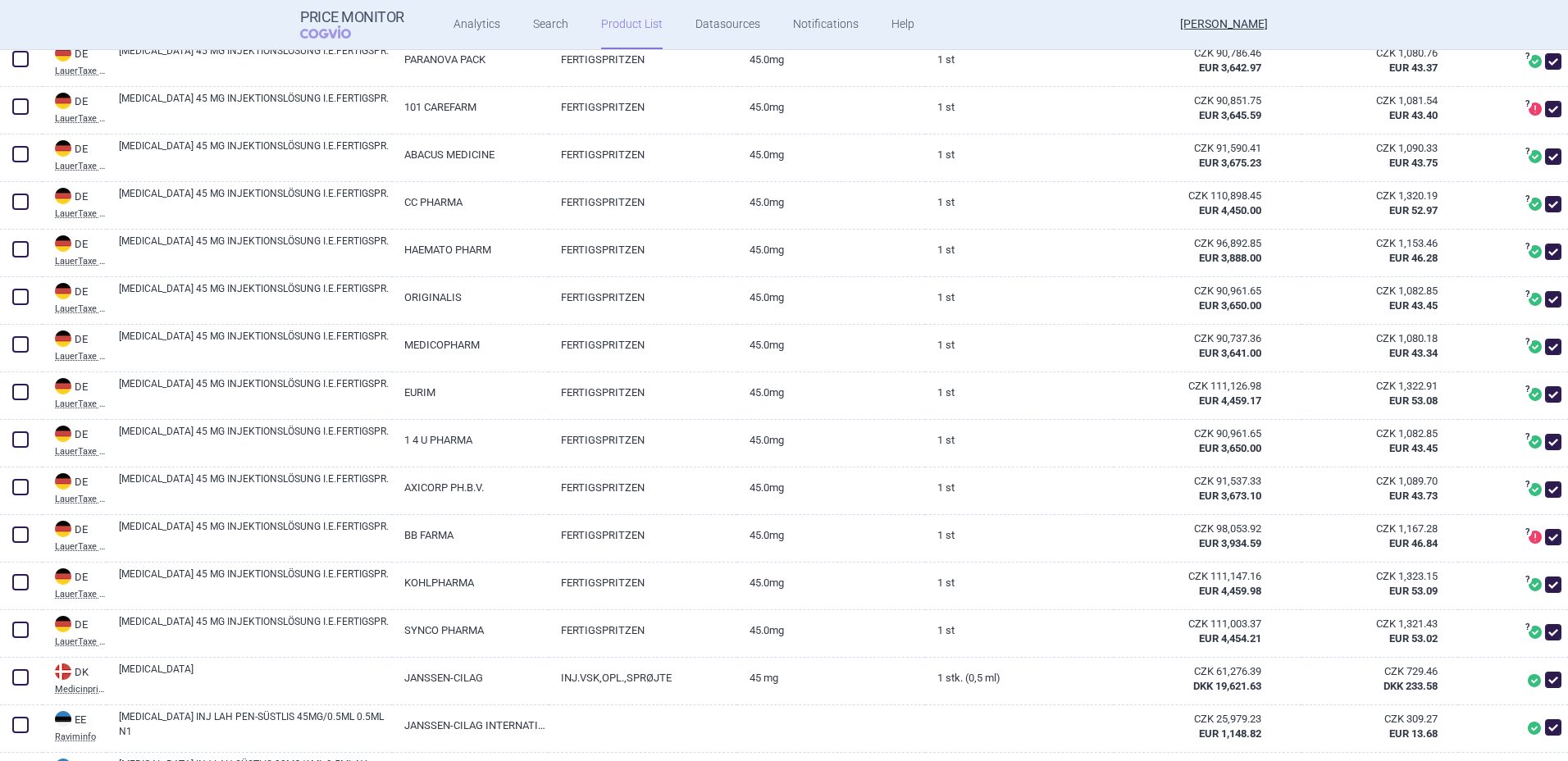
scroll to position [977, 0]
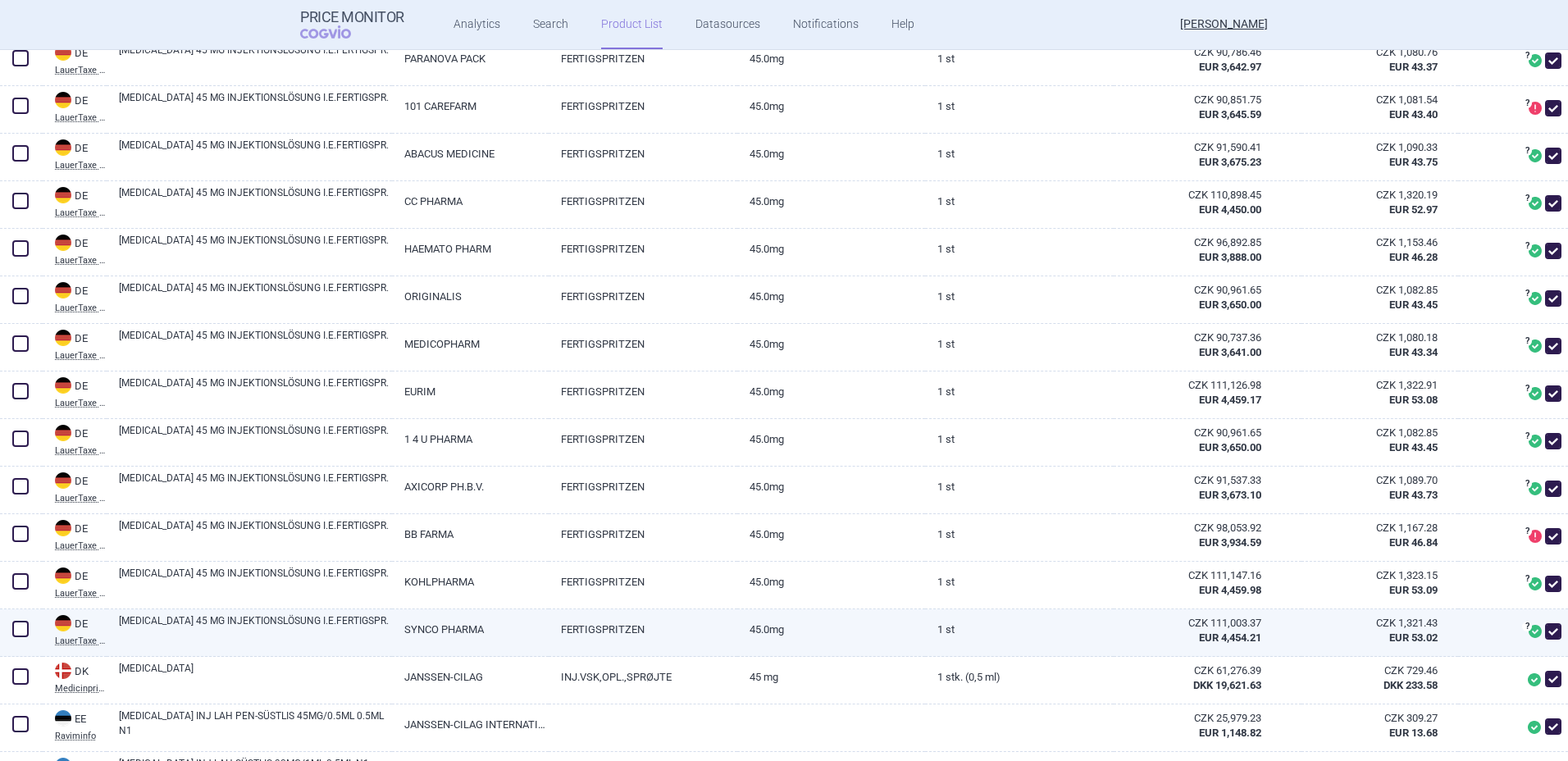
click at [1545, 635] on span at bounding box center [1553, 631] width 17 height 17
checkbox input "false"
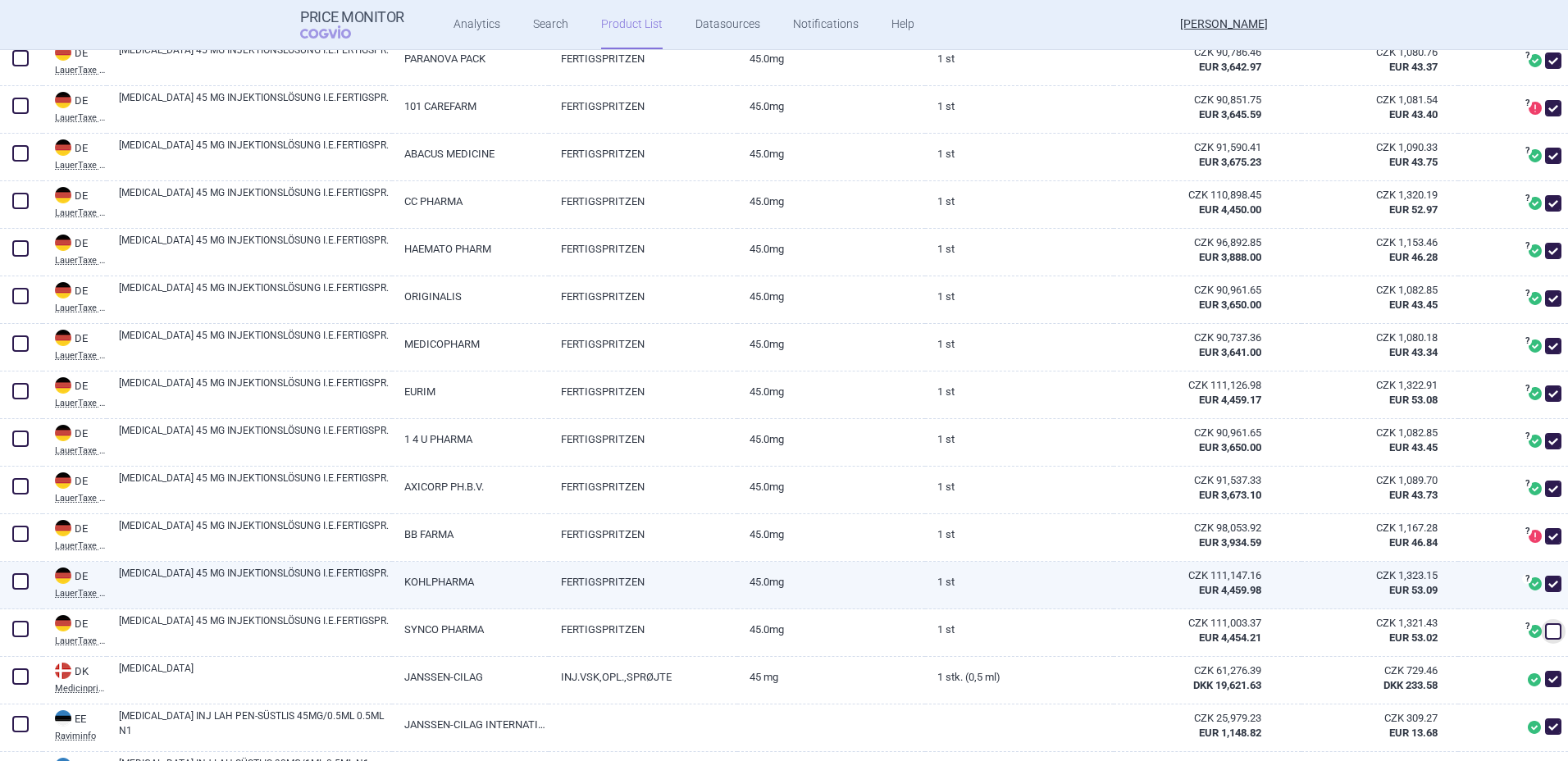
click at [1545, 580] on span at bounding box center [1553, 584] width 17 height 17
checkbox input "false"
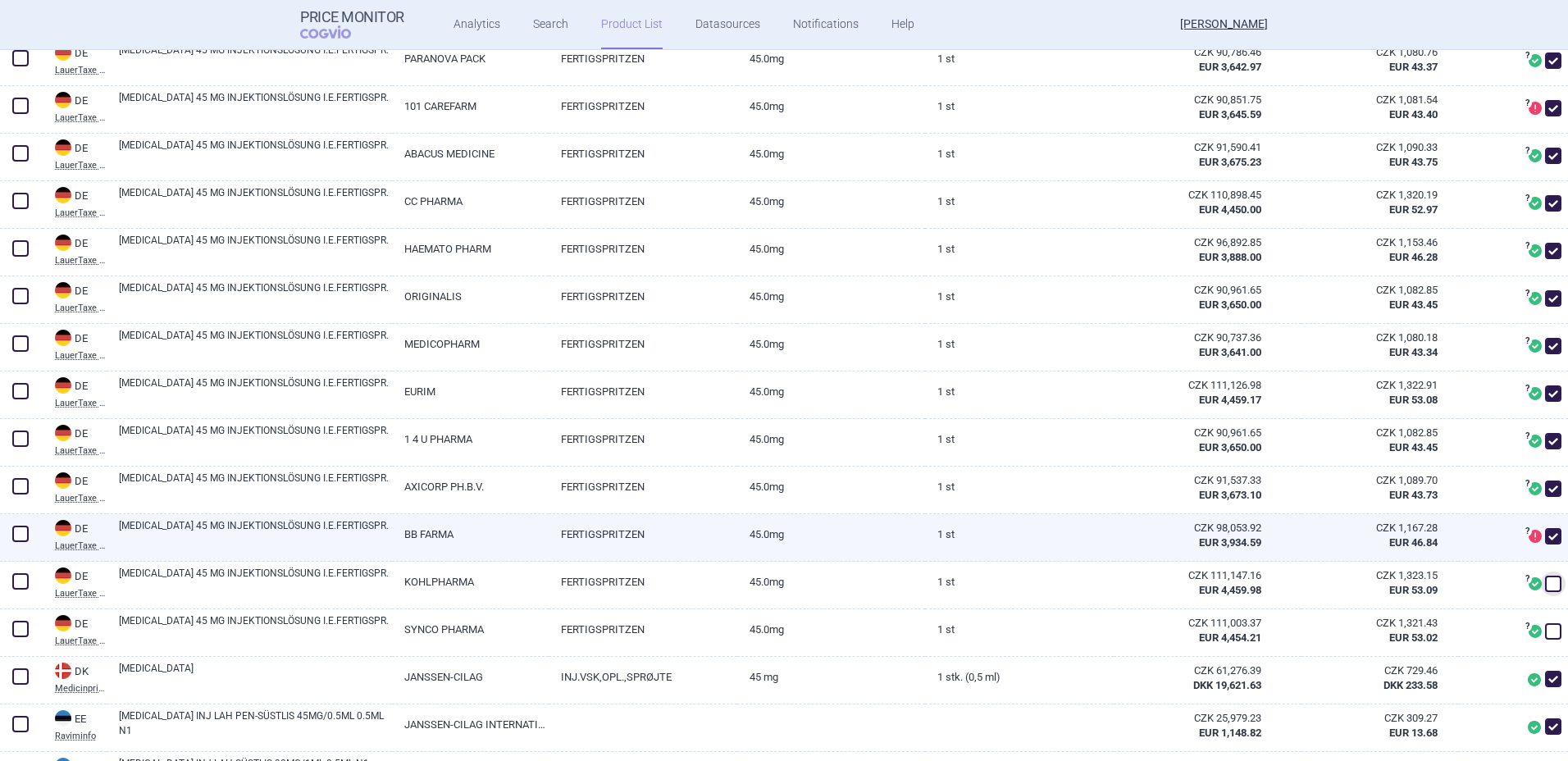
click at [1545, 540] on span at bounding box center [1553, 536] width 17 height 17
checkbox input "false"
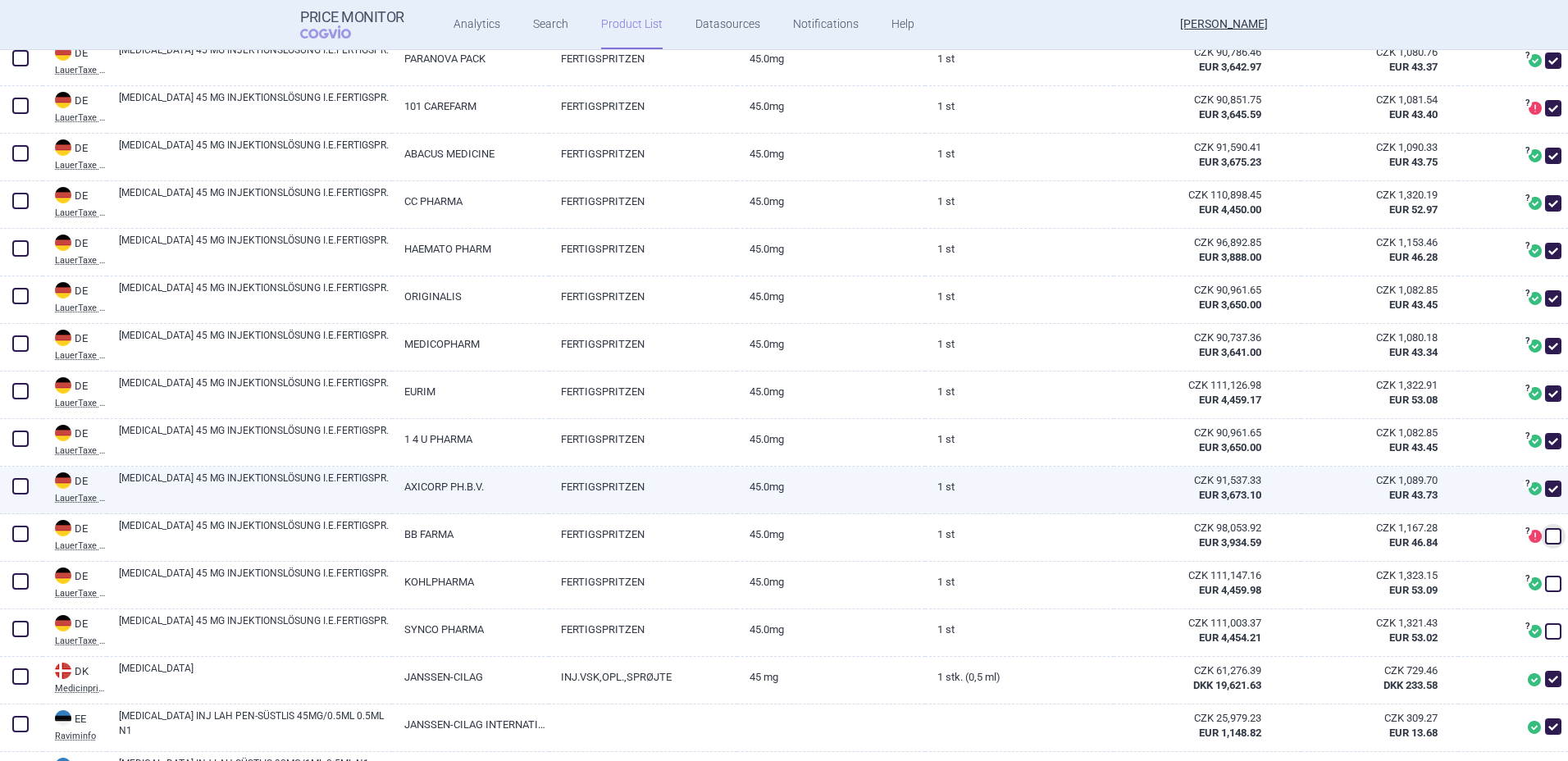
click at [1545, 487] on span at bounding box center [1553, 489] width 17 height 17
checkbox input "false"
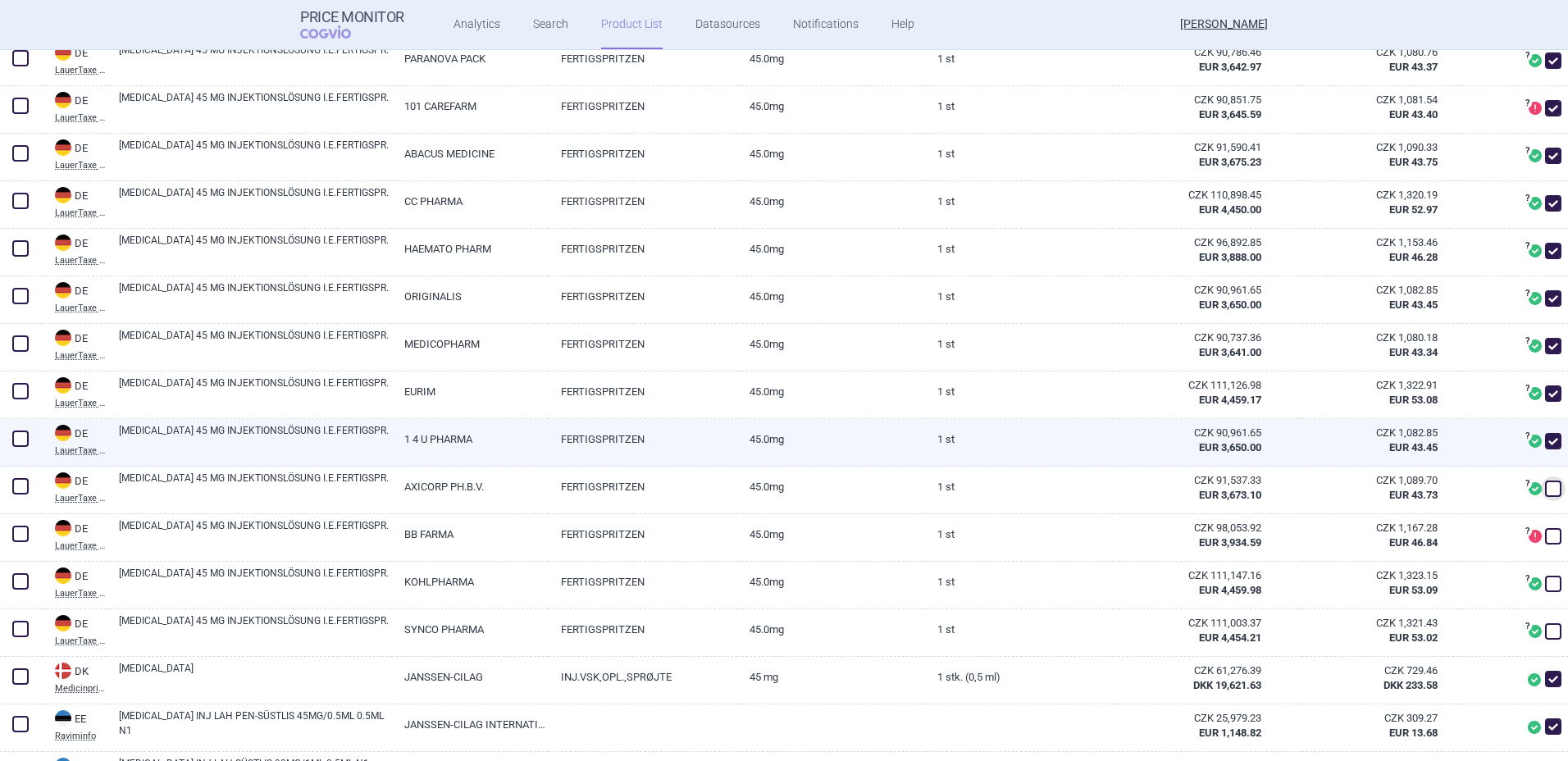
click at [1545, 433] on span at bounding box center [1553, 441] width 17 height 17
checkbox input "false"
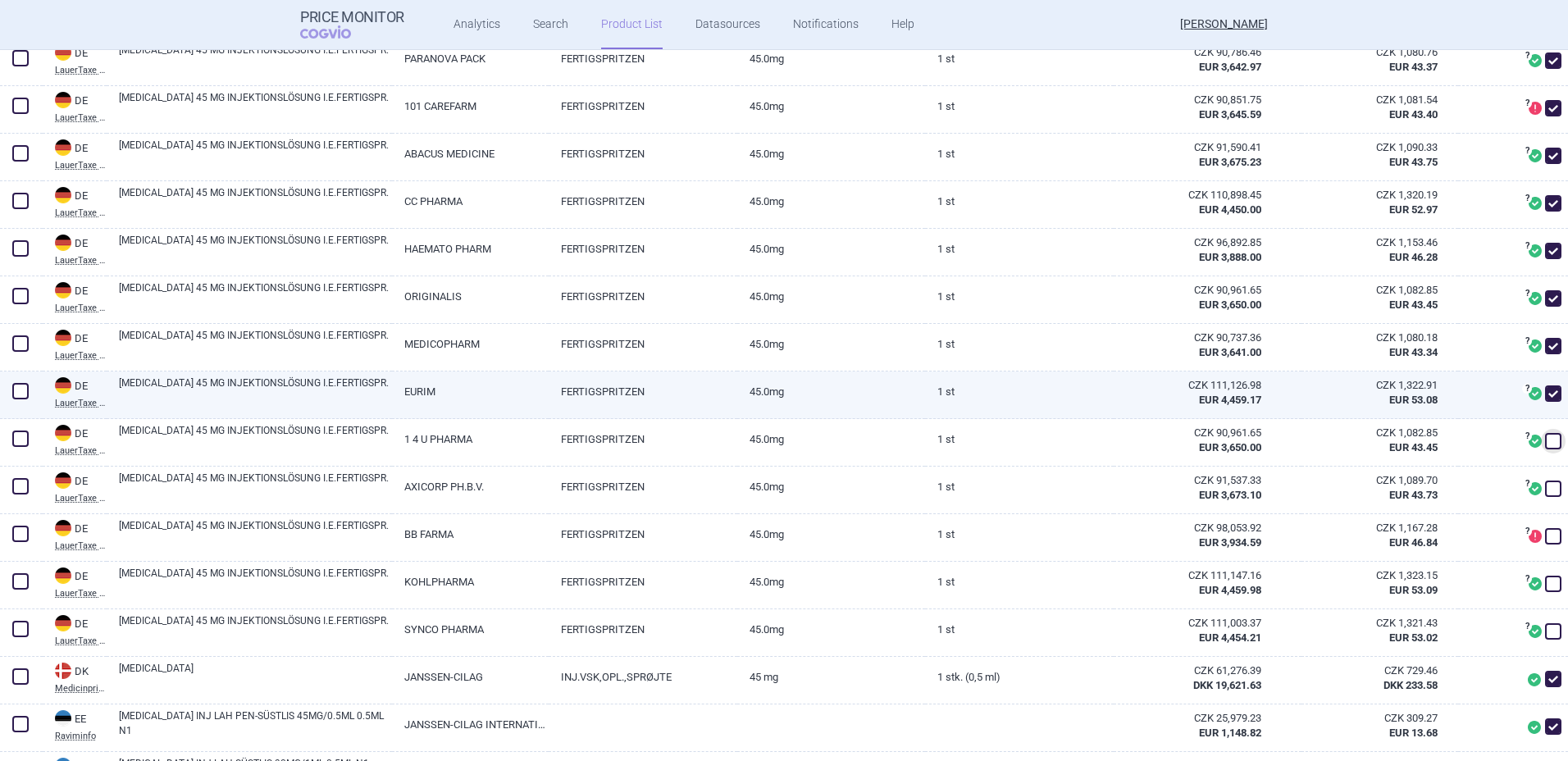
click at [1545, 387] on span at bounding box center [1553, 393] width 17 height 17
checkbox input "false"
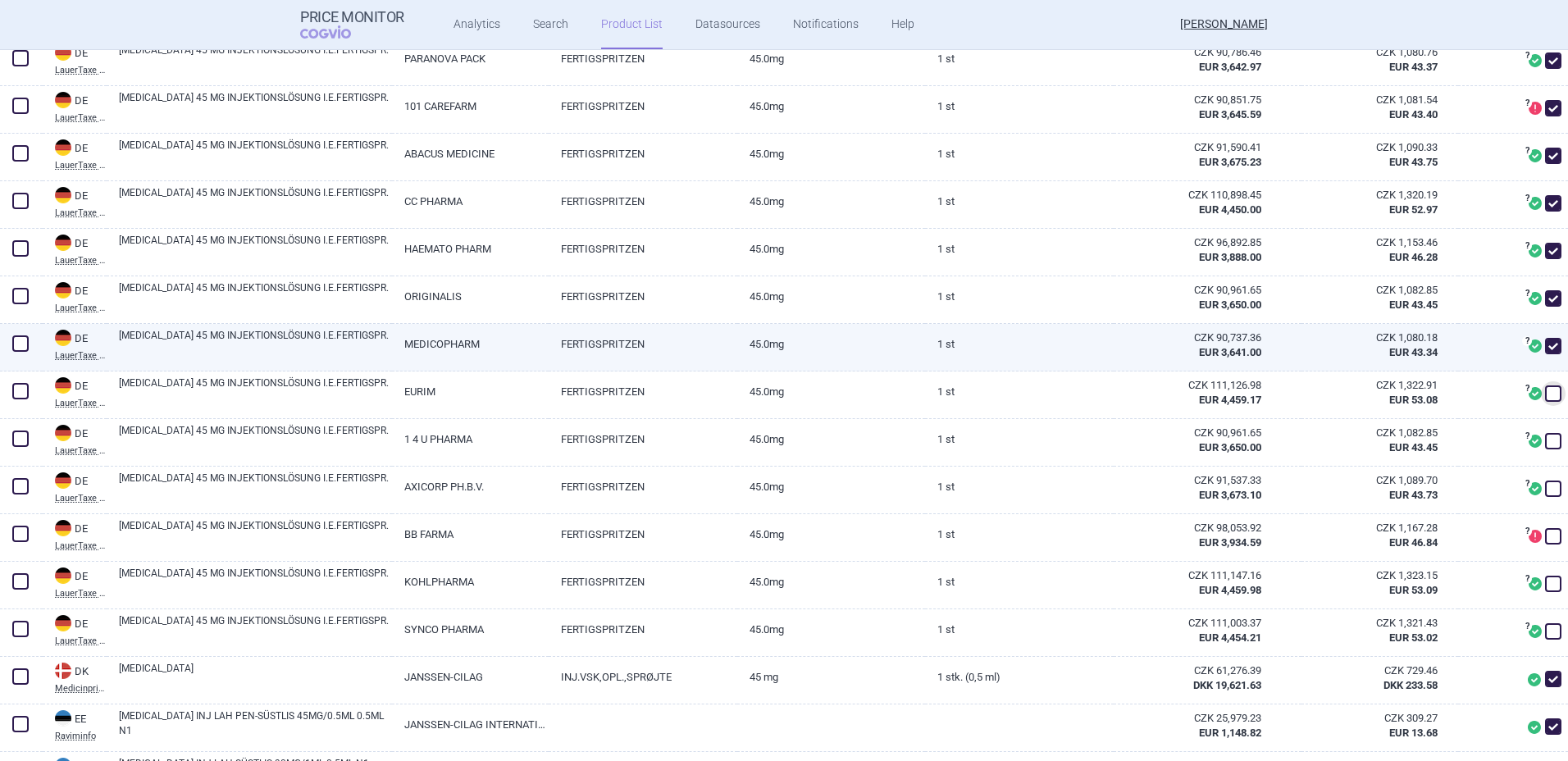
click at [1545, 338] on span at bounding box center [1553, 346] width 17 height 17
checkbox input "false"
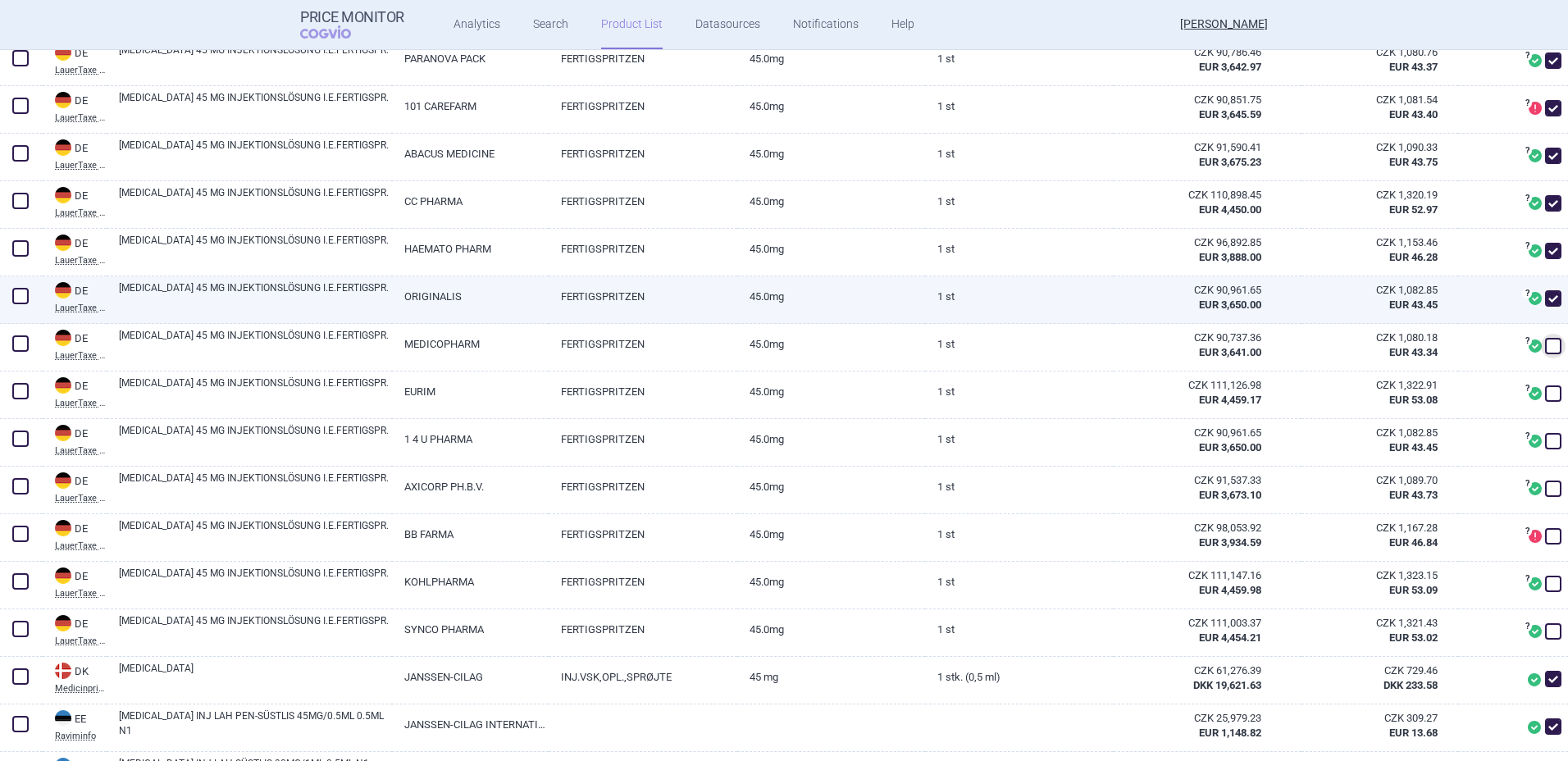
click at [1545, 298] on span at bounding box center [1553, 298] width 17 height 17
checkbox input "false"
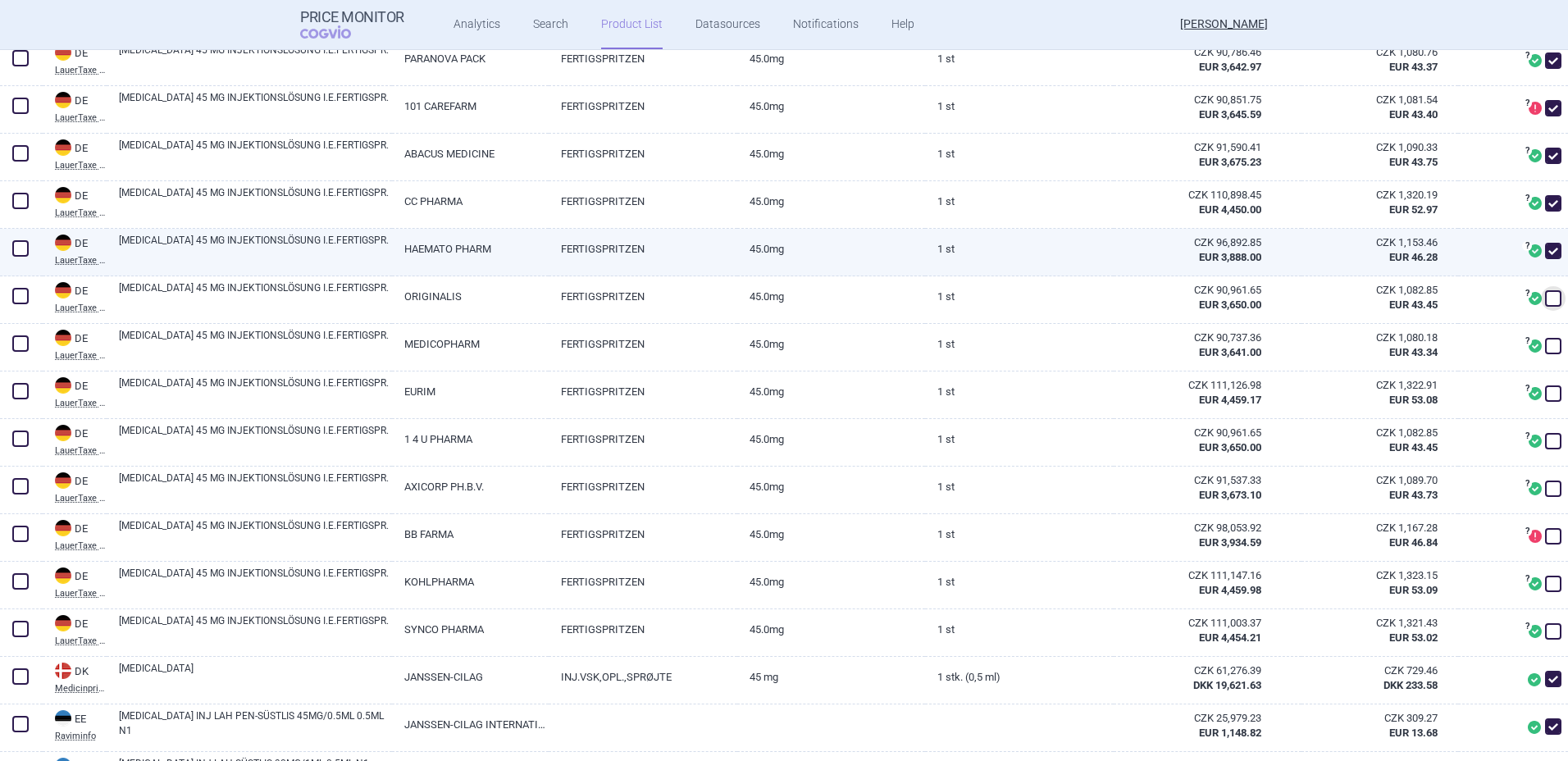
click at [1545, 250] on span at bounding box center [1553, 250] width 17 height 17
checkbox input "false"
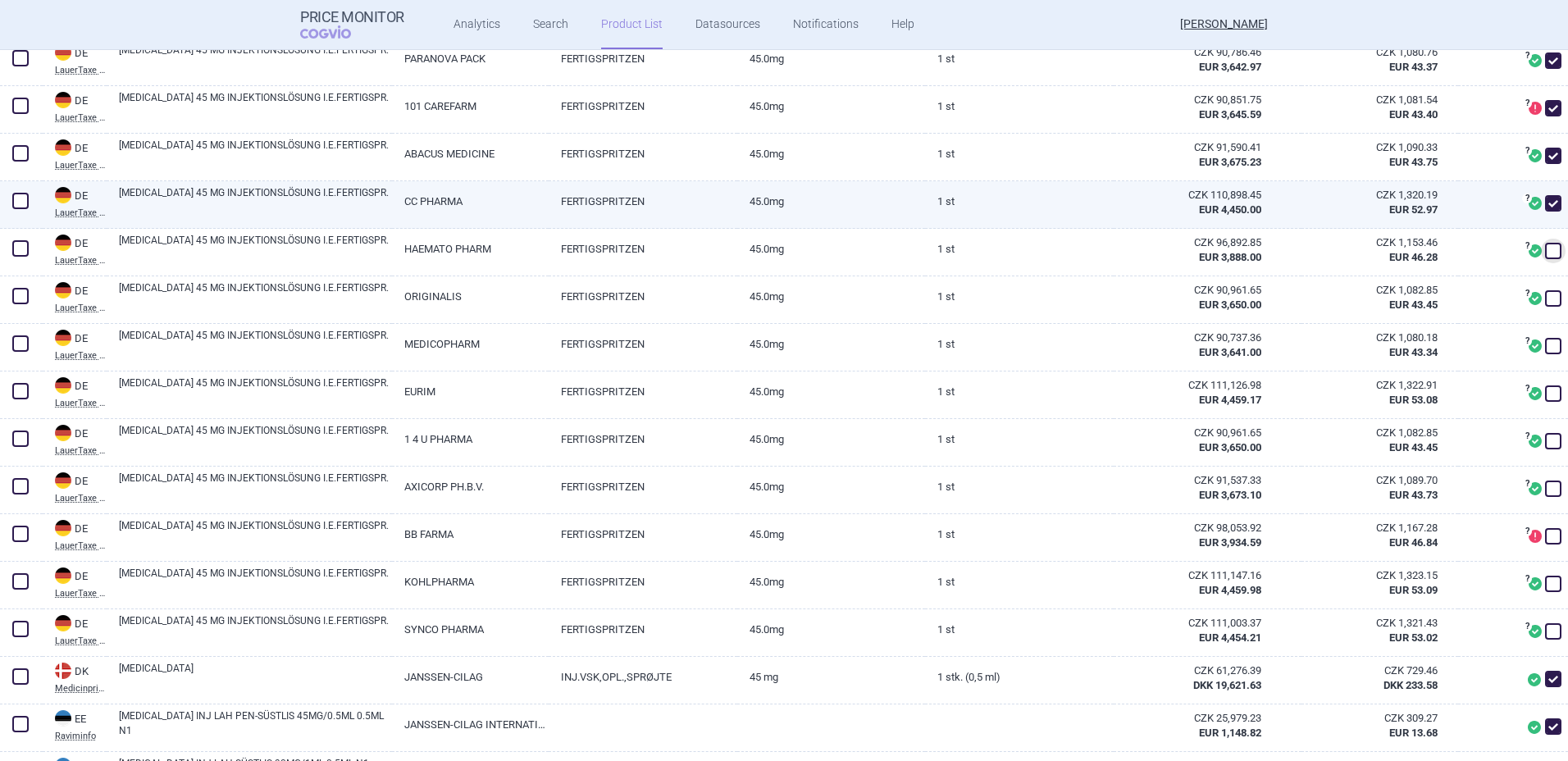
click at [1545, 198] on span at bounding box center [1553, 203] width 17 height 17
checkbox input "false"
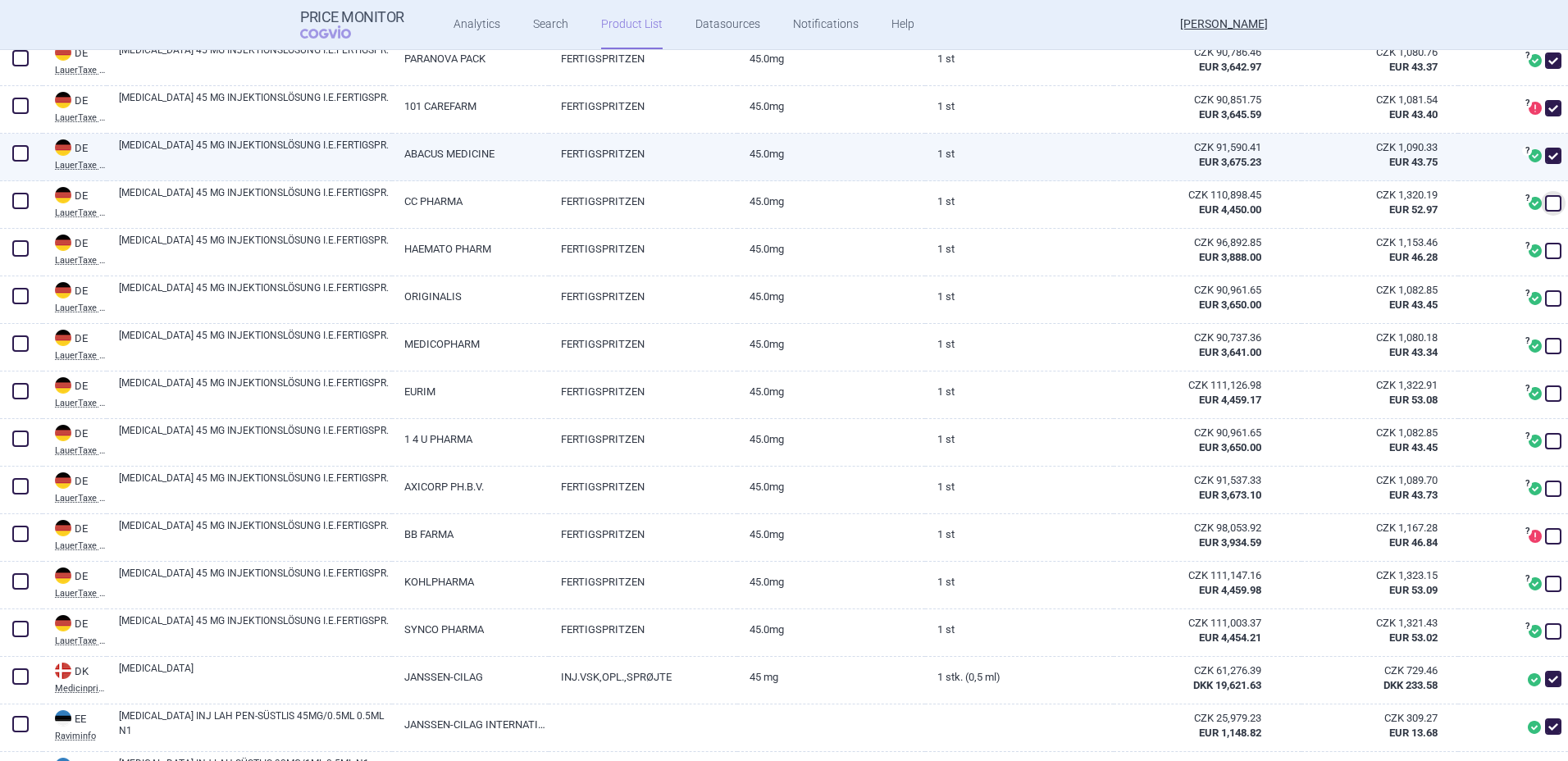
click at [1545, 155] on span at bounding box center [1553, 156] width 17 height 17
checkbox input "false"
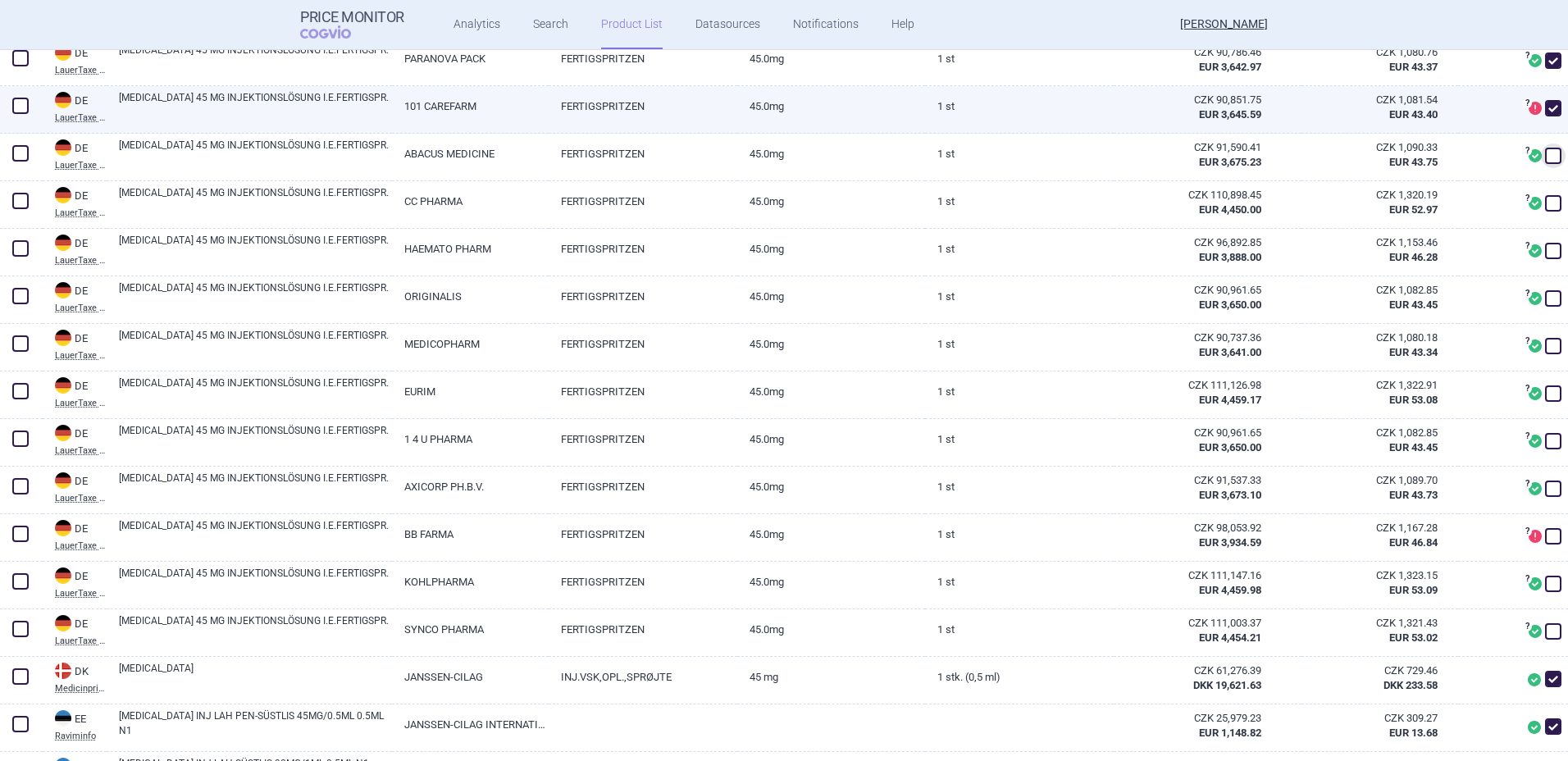
click at [1545, 104] on span at bounding box center [1553, 108] width 17 height 17
checkbox input "false"
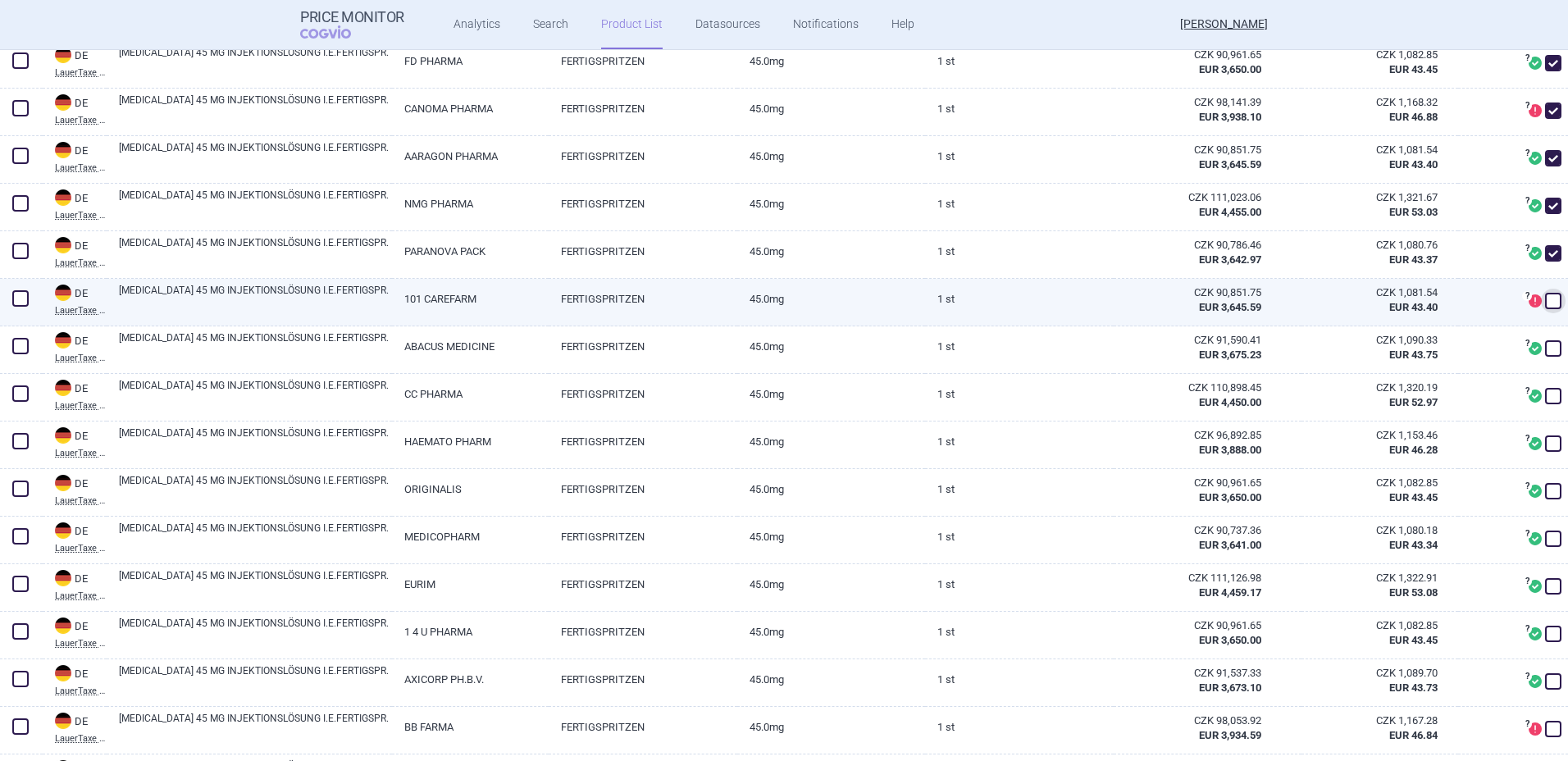
scroll to position [755, 0]
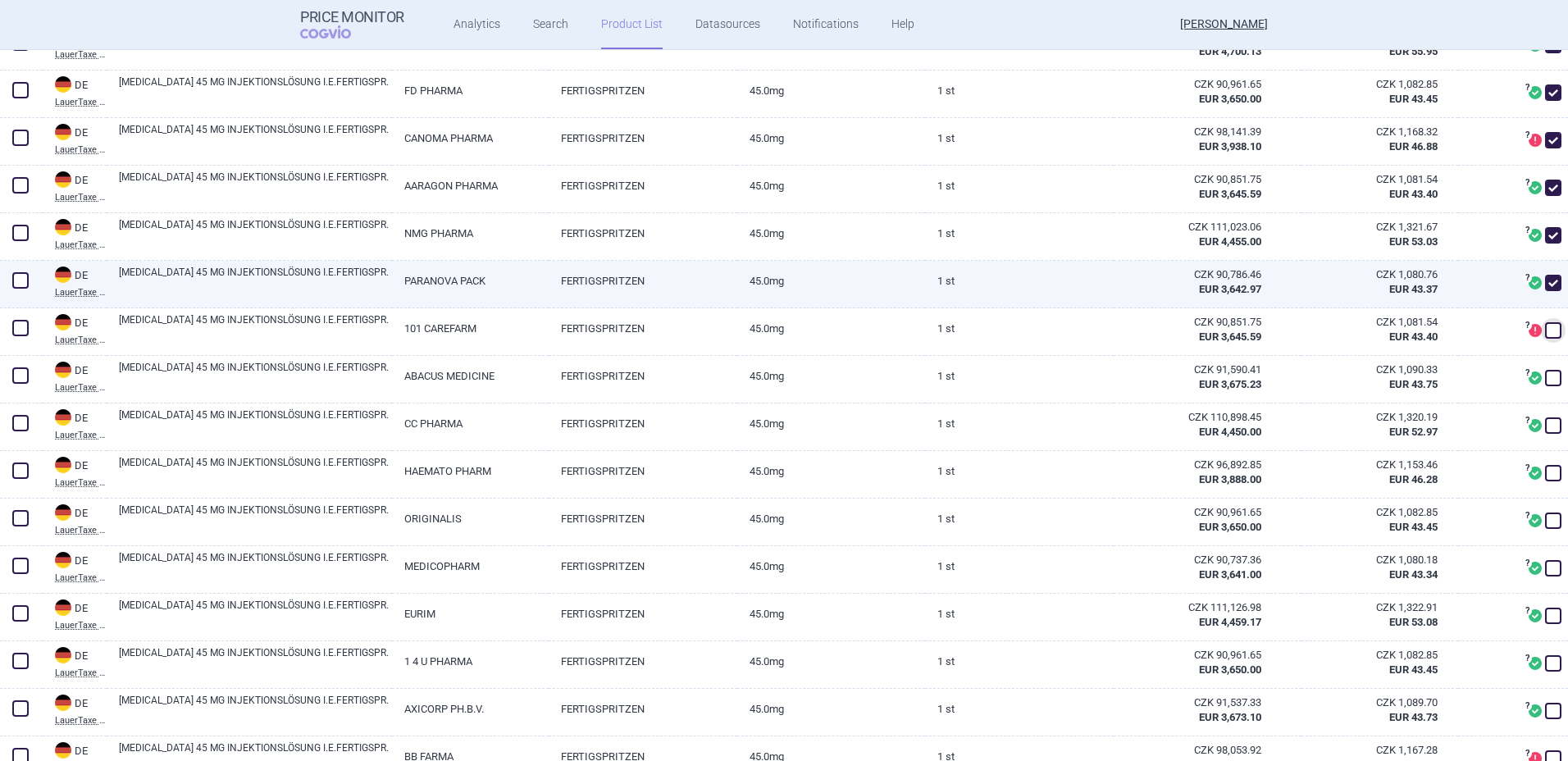
click at [1545, 282] on span at bounding box center [1553, 283] width 17 height 17
checkbox input "false"
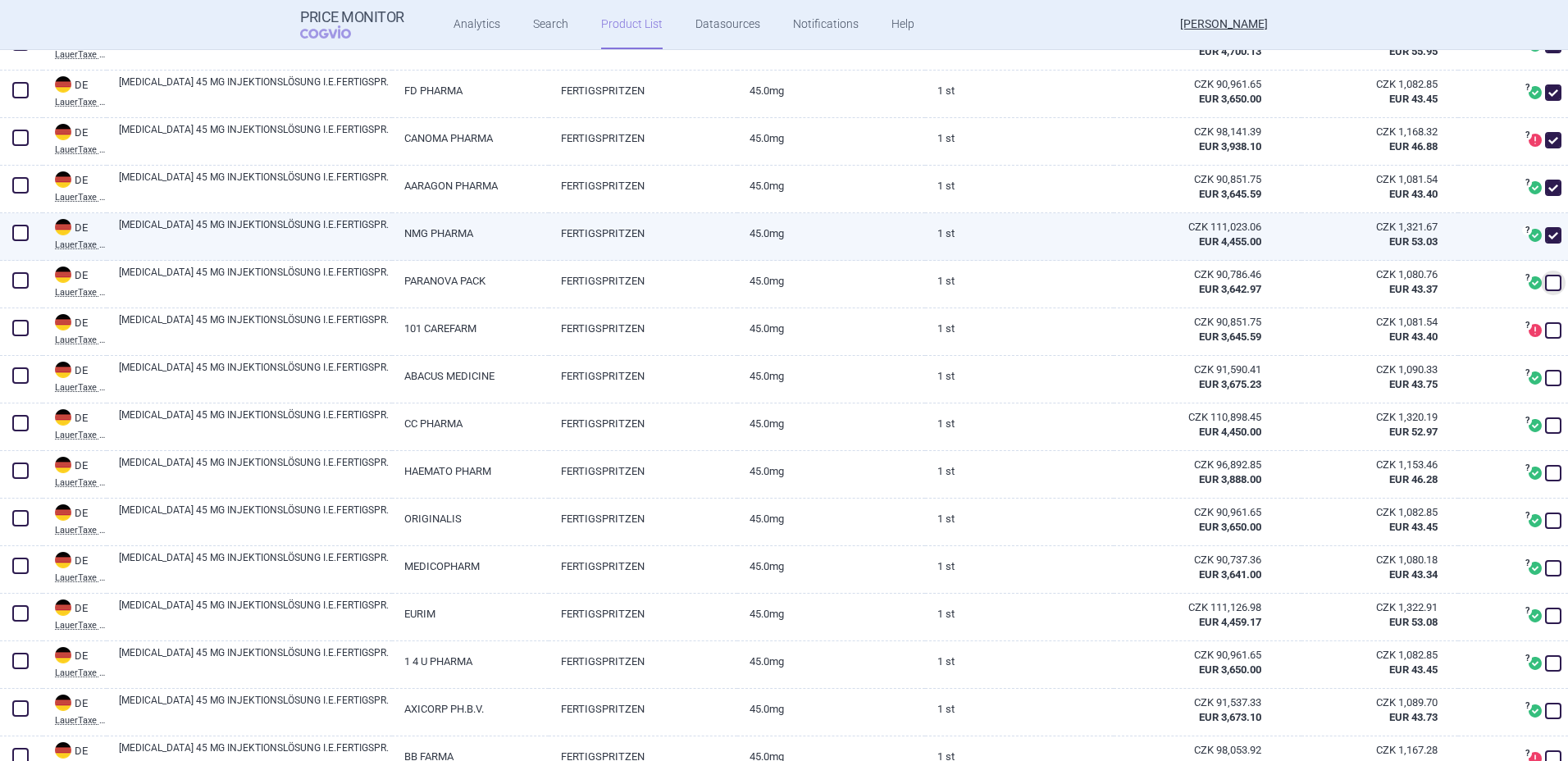
click at [1545, 231] on span at bounding box center [1553, 235] width 17 height 17
checkbox input "false"
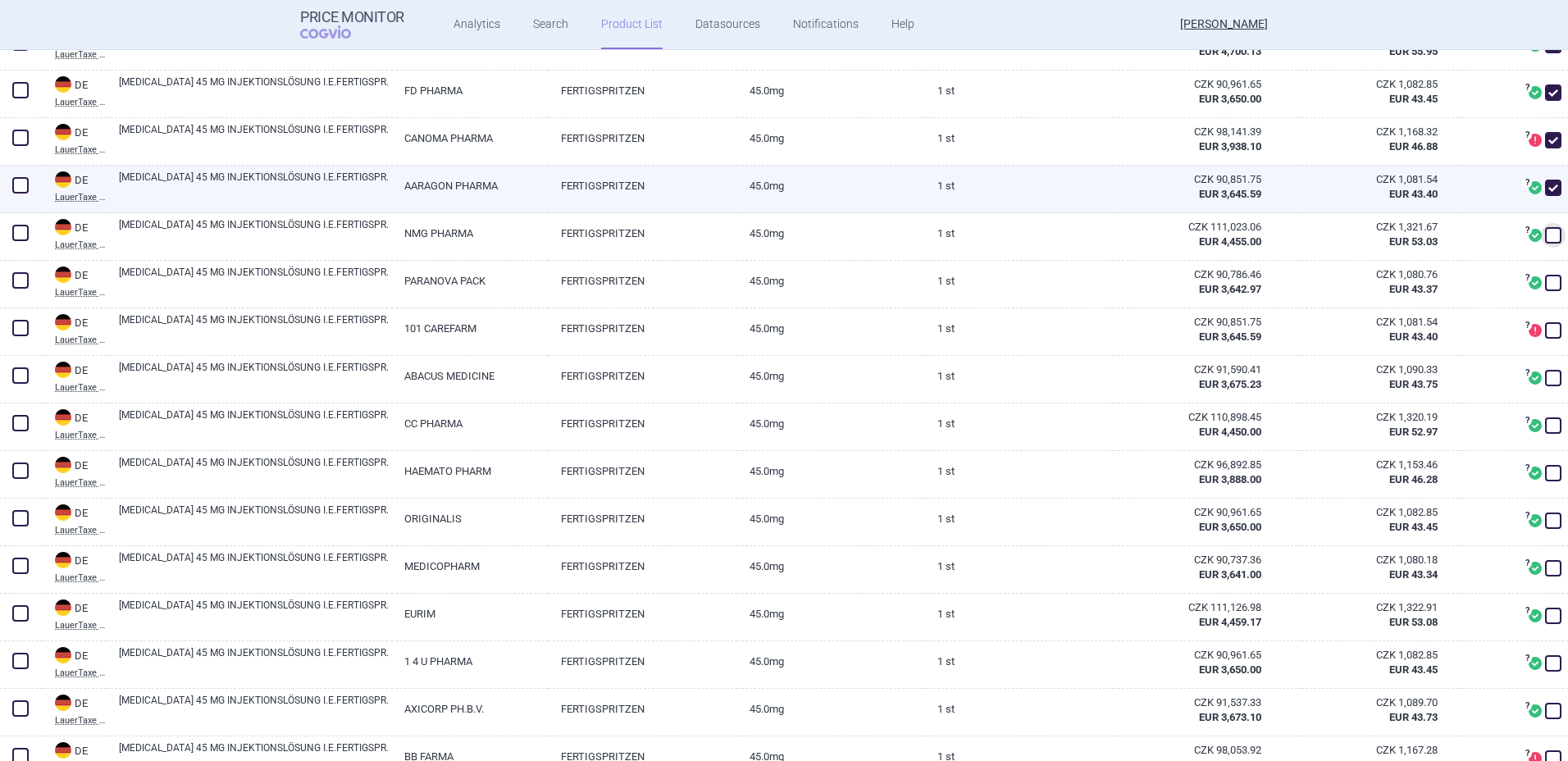
click at [1545, 187] on span at bounding box center [1553, 188] width 17 height 17
checkbox input "false"
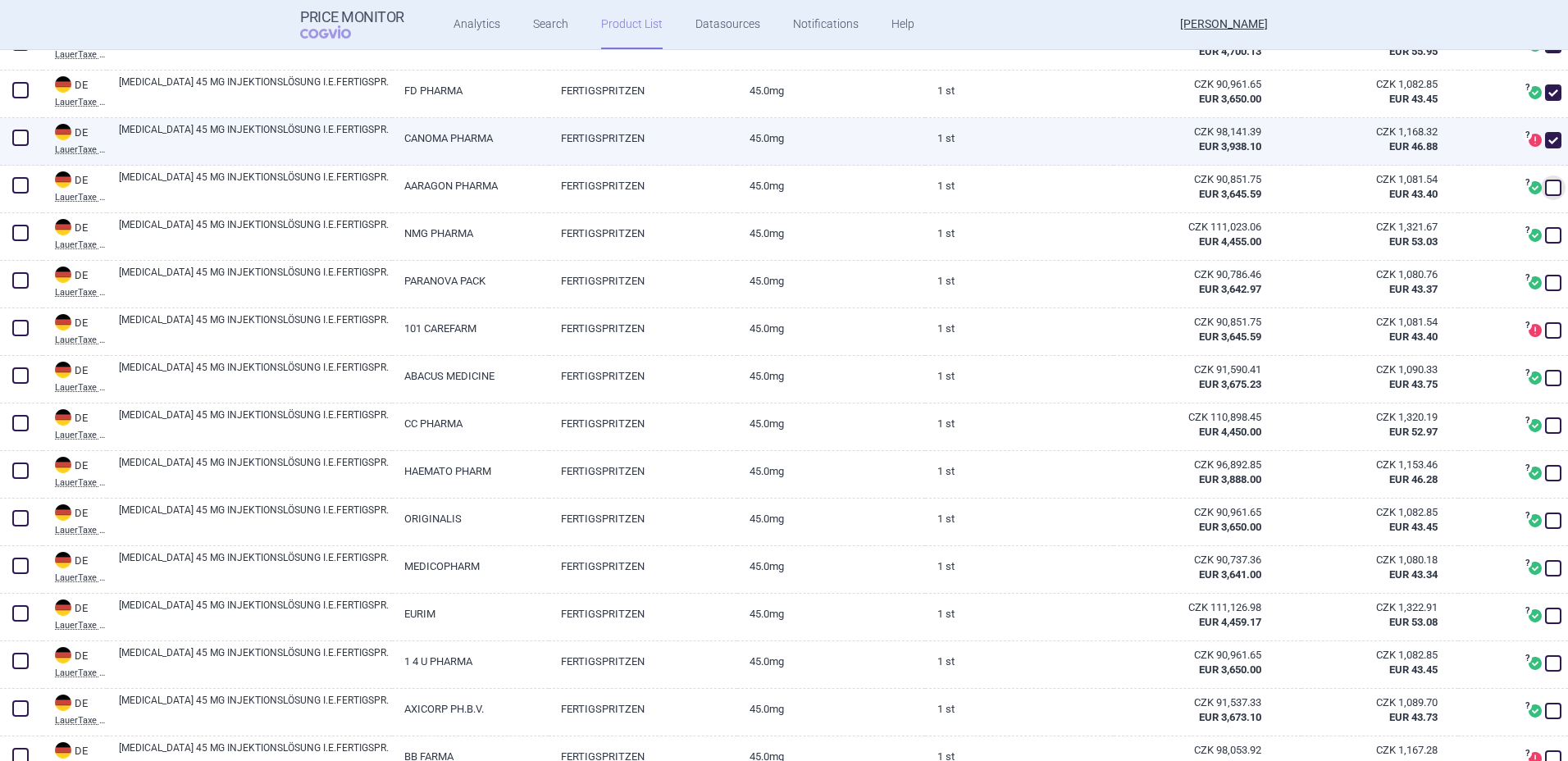
click at [1545, 137] on span at bounding box center [1553, 140] width 17 height 17
checkbox input "false"
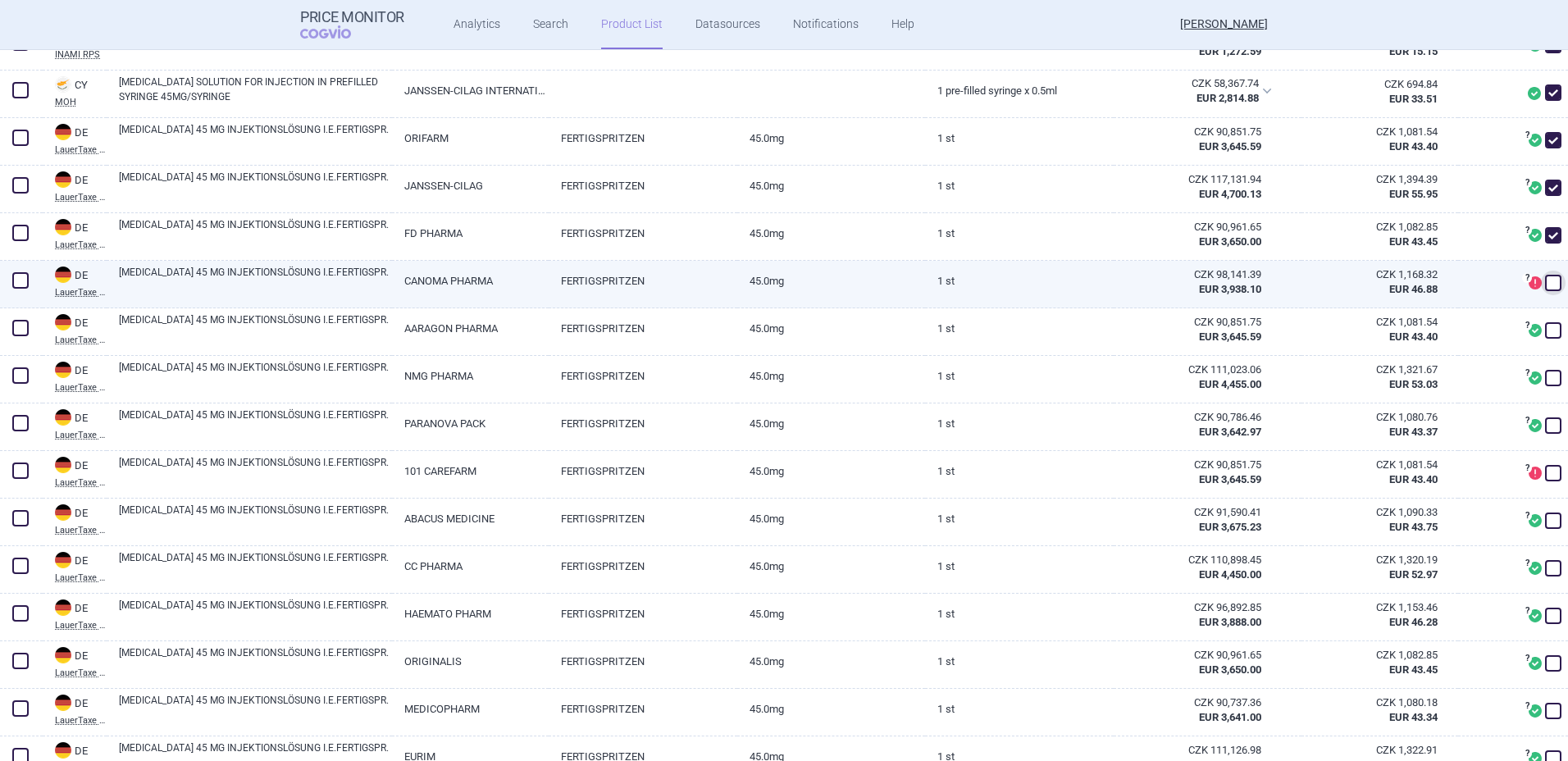
scroll to position [608, 0]
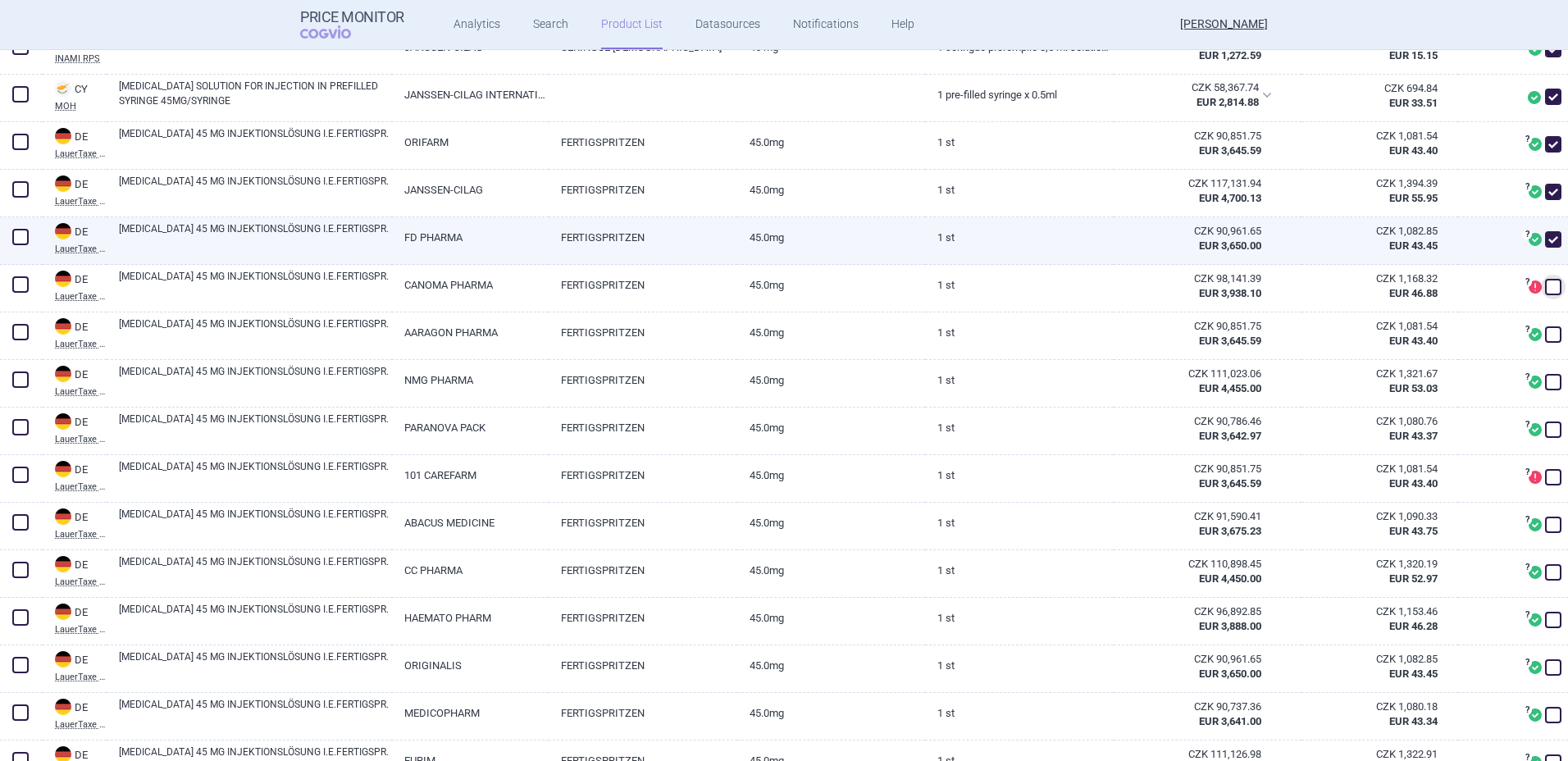
click at [1545, 240] on span at bounding box center [1553, 239] width 17 height 17
checkbox input "false"
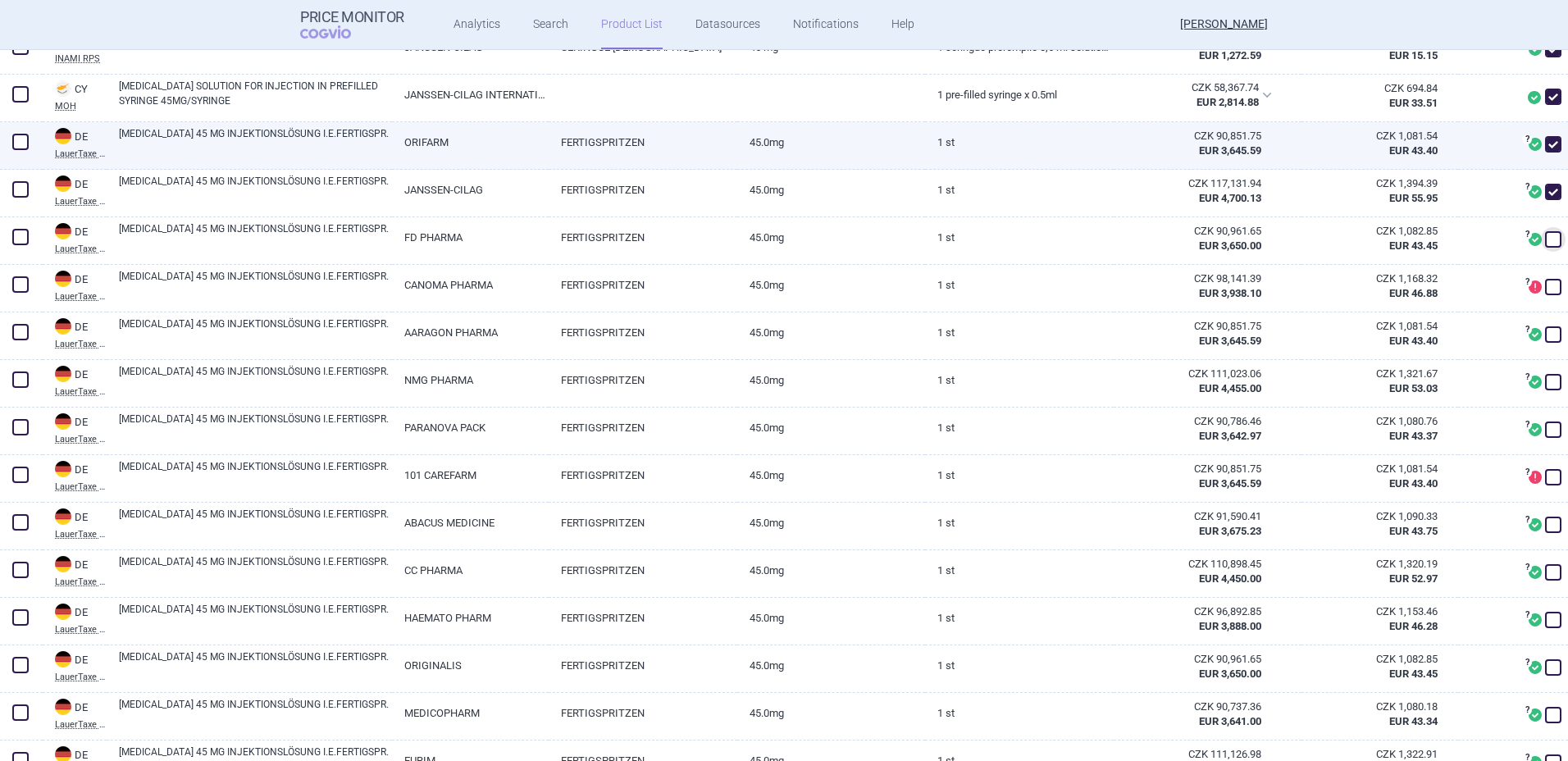
click at [1545, 138] on span at bounding box center [1553, 144] width 17 height 17
checkbox input "false"
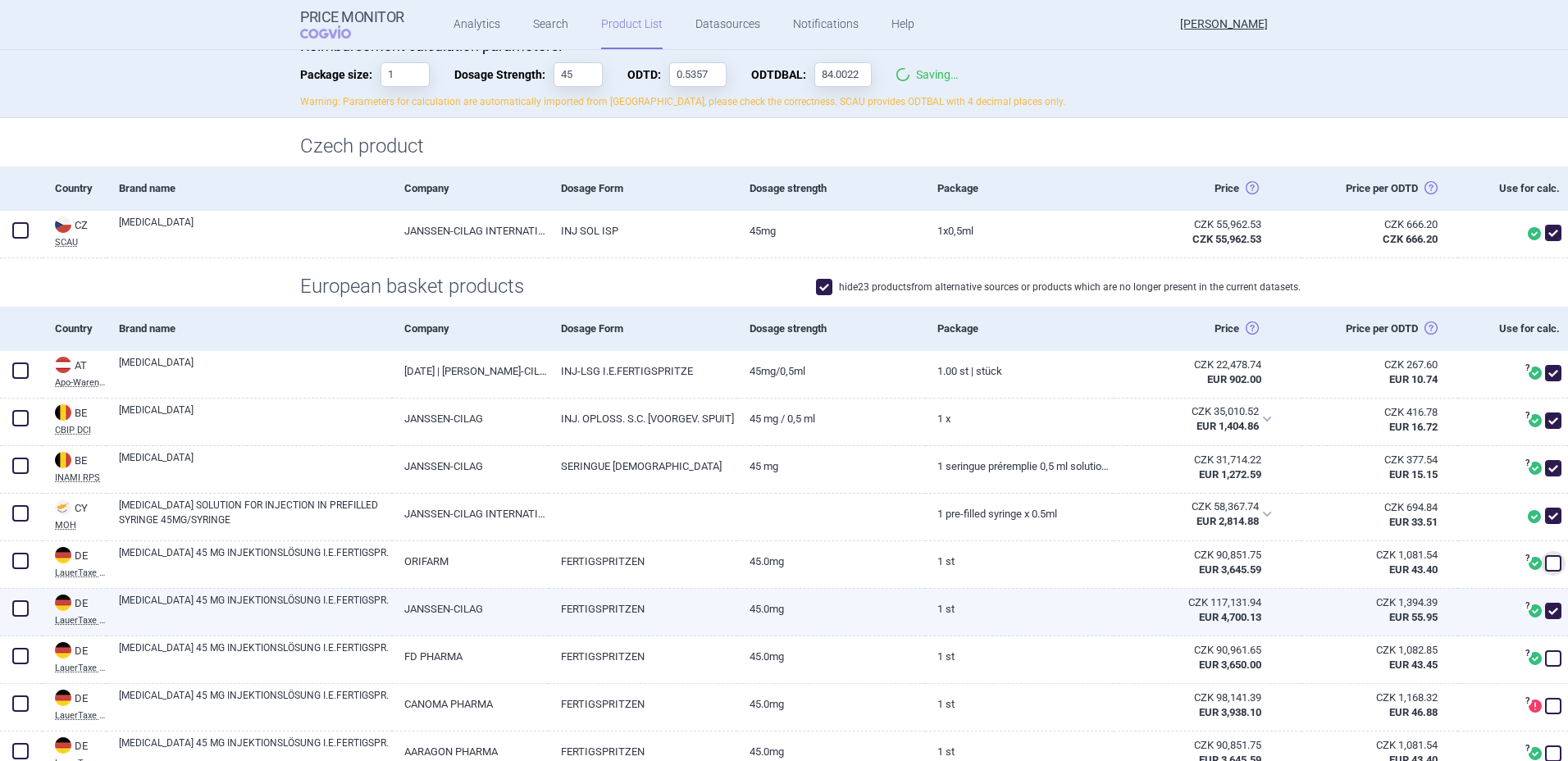
scroll to position [0, 0]
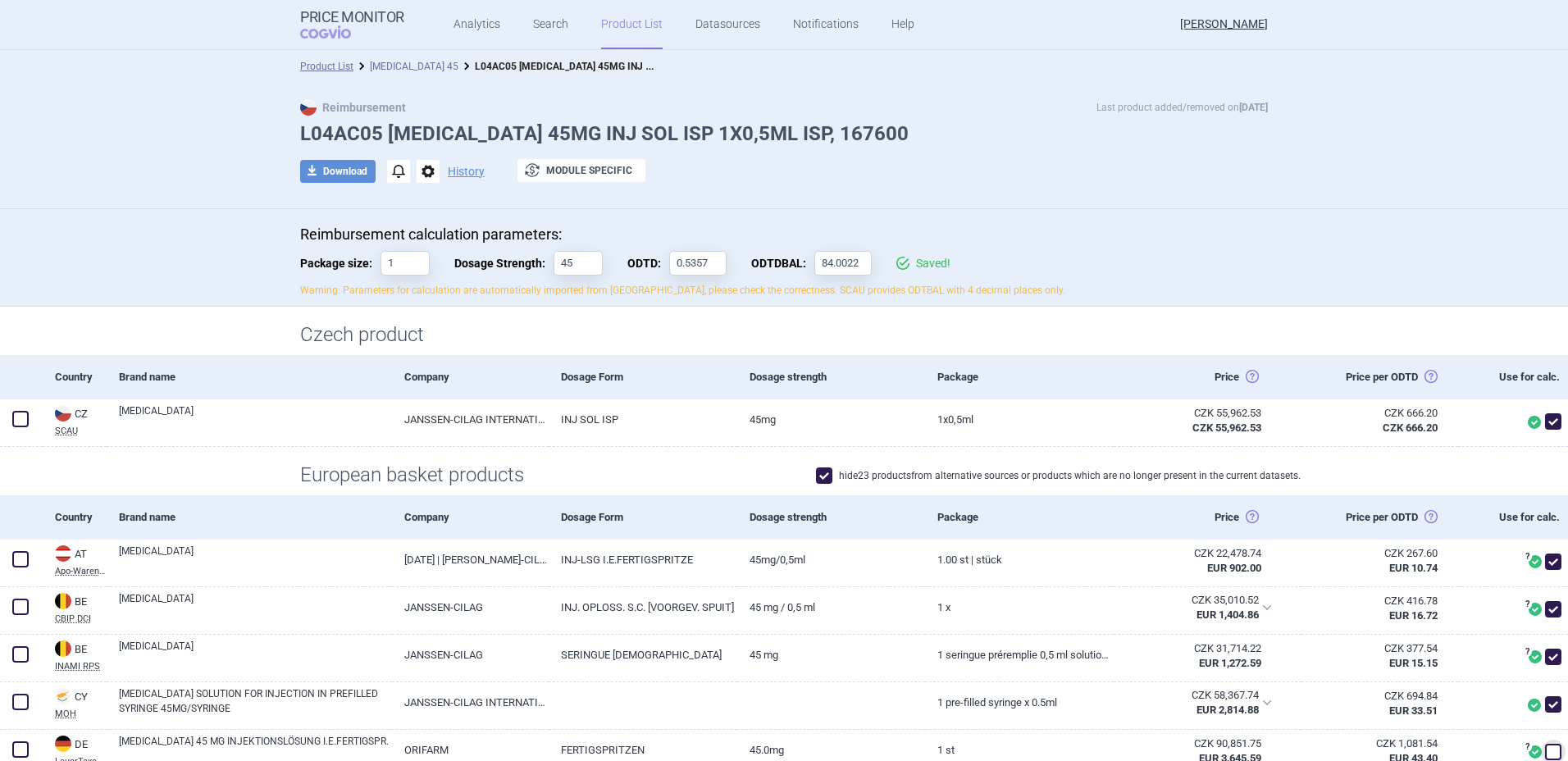
click at [382, 63] on link "[MEDICAL_DATA] 45" at bounding box center [414, 66] width 89 height 11
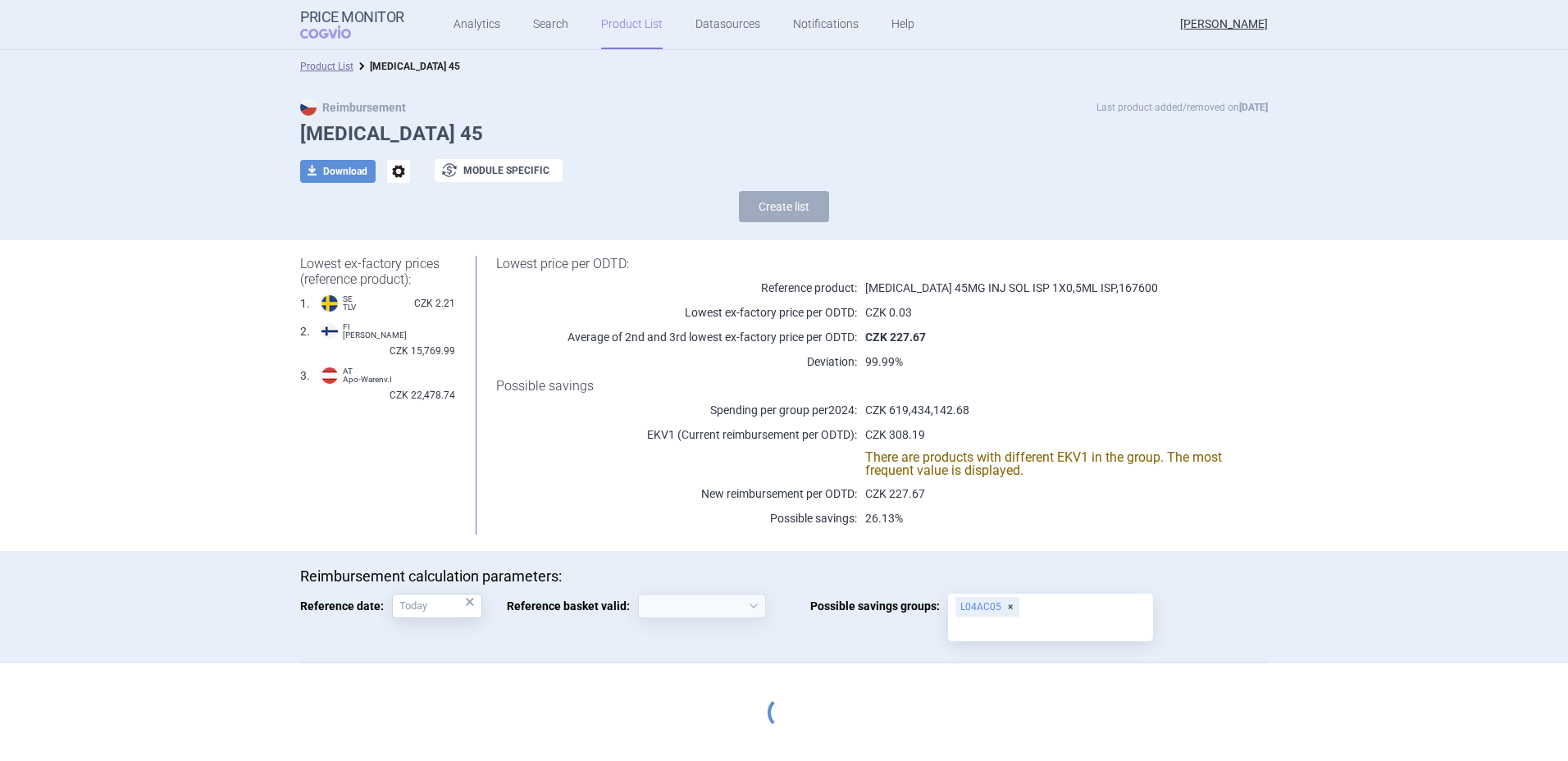
select select "[DATE]"
